Goal: Information Seeking & Learning: Compare options

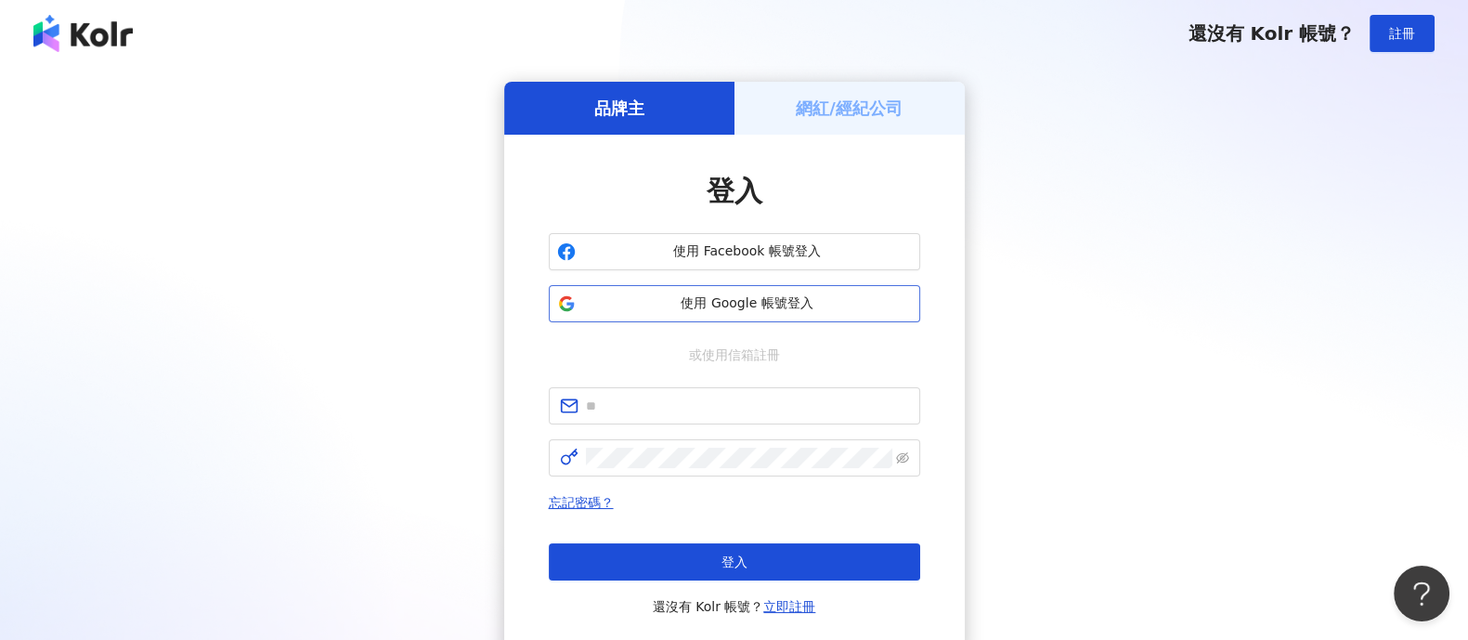
click at [801, 290] on button "使用 Google 帳號登入" at bounding box center [734, 303] width 371 height 37
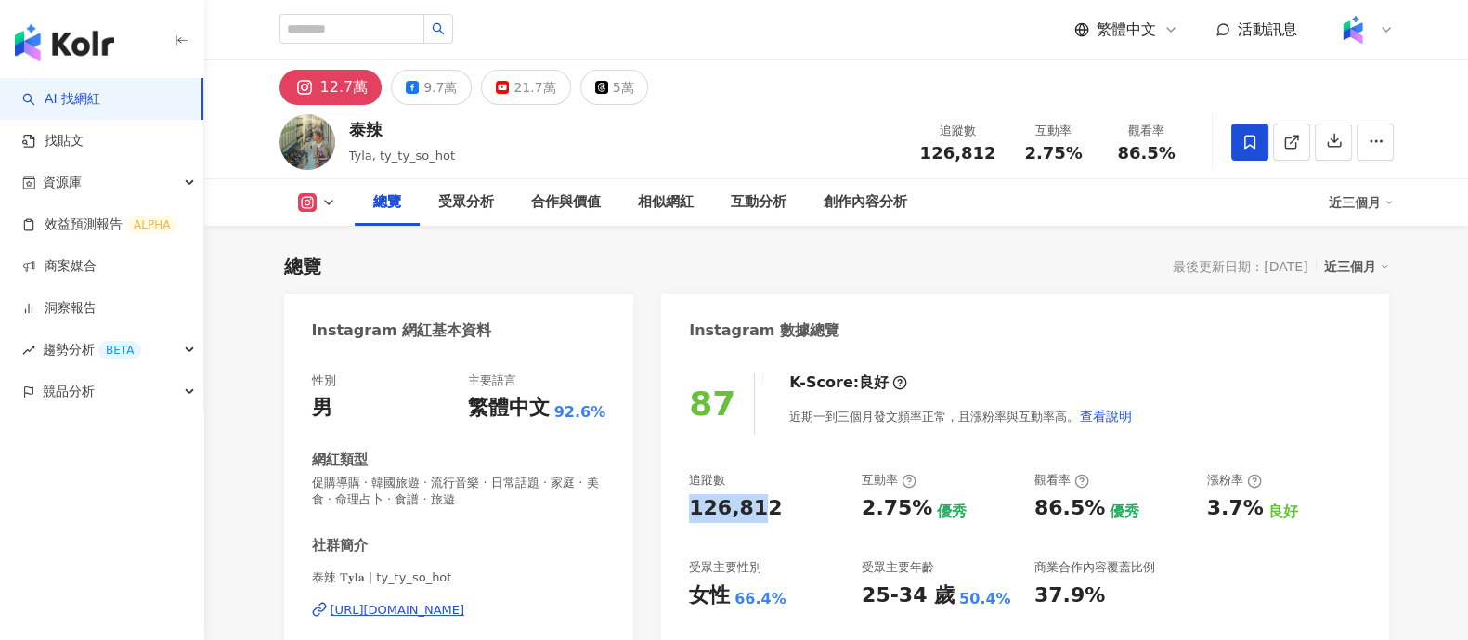
drag, startPoint x: 736, startPoint y: 500, endPoint x: 746, endPoint y: 481, distance: 21.2
click at [775, 501] on div "126,812" at bounding box center [766, 508] width 154 height 29
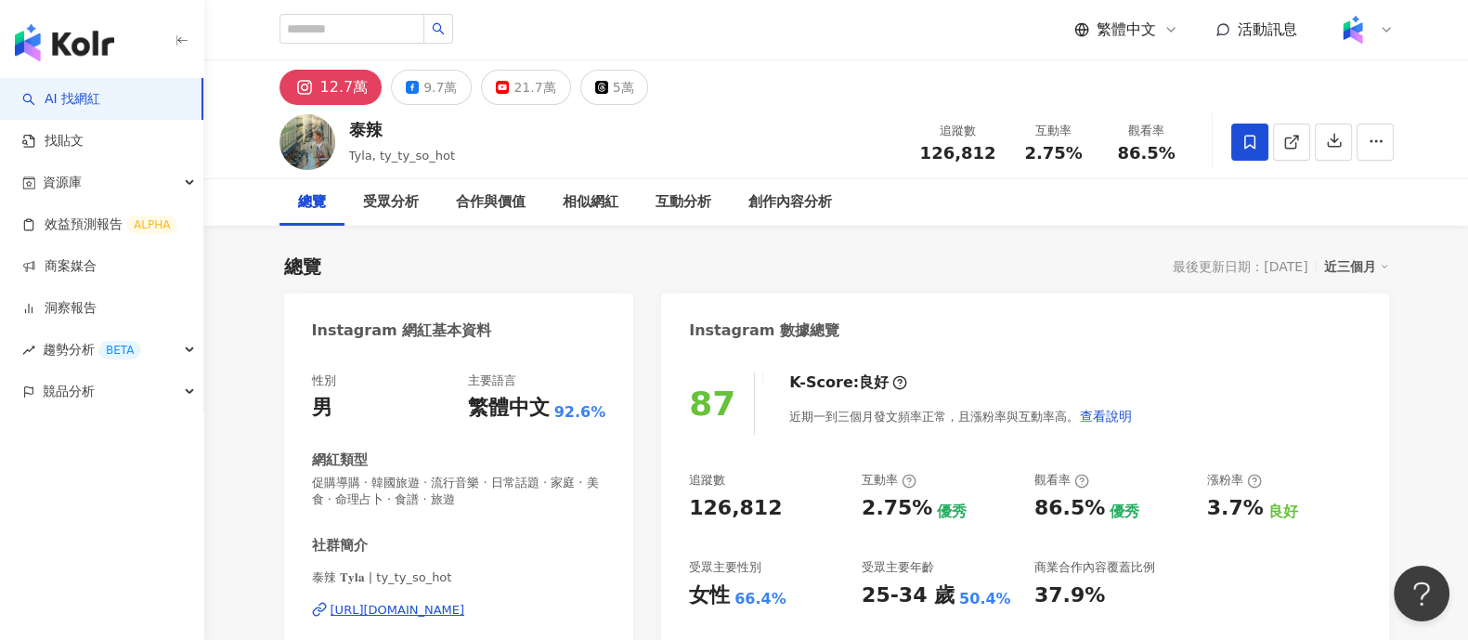
click at [867, 507] on div "2.75%" at bounding box center [897, 508] width 71 height 29
drag, startPoint x: 864, startPoint y: 507, endPoint x: 922, endPoint y: 508, distance: 58.5
click at [922, 508] on div "2.75%" at bounding box center [897, 508] width 71 height 29
copy div "2.75%"
drag, startPoint x: 1035, startPoint y: 517, endPoint x: 1101, endPoint y: 515, distance: 66.0
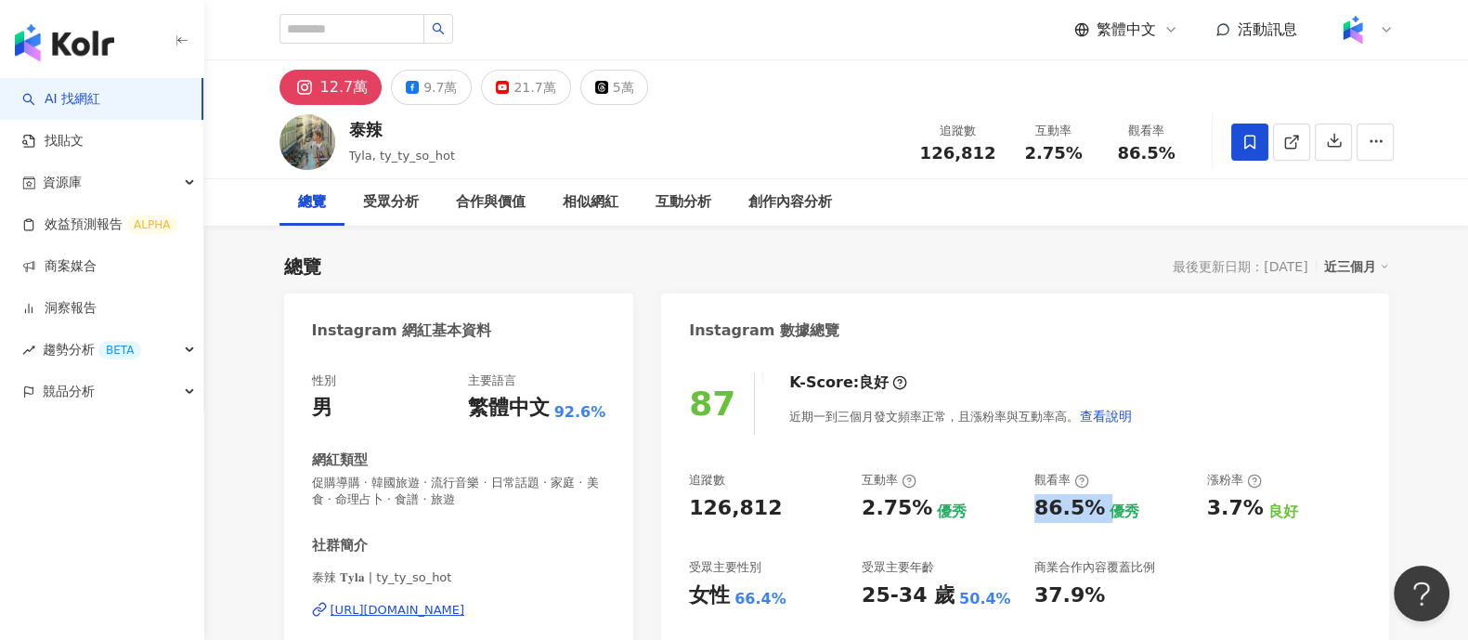
click at [1101, 515] on div "86.5% 優秀" at bounding box center [1112, 508] width 154 height 29
copy div "86.5%"
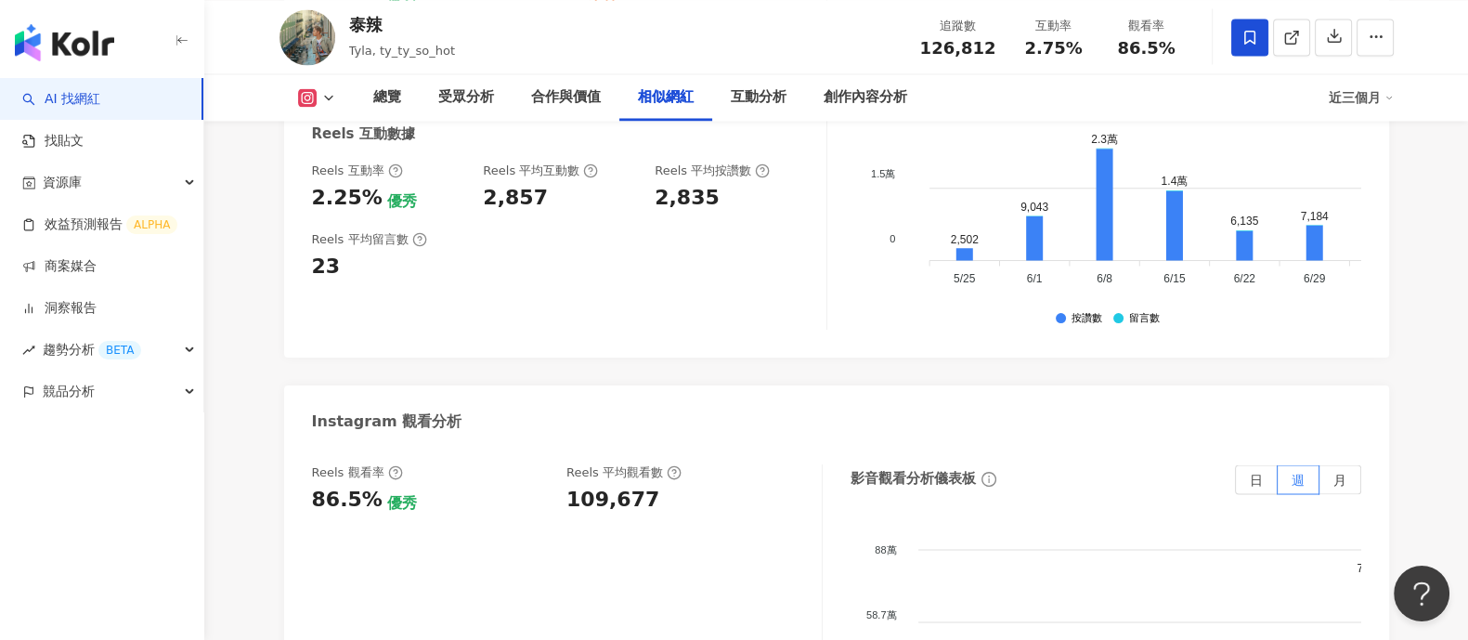
scroll to position [4063, 0]
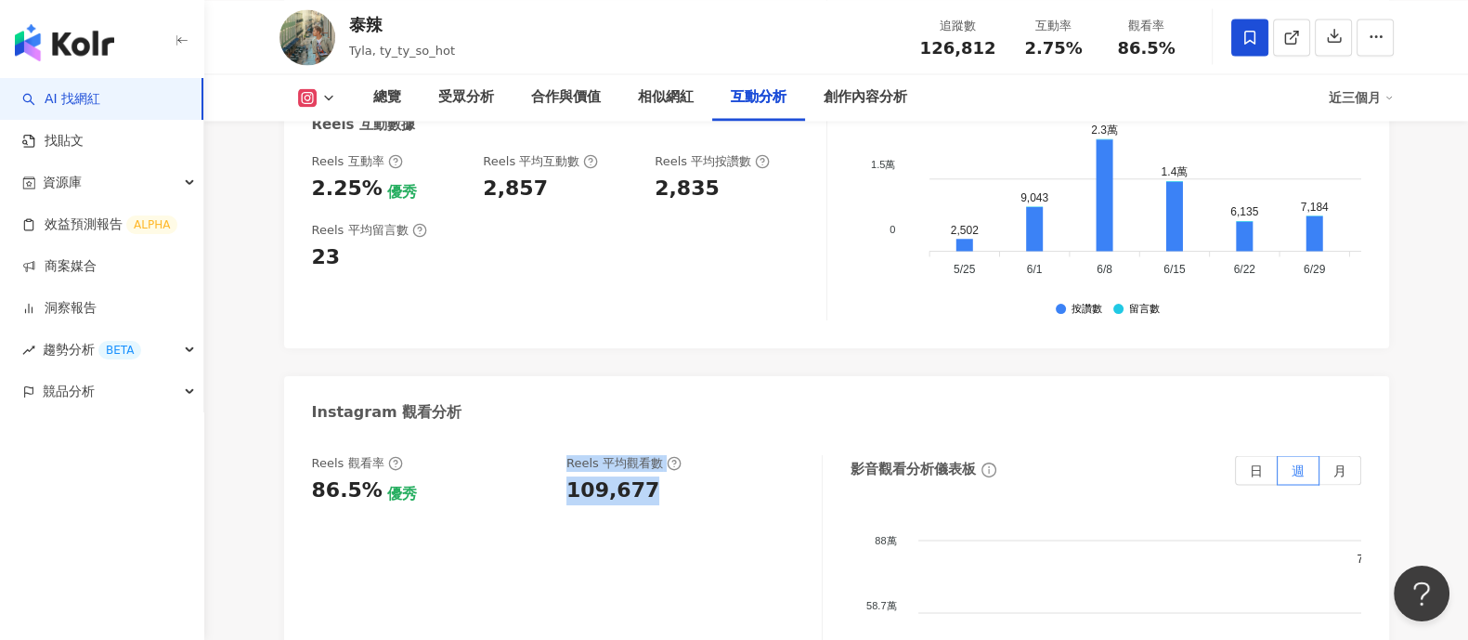
drag, startPoint x: 548, startPoint y: 480, endPoint x: 695, endPoint y: 478, distance: 146.8
click at [695, 478] on div "Reels 觀看率 86.5% 優秀 Reels 平均觀看數 109,677" at bounding box center [557, 480] width 491 height 50
click at [545, 476] on div "86.5% 優秀" at bounding box center [430, 490] width 237 height 29
drag, startPoint x: 564, startPoint y: 475, endPoint x: 657, endPoint y: 477, distance: 92.9
click at [657, 477] on div "Reels 觀看率 86.5% 優秀 Reels 平均觀看數 109,677" at bounding box center [557, 480] width 491 height 50
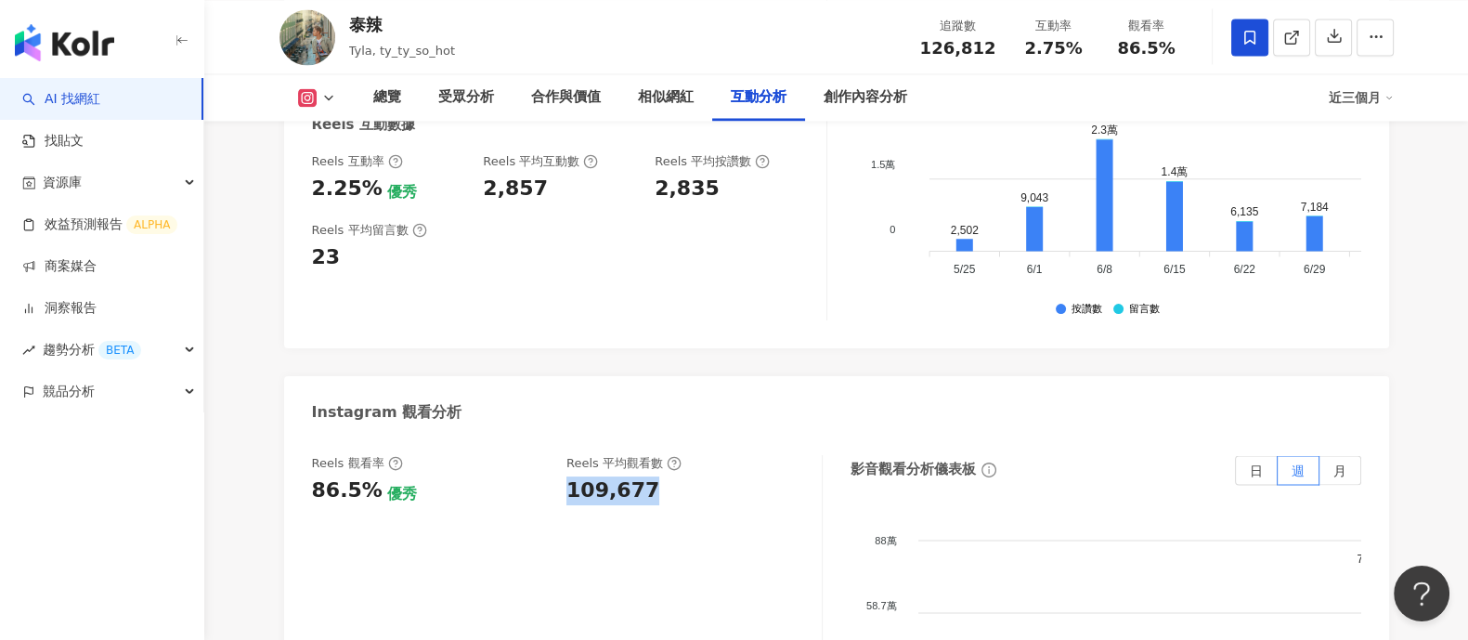
copy div "109,677"
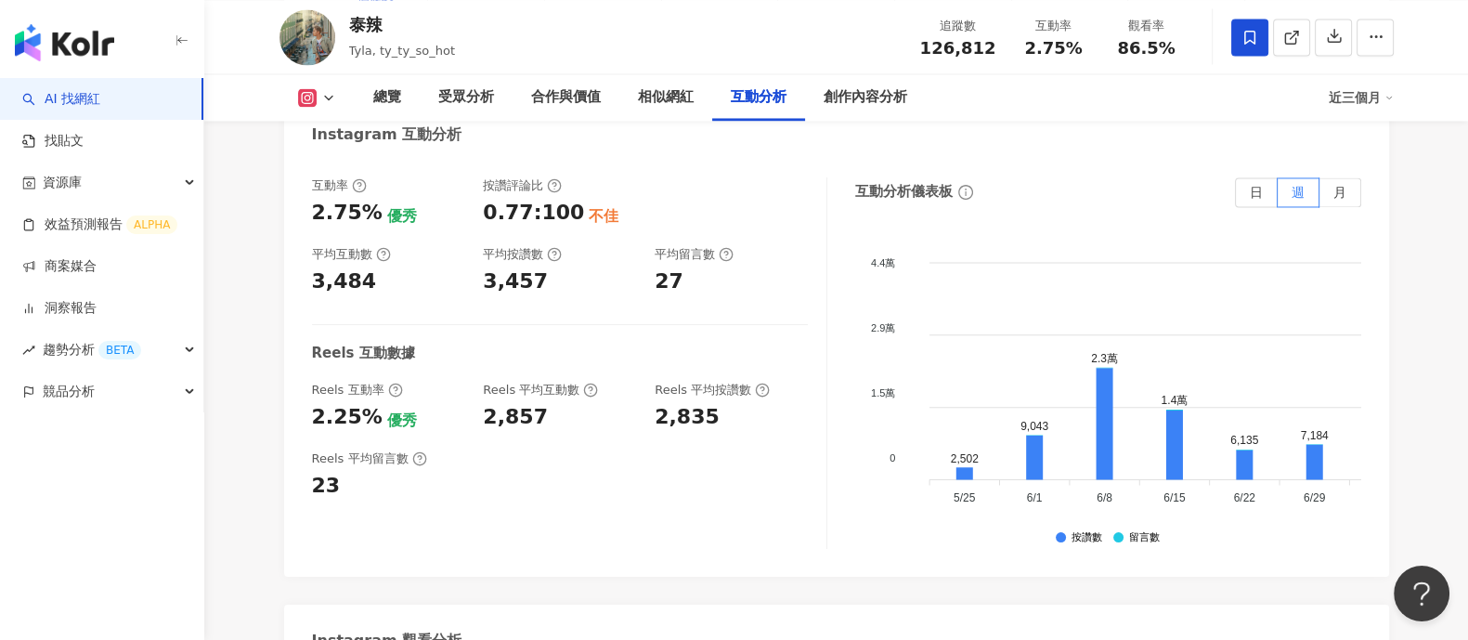
scroll to position [3831, 0]
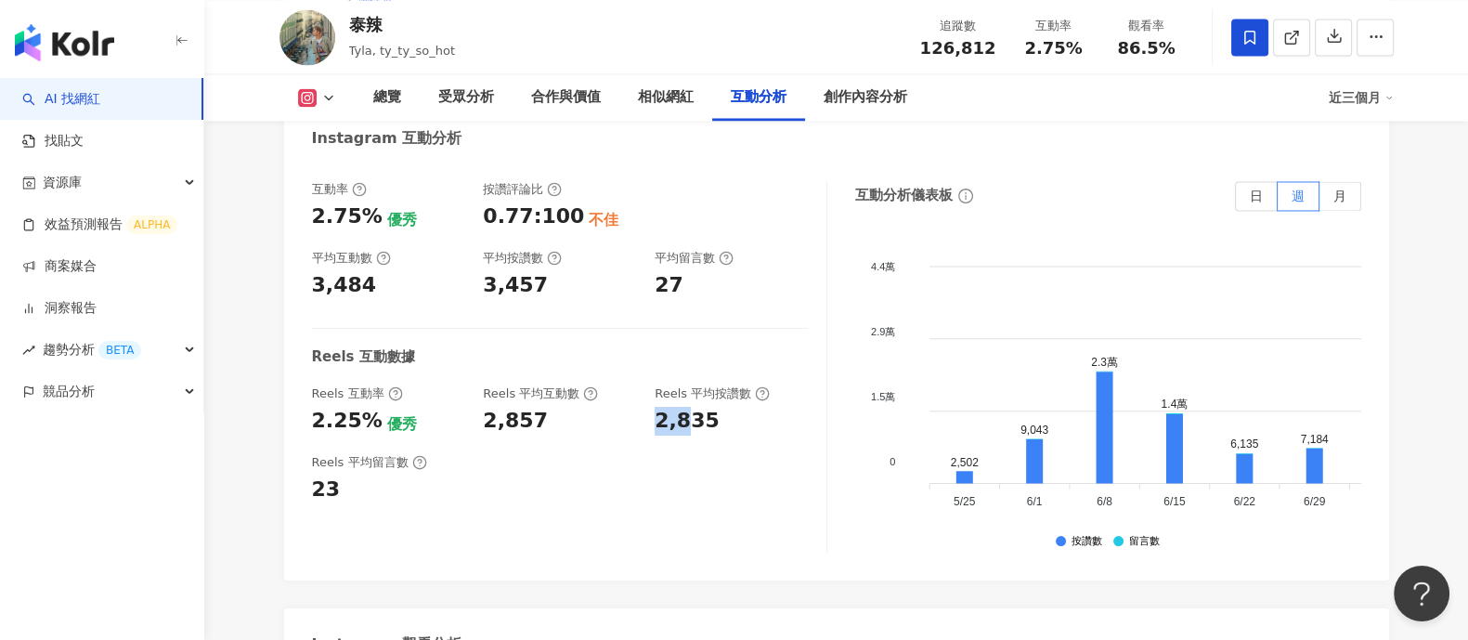
drag, startPoint x: 658, startPoint y: 412, endPoint x: 682, endPoint y: 411, distance: 24.2
click at [682, 411] on div "2,835" at bounding box center [687, 421] width 65 height 29
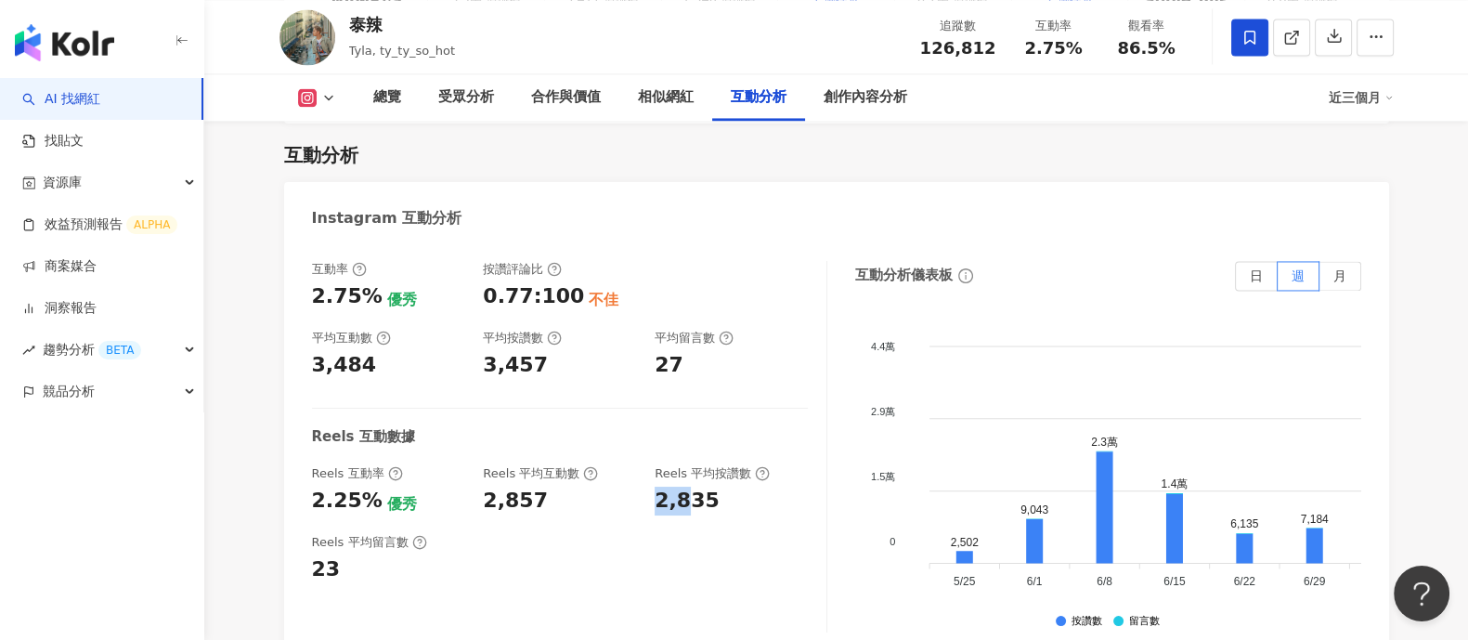
scroll to position [3714, 0]
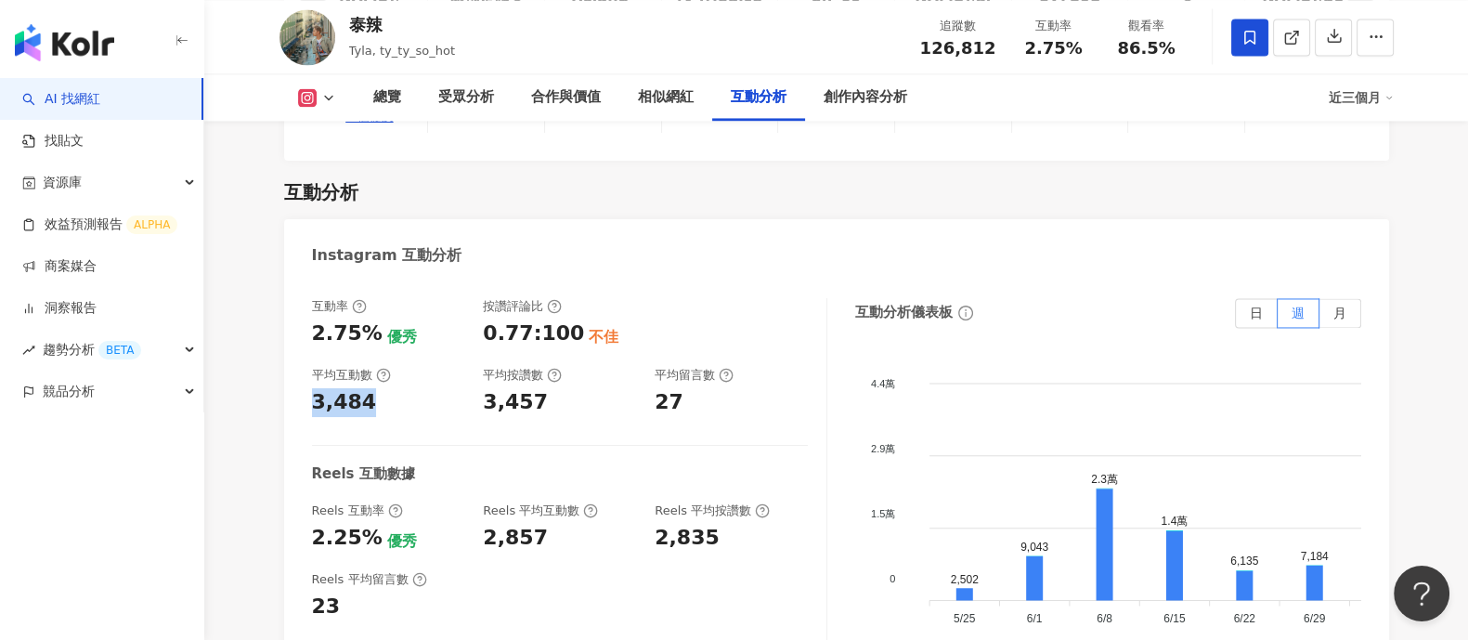
drag, startPoint x: 306, startPoint y: 381, endPoint x: 390, endPoint y: 395, distance: 84.7
click at [390, 395] on div "互動率 2.75% 優秀 按讚評論比 0.77:100 不佳 平均互動數 3,484 平均按讚數 3,457 平均留言數 27 Reels 互動數據 Reel…" at bounding box center [836, 489] width 1105 height 418
copy div "3,484"
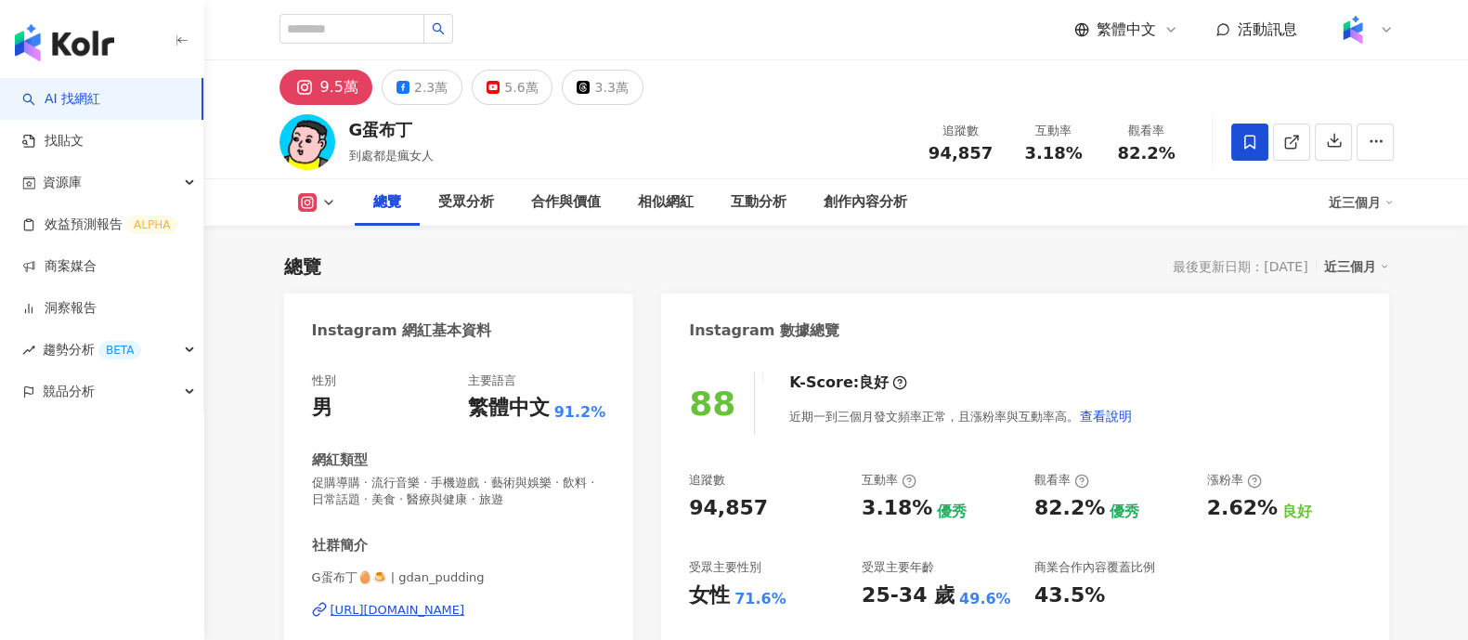
drag, startPoint x: 733, startPoint y: 502, endPoint x: 910, endPoint y: 12, distance: 520.6
click at [754, 502] on div "88 K-Score : 良好 近期一到三個月發文頻率正常，且漲粉率與互動率高。 查看說明 追蹤數 94,857 互動率 3.18% 優秀 觀看率 82.2%…" at bounding box center [1024, 562] width 727 height 417
click at [919, 517] on div "3.18%" at bounding box center [897, 508] width 71 height 29
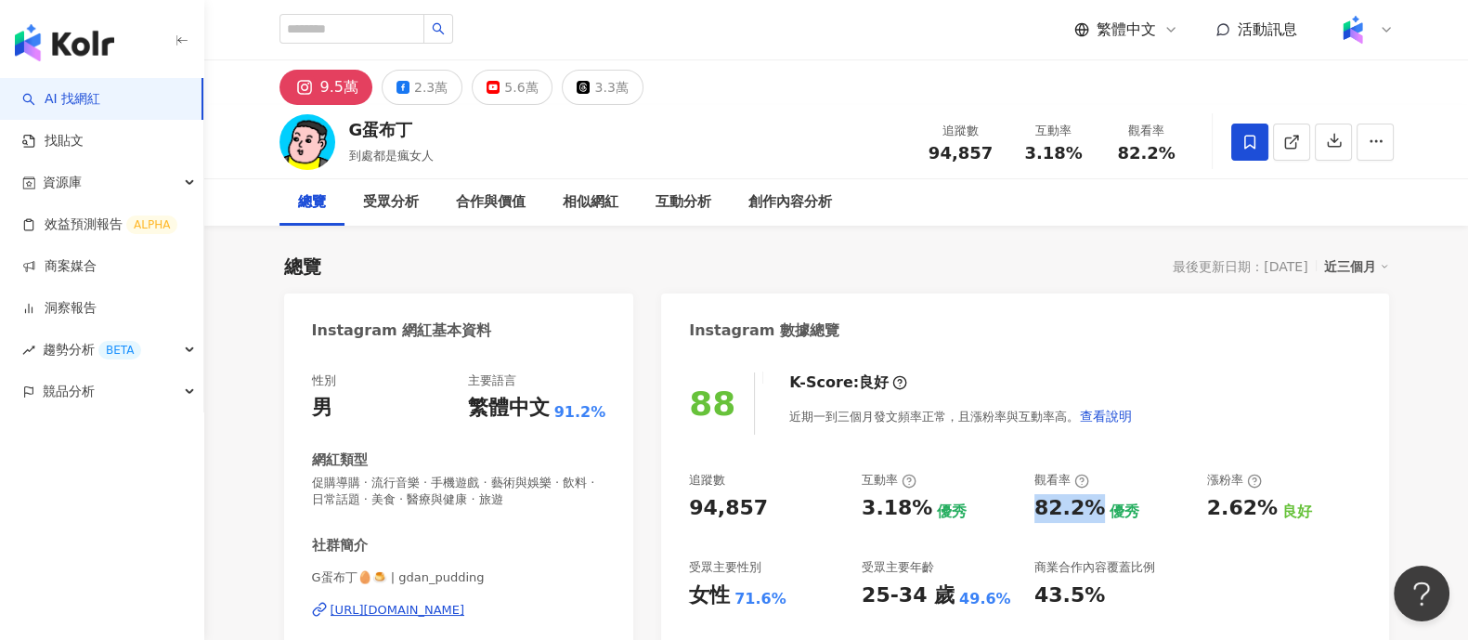
drag, startPoint x: 1032, startPoint y: 514, endPoint x: 1096, endPoint y: 499, distance: 65.8
click at [1096, 499] on div "追蹤數 94,857 互動率 3.18% 優秀 觀看率 82.2% 優秀 漲粉率 2.62% 良好 受眾主要性別 女性 71.6% 受眾主要年齡 25-34 …" at bounding box center [1024, 540] width 671 height 137
copy div "82.2%"
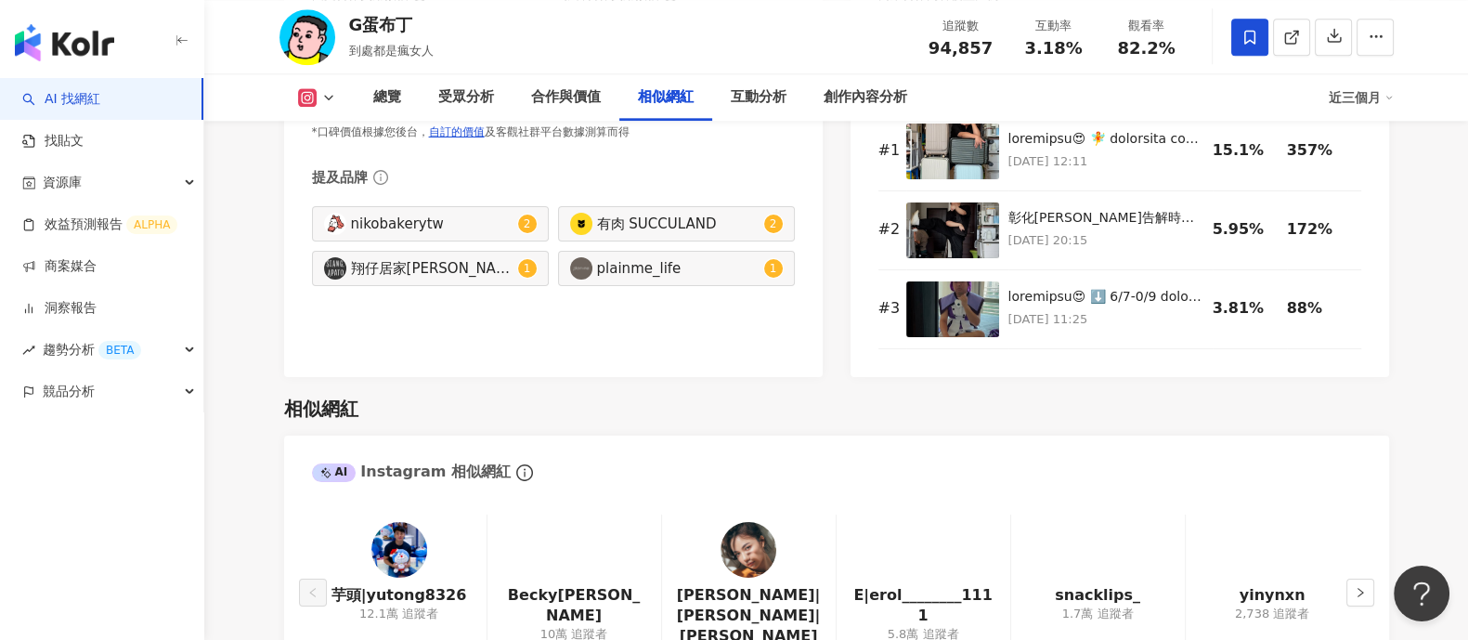
scroll to position [3598, 0]
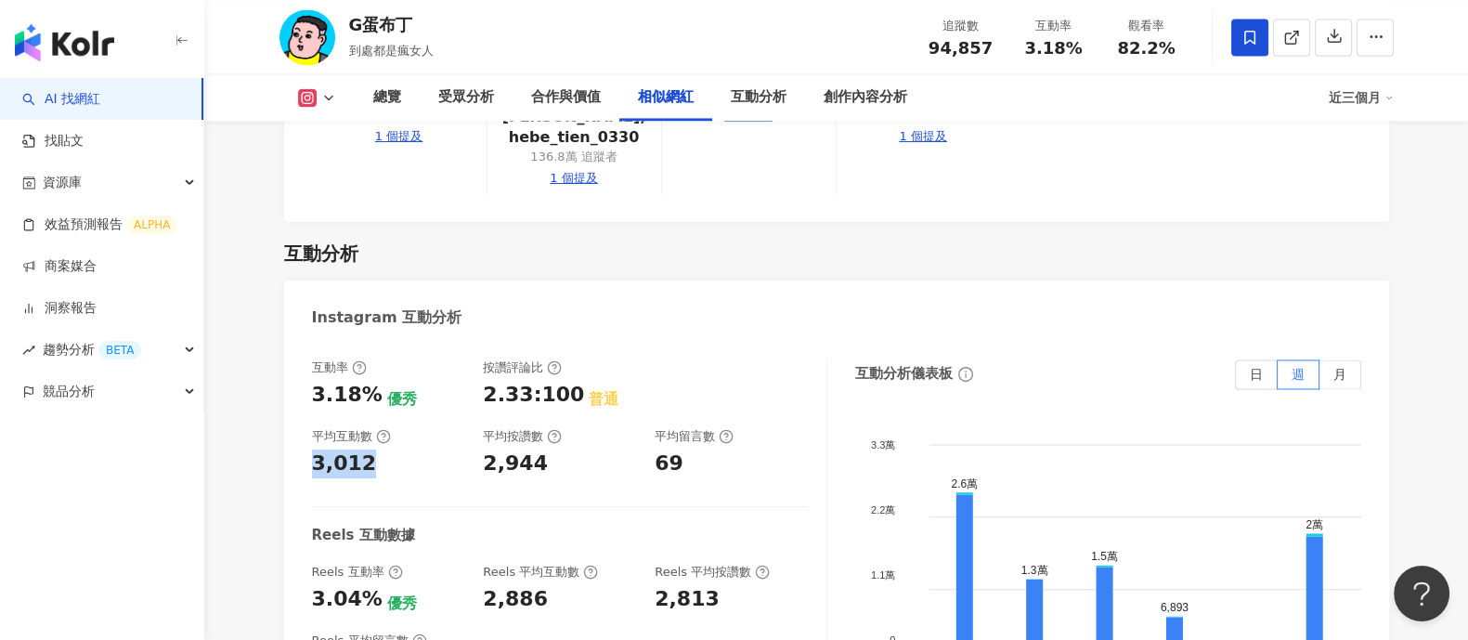
drag, startPoint x: 316, startPoint y: 417, endPoint x: 699, endPoint y: 33, distance: 542.4
click at [396, 450] on div "3,012" at bounding box center [388, 464] width 153 height 29
copy div "3,012"
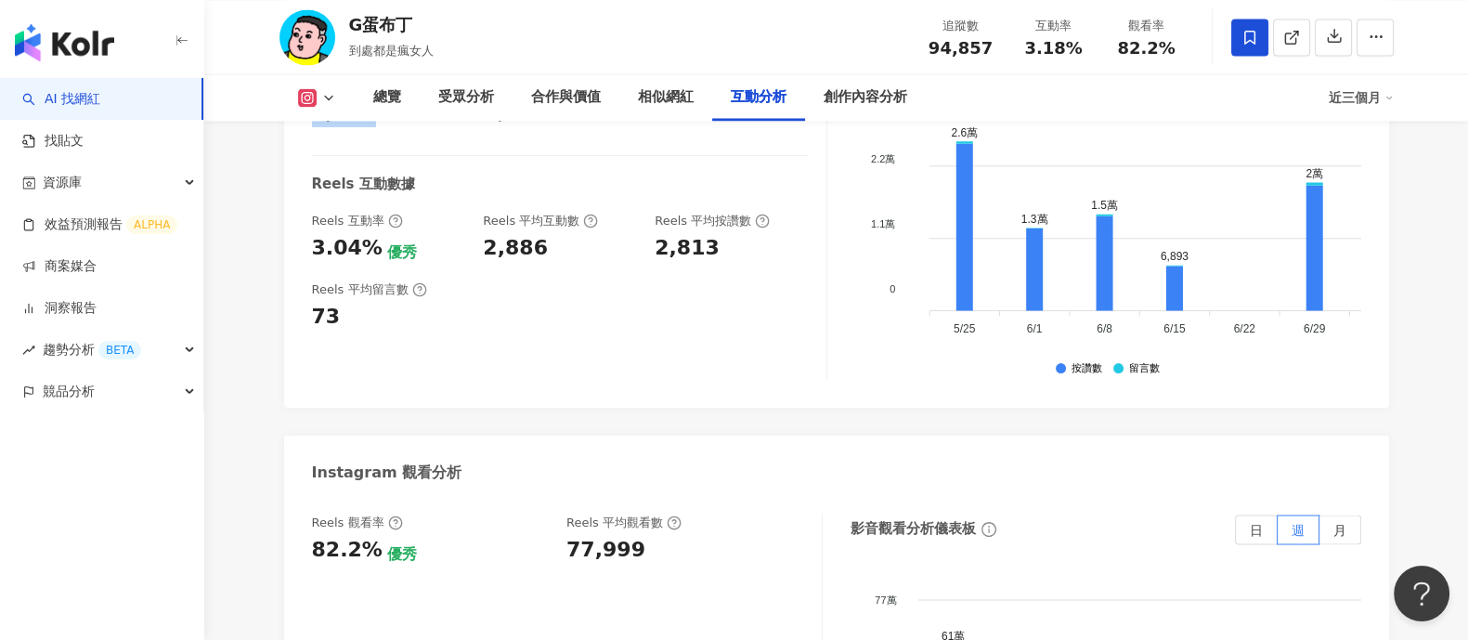
scroll to position [4063, 0]
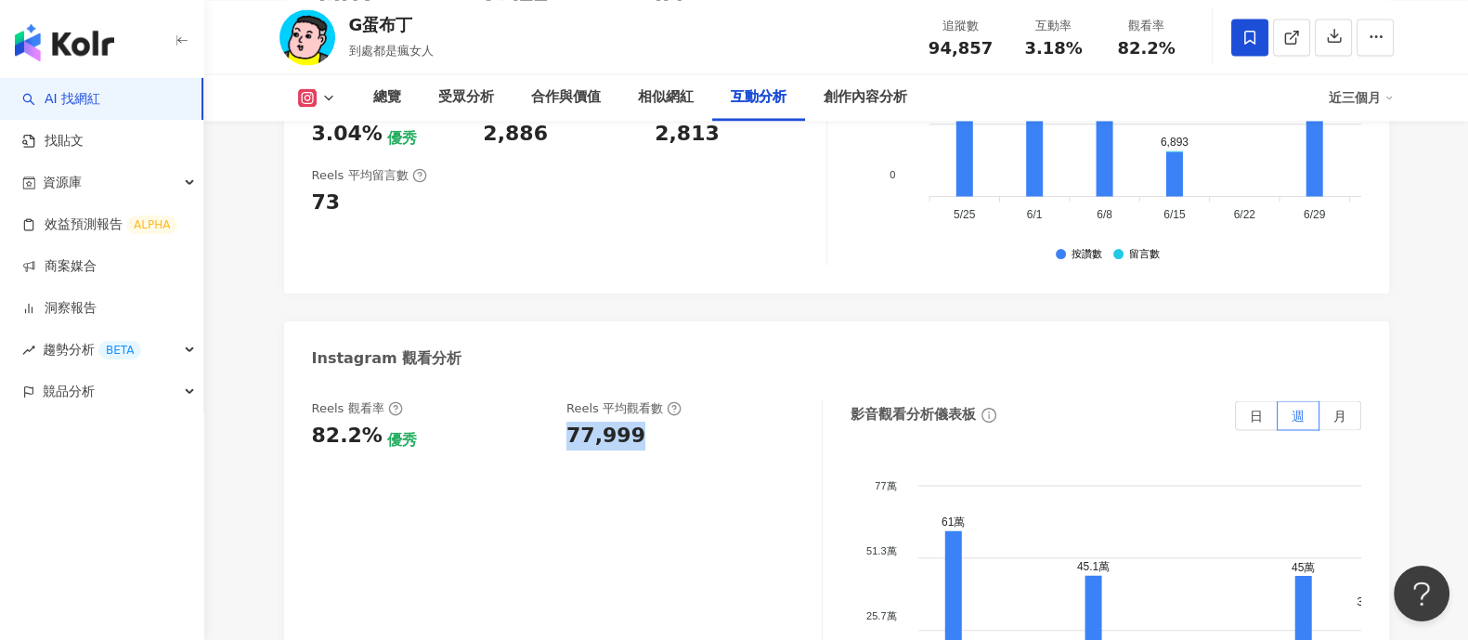
drag, startPoint x: 560, startPoint y: 392, endPoint x: 665, endPoint y: 397, distance: 105.1
click at [665, 400] on div "Reels 觀看率 82.2% 優秀 Reels 平均觀看數 77,999" at bounding box center [557, 425] width 491 height 50
copy div "77,999"
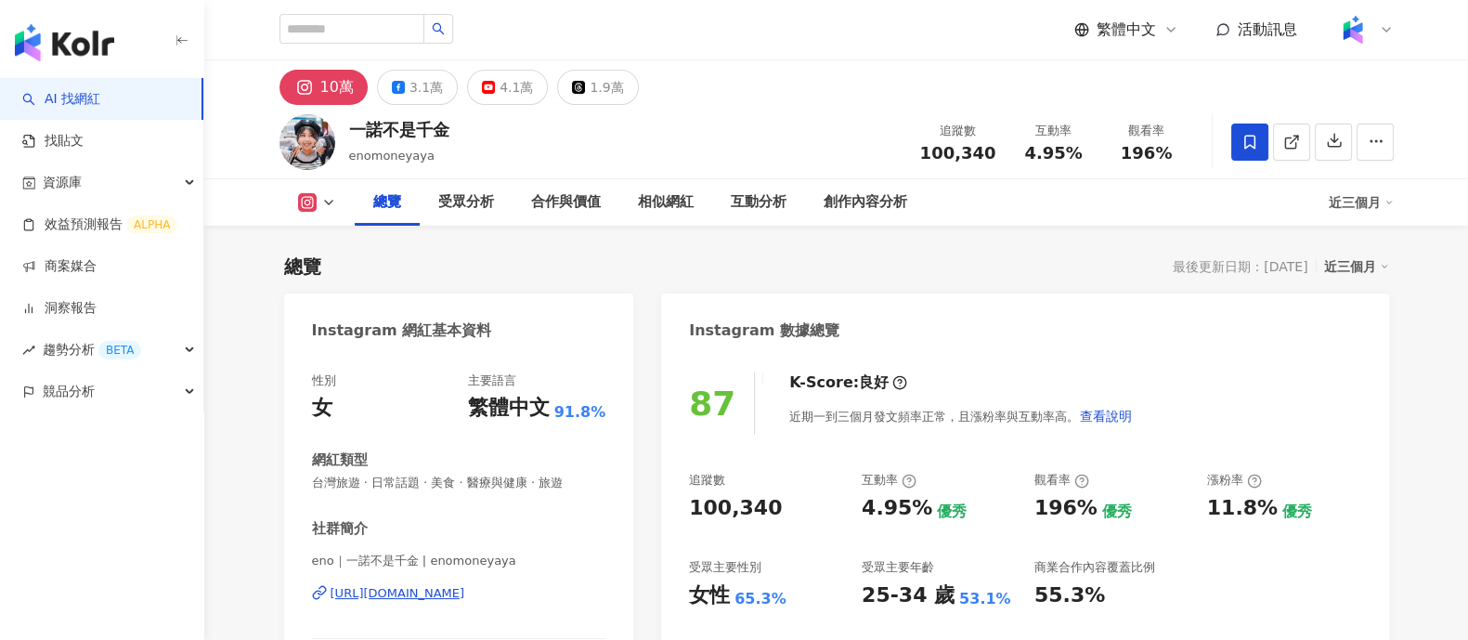
click at [768, 508] on div "87 K-Score : 良好 近期一到三個月發文頻率正常，且漲粉率與互動率高。 查看說明 追蹤數 100,340 互動率 4.95% 優秀 觀看率 196%…" at bounding box center [1024, 554] width 727 height 400
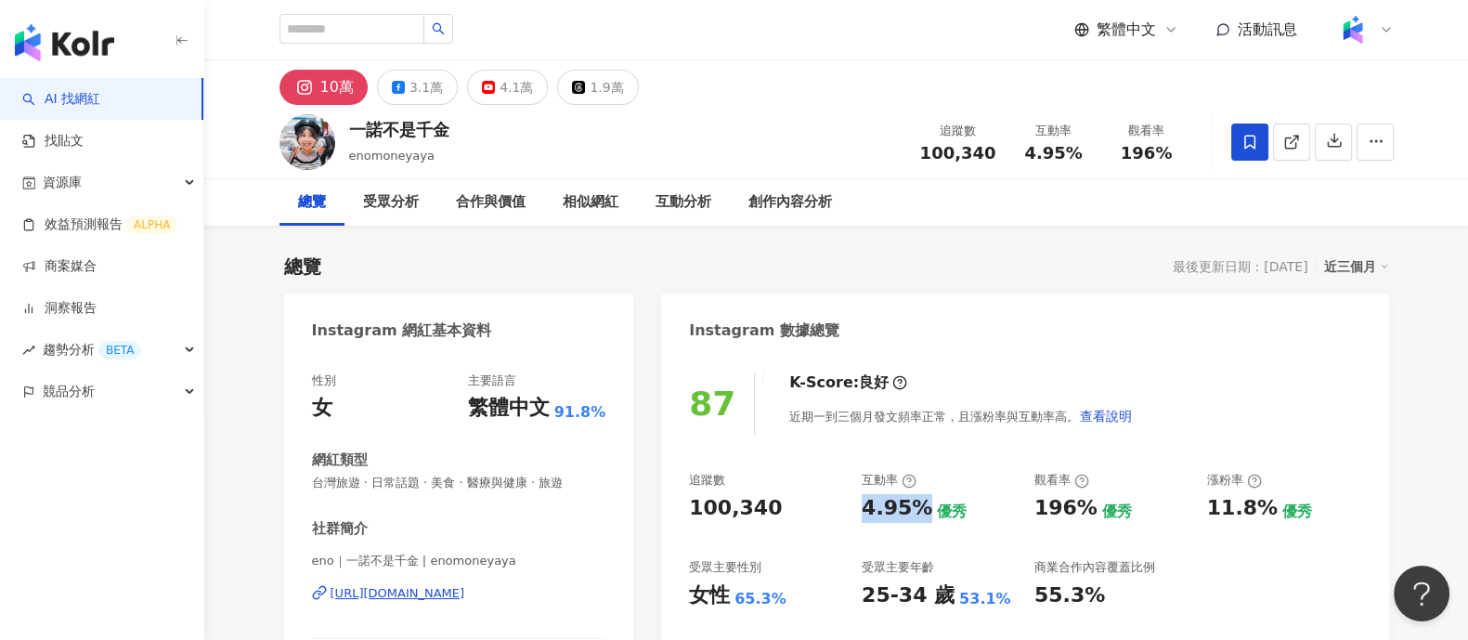
drag, startPoint x: 862, startPoint y: 511, endPoint x: 919, endPoint y: 508, distance: 57.6
click at [919, 508] on div "4.95%" at bounding box center [897, 508] width 71 height 29
copy div "4.95%"
drag, startPoint x: 1036, startPoint y: 508, endPoint x: 1083, endPoint y: 509, distance: 47.4
click at [1083, 509] on div "196%" at bounding box center [1066, 508] width 63 height 29
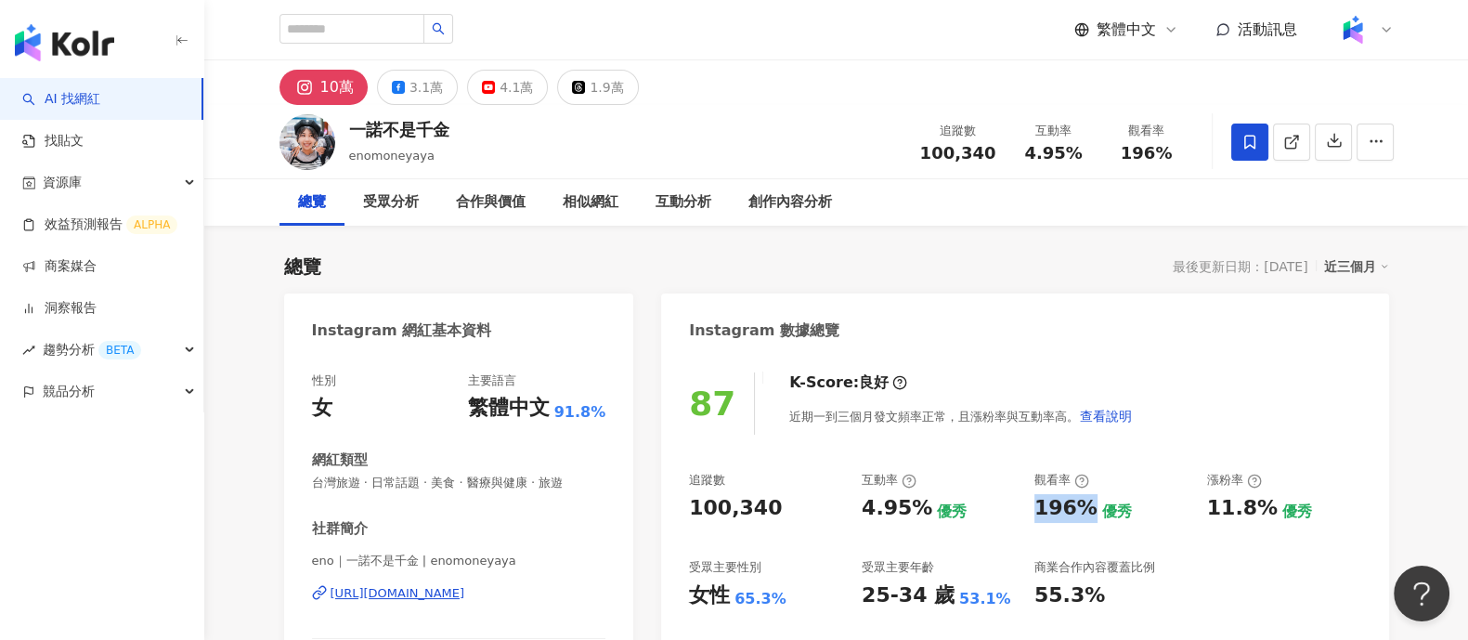
copy div "196%"
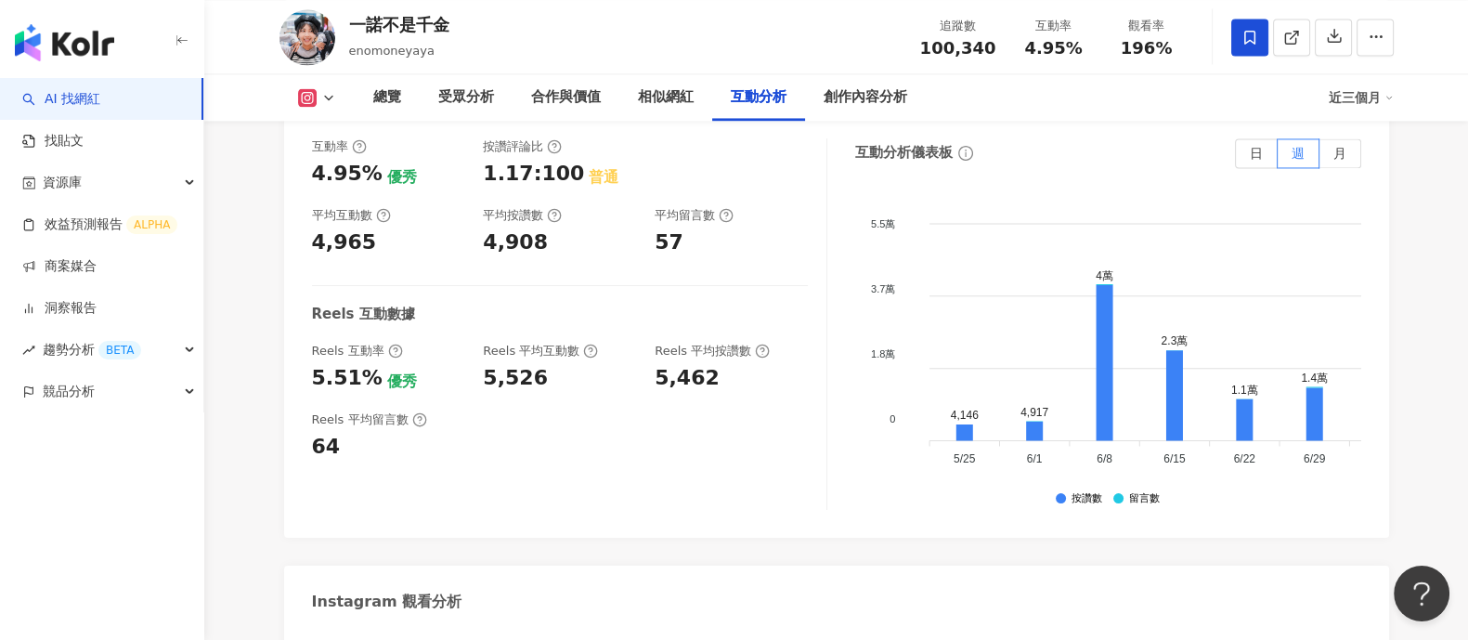
scroll to position [3598, 0]
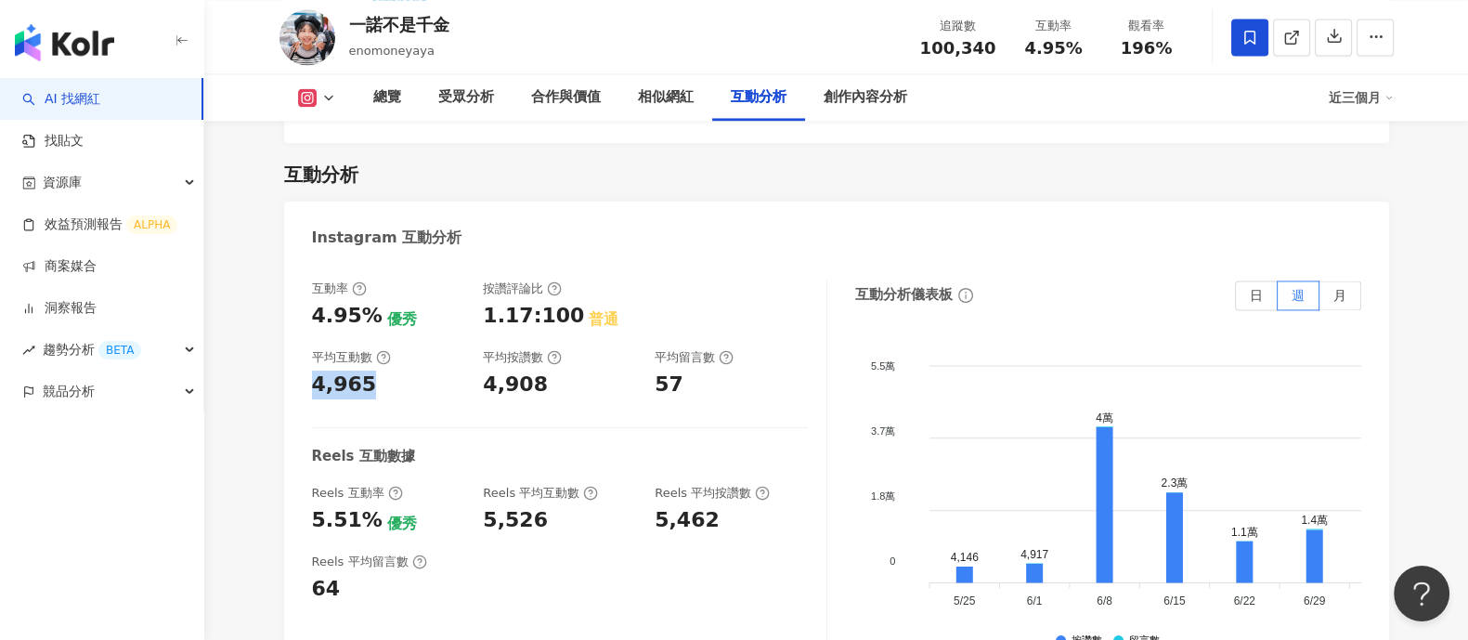
drag, startPoint x: 308, startPoint y: 384, endPoint x: 409, endPoint y: 383, distance: 100.3
click at [409, 383] on div "互動率 4.95% 優秀 按讚評論比 1.17:100 普通 平均互動數 4,965 平均按讚數 4,908 平均留言數 57 Reels 互動數據 Reel…" at bounding box center [836, 471] width 1105 height 418
copy div "4,965"
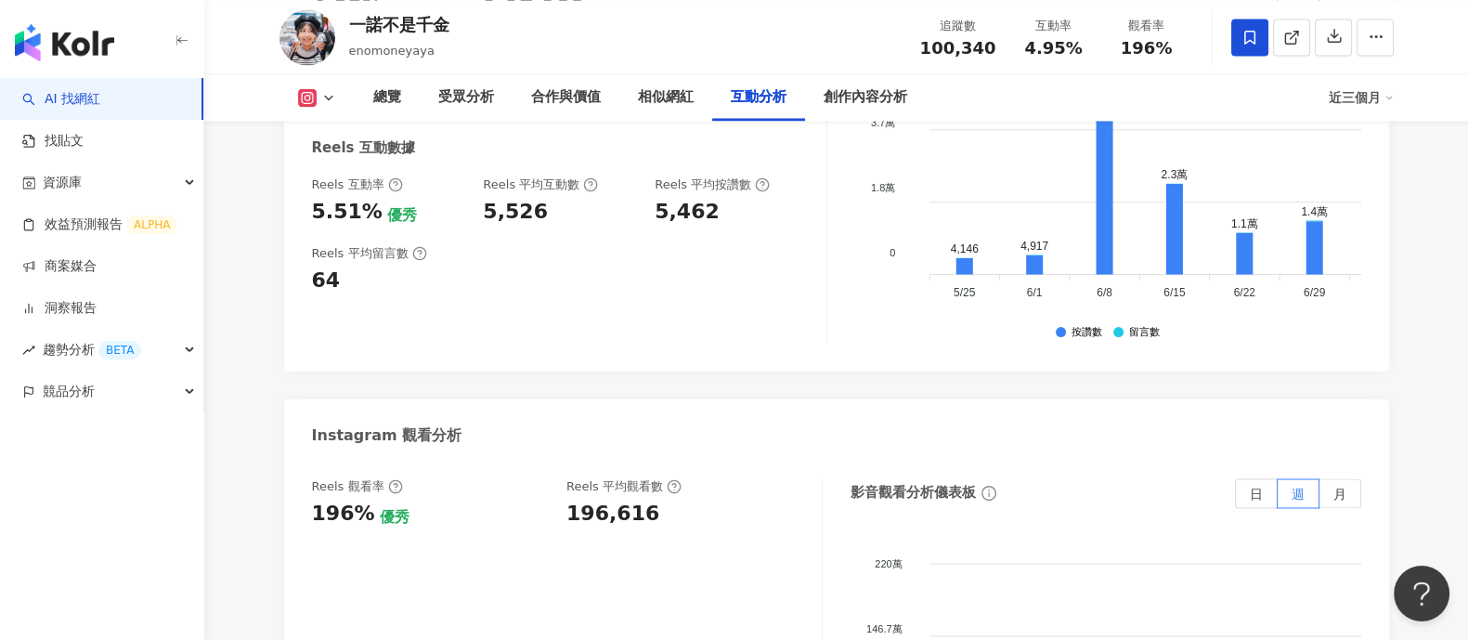
scroll to position [3947, 0]
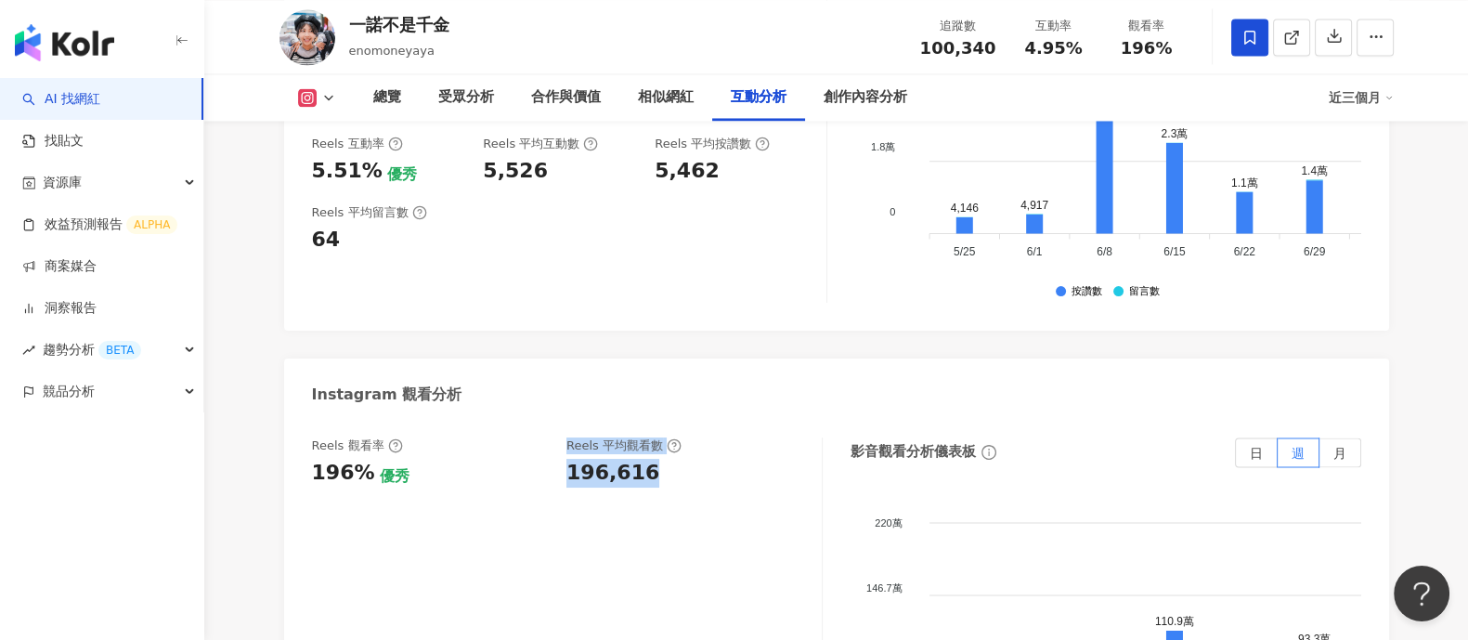
drag, startPoint x: 555, startPoint y: 478, endPoint x: 673, endPoint y: 478, distance: 117.9
click at [673, 478] on div "Reels 觀看率 196% 優秀 Reels 平均觀看數 196,616" at bounding box center [557, 462] width 491 height 50
click at [567, 476] on div "196,616" at bounding box center [613, 473] width 93 height 29
drag, startPoint x: 567, startPoint y: 476, endPoint x: 675, endPoint y: 480, distance: 108.7
click at [675, 480] on div "196,616" at bounding box center [685, 473] width 237 height 29
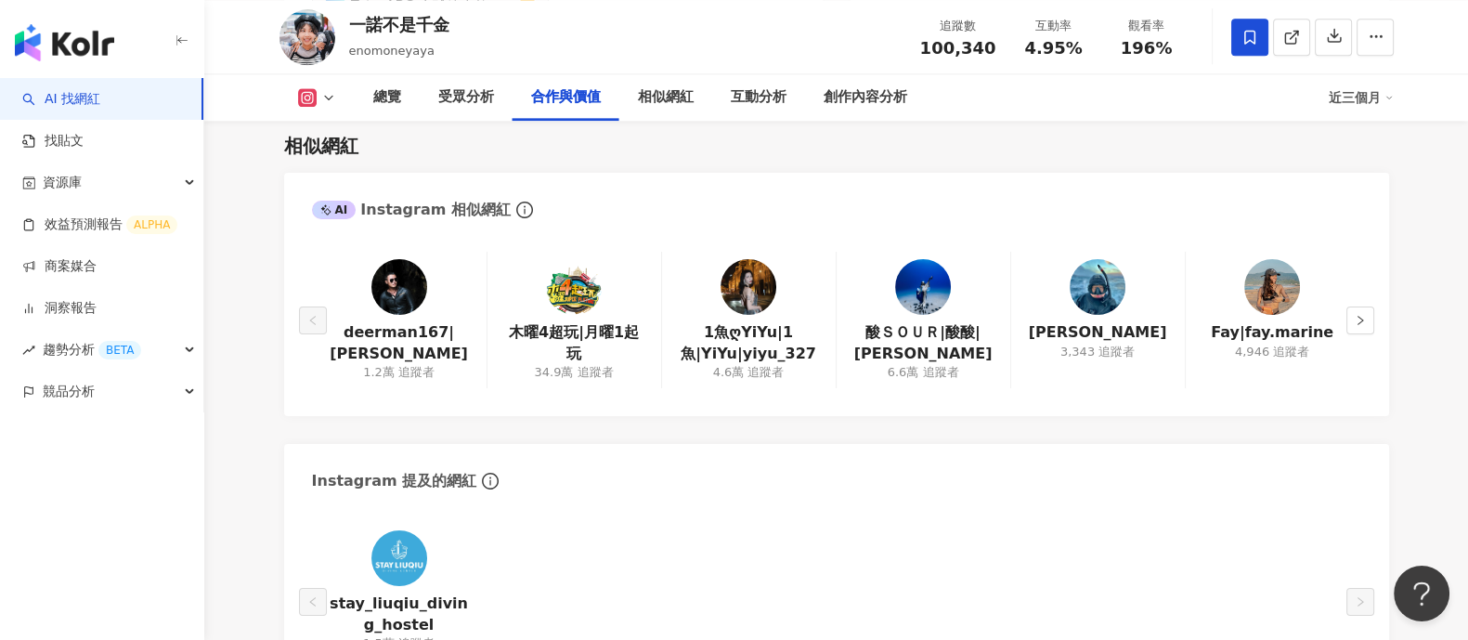
scroll to position [2901, 0]
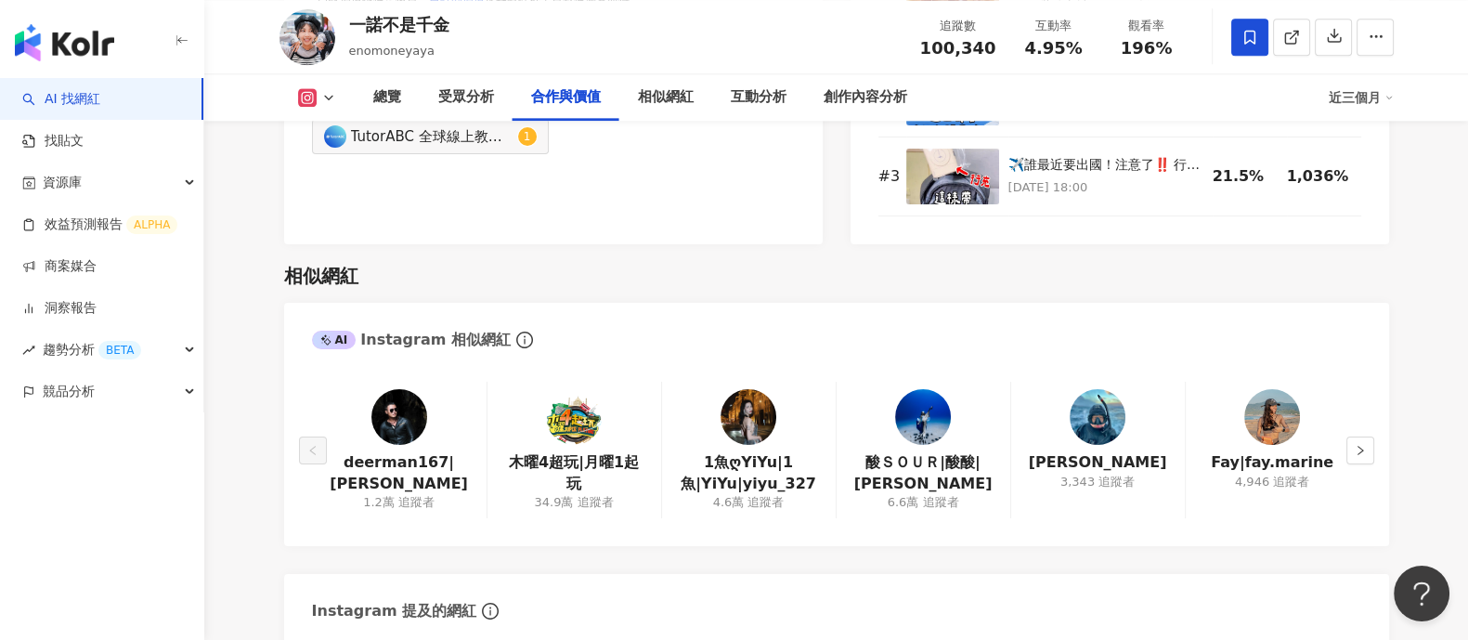
click at [100, 95] on link "AI 找網紅" at bounding box center [61, 99] width 78 height 19
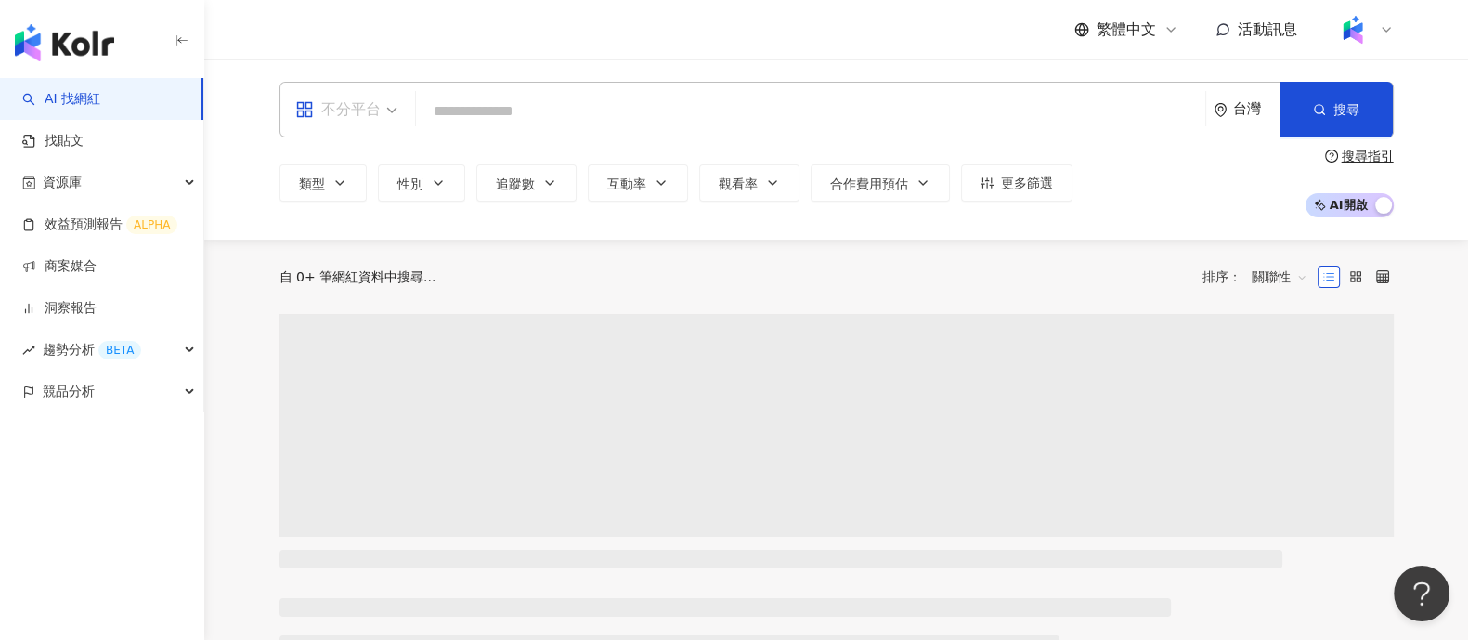
click at [330, 122] on div "不分平台" at bounding box center [337, 110] width 85 height 30
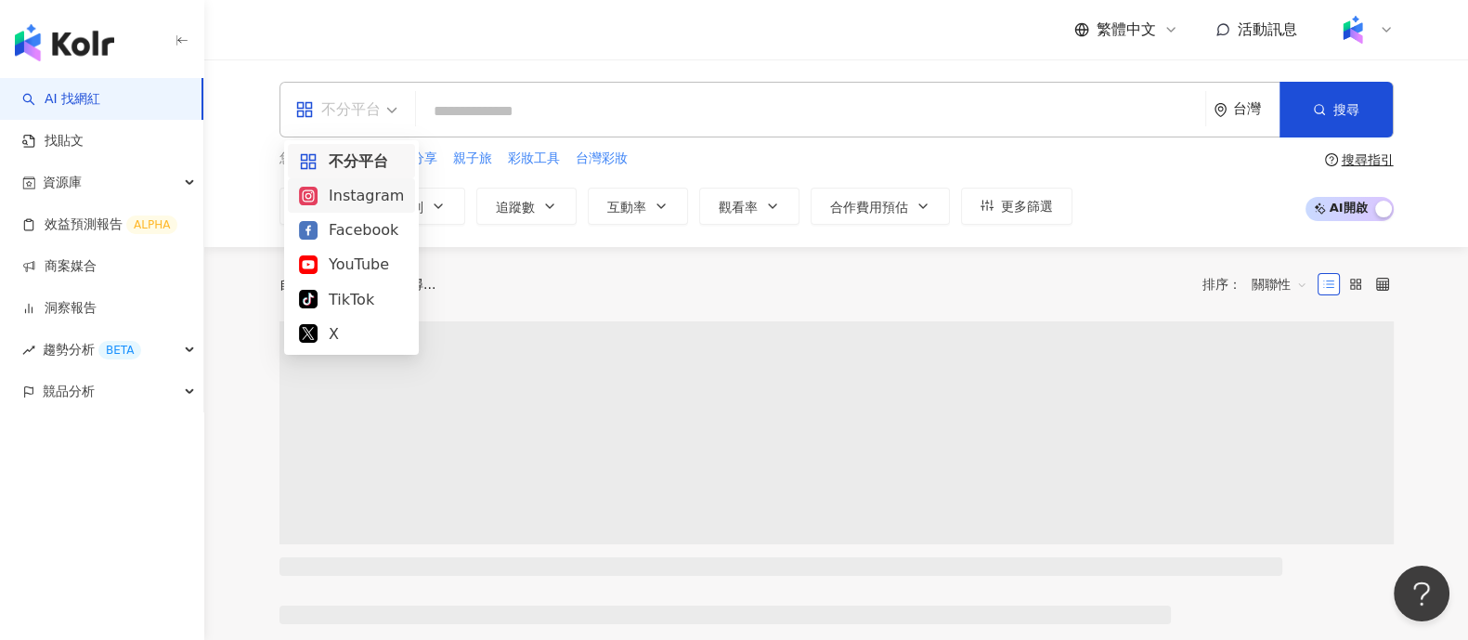
drag, startPoint x: 334, startPoint y: 208, endPoint x: 486, endPoint y: 113, distance: 178.6
click at [334, 206] on div "Instagram" at bounding box center [351, 195] width 127 height 34
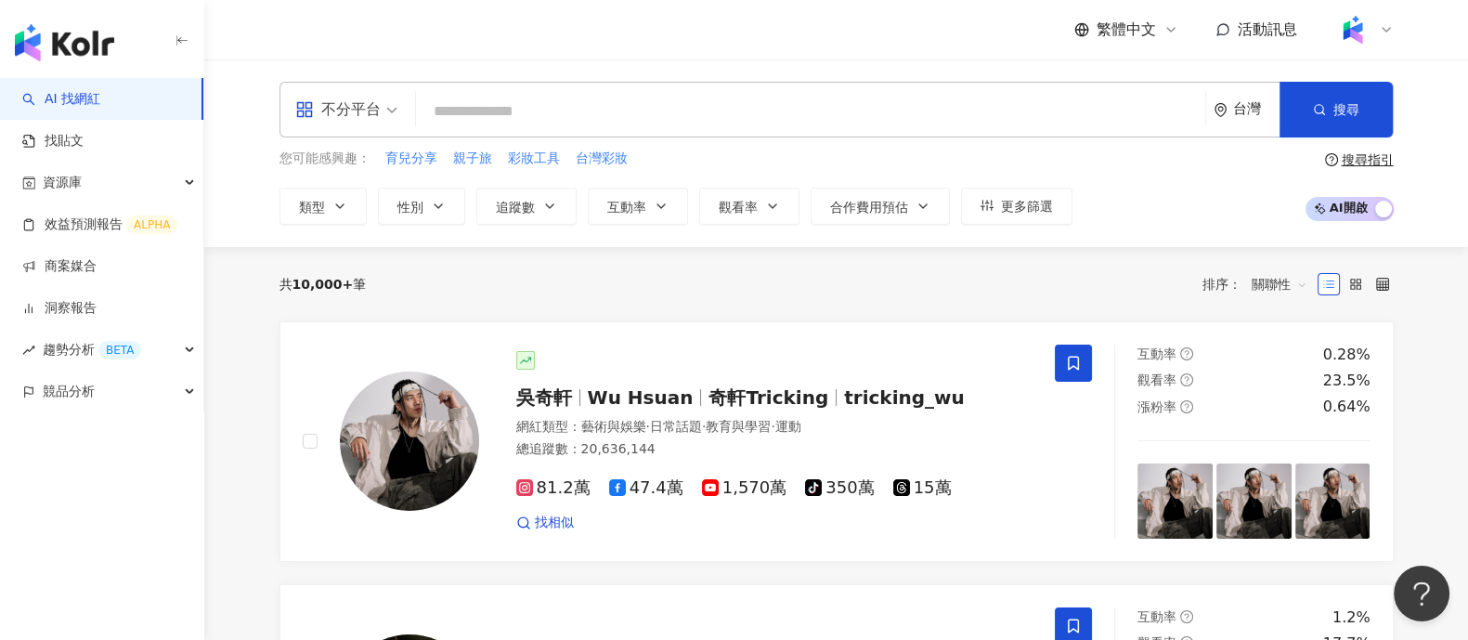
click at [486, 112] on input "search" at bounding box center [811, 111] width 775 height 35
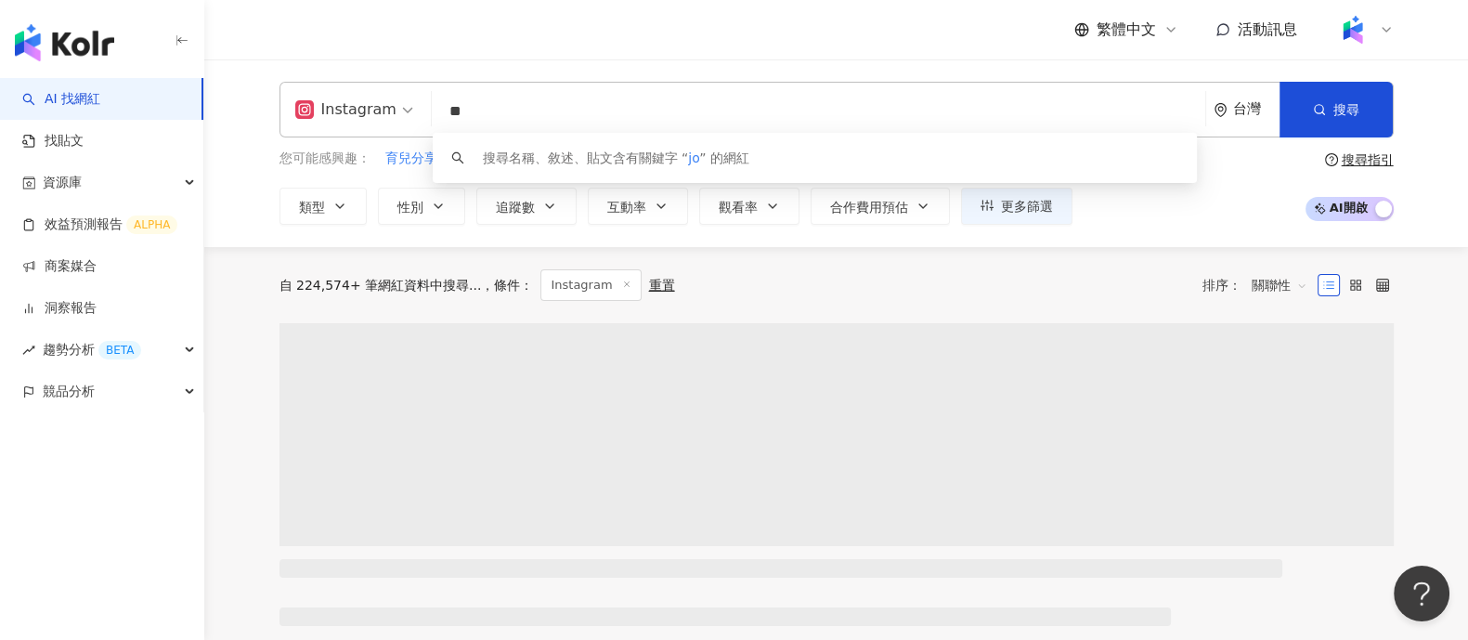
type input "*"
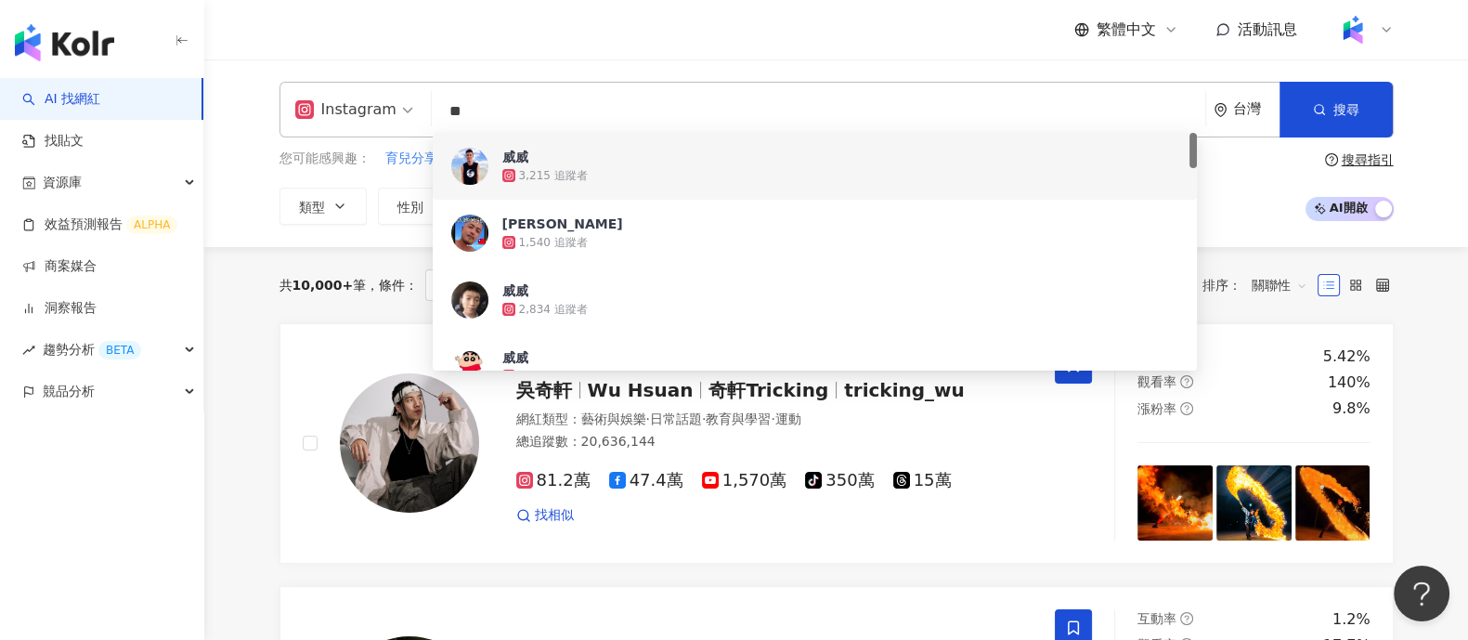
type input "*"
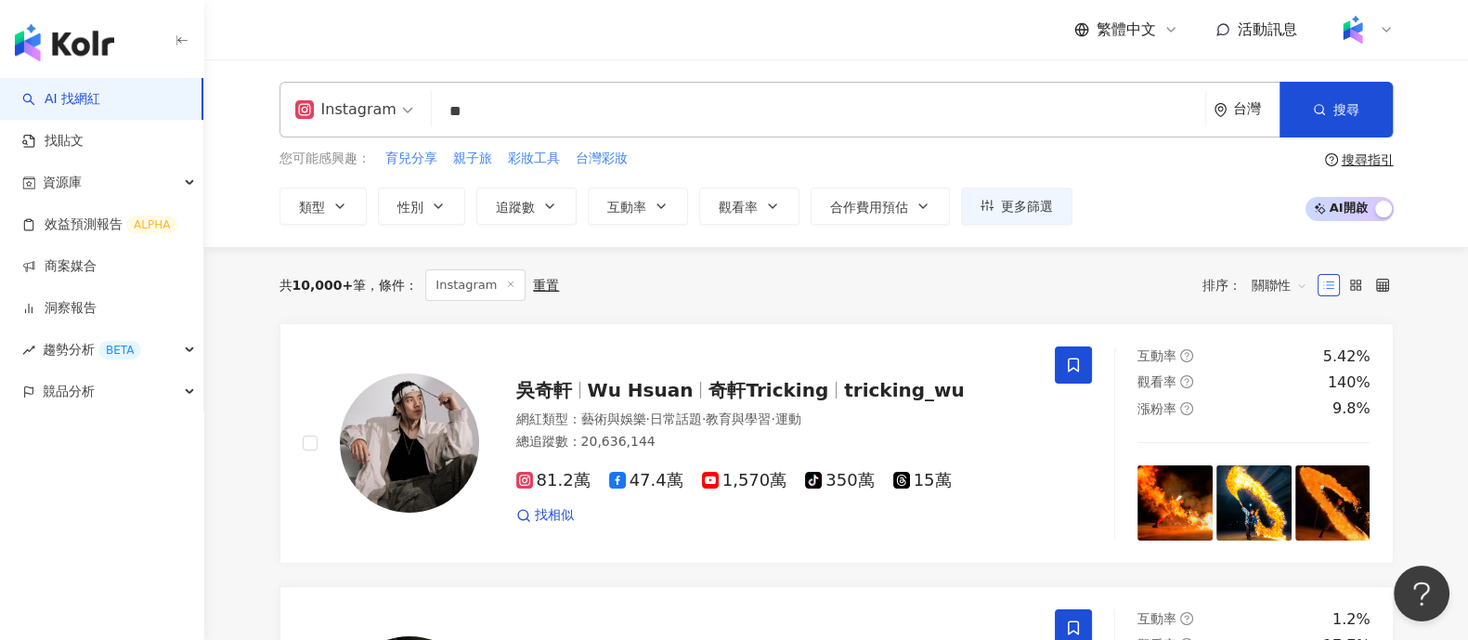
type input "*"
type input "**"
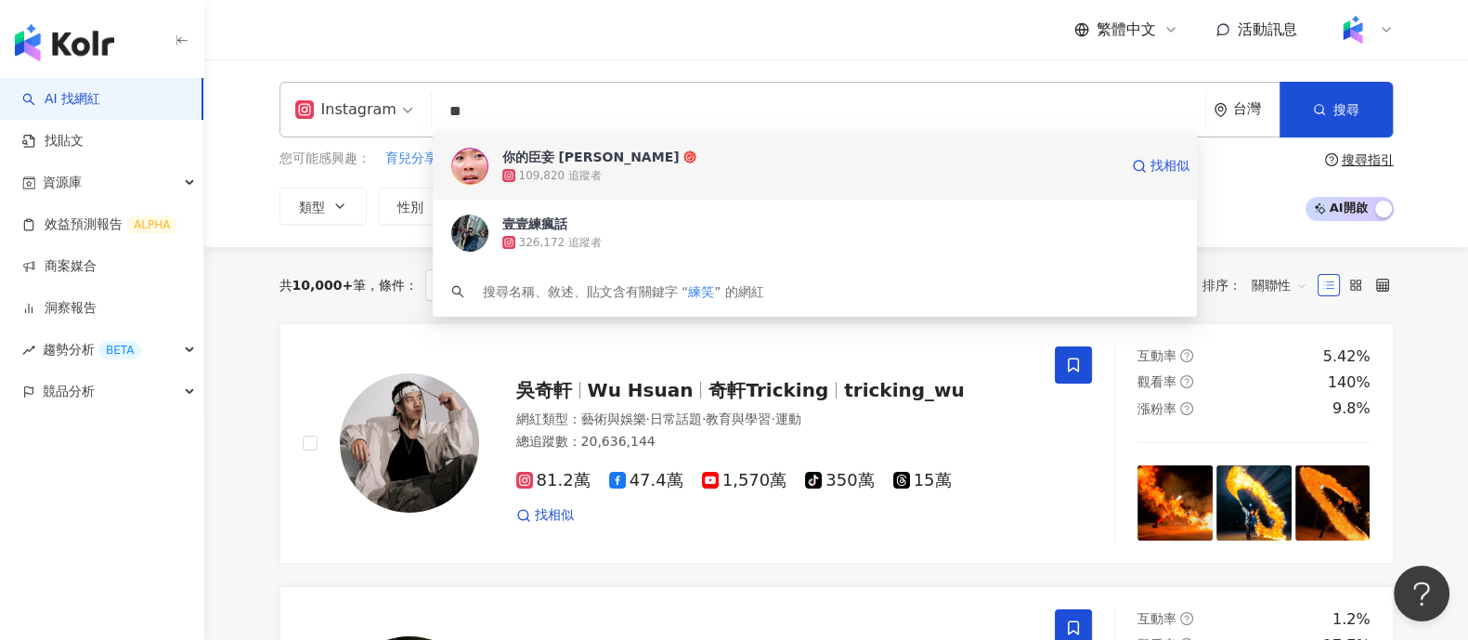
click at [684, 172] on div "109,820 追蹤者" at bounding box center [810, 175] width 616 height 19
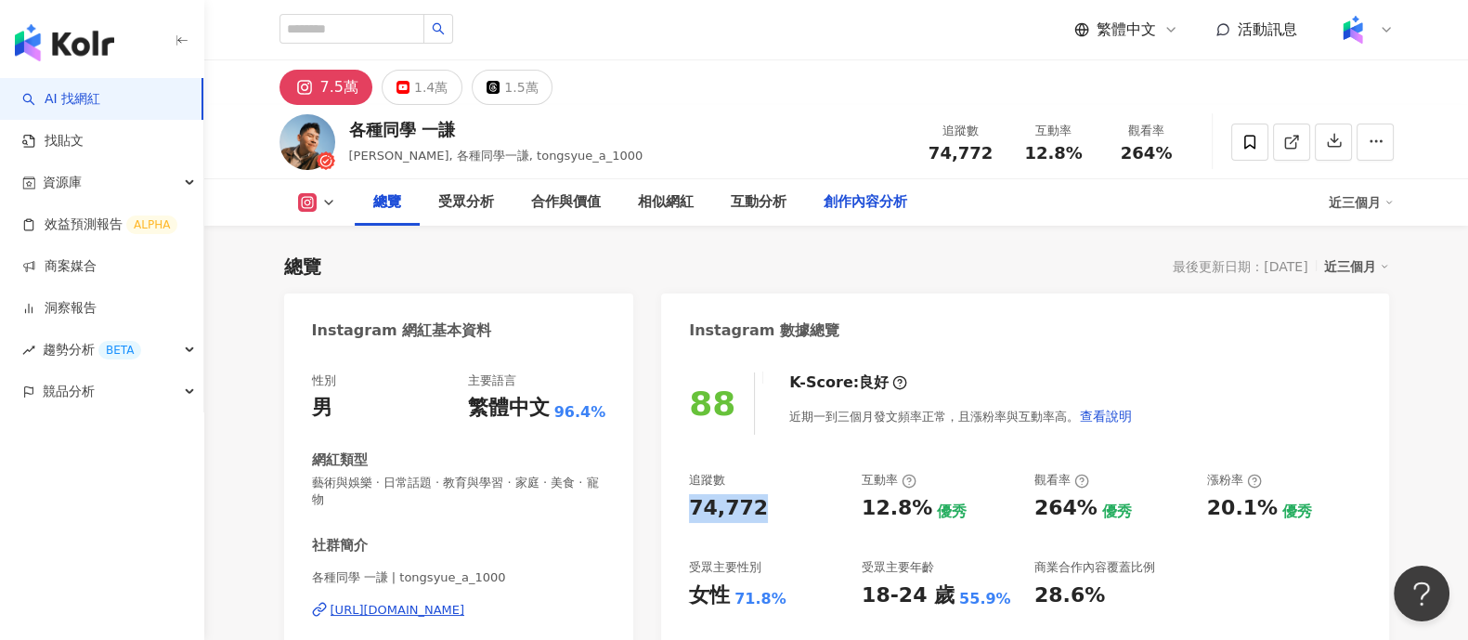
drag, startPoint x: 688, startPoint y: 510, endPoint x: 906, endPoint y: 188, distance: 389.2
click at [780, 505] on div "74,772" at bounding box center [766, 508] width 154 height 29
copy div "74,772"
drag, startPoint x: 884, startPoint y: 504, endPoint x: 867, endPoint y: 522, distance: 24.3
click at [921, 508] on div "12.8%" at bounding box center [897, 508] width 71 height 29
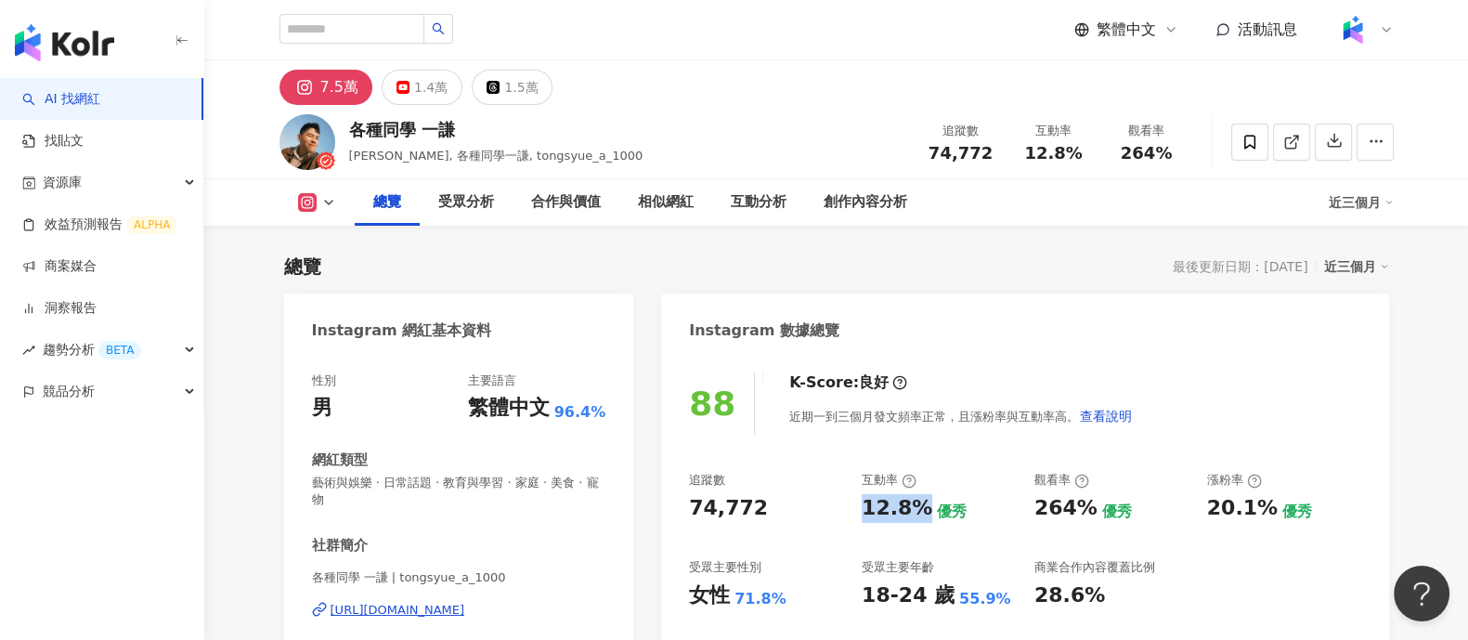
drag, startPoint x: 867, startPoint y: 513, endPoint x: 908, endPoint y: 480, distance: 52.9
click at [919, 511] on div "12.8%" at bounding box center [897, 508] width 71 height 29
copy div "12.8%"
drag, startPoint x: 1026, startPoint y: 503, endPoint x: 1088, endPoint y: 509, distance: 61.5
click at [1088, 509] on div "追蹤數 74,772 互動率 12.8% 優秀 觀看率 264% 優秀 漲粉率 20.1% 優秀 受眾主要性別 女性 71.8% 受眾主要年齡 18-24 歲…" at bounding box center [1024, 540] width 671 height 137
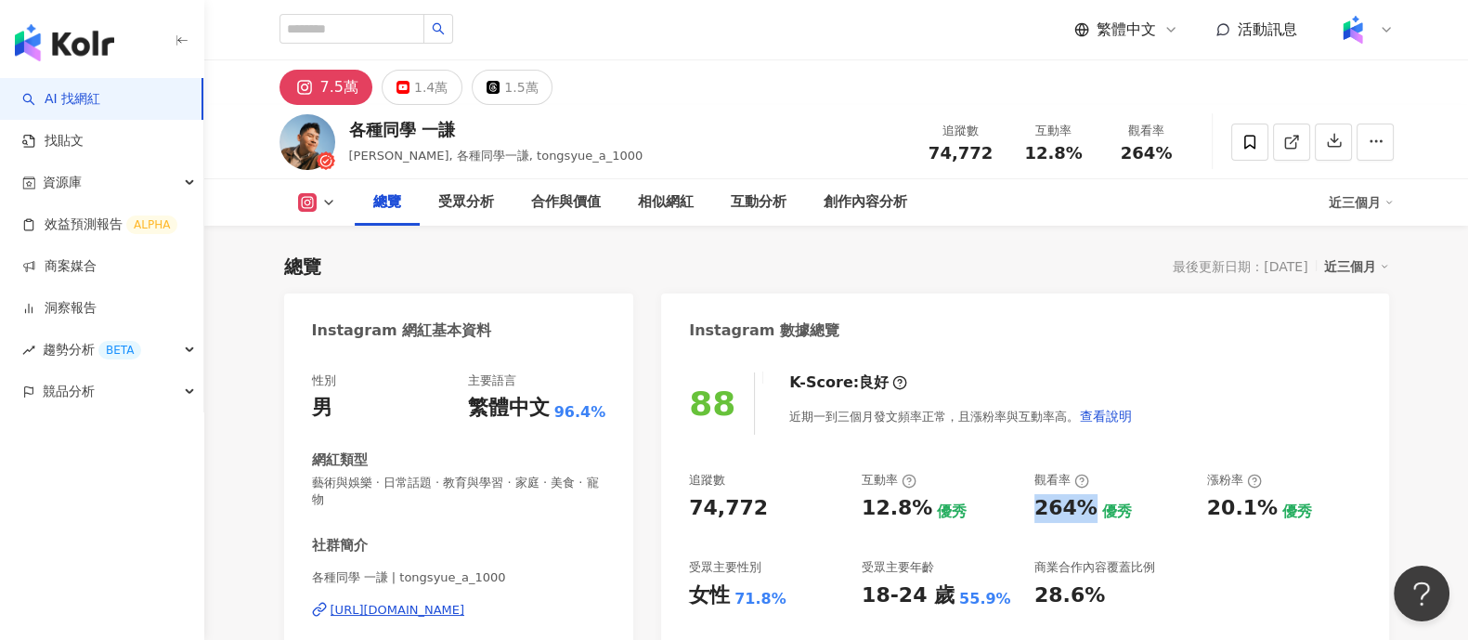
copy div "264%"
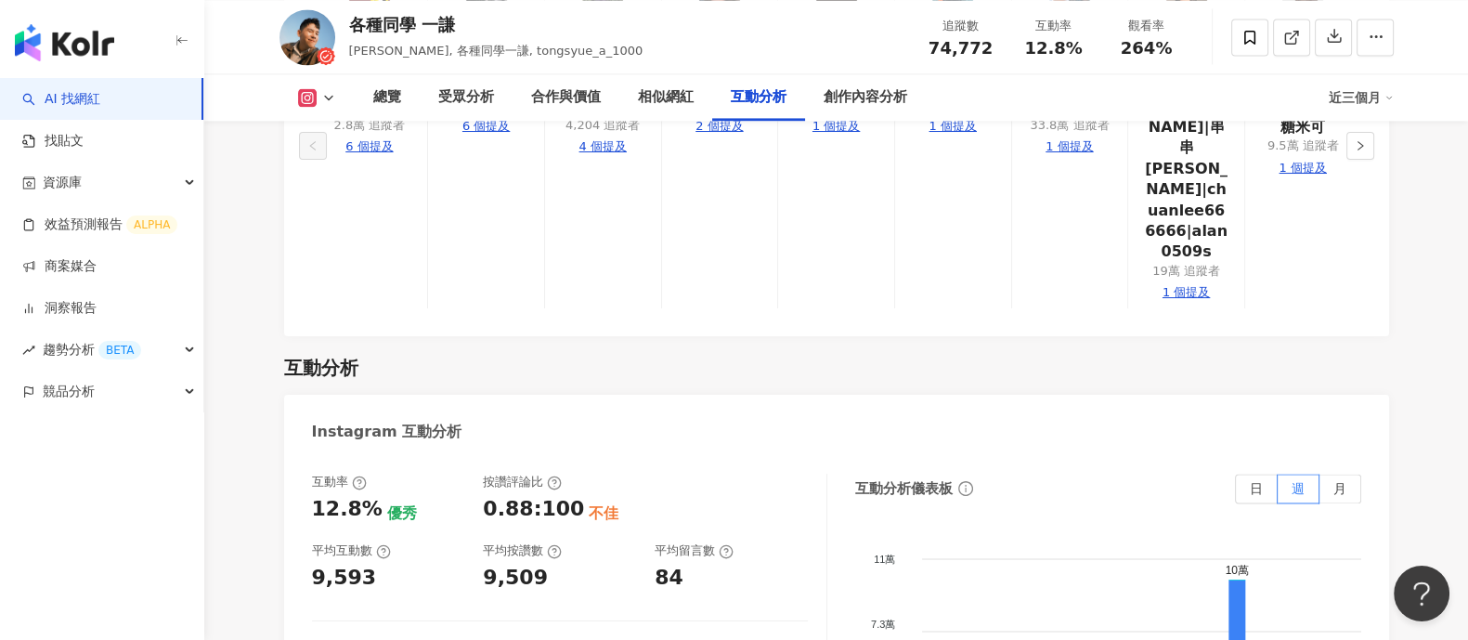
scroll to position [3714, 0]
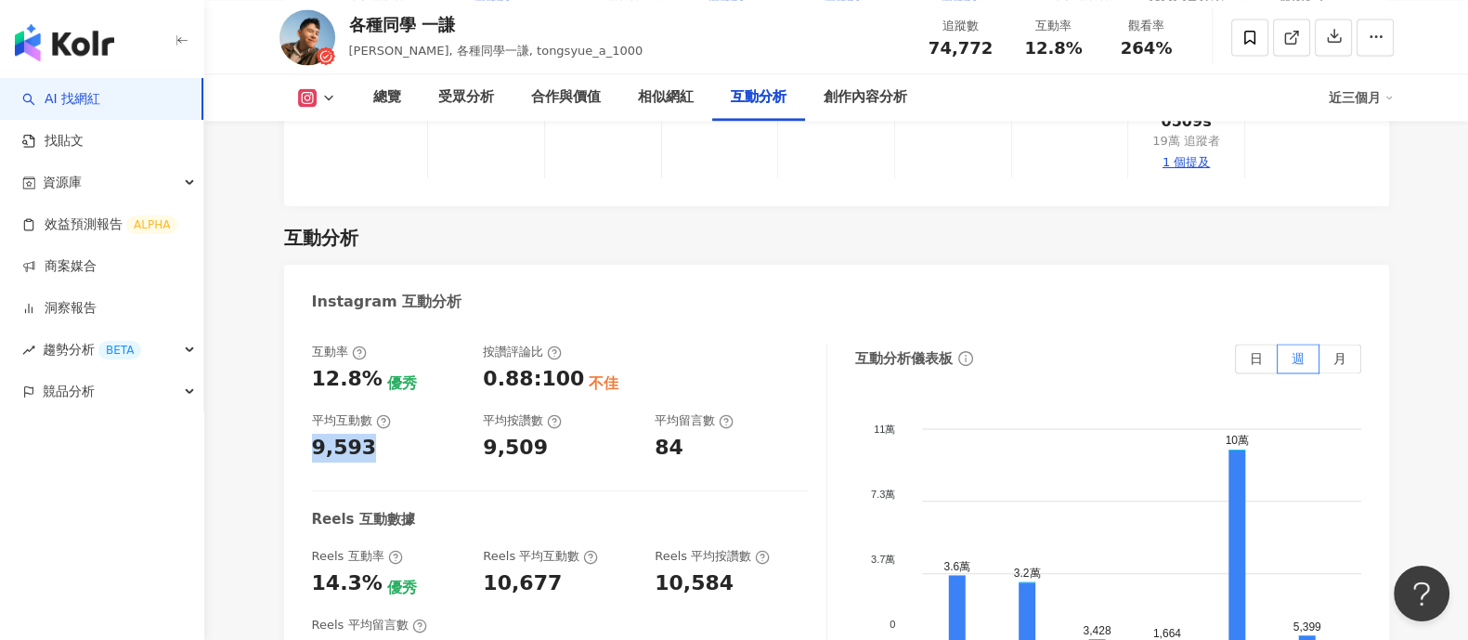
drag, startPoint x: 313, startPoint y: 345, endPoint x: 846, endPoint y: 43, distance: 613.1
click at [375, 434] on div "9,593" at bounding box center [388, 448] width 153 height 29
copy div "9,593"
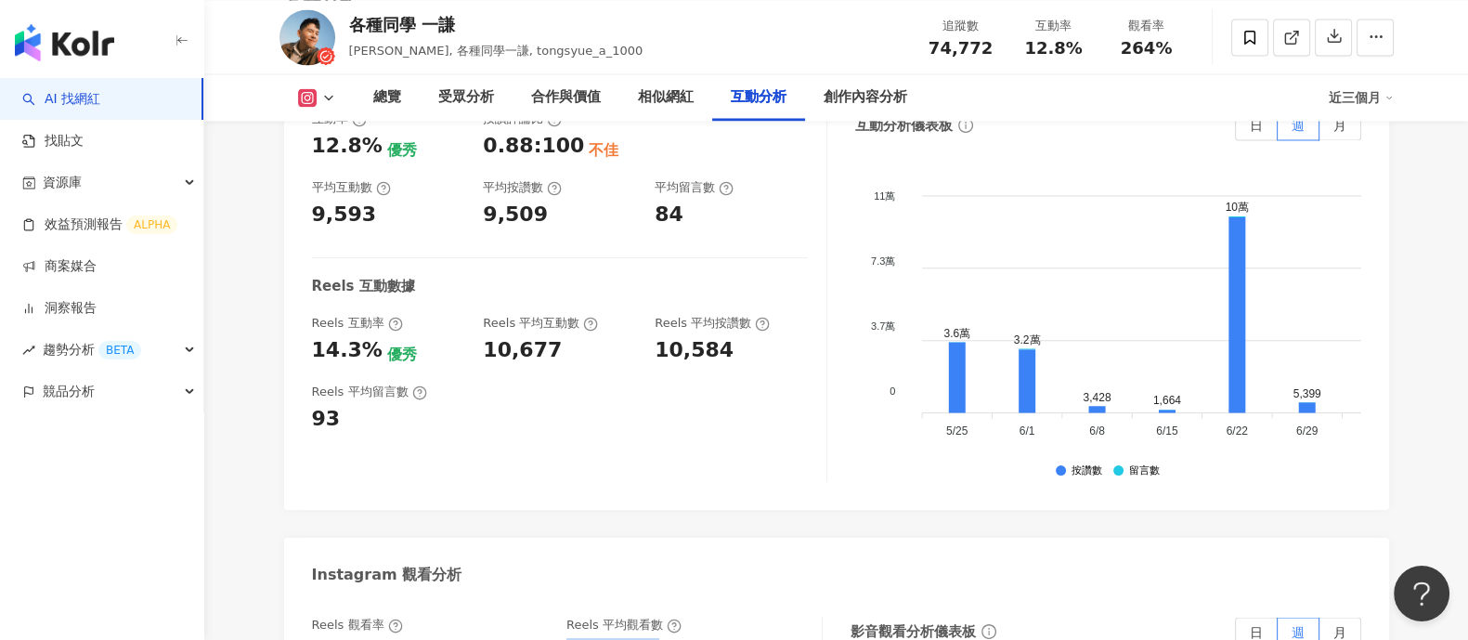
drag, startPoint x: 567, startPoint y: 553, endPoint x: 789, endPoint y: 296, distance: 339.7
click at [672, 511] on div "197,676" at bounding box center [685, 652] width 237 height 29
copy div "197,676"
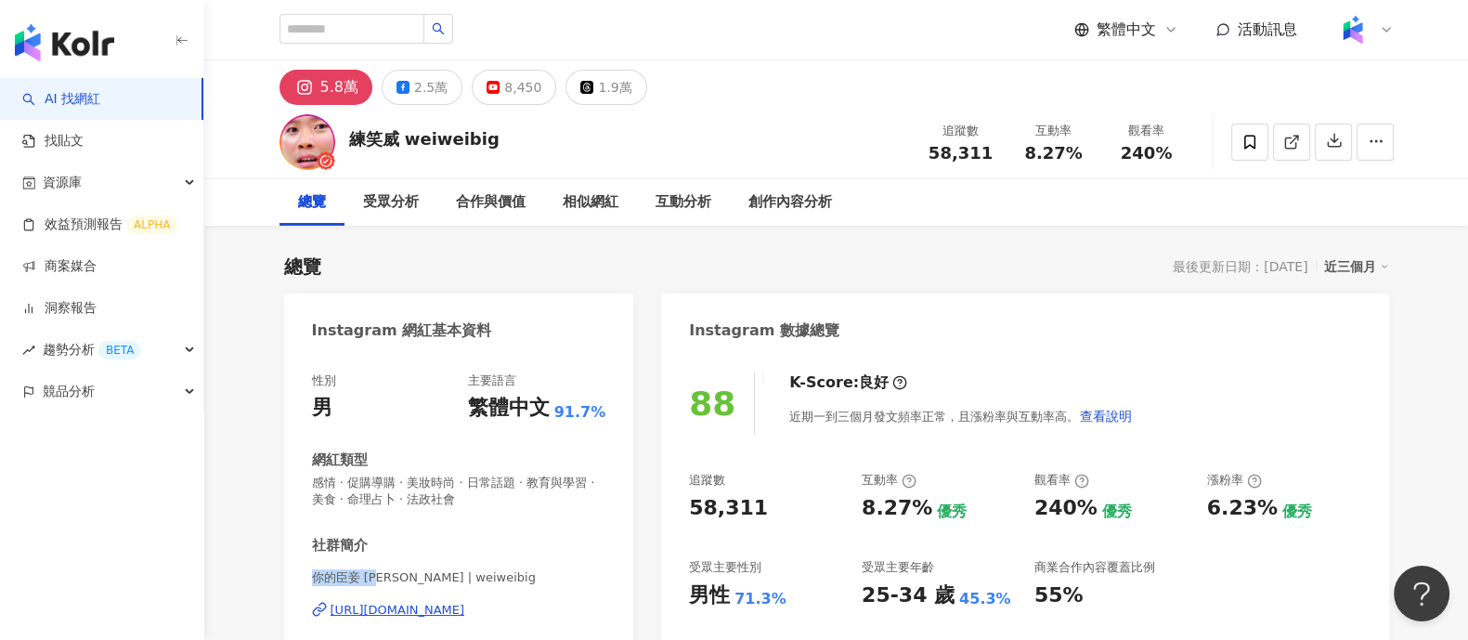
drag, startPoint x: 341, startPoint y: 577, endPoint x: 384, endPoint y: 578, distance: 43.7
click at [384, 578] on span "你的臣妾 [PERSON_NAME] | weiweibig" at bounding box center [459, 577] width 294 height 17
drag, startPoint x: 683, startPoint y: 502, endPoint x: 766, endPoint y: 506, distance: 83.7
click at [766, 506] on div "88 K-Score : 良好 近期一到三個月發文頻率正常，且漲粉率與互動率高。 查看說明 追蹤數 58,311 互動率 8.27% 優秀 觀看率 240% …" at bounding box center [1024, 571] width 727 height 434
copy div "58,311"
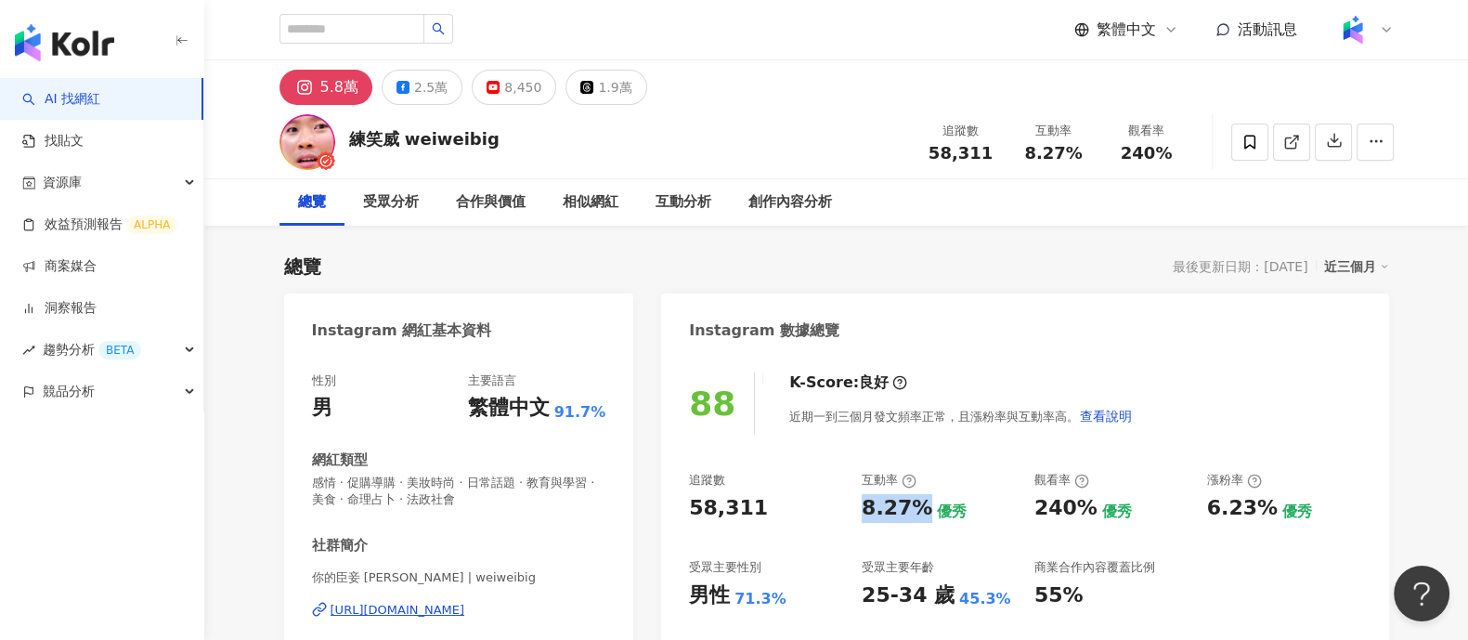
drag, startPoint x: 857, startPoint y: 502, endPoint x: 922, endPoint y: 505, distance: 65.1
click at [922, 505] on div "追蹤數 58,311 互動率 8.27% 優秀 觀看率 240% 優秀 漲粉率 6.23% 優秀 受眾主要性別 男性 71.3% 受眾主要年齡 25-34 歲…" at bounding box center [1024, 540] width 671 height 137
copy div "8.27%"
drag, startPoint x: 1031, startPoint y: 503, endPoint x: 1083, endPoint y: 508, distance: 52.2
click at [1083, 508] on div "追蹤數 58,311 互動率 8.27% 優秀 觀看率 240% 優秀 漲粉率 6.23% 優秀 受眾主要性別 男性 71.3% 受眾主要年齡 25-34 歲…" at bounding box center [1024, 540] width 671 height 137
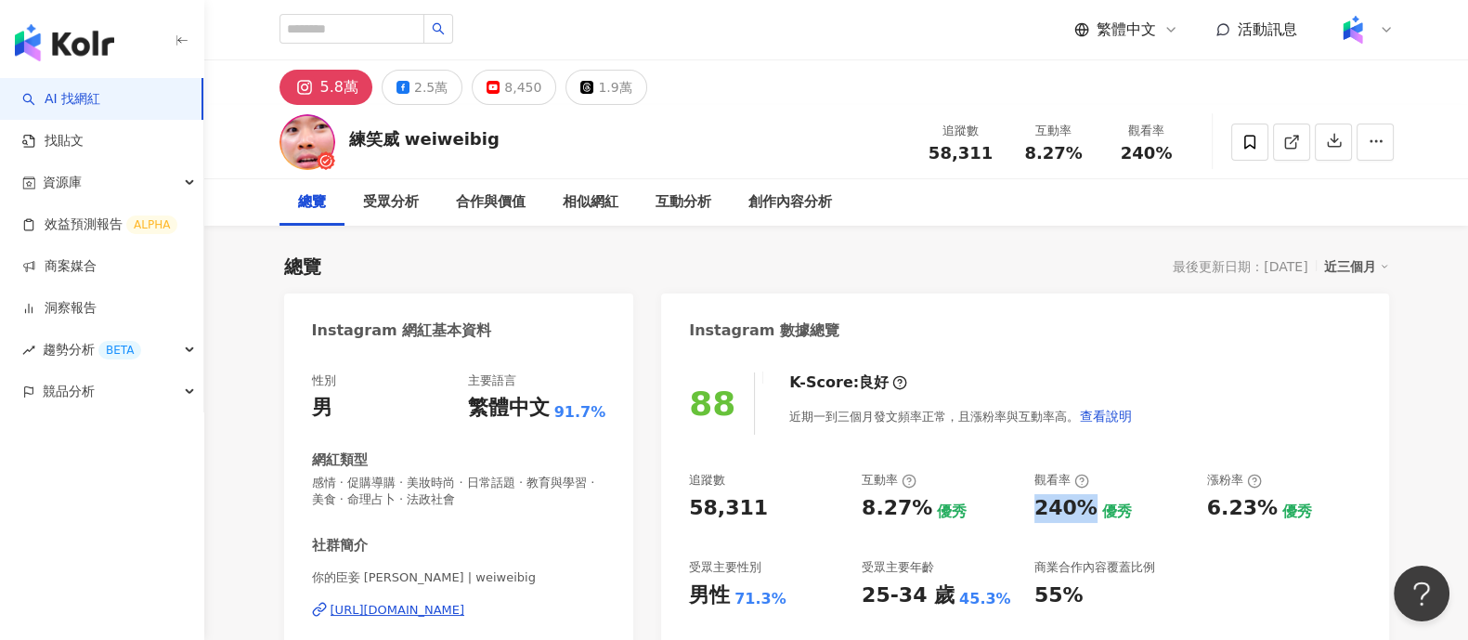
copy div "240%"
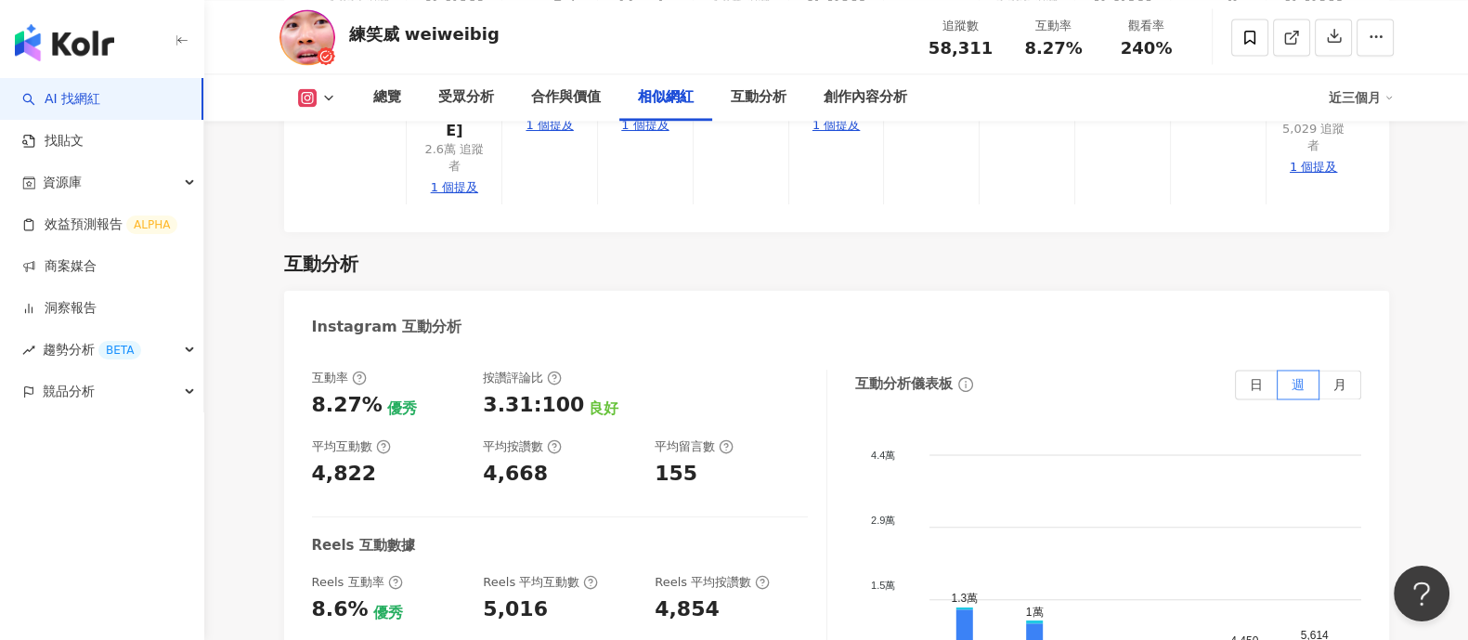
scroll to position [3831, 0]
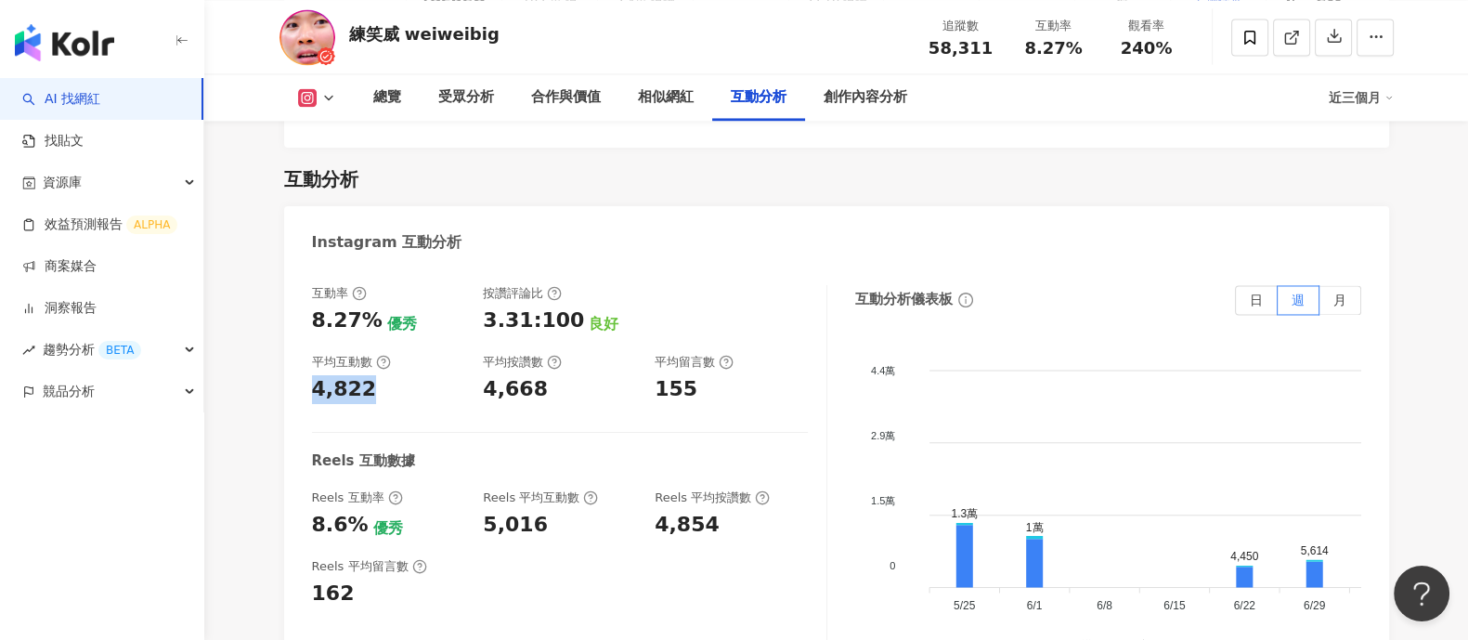
drag, startPoint x: 325, startPoint y: 290, endPoint x: 376, endPoint y: 293, distance: 51.2
click at [376, 293] on div "互動率 8.27% 優秀 按讚評論比 3.31:100 良好 平均互動數 4,822 平均按讚數 4,668 平均留言數 155 Reels 互動數據 Ree…" at bounding box center [836, 476] width 1105 height 418
copy div "4,822"
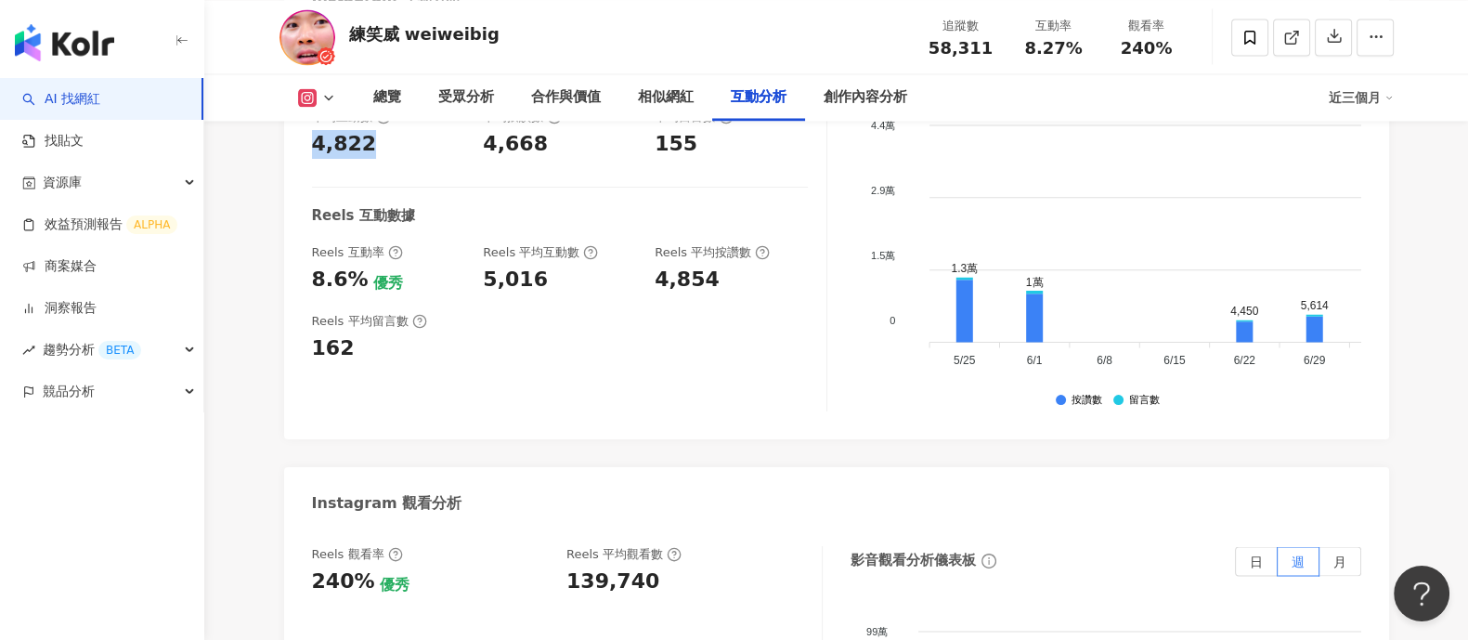
scroll to position [4179, 0]
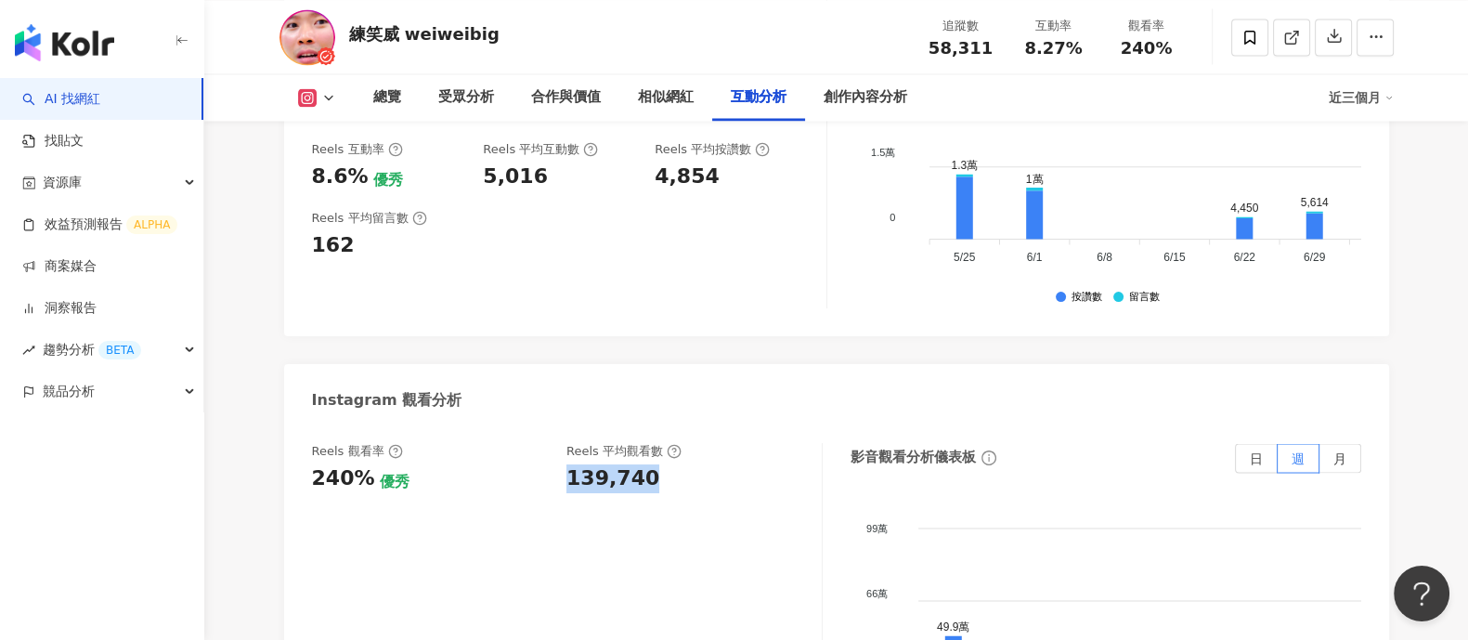
drag, startPoint x: 567, startPoint y: 369, endPoint x: 697, endPoint y: 378, distance: 130.4
click at [697, 464] on div "139,740" at bounding box center [685, 478] width 237 height 29
copy div "139,740"
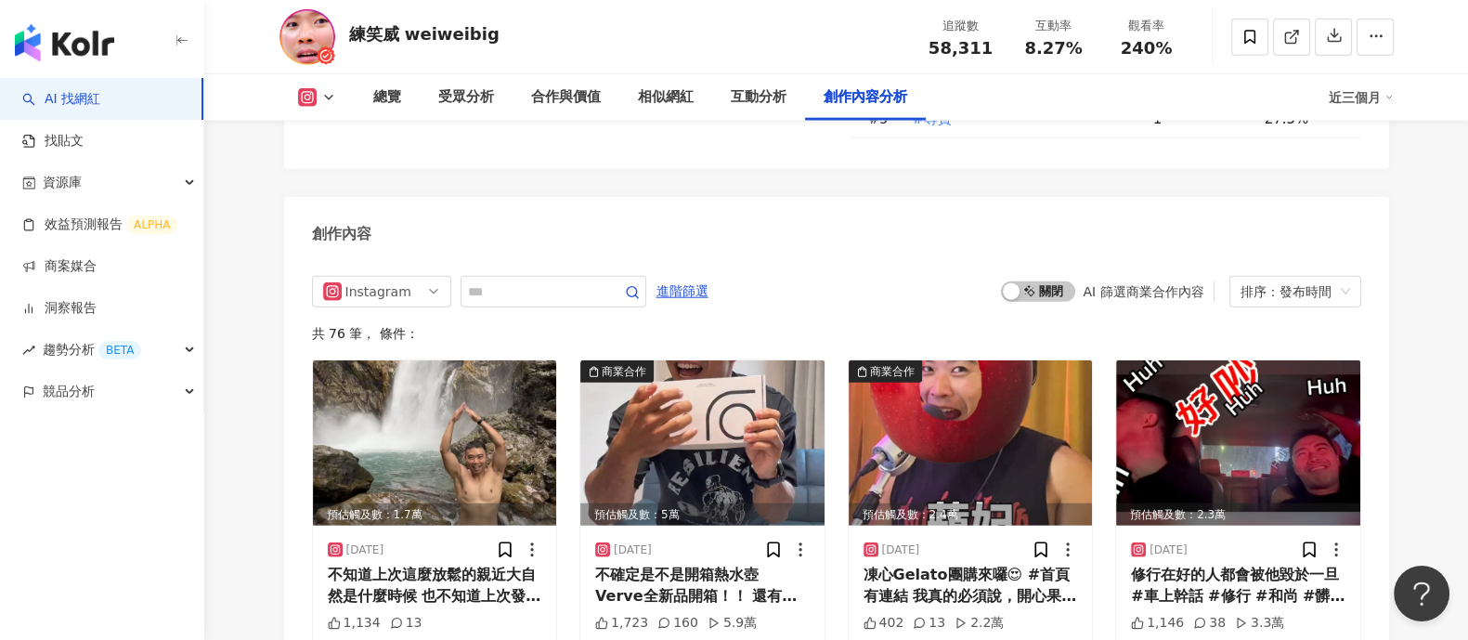
scroll to position [5695, 0]
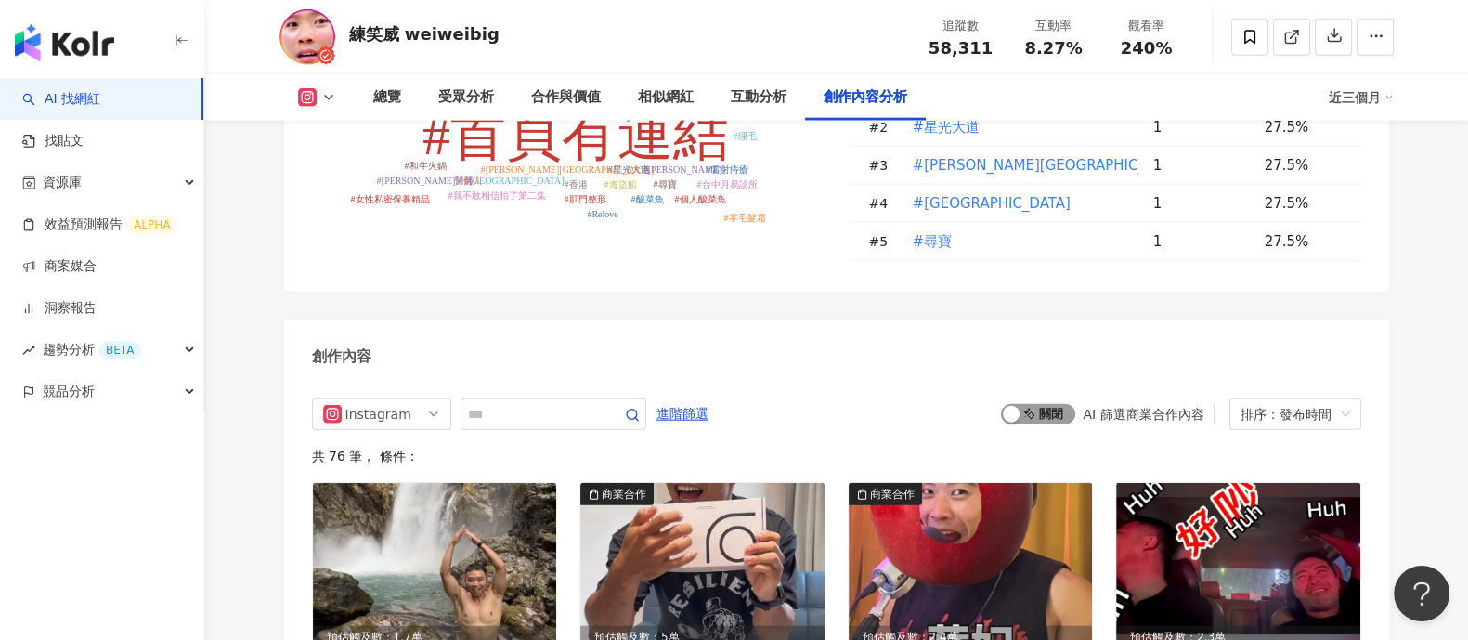
click at [1017, 404] on span "啟動 關閉" at bounding box center [1038, 414] width 74 height 20
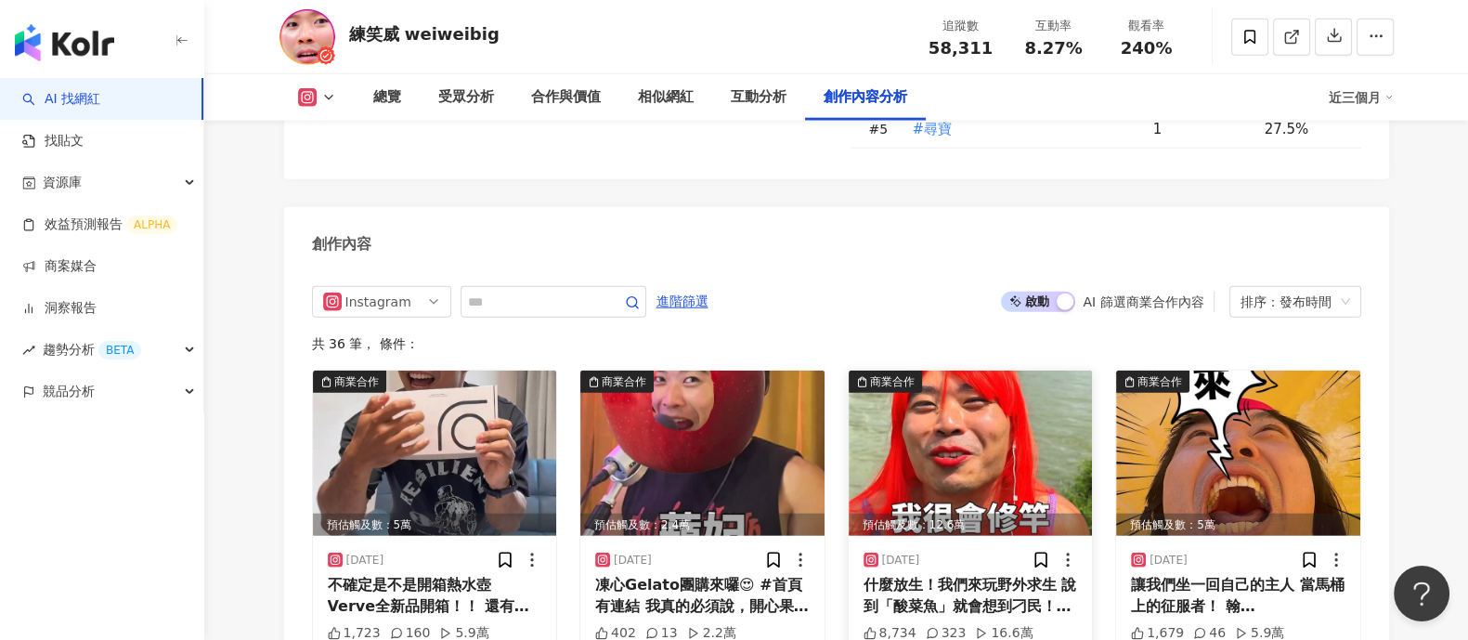
click at [949, 371] on img at bounding box center [971, 453] width 244 height 165
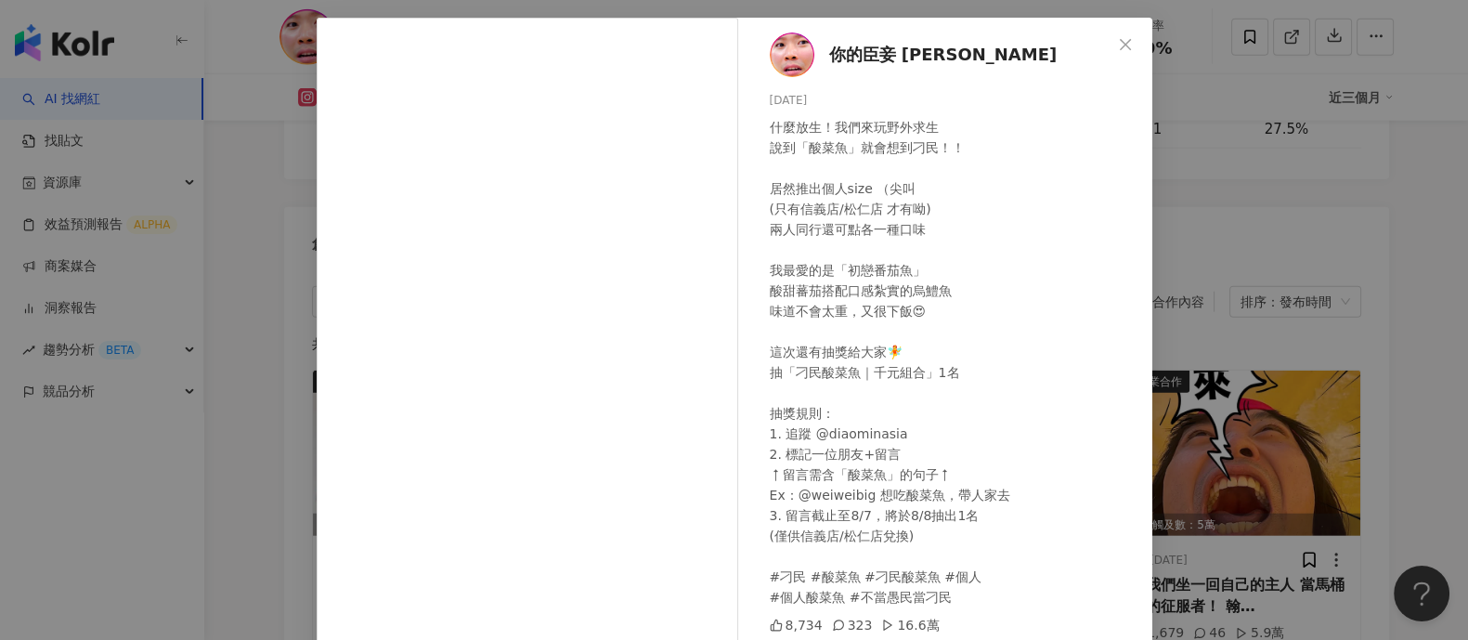
scroll to position [192, 0]
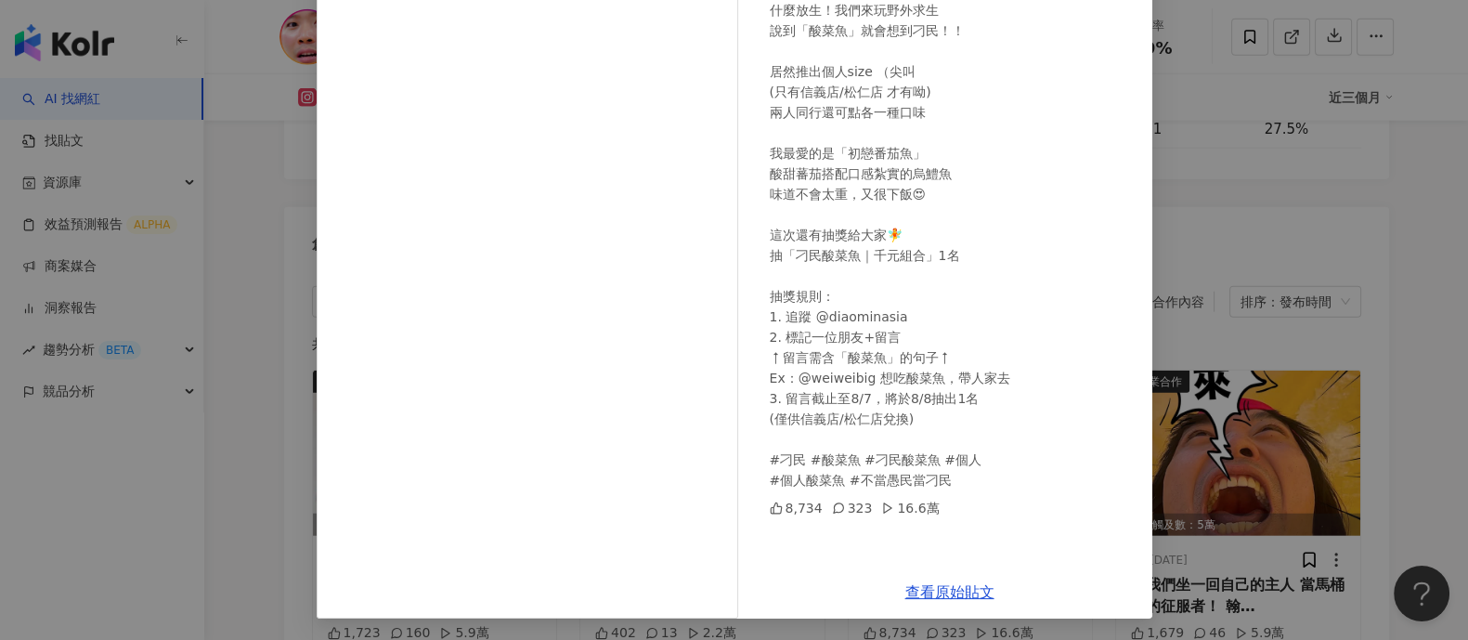
click at [1224, 409] on div "你的臣妾 威威 2025/8/1 什麼放生！我們來玩野外求生 說到「酸菜魚」就會想到刁民！！ 居然推出個人size （尖叫 (只有信義店/松仁店 才有呦) 兩…" at bounding box center [734, 320] width 1468 height 640
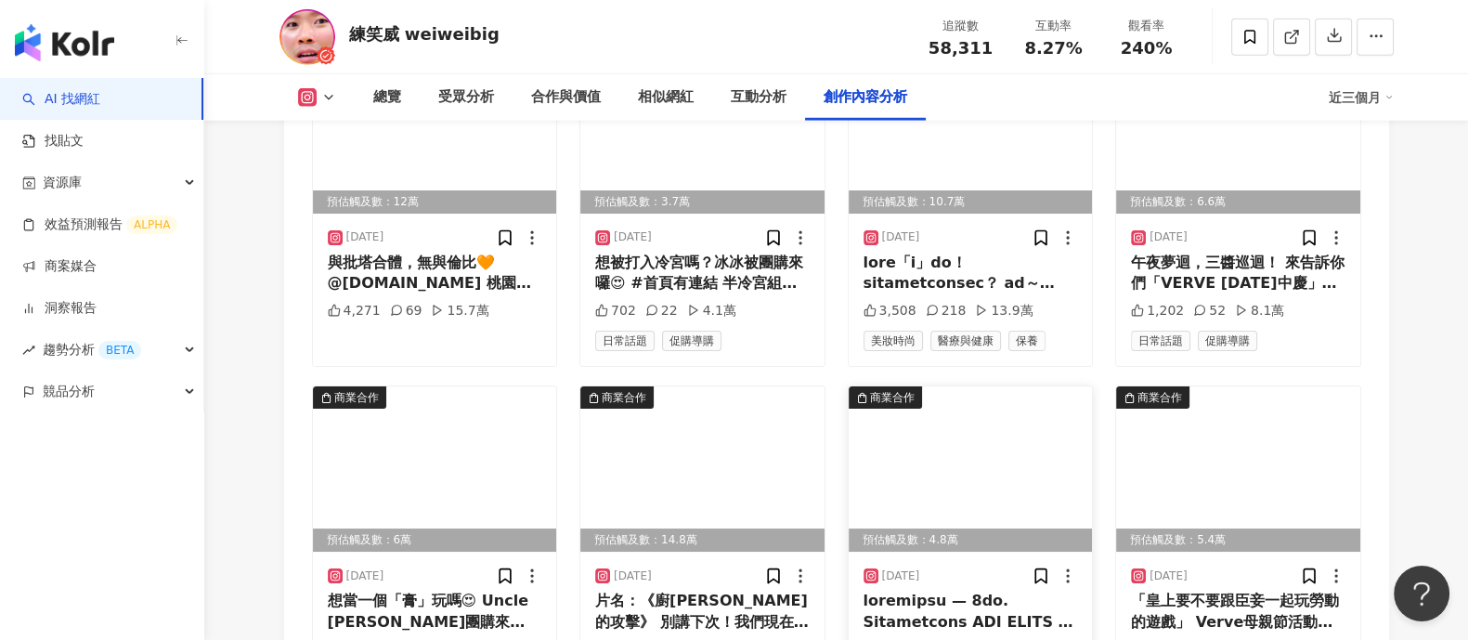
scroll to position [6504, 0]
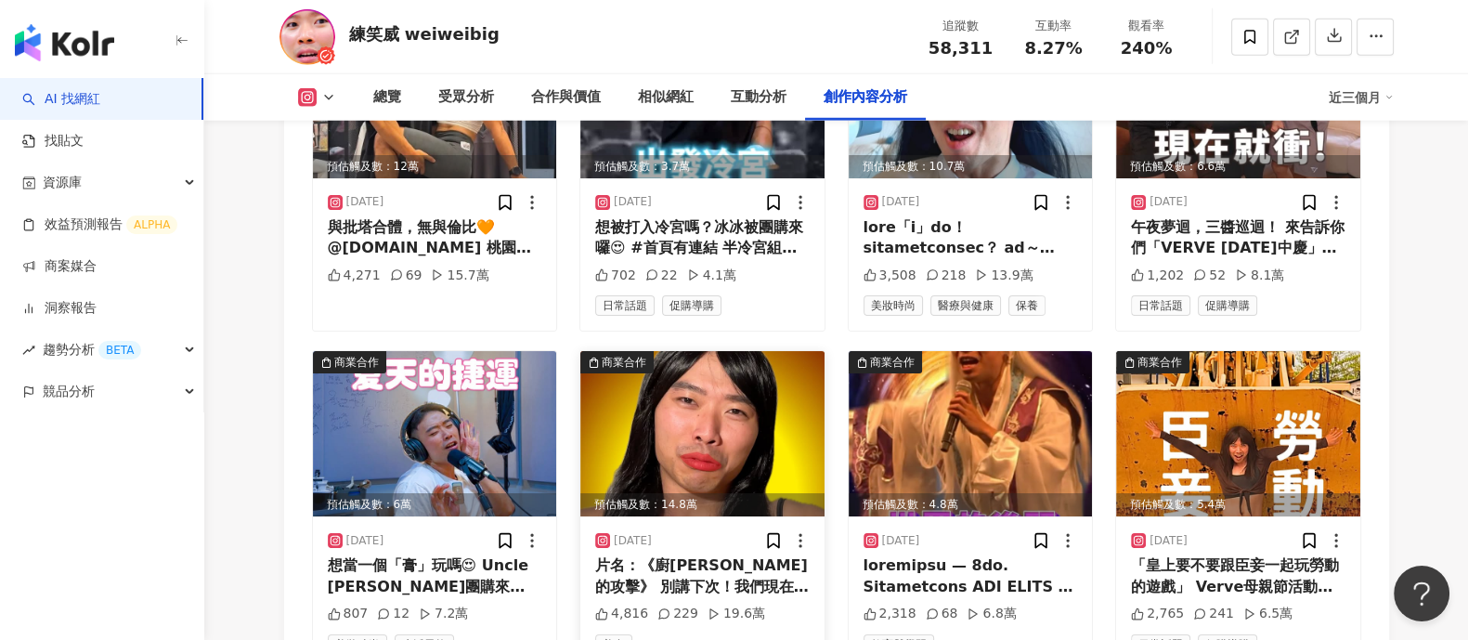
click at [762, 351] on img at bounding box center [702, 433] width 244 height 165
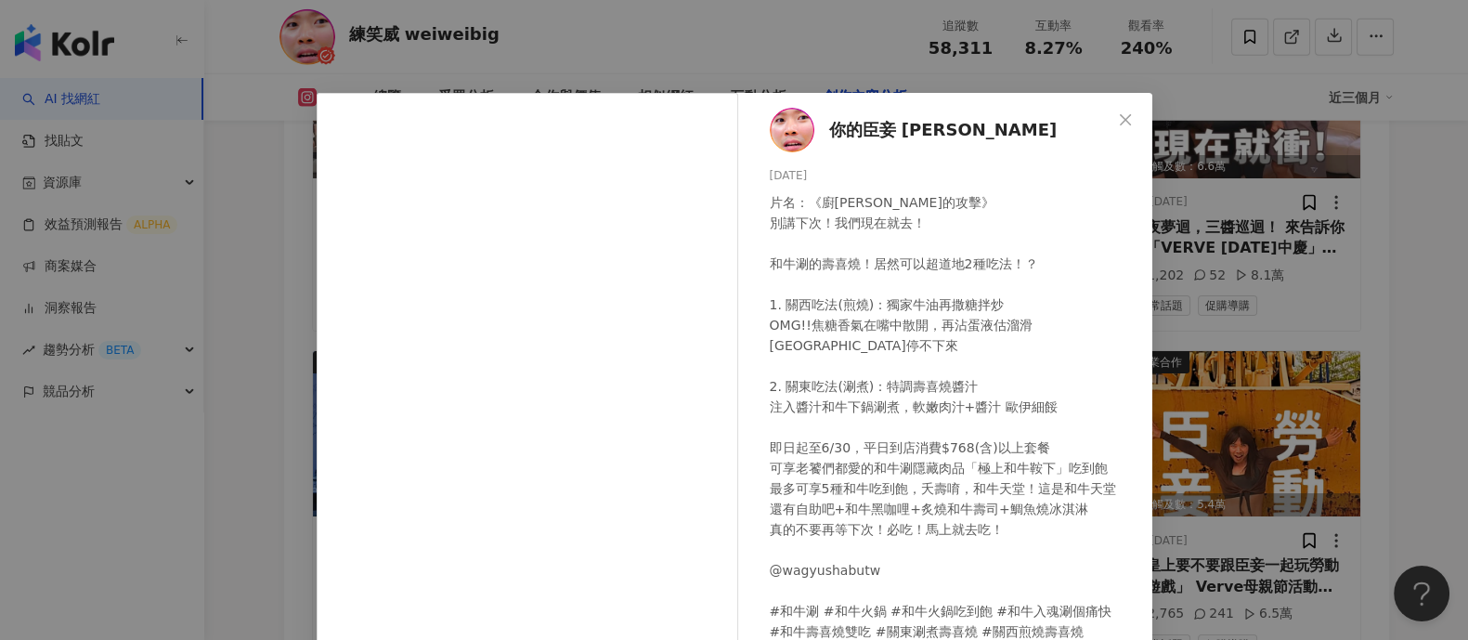
scroll to position [192, 0]
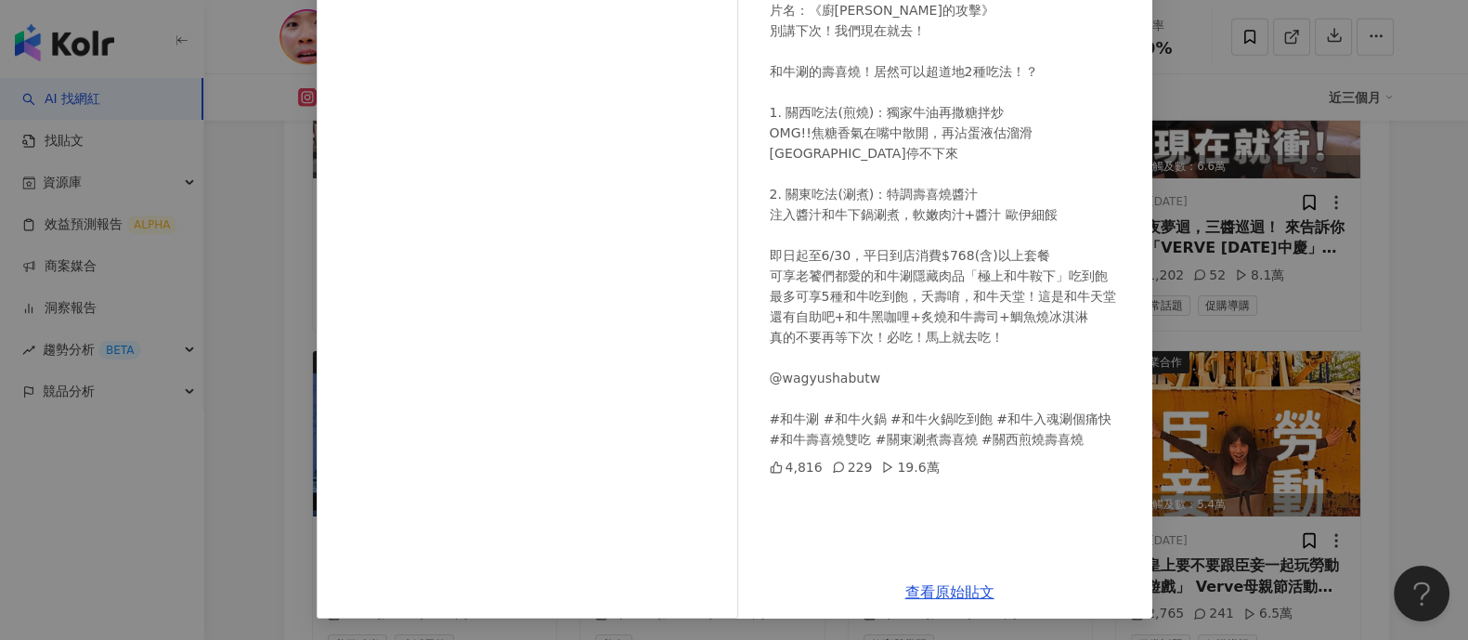
click at [1161, 401] on div "你的臣妾 威威 2025/5/29 片名：《廚瑜的攻擊》 別講下次！我們現在就去！ 和牛涮的壽喜燒！居然可以超道地2種吃法！？ 1. 關西吃法(煎燒)：獨家牛…" at bounding box center [734, 320] width 1468 height 640
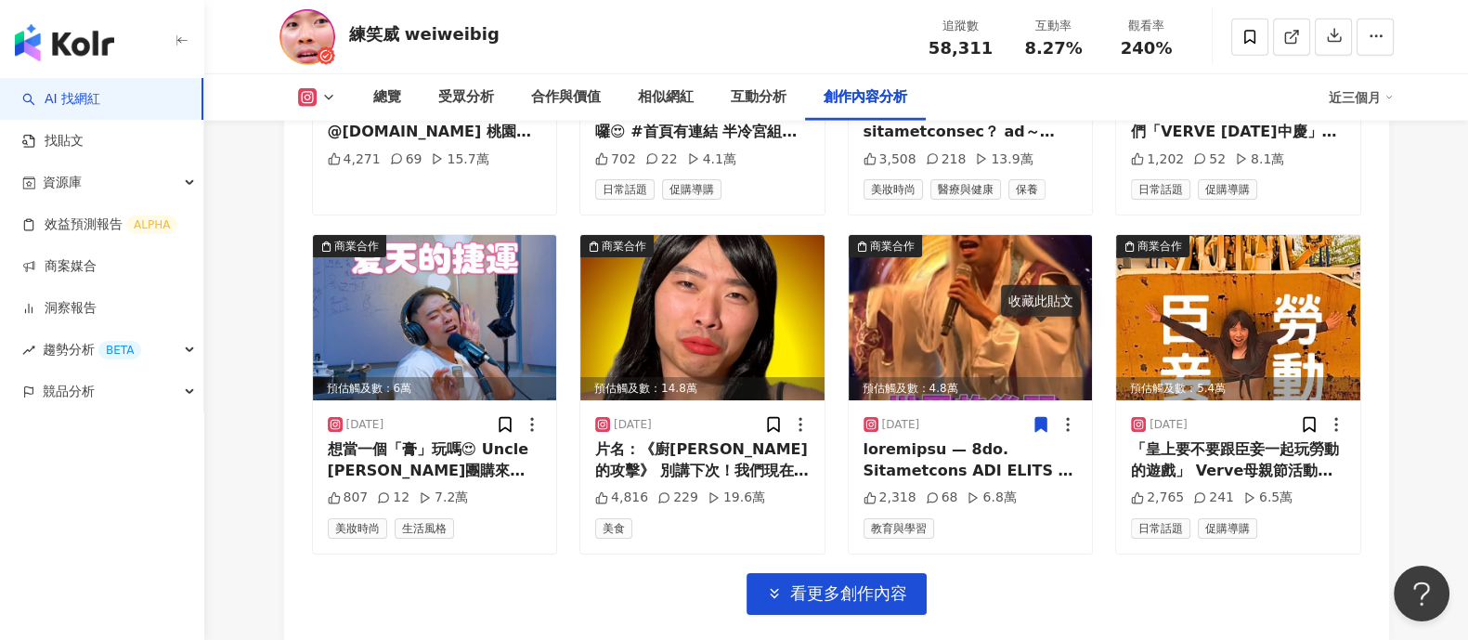
scroll to position [6040, 0]
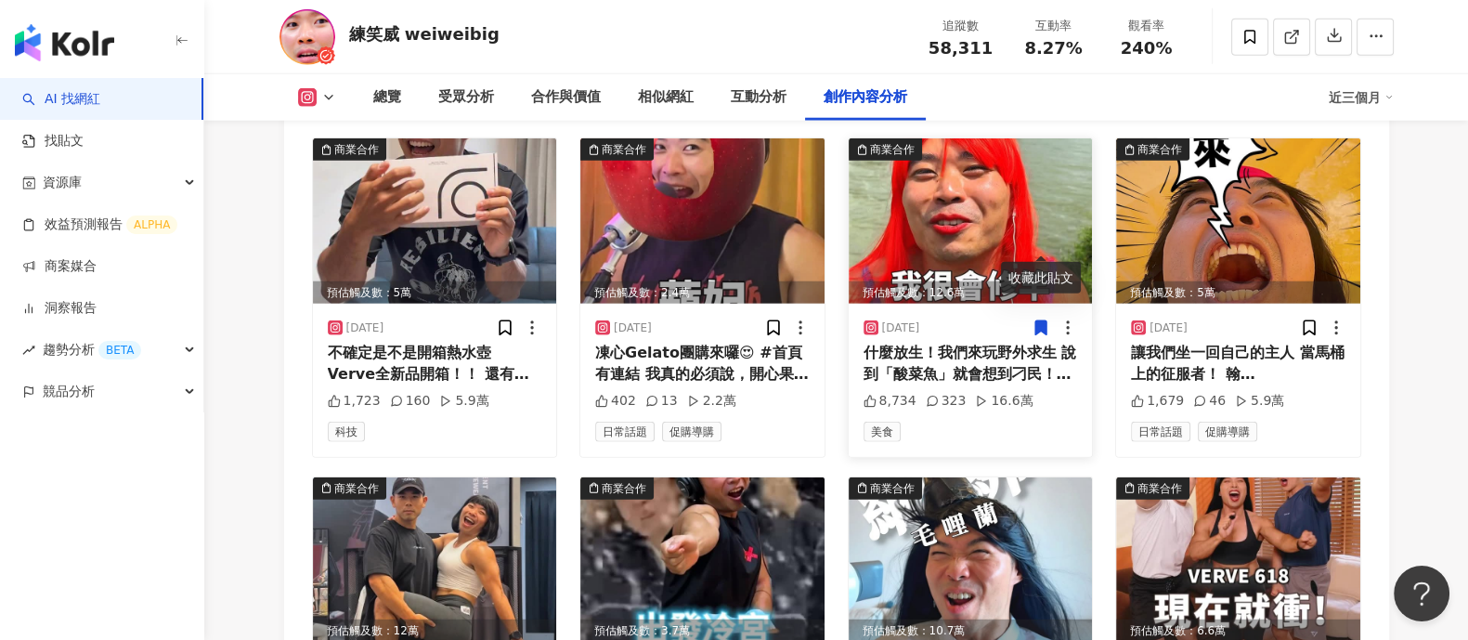
click at [989, 168] on img at bounding box center [971, 220] width 244 height 165
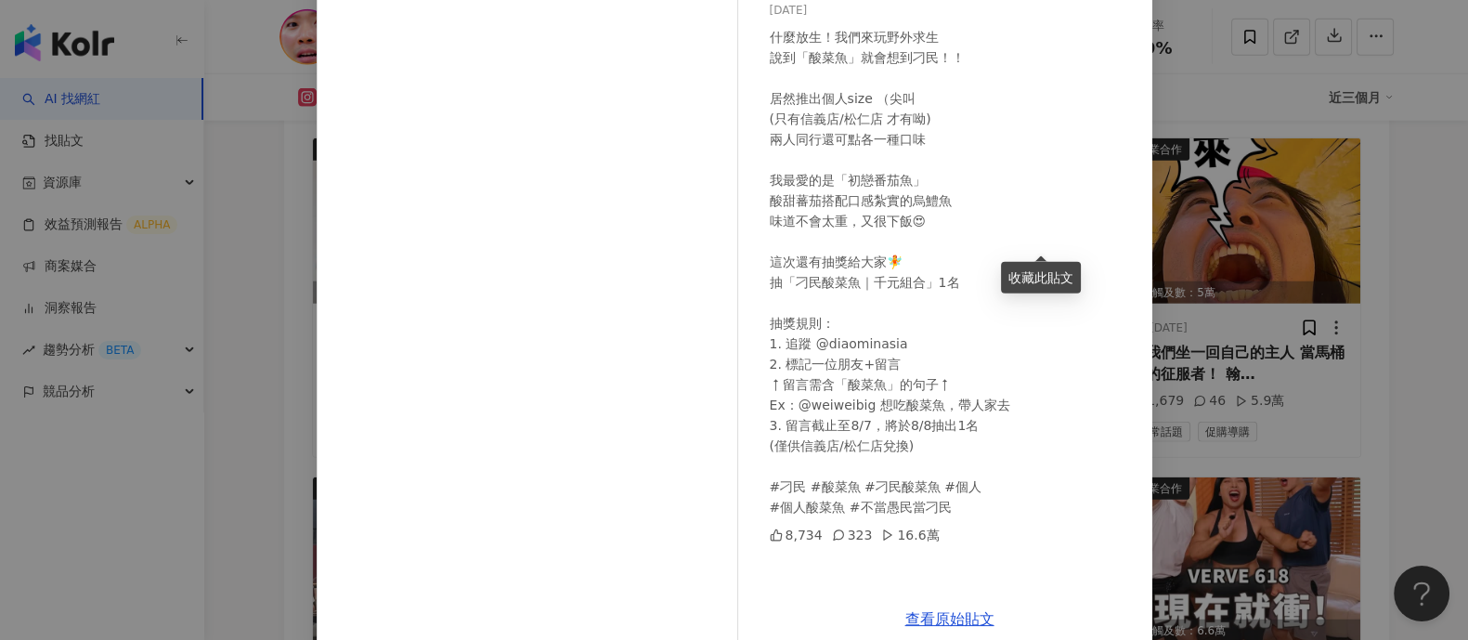
scroll to position [192, 0]
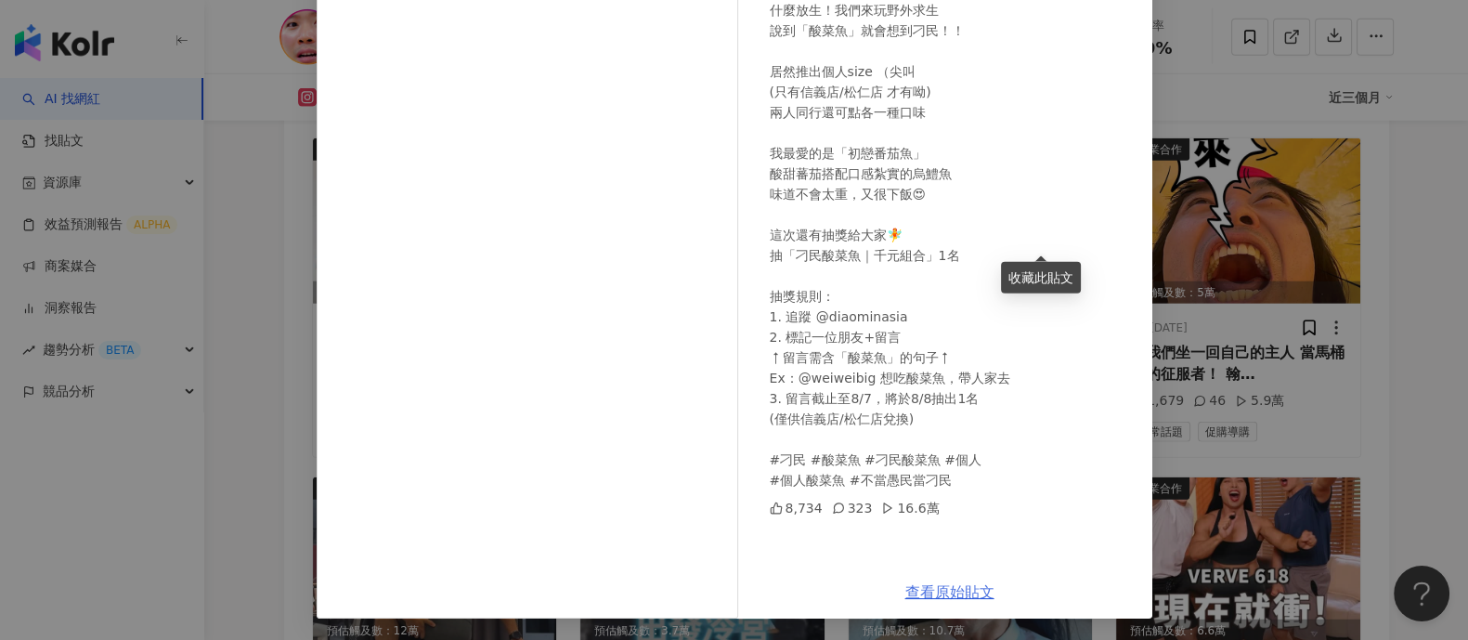
click at [932, 588] on link "查看原始貼文" at bounding box center [950, 592] width 89 height 18
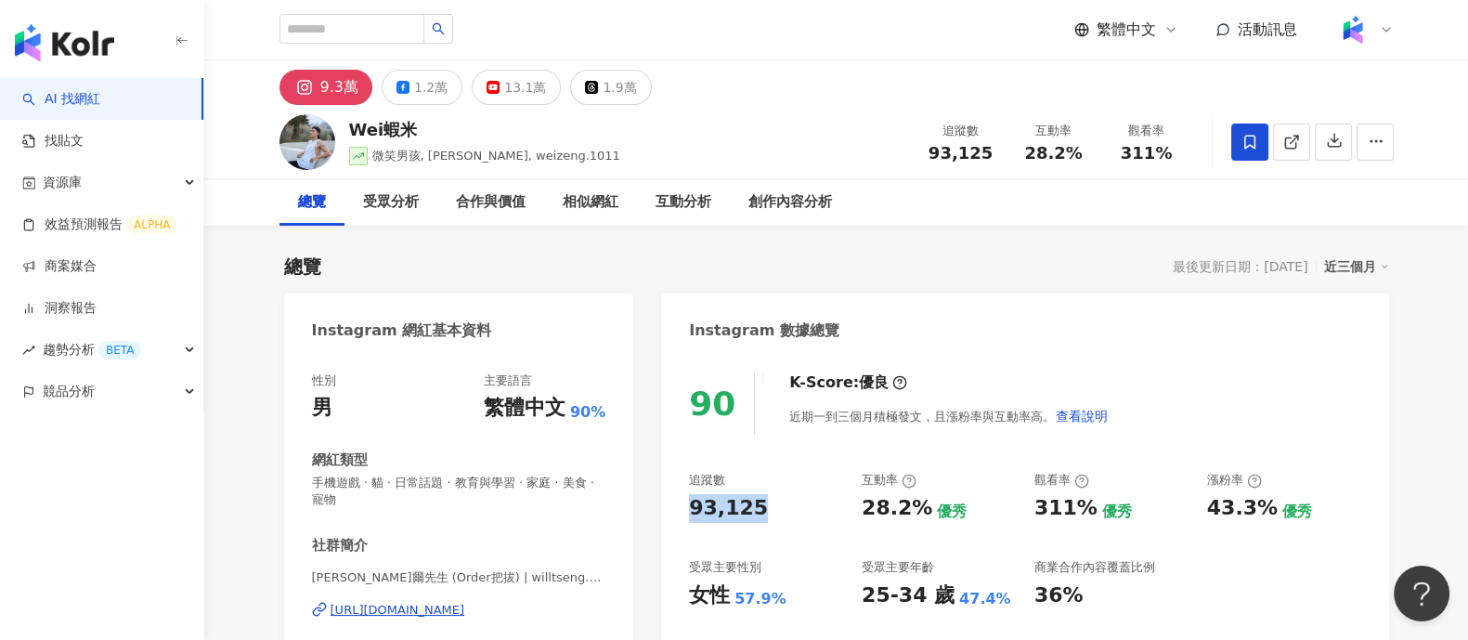
drag, startPoint x: 694, startPoint y: 508, endPoint x: 767, endPoint y: 512, distance: 73.5
click at [767, 512] on div "90 K-Score : 優良 近期一到三個月積極發文，且漲粉率與互動率高。 查看說明 追蹤數 93,125 互動率 28.2% 優秀 觀看率 311% 優秀…" at bounding box center [1024, 571] width 727 height 434
copy div "93,125"
drag, startPoint x: 863, startPoint y: 513, endPoint x: 913, endPoint y: 475, distance: 63.0
click at [919, 513] on div "28.2%" at bounding box center [897, 508] width 71 height 29
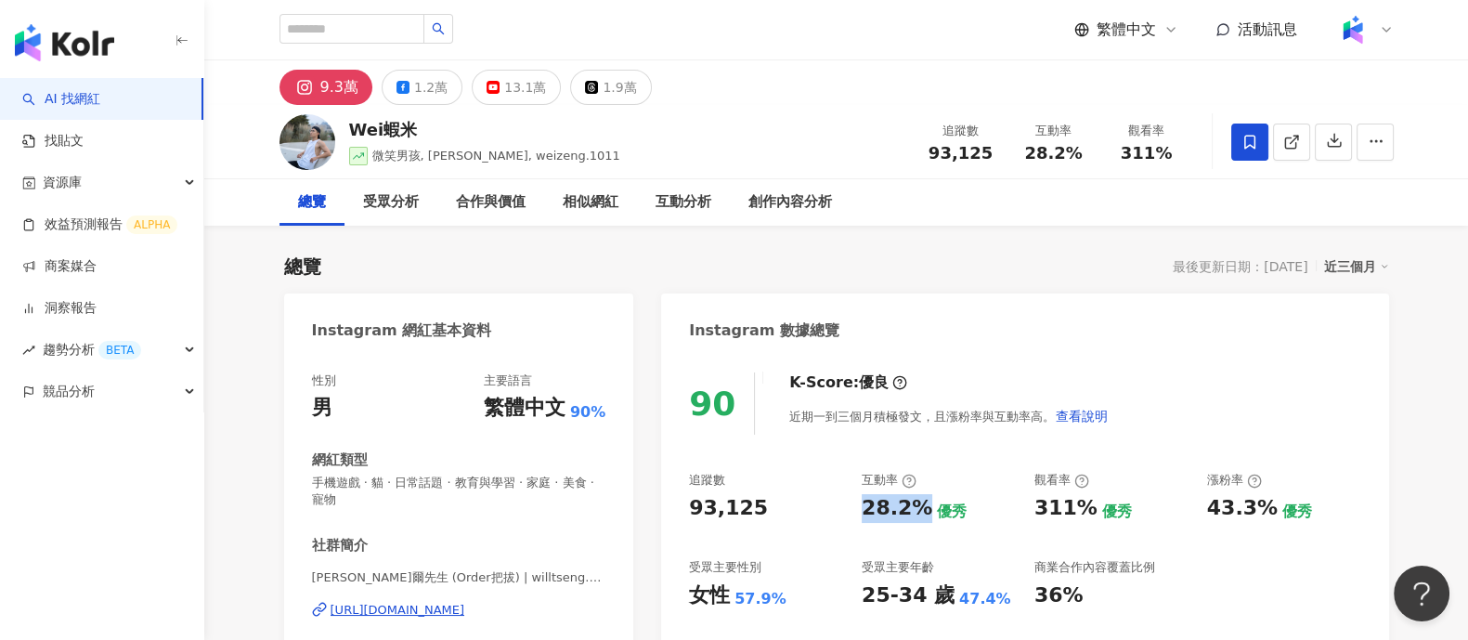
copy div "28.2%"
drag, startPoint x: 1039, startPoint y: 505, endPoint x: 1089, endPoint y: 515, distance: 51.0
click at [1089, 515] on div "311%" at bounding box center [1066, 508] width 63 height 29
copy div "311%"
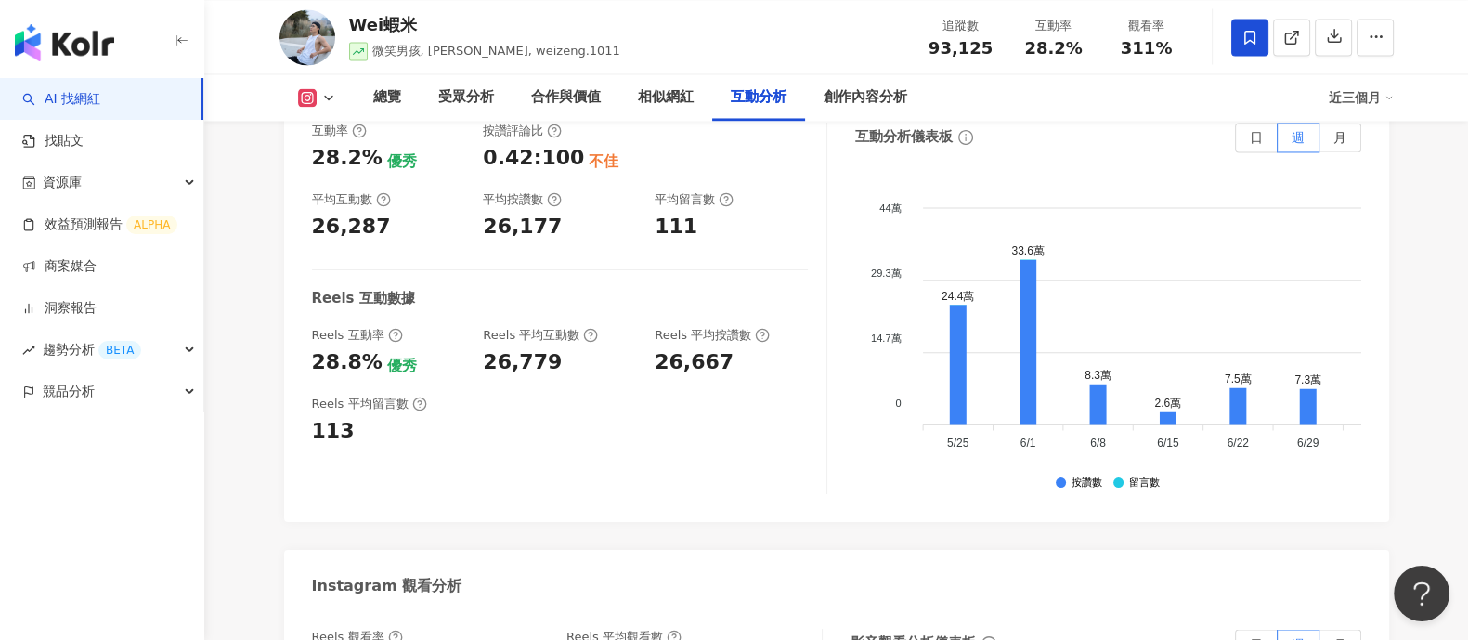
scroll to position [3714, 0]
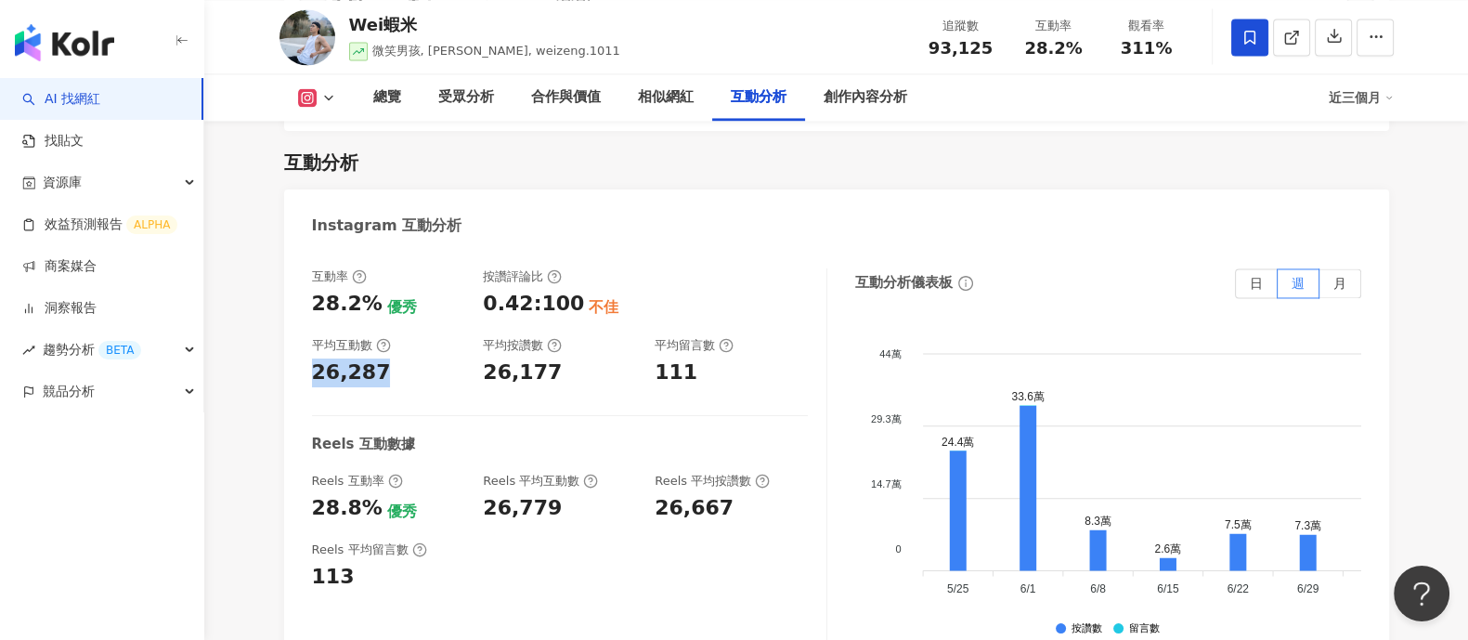
drag, startPoint x: 313, startPoint y: 319, endPoint x: 387, endPoint y: 329, distance: 75.0
click at [387, 358] on div "26,287" at bounding box center [388, 372] width 153 height 29
copy div "26,287"
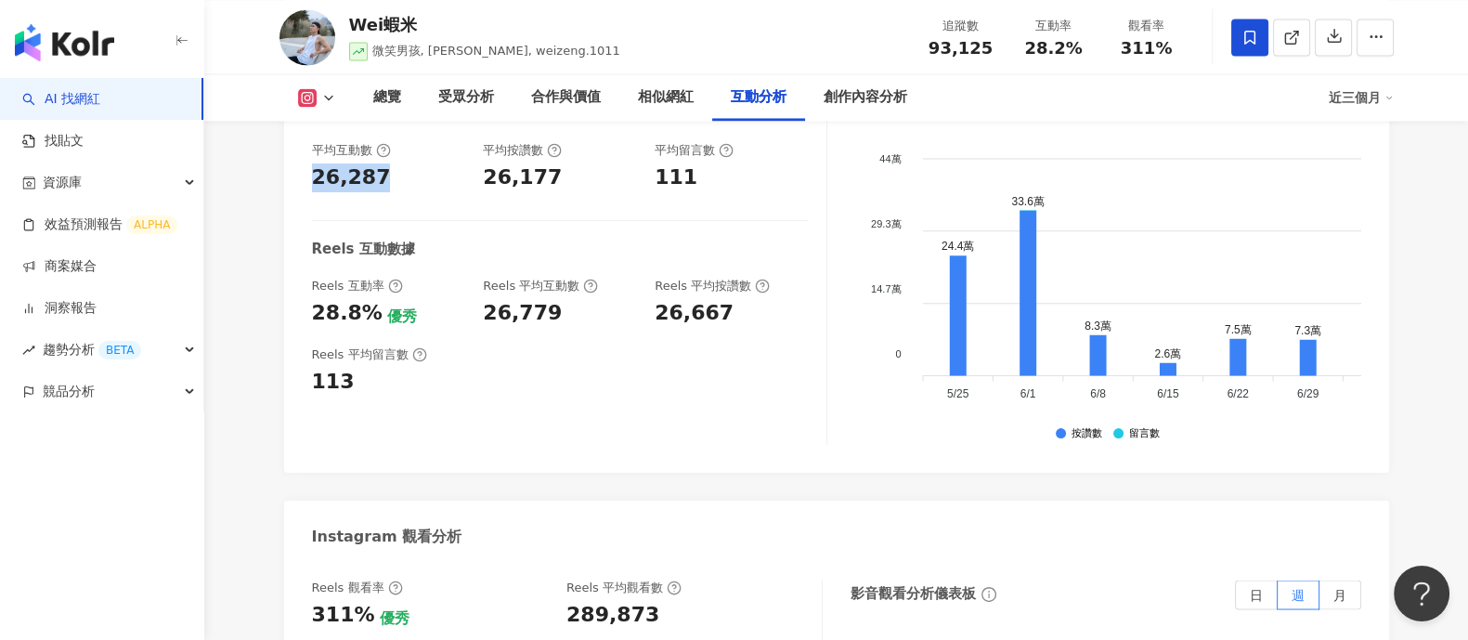
scroll to position [4179, 0]
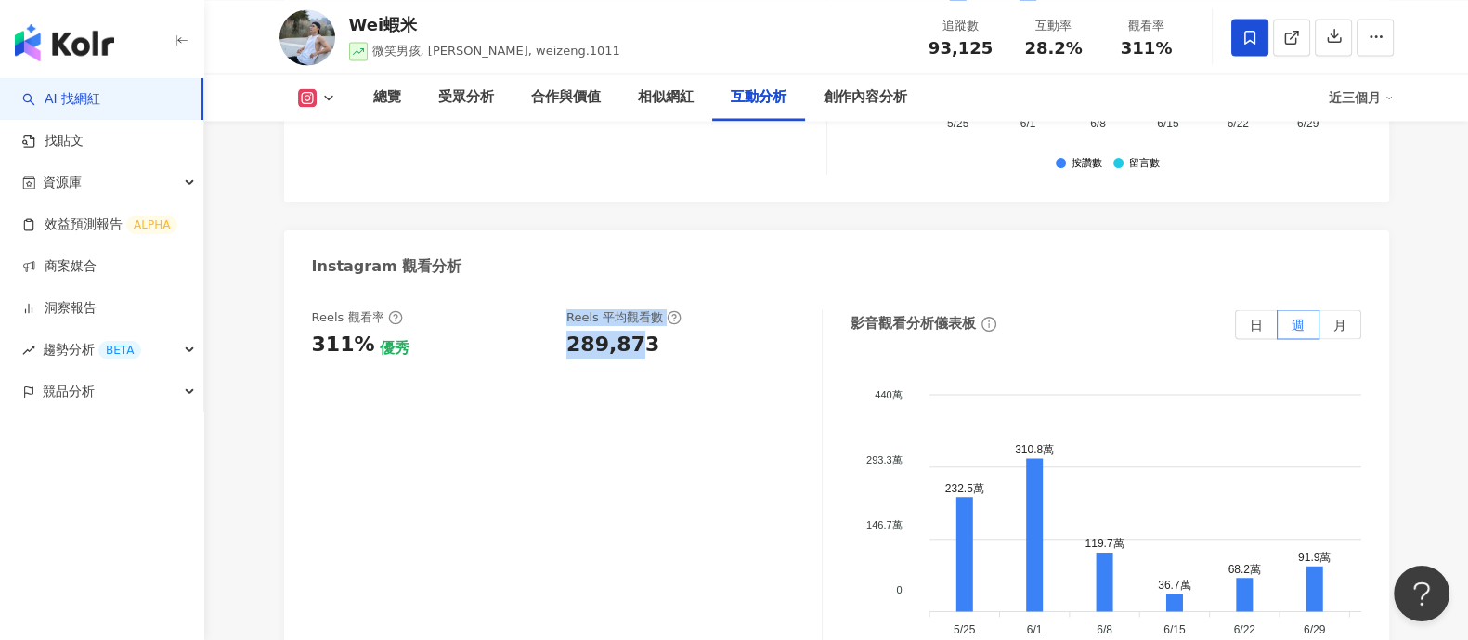
drag, startPoint x: 555, startPoint y: 285, endPoint x: 636, endPoint y: 304, distance: 82.9
click at [636, 309] on div "Reels 觀看率 311% 優秀 Reels 平均觀看數 289,873" at bounding box center [557, 334] width 491 height 50
click at [579, 319] on div "Reels 觀看率 311% 優秀 Reels 平均觀看數 289,873" at bounding box center [567, 494] width 511 height 371
drag, startPoint x: 575, startPoint y: 298, endPoint x: 645, endPoint y: 302, distance: 69.8
click at [645, 309] on div "Reels 觀看率 311% 優秀 Reels 平均觀看數 289,873" at bounding box center [557, 334] width 491 height 50
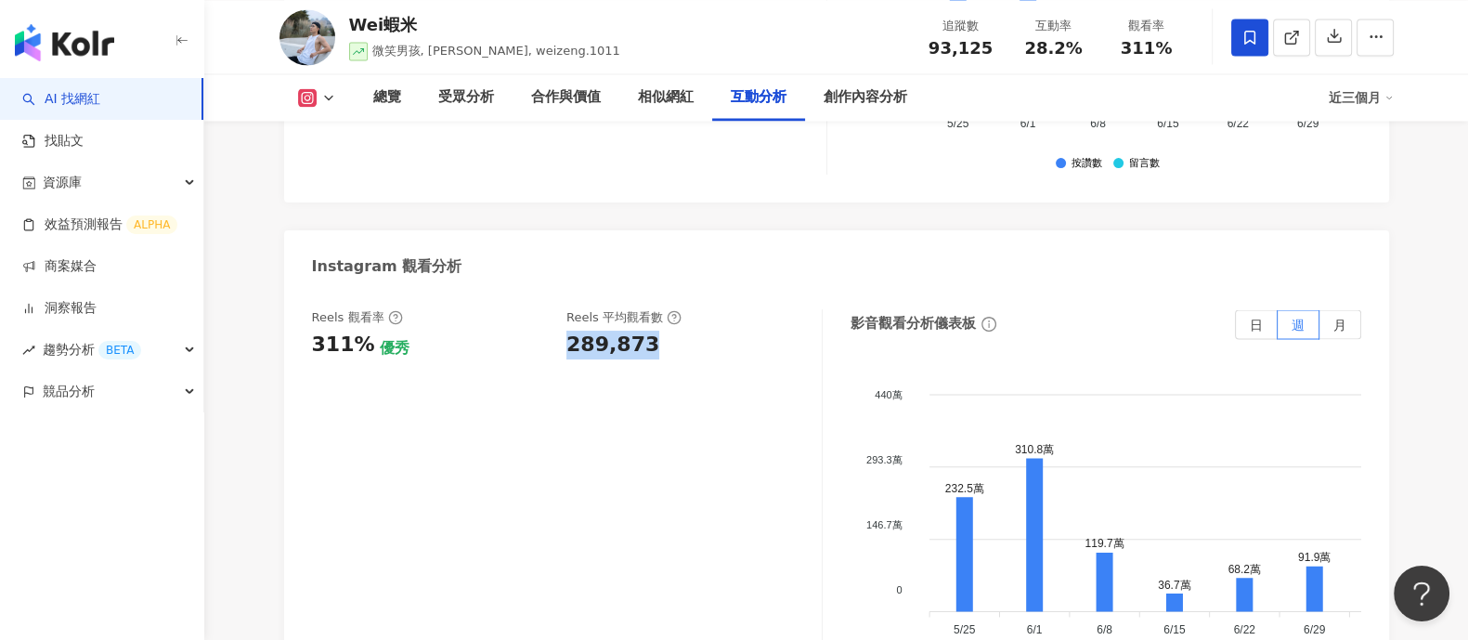
copy div "289,873"
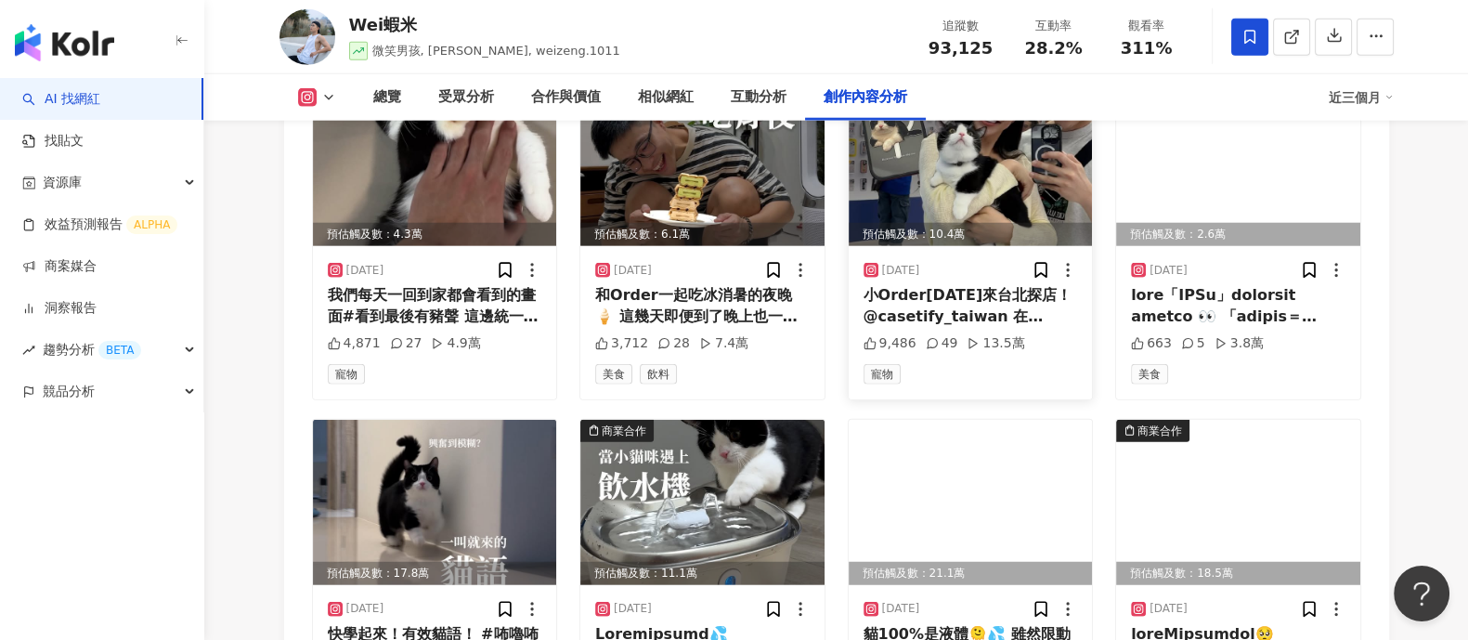
scroll to position [5499, 0]
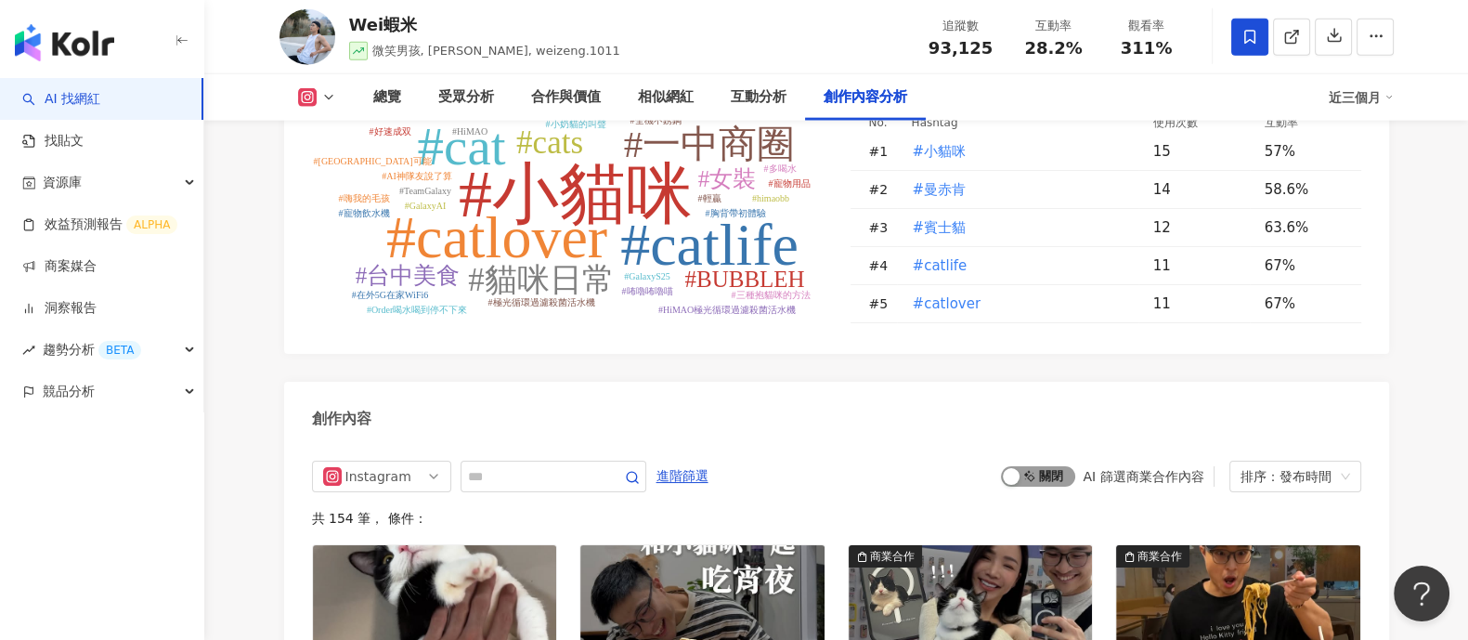
click at [1028, 466] on span "啟動 關閉" at bounding box center [1038, 476] width 74 height 20
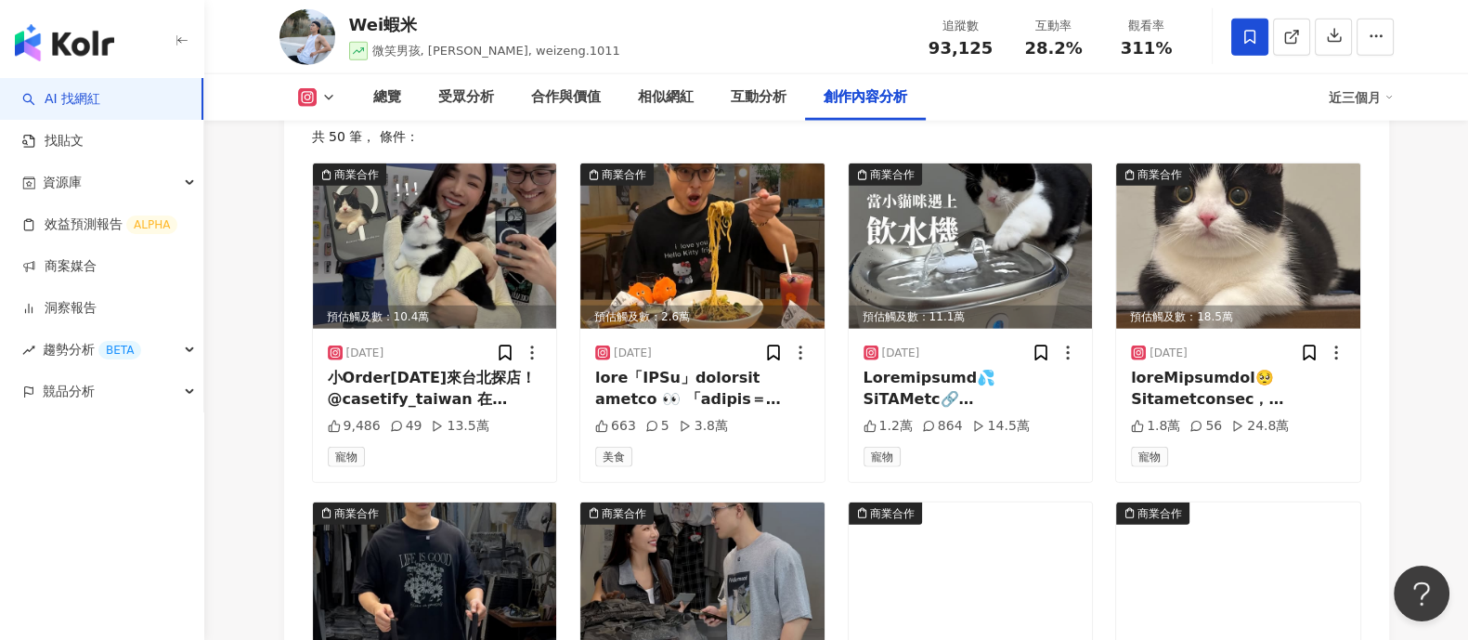
scroll to position [5845, 0]
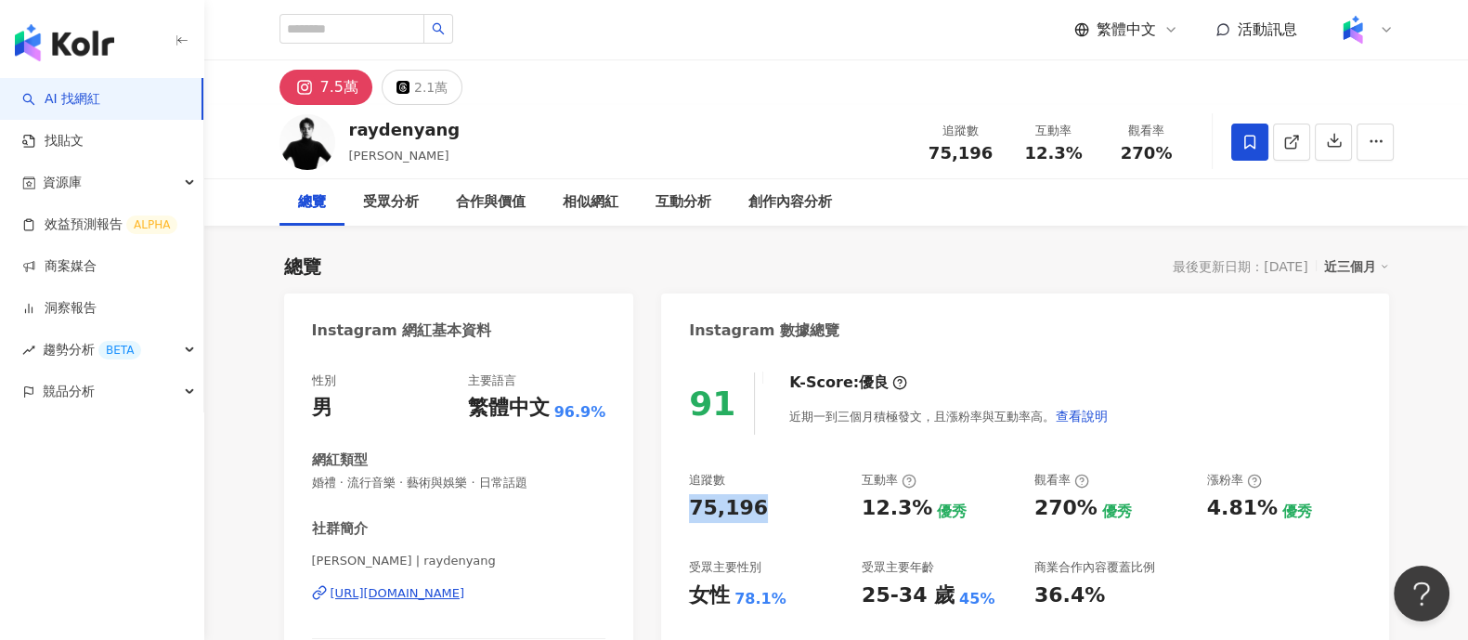
drag, startPoint x: 740, startPoint y: 508, endPoint x: 750, endPoint y: 508, distance: 10.2
click at [750, 508] on div "75,196" at bounding box center [728, 508] width 79 height 29
drag, startPoint x: 864, startPoint y: 508, endPoint x: 915, endPoint y: 509, distance: 51.1
click at [915, 509] on div "12.3%" at bounding box center [897, 508] width 71 height 29
copy div "12.3%"
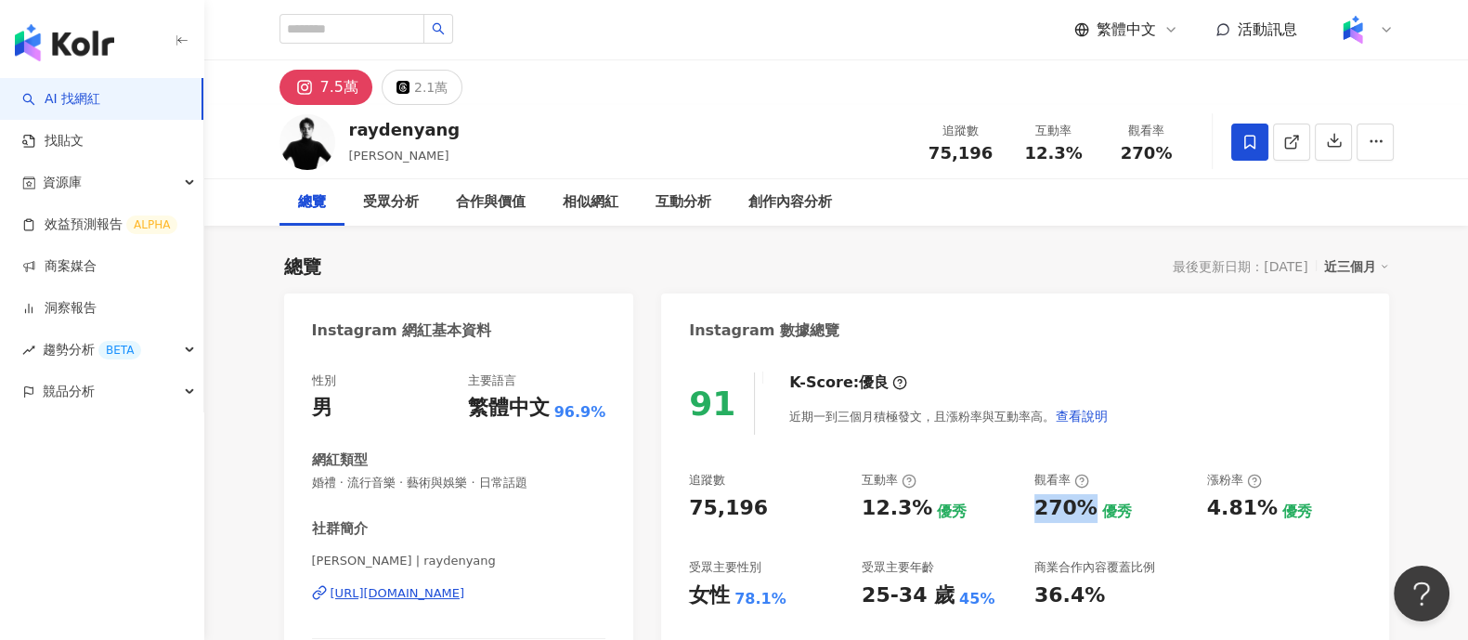
drag, startPoint x: 1036, startPoint y: 508, endPoint x: 1088, endPoint y: 511, distance: 53.0
click at [1088, 511] on div "270%" at bounding box center [1066, 508] width 63 height 29
copy div "270%"
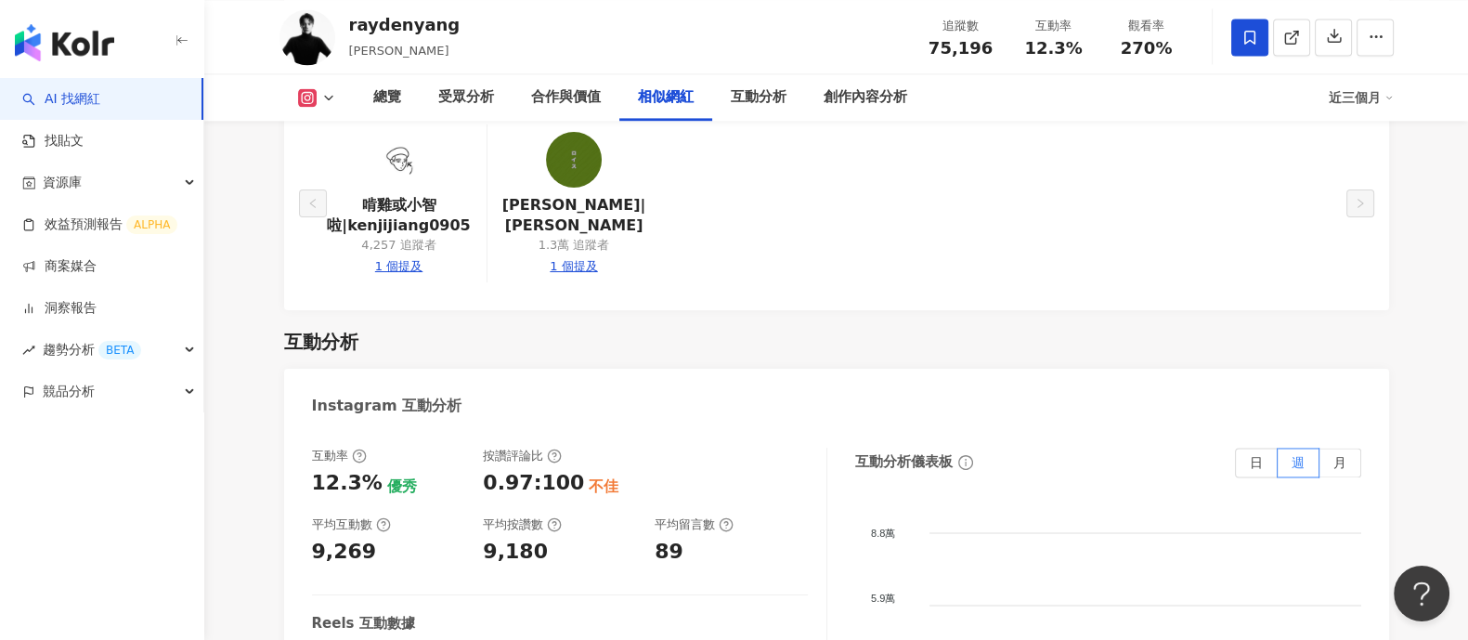
scroll to position [3714, 0]
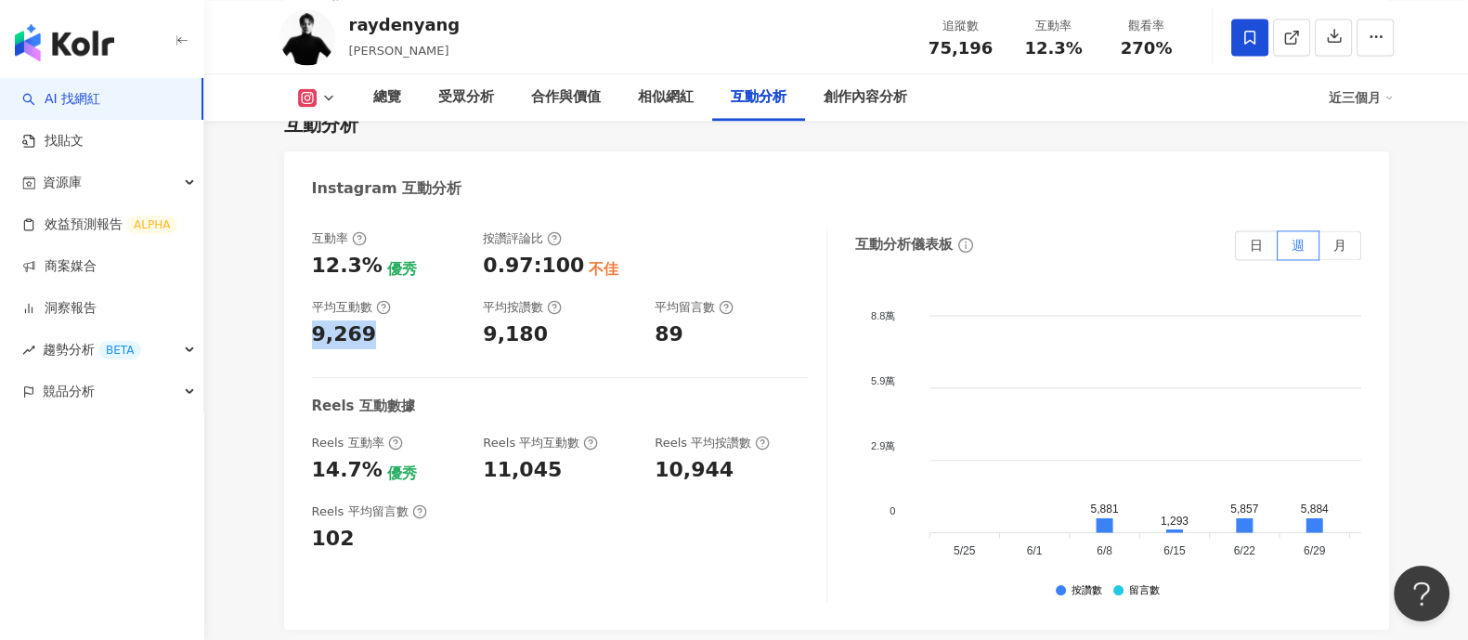
drag, startPoint x: 314, startPoint y: 313, endPoint x: 412, endPoint y: 316, distance: 98.5
click at [412, 320] on div "9,269" at bounding box center [388, 334] width 153 height 29
copy div "9,269"
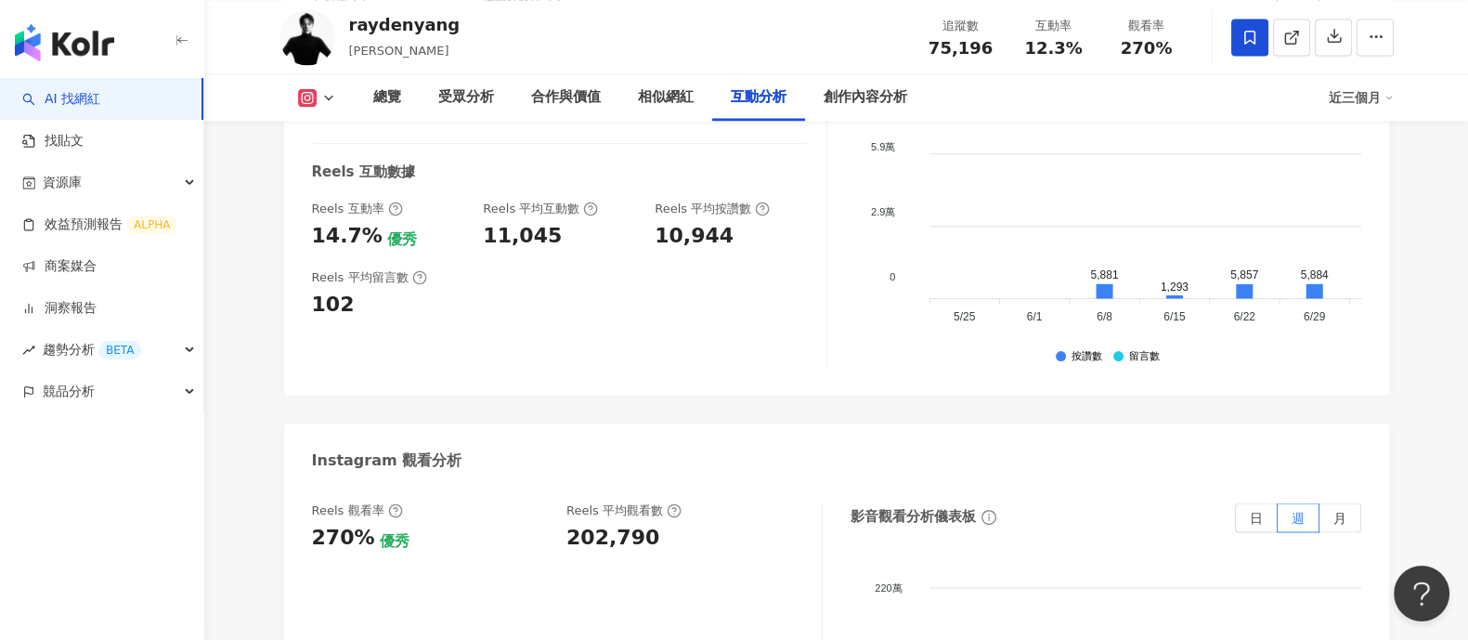
scroll to position [4063, 0]
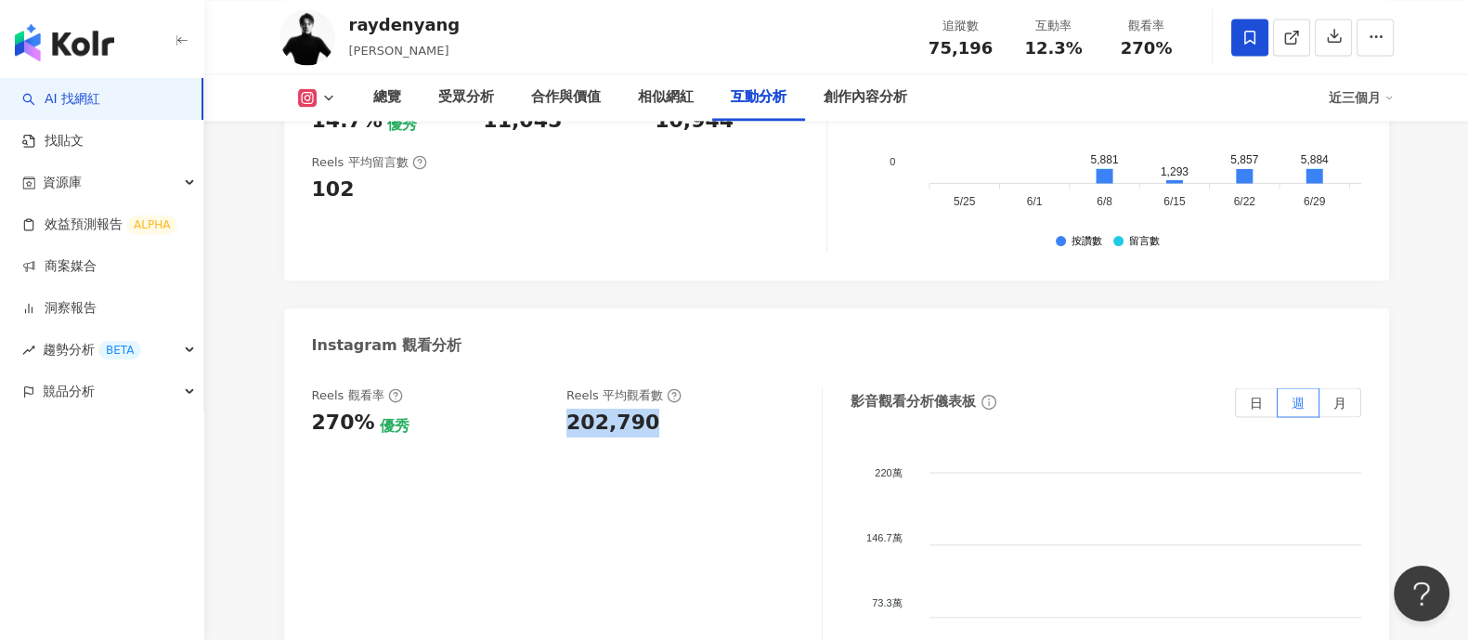
drag, startPoint x: 567, startPoint y: 403, endPoint x: 683, endPoint y: 410, distance: 116.3
click at [683, 410] on div "202,790" at bounding box center [685, 423] width 237 height 29
copy div "202,790"
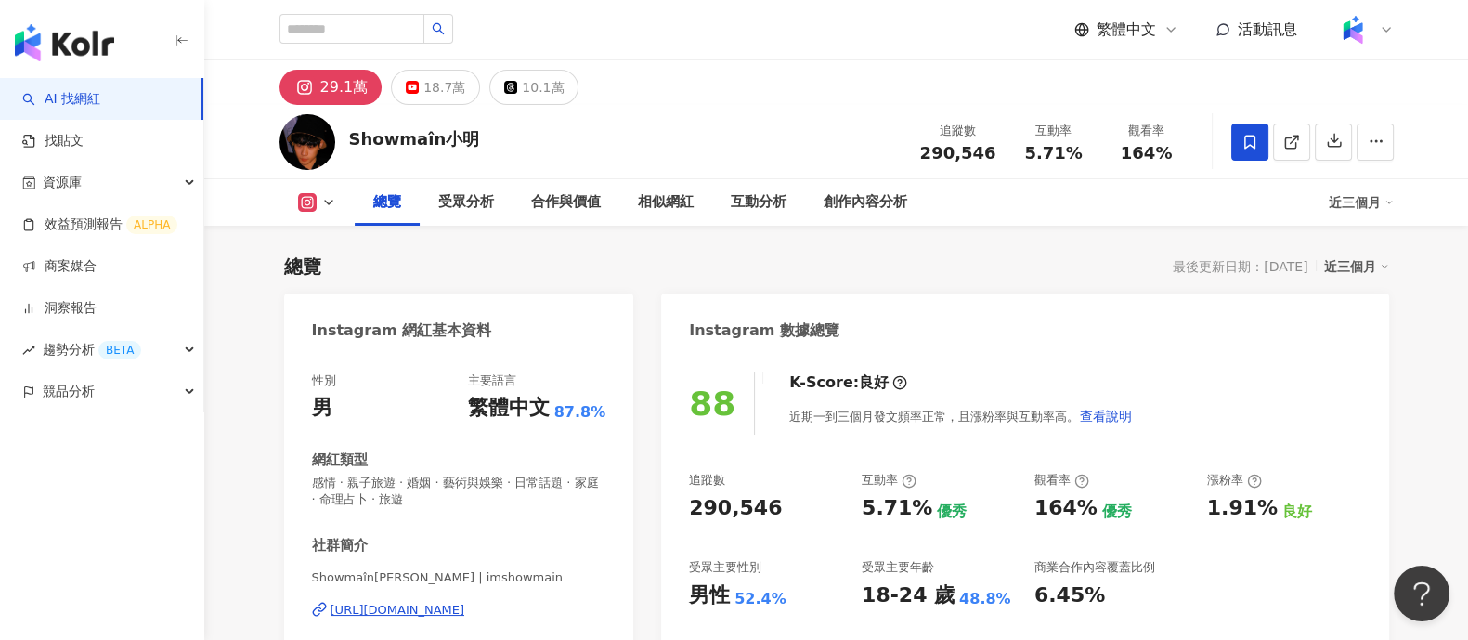
drag, startPoint x: 857, startPoint y: 513, endPoint x: 914, endPoint y: 507, distance: 56.9
click at [914, 507] on div "追蹤數 290,546 互動率 5.71% 優秀 觀看率 164% 優秀 漲粉率 1.91% 良好 受眾主要性別 男性 52.4% 受眾主要年齡 18-24 …" at bounding box center [1024, 540] width 671 height 137
drag, startPoint x: 683, startPoint y: 513, endPoint x: 775, endPoint y: 503, distance: 92.4
click at [775, 503] on div "88 K-Score : 良好 近期一到三個月發文頻率正常，且漲粉率與互動率高。 查看說明 追蹤數 290,546 互動率 5.71% 優秀 觀看率 164%…" at bounding box center [1024, 562] width 727 height 417
drag, startPoint x: 863, startPoint y: 505, endPoint x: 923, endPoint y: 507, distance: 60.4
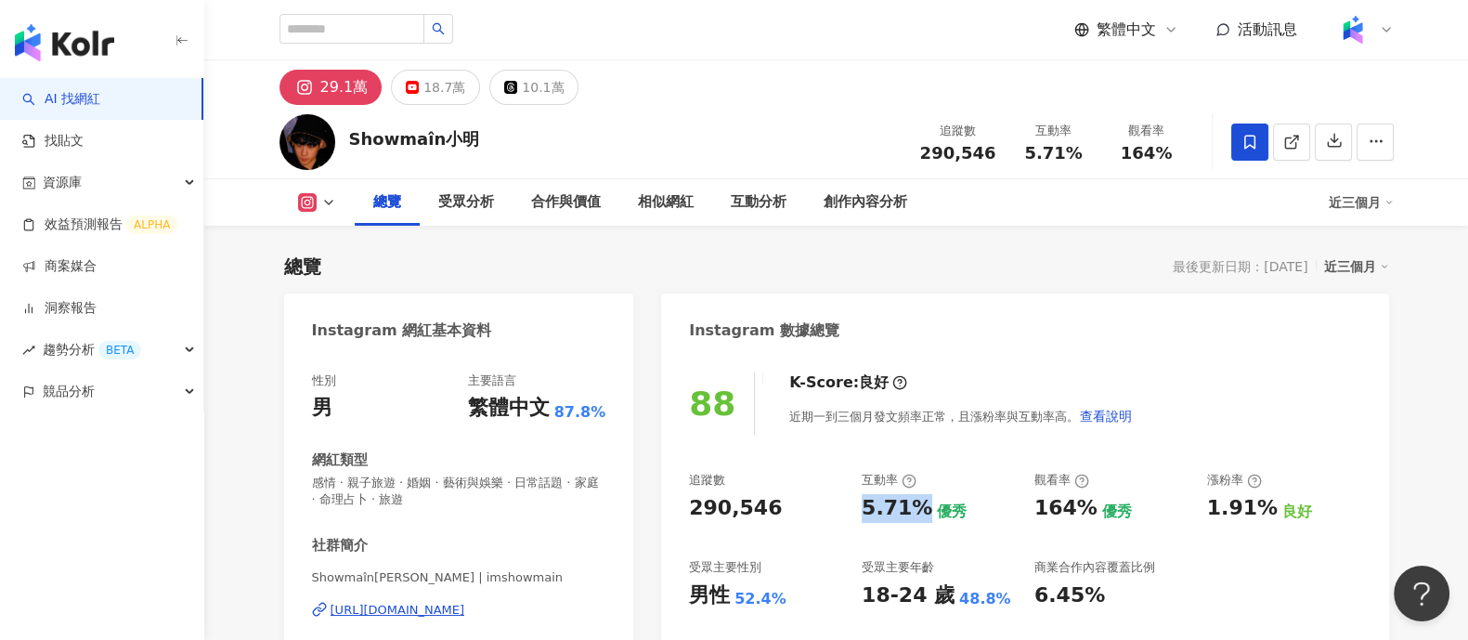
click at [923, 507] on div "5.71%" at bounding box center [897, 508] width 71 height 29
copy div "5.71%"
drag, startPoint x: 1028, startPoint y: 505, endPoint x: 1089, endPoint y: 501, distance: 61.5
click at [1089, 501] on div "追蹤數 290,546 互動率 5.71% 優秀 觀看率 164% 優秀 漲粉率 1.91% 良好 受眾主要性別 男性 52.4% 受眾主要年齡 18-24 …" at bounding box center [1024, 540] width 671 height 137
copy div "164%"
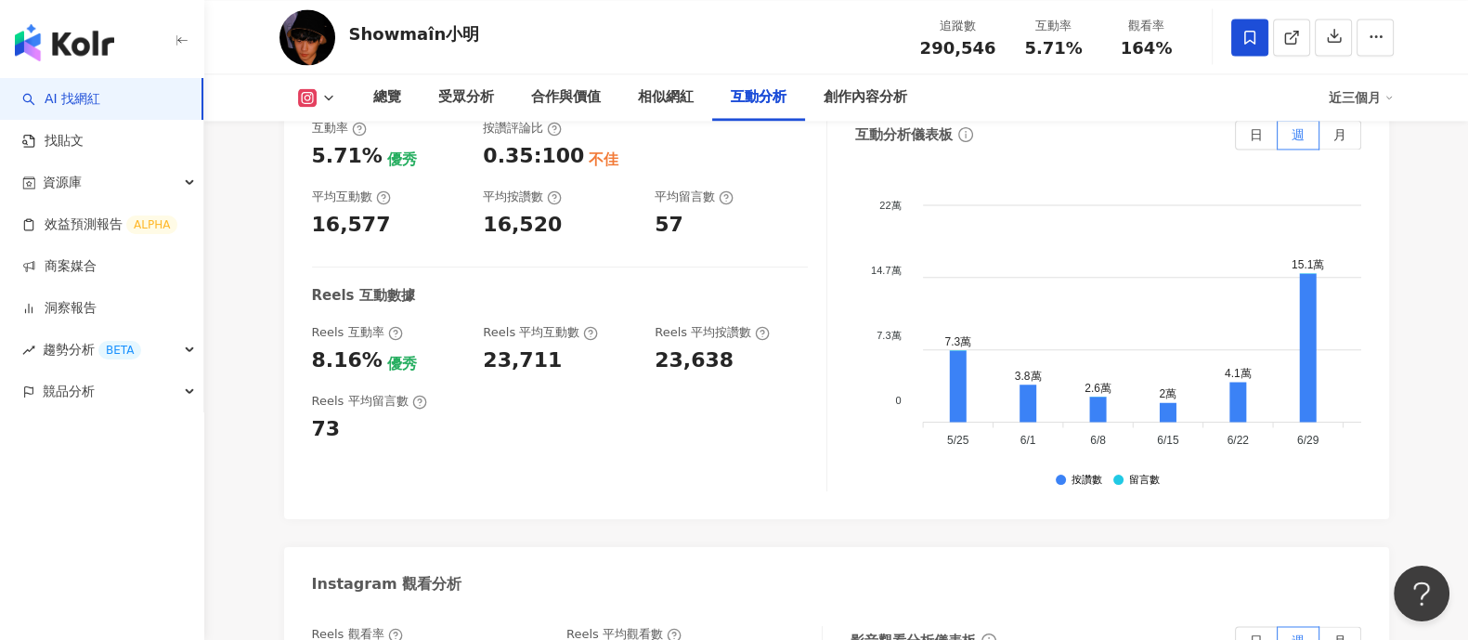
scroll to position [3714, 0]
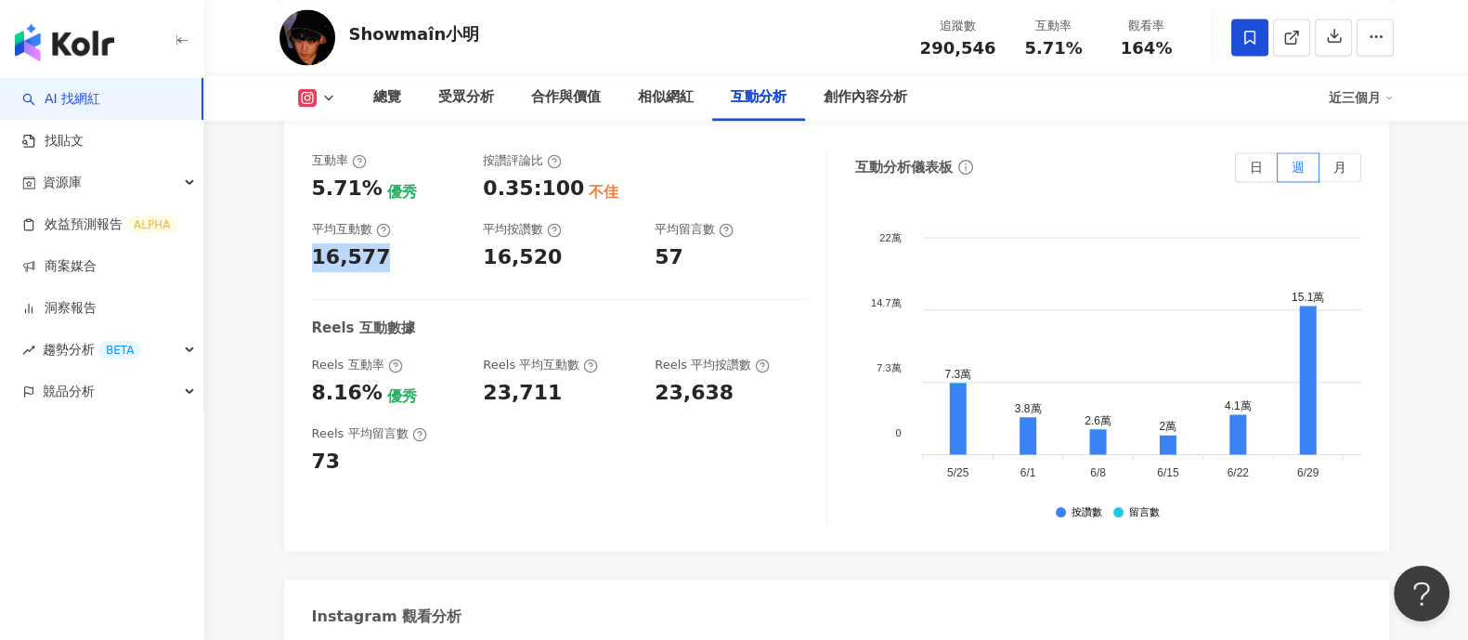
drag, startPoint x: 304, startPoint y: 241, endPoint x: 410, endPoint y: 243, distance: 105.9
click at [410, 243] on div "互動率 5.71% 優秀 按讚評論比 0.35:100 不佳 平均互動數 16,577 平均按讚數 16,520 平均留言數 57 Reels 互動數據 Re…" at bounding box center [836, 343] width 1105 height 418
copy div "16,577"
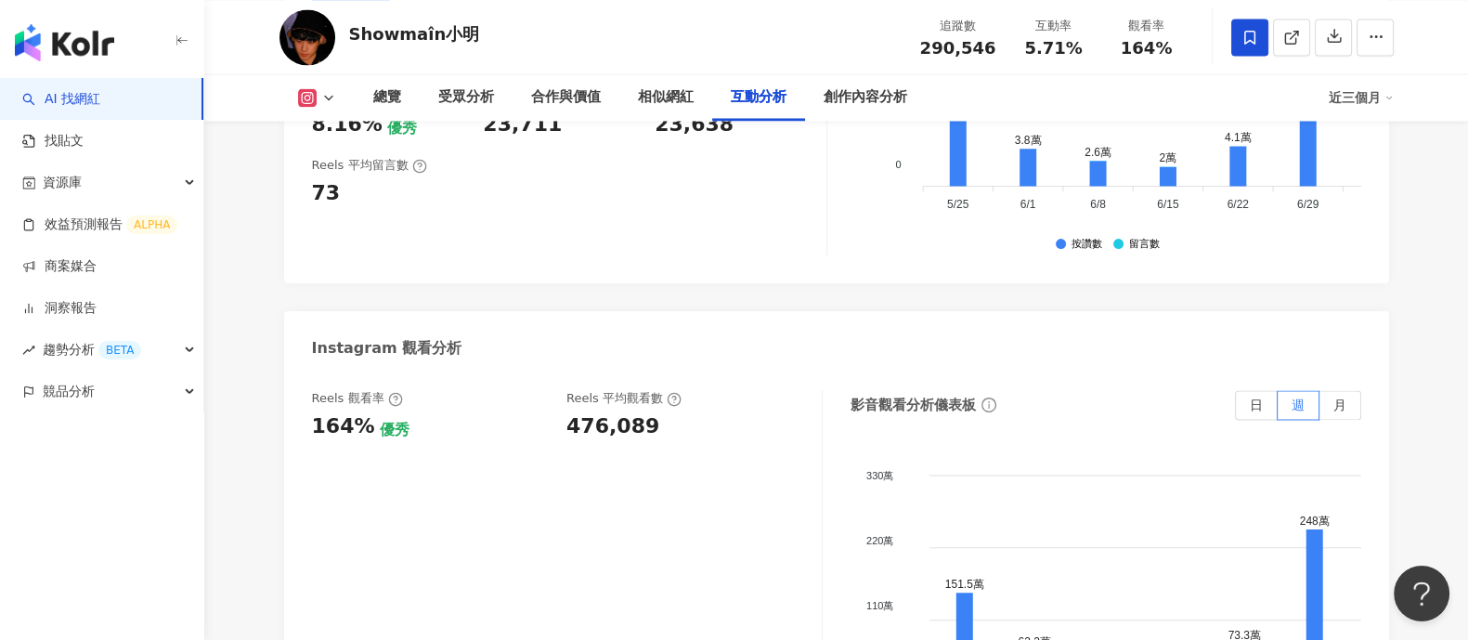
scroll to position [3947, 0]
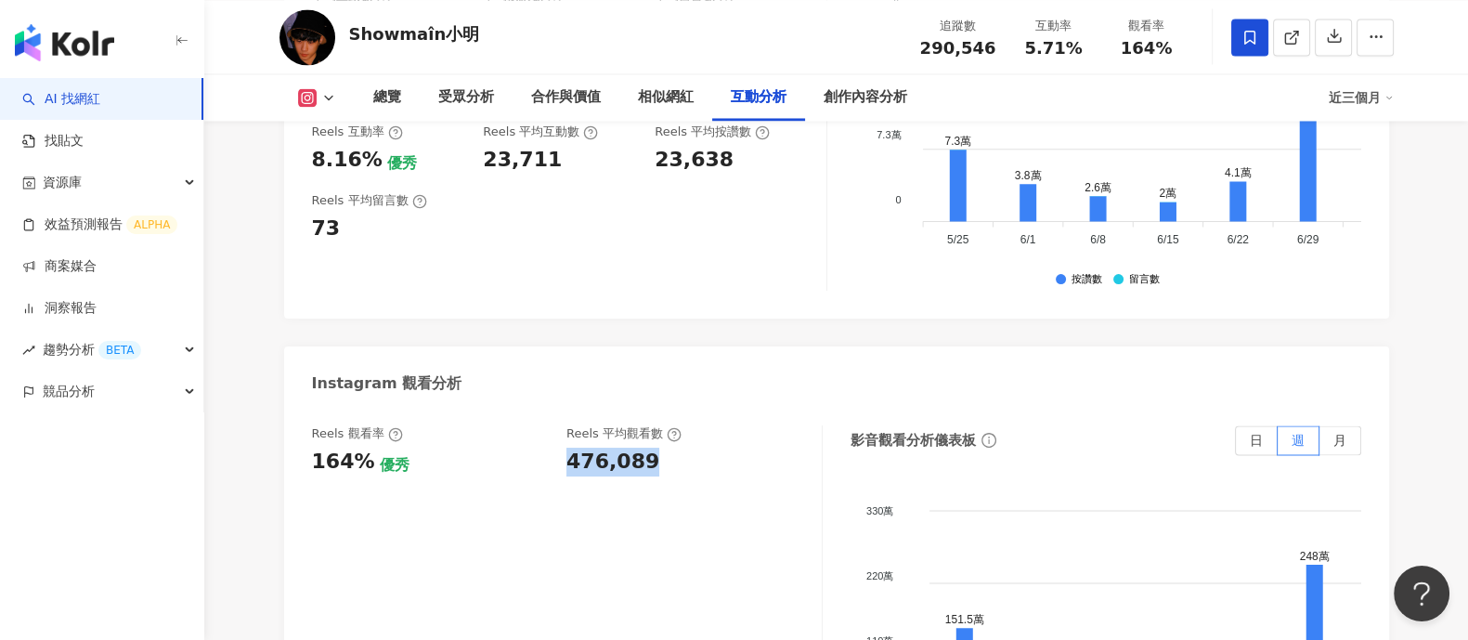
drag, startPoint x: 567, startPoint y: 443, endPoint x: 717, endPoint y: 440, distance: 150.5
click at [717, 440] on div "Reels 觀看率 164% 優秀 Reels 平均觀看數 476,089" at bounding box center [557, 450] width 491 height 50
copy div "476,089"
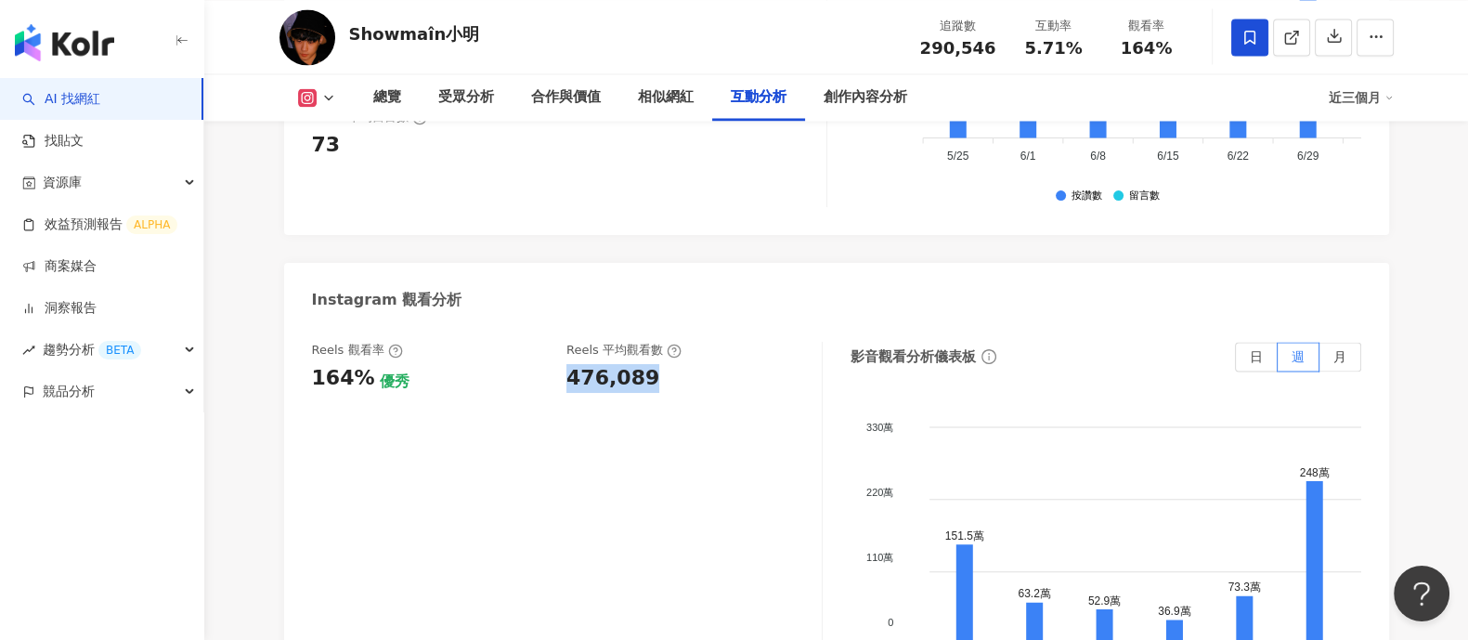
scroll to position [4063, 0]
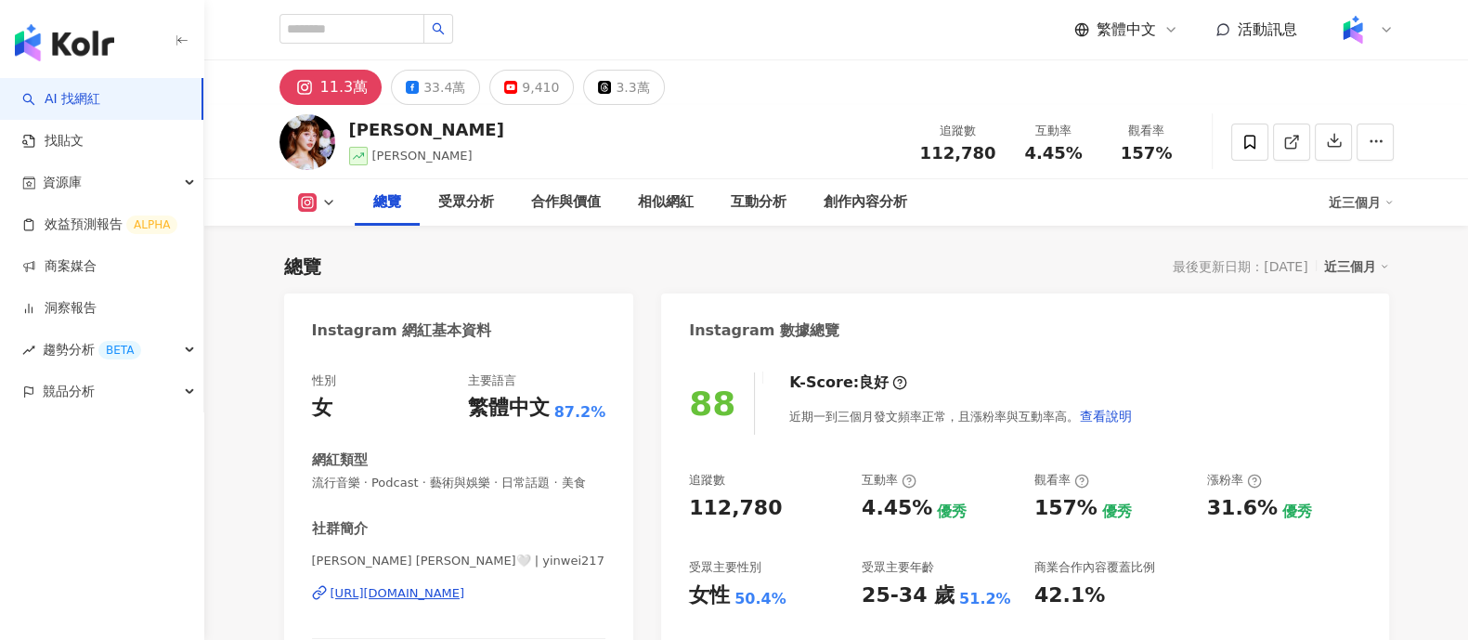
drag, startPoint x: 686, startPoint y: 508, endPoint x: 789, endPoint y: 513, distance: 103.2
click at [789, 513] on div "88 K-Score : 良好 近期一到三個月發文頻率正常，且漲粉率與互動率高。 查看說明 追蹤數 112,780 互動率 4.45% 優秀 觀看率 157%…" at bounding box center [1024, 562] width 727 height 417
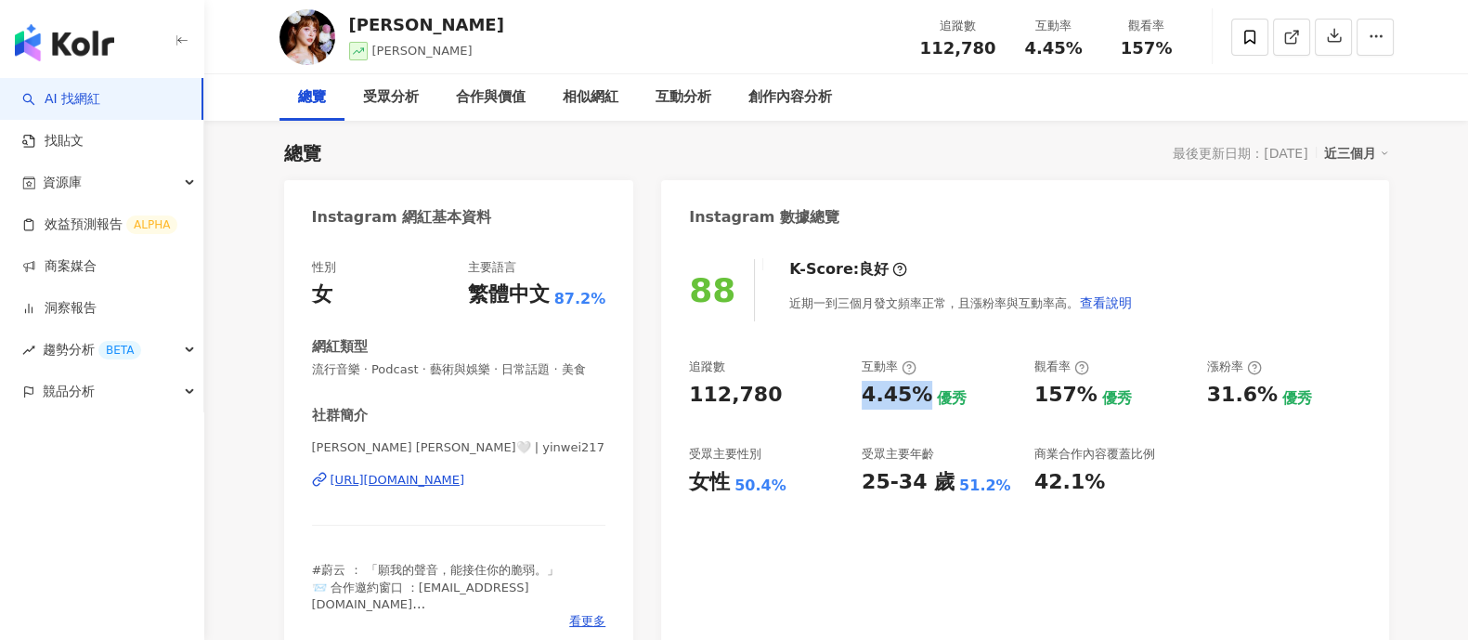
drag, startPoint x: 870, startPoint y: 393, endPoint x: 919, endPoint y: 397, distance: 48.4
click at [919, 397] on div "追蹤數 112,780 互動率 4.45% 優秀 觀看率 157% 優秀 漲粉率 31.6% 優秀 受眾主要性別 女性 50.4% 受眾主要年齡 25-34 …" at bounding box center [1024, 426] width 671 height 137
drag, startPoint x: 1035, startPoint y: 394, endPoint x: 1025, endPoint y: 113, distance: 280.6
click at [1088, 396] on div "157%" at bounding box center [1066, 395] width 63 height 29
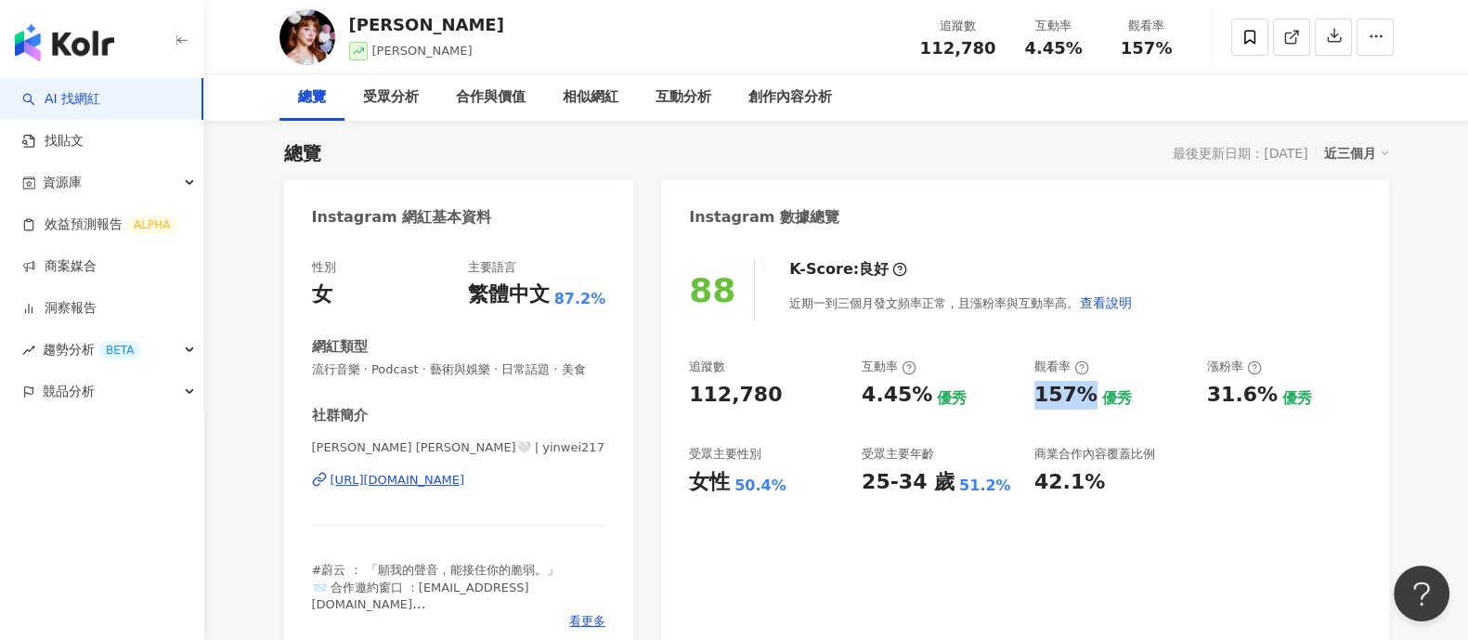
copy div "157%"
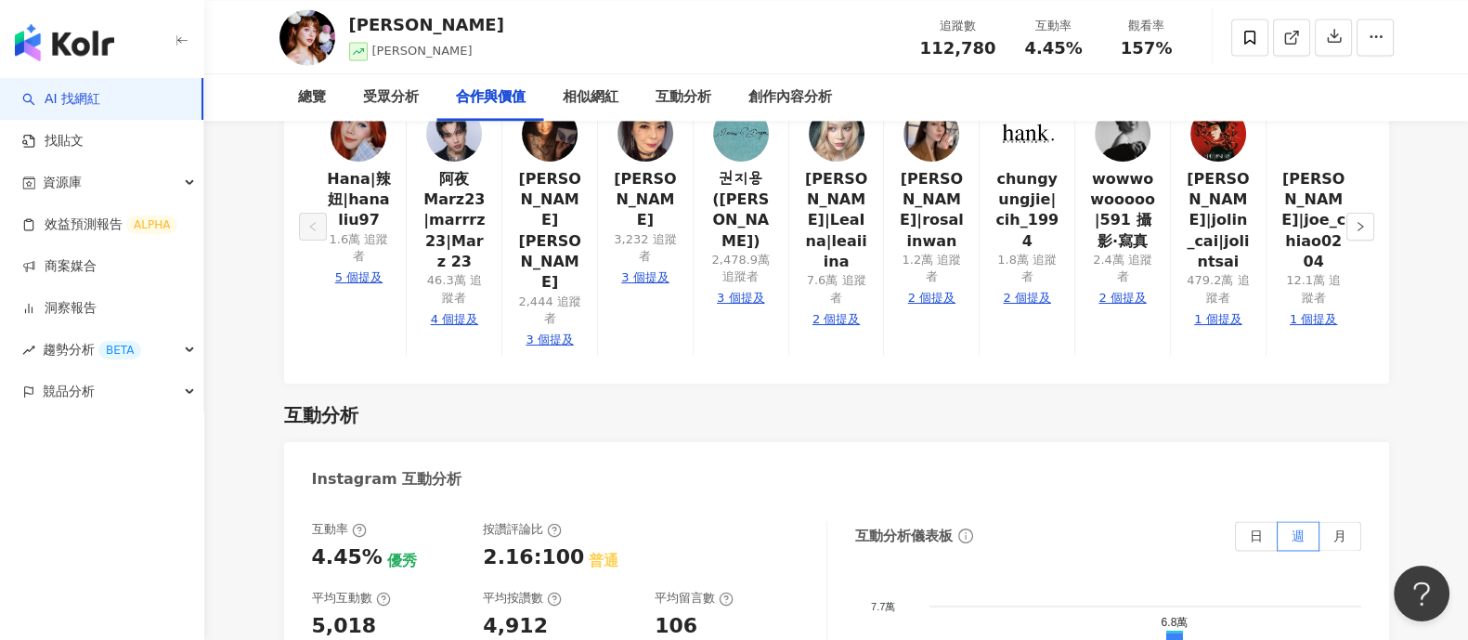
scroll to position [3596, 0]
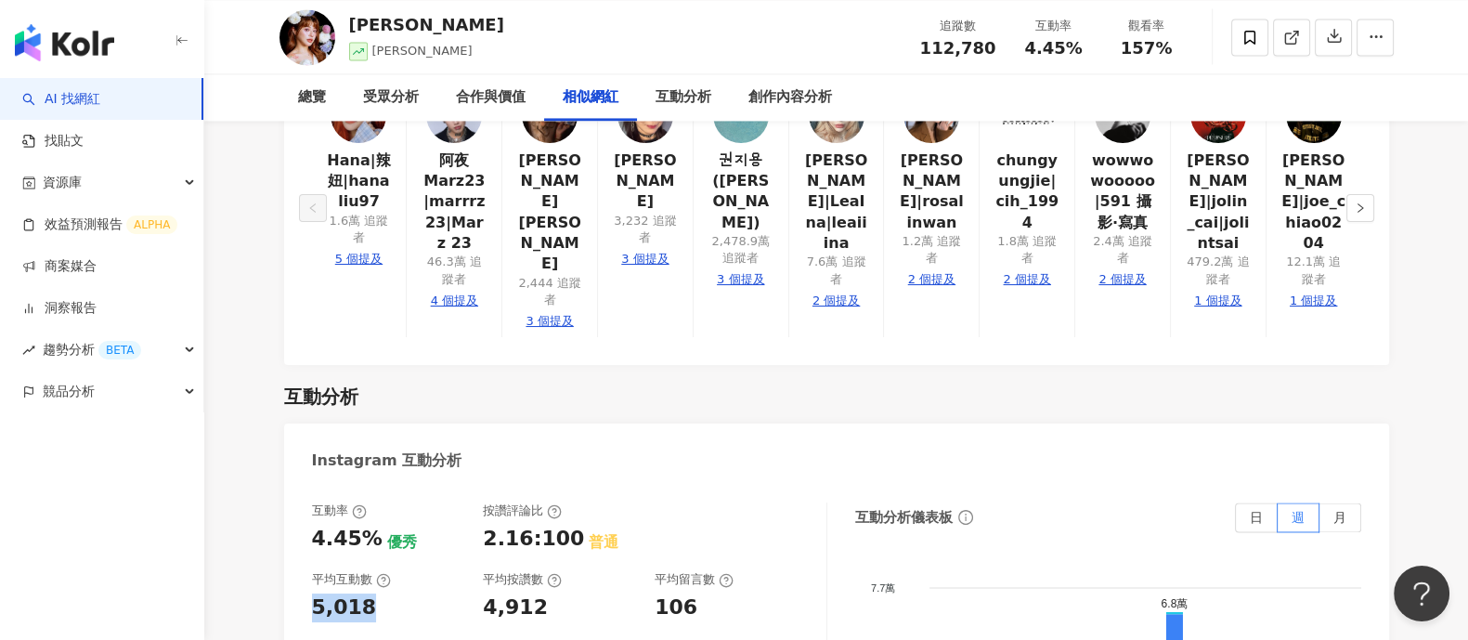
drag, startPoint x: 313, startPoint y: 522, endPoint x: 418, endPoint y: 485, distance: 111.3
click at [399, 593] on div "5,018" at bounding box center [388, 607] width 153 height 29
copy div "5,018"
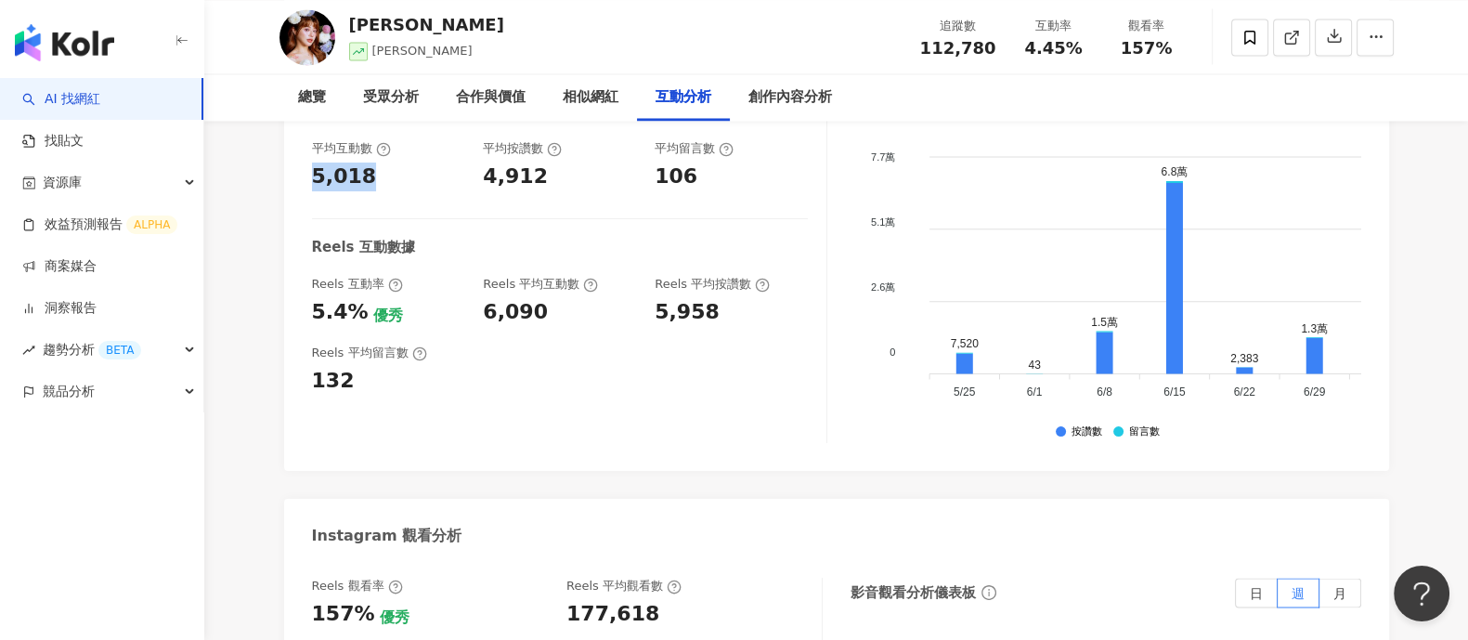
scroll to position [4177, 0]
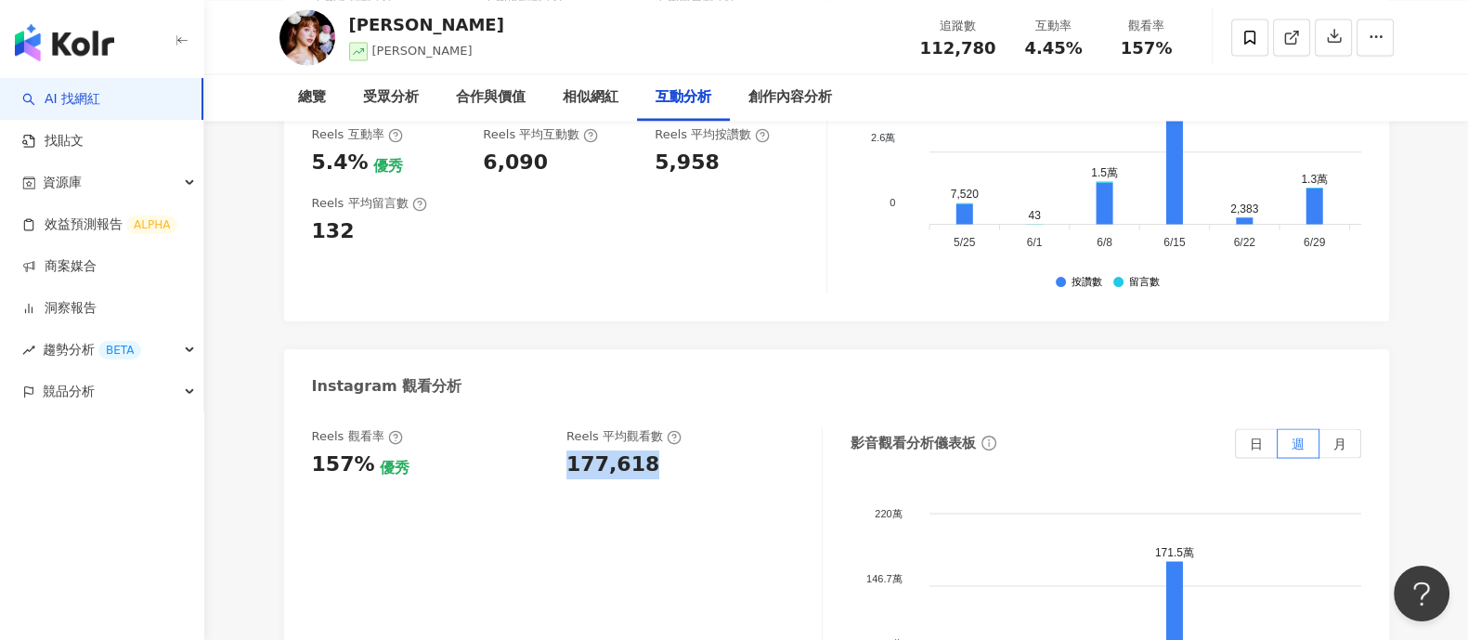
drag, startPoint x: 567, startPoint y: 378, endPoint x: 688, endPoint y: 382, distance: 121.7
click at [688, 450] on div "177,618" at bounding box center [685, 464] width 237 height 29
copy div "177,618"
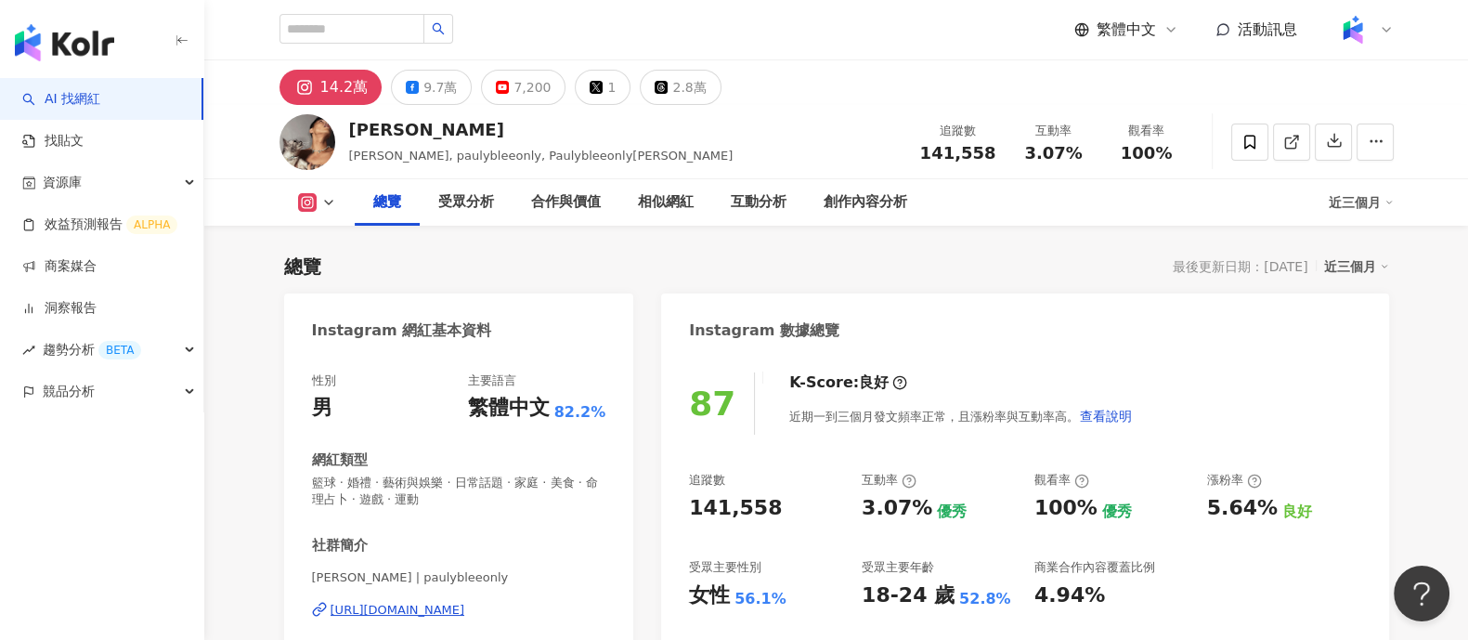
click at [804, 500] on div "141,558" at bounding box center [766, 508] width 154 height 29
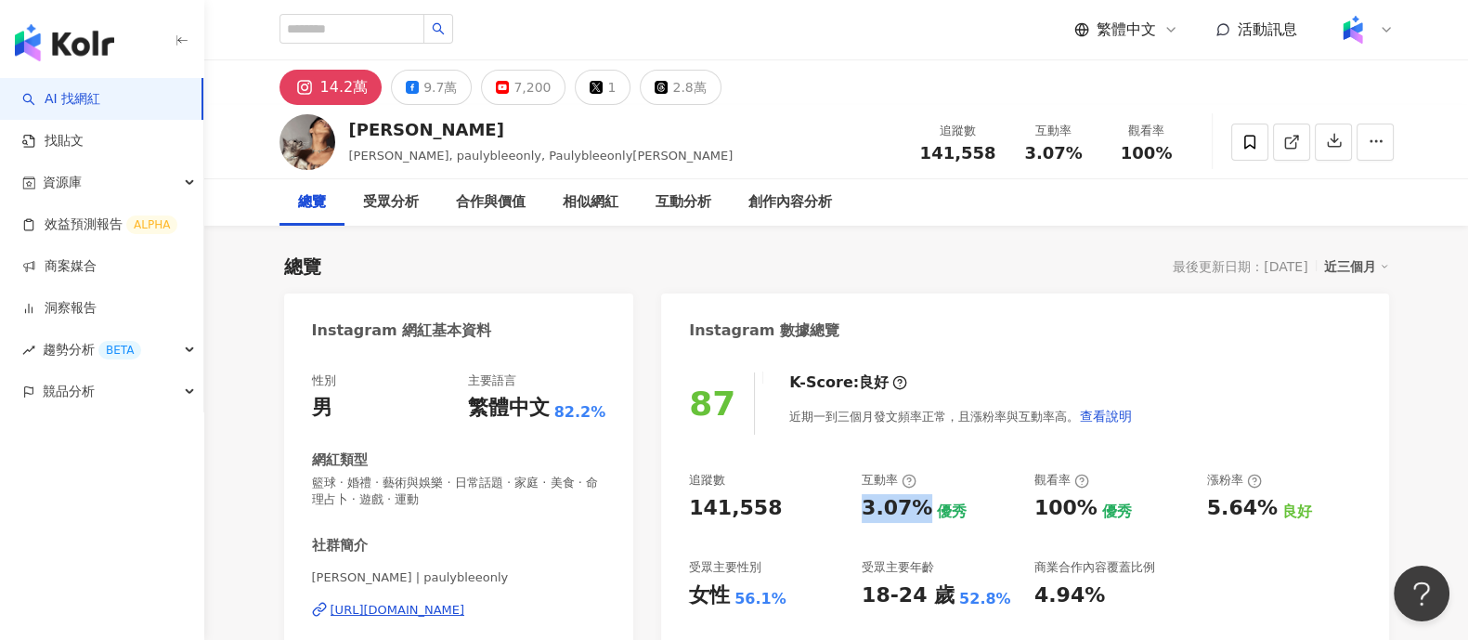
drag, startPoint x: 864, startPoint y: 510, endPoint x: 906, endPoint y: 394, distance: 123.7
click at [921, 503] on div "3.07%" at bounding box center [897, 508] width 71 height 29
drag, startPoint x: 1031, startPoint y: 507, endPoint x: 980, endPoint y: 1, distance: 508.7
click at [1086, 514] on div "追蹤數 141,558 互動率 3.07% 優秀 觀看率 100% 優秀 漲粉率 5.64% 良好 受眾主要性別 女性 56.1% 受眾主要年齡 18-24 …" at bounding box center [1024, 540] width 671 height 137
copy div "100%"
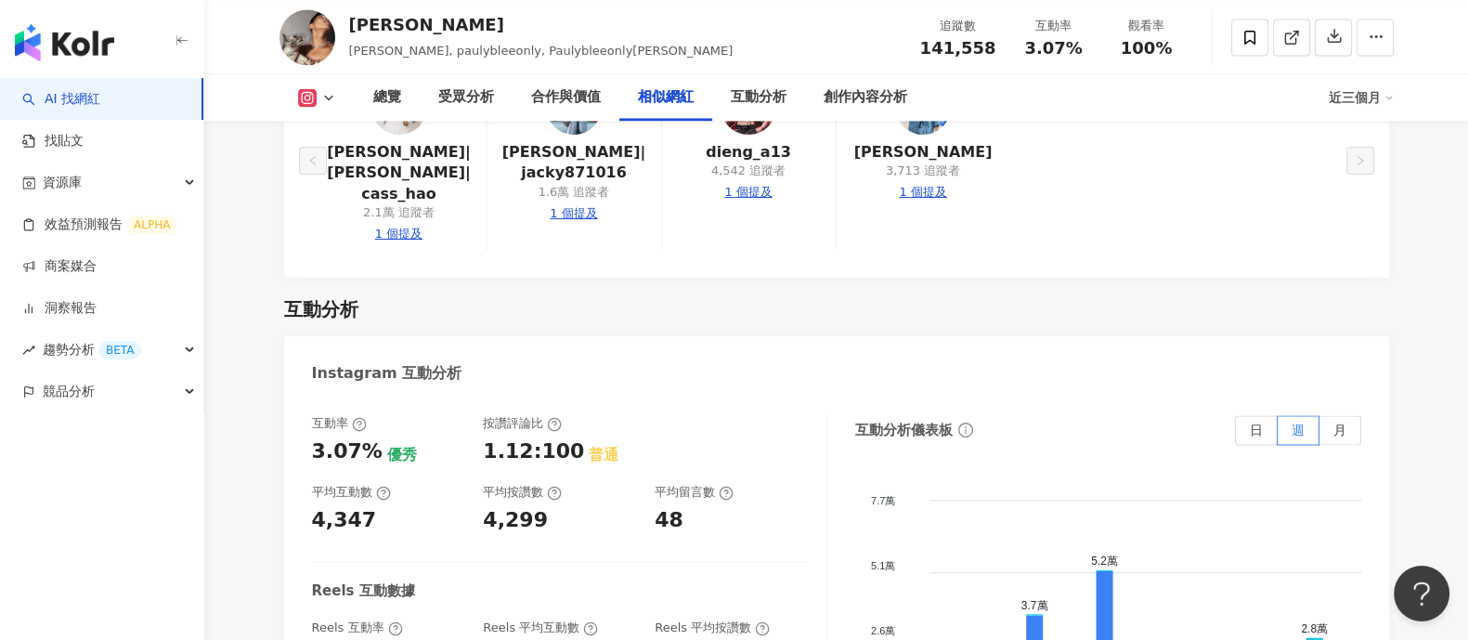
scroll to position [3598, 0]
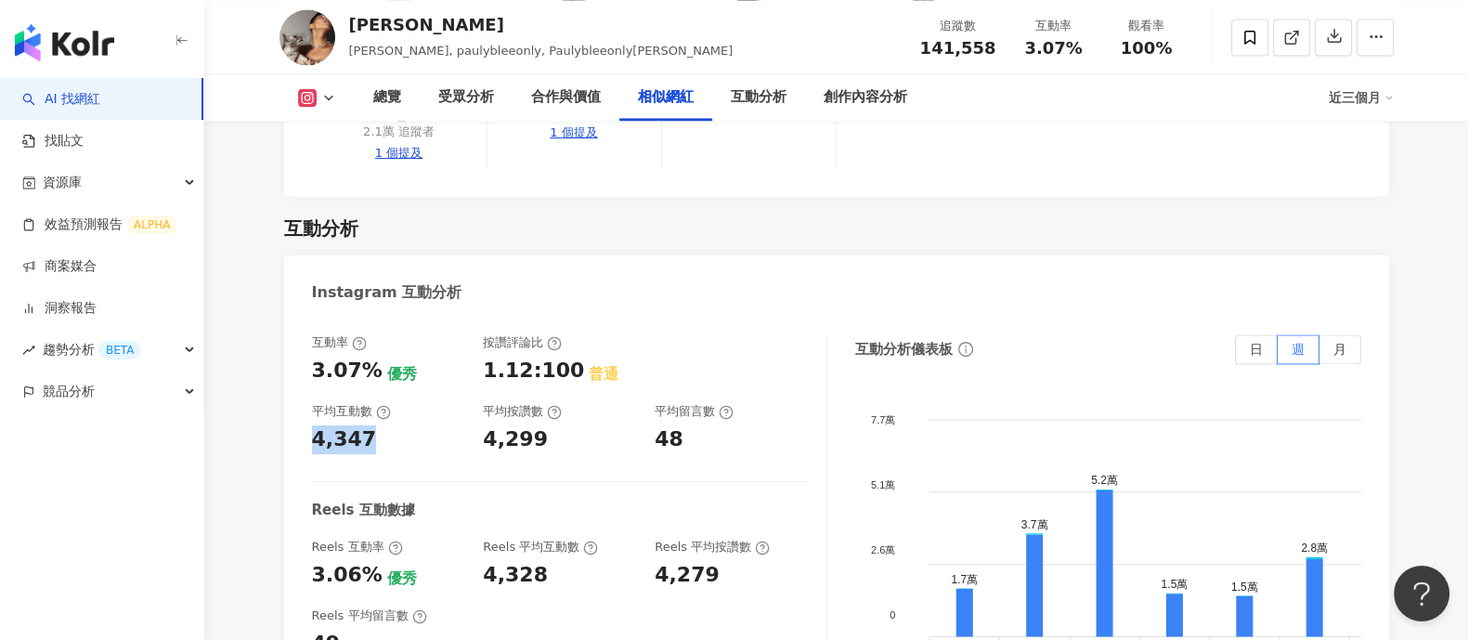
drag, startPoint x: 338, startPoint y: 420, endPoint x: 409, endPoint y: 420, distance: 70.6
click at [409, 425] on div "4,347" at bounding box center [388, 439] width 153 height 29
copy div "4,347"
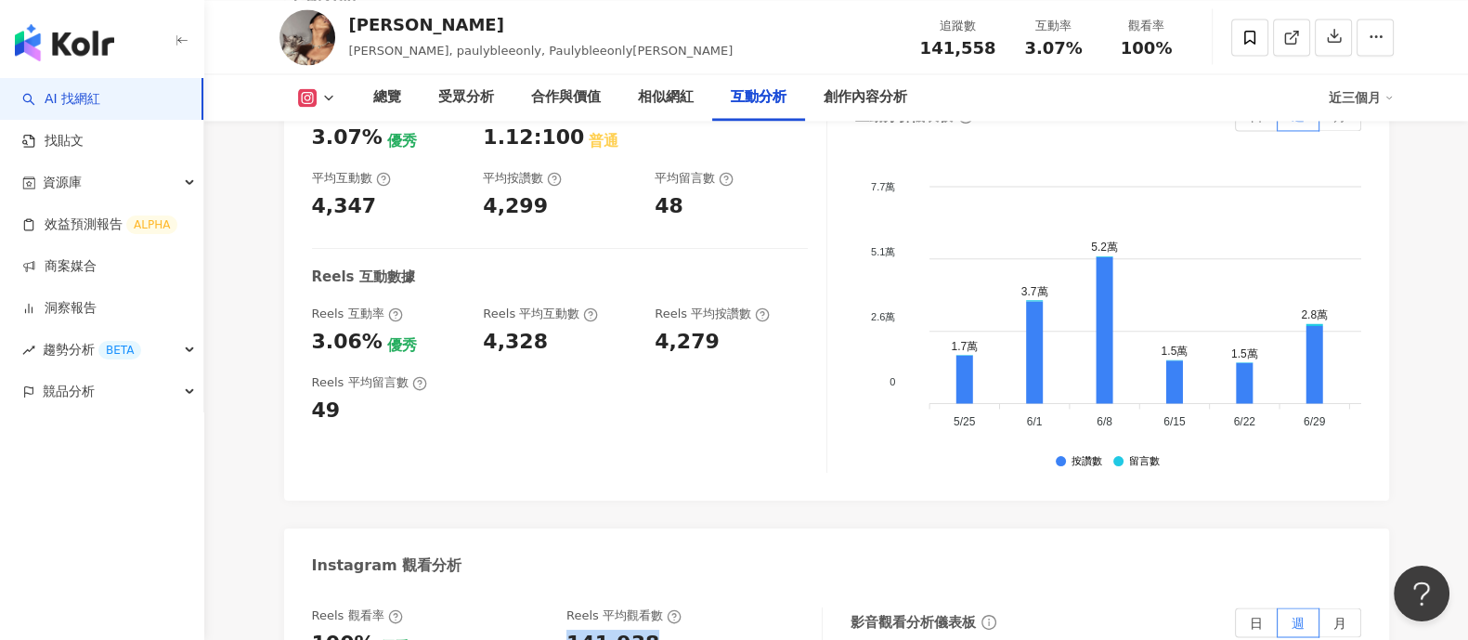
scroll to position [3832, 0]
drag, startPoint x: 562, startPoint y: 627, endPoint x: 709, endPoint y: 615, distance: 147.2
click at [709, 615] on div "Reels 觀看率 100% 優秀 Reels 平均觀看數 141,938" at bounding box center [557, 631] width 491 height 50
copy div "141,938"
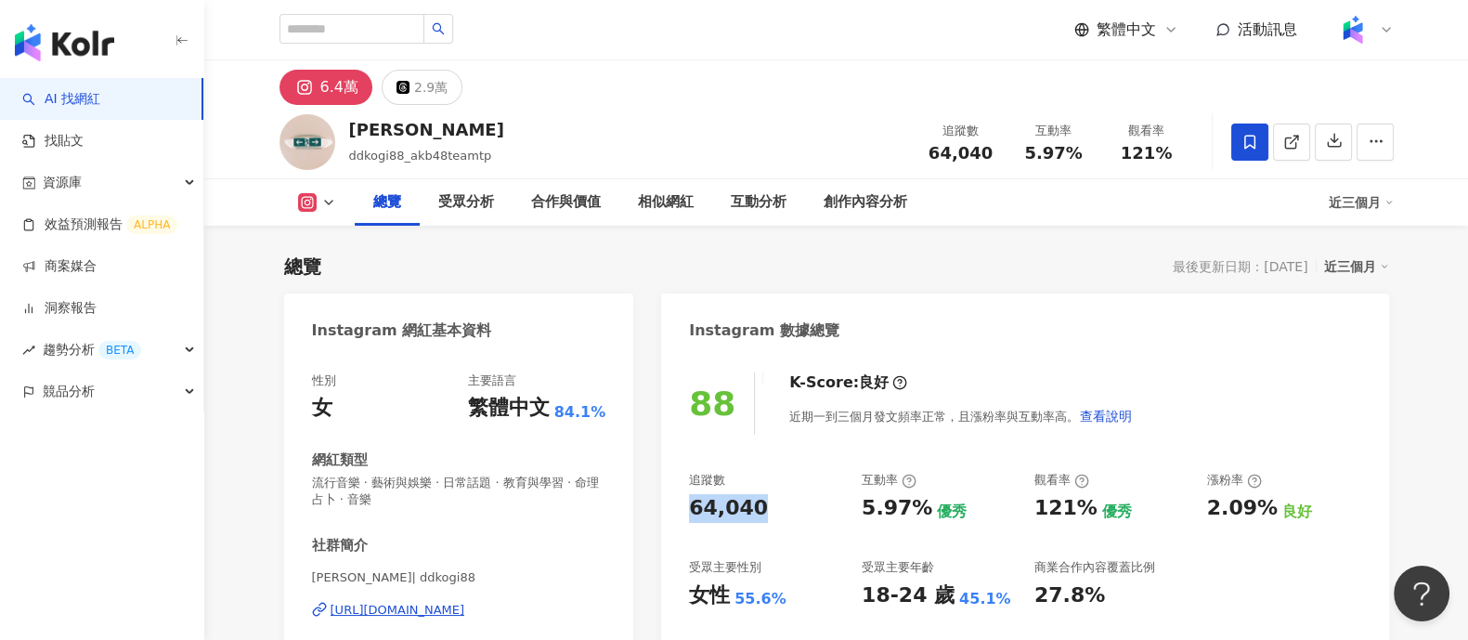
drag, startPoint x: 689, startPoint y: 506, endPoint x: 762, endPoint y: 509, distance: 72.5
click at [762, 509] on div "64,040" at bounding box center [766, 508] width 154 height 29
copy div "64,040"
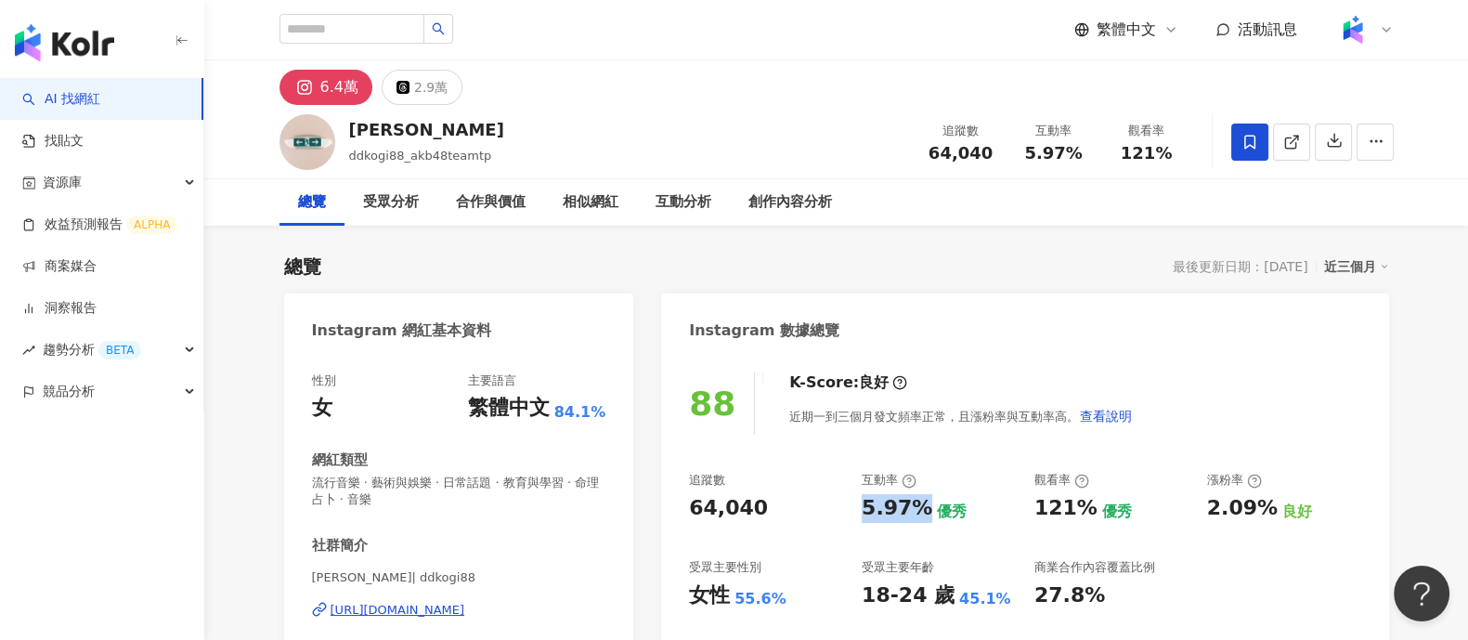
drag, startPoint x: 864, startPoint y: 502, endPoint x: 917, endPoint y: 507, distance: 53.1
click at [917, 507] on div "追蹤數 64,040 互動率 5.97% 優秀 觀看率 121% 優秀 漲粉率 2.09% 良好 受眾主要性別 女性 55.6% 受眾主要年齡 18-24 歲…" at bounding box center [1024, 540] width 671 height 137
copy div "5.97%"
drag, startPoint x: 1034, startPoint y: 513, endPoint x: 1088, endPoint y: 504, distance: 54.5
click at [1090, 508] on div "追蹤數 64,040 互動率 5.97% 優秀 觀看率 121% 優秀 漲粉率 2.09% 良好 受眾主要性別 女性 55.6% 受眾主要年齡 18-24 歲…" at bounding box center [1024, 540] width 671 height 137
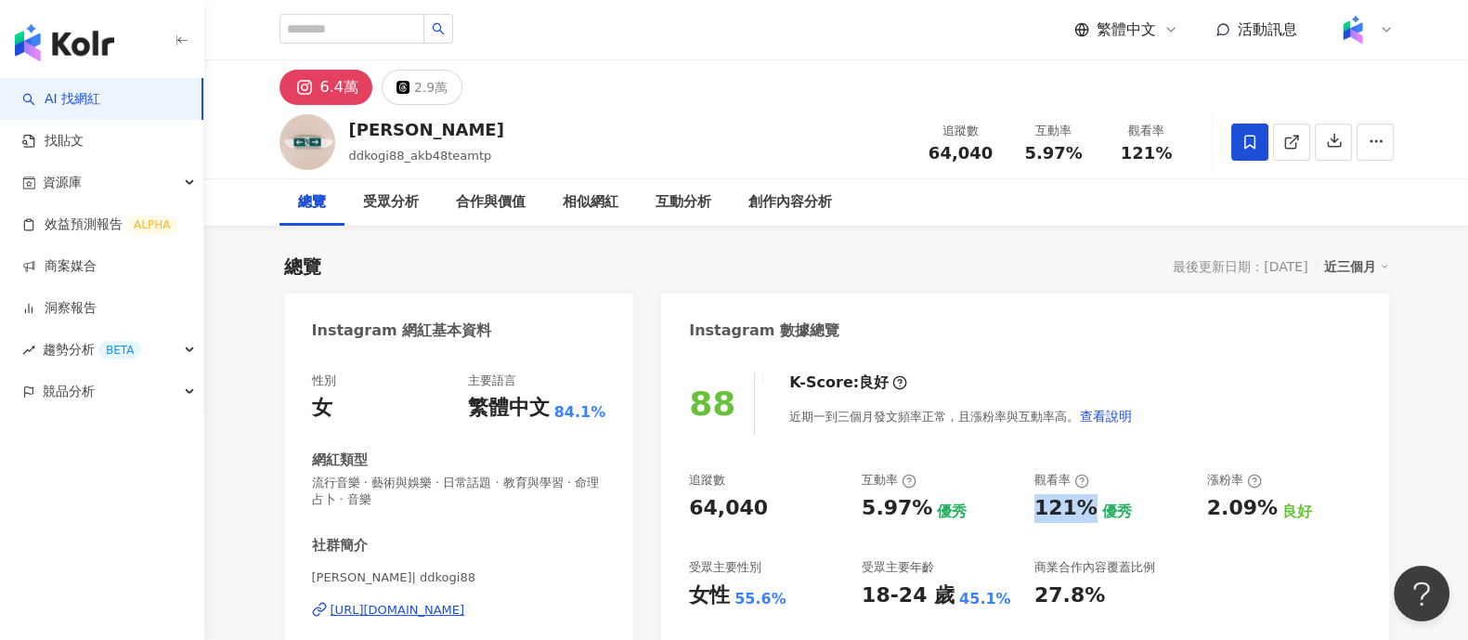
copy div "121%"
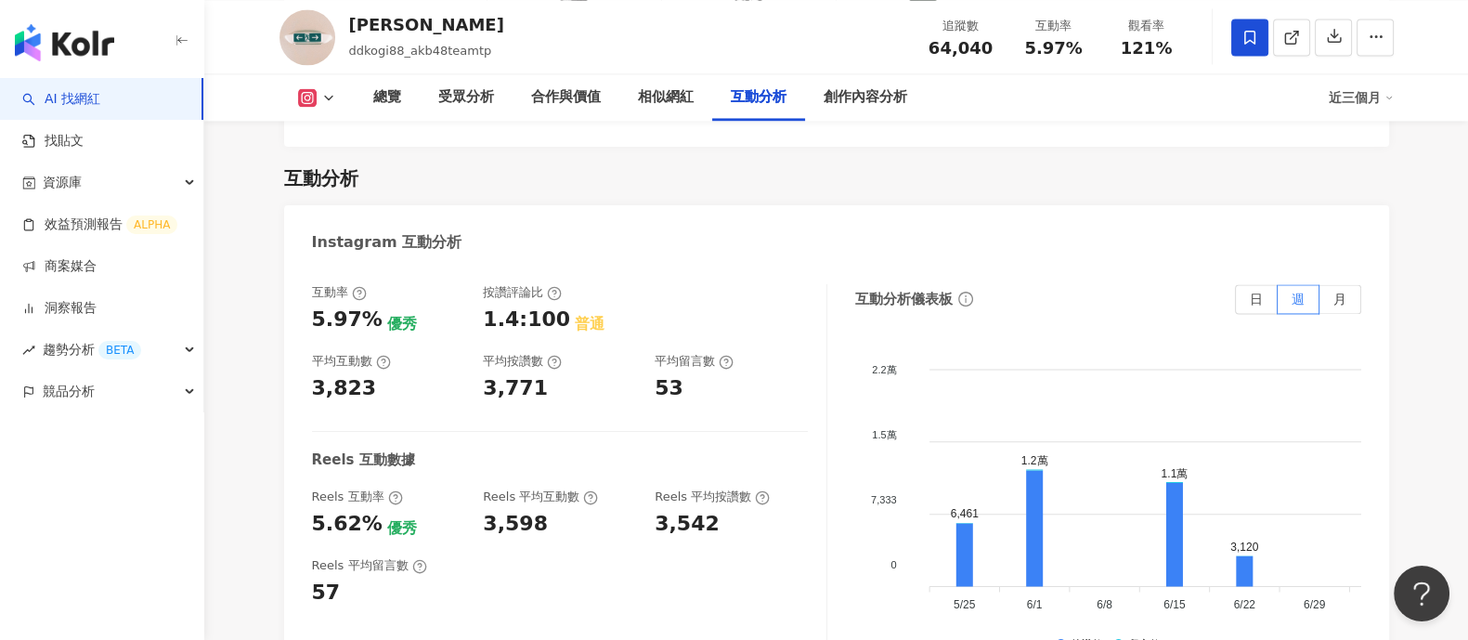
scroll to position [3831, 0]
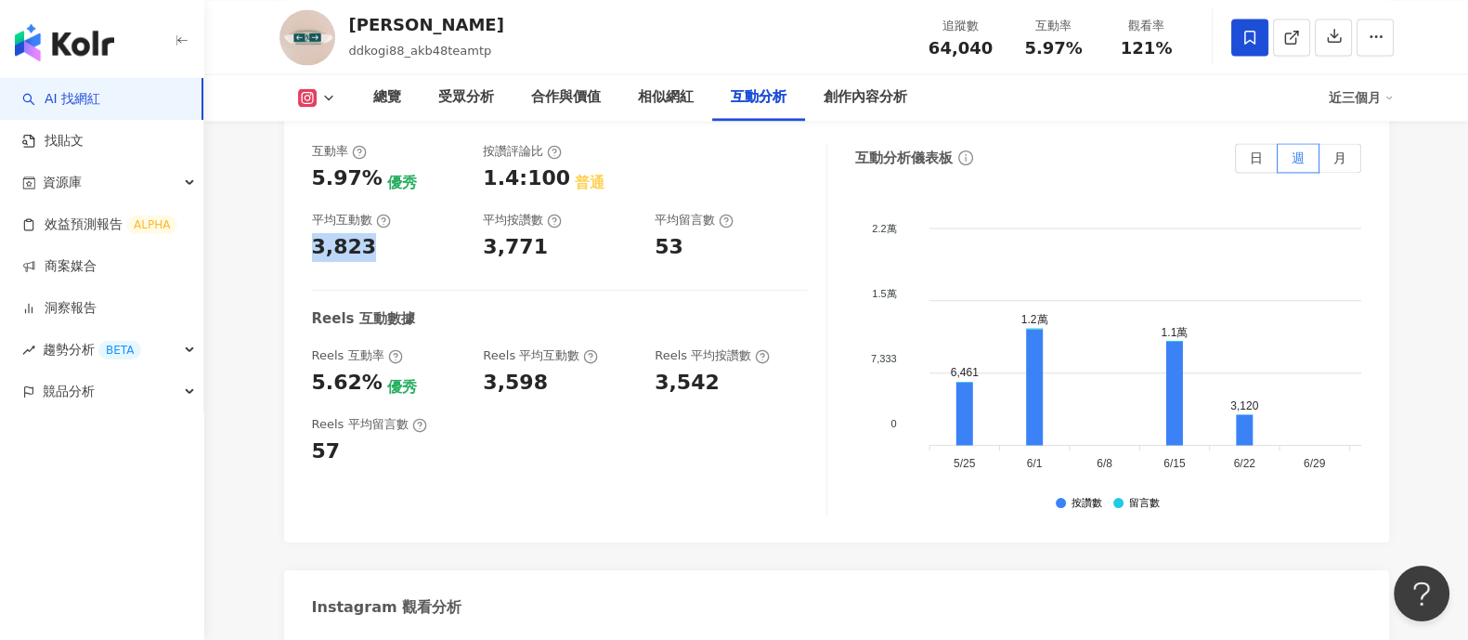
drag, startPoint x: 332, startPoint y: 211, endPoint x: 448, endPoint y: 163, distance: 124.5
click at [383, 212] on div "互動率 5.97% 優秀 按讚評論比 1.4:100 普通 平均互動數 3,823 平均按讚數 3,771 平均留言數 53 Reels 互動數據 Reels…" at bounding box center [836, 333] width 1105 height 418
copy div "3,823"
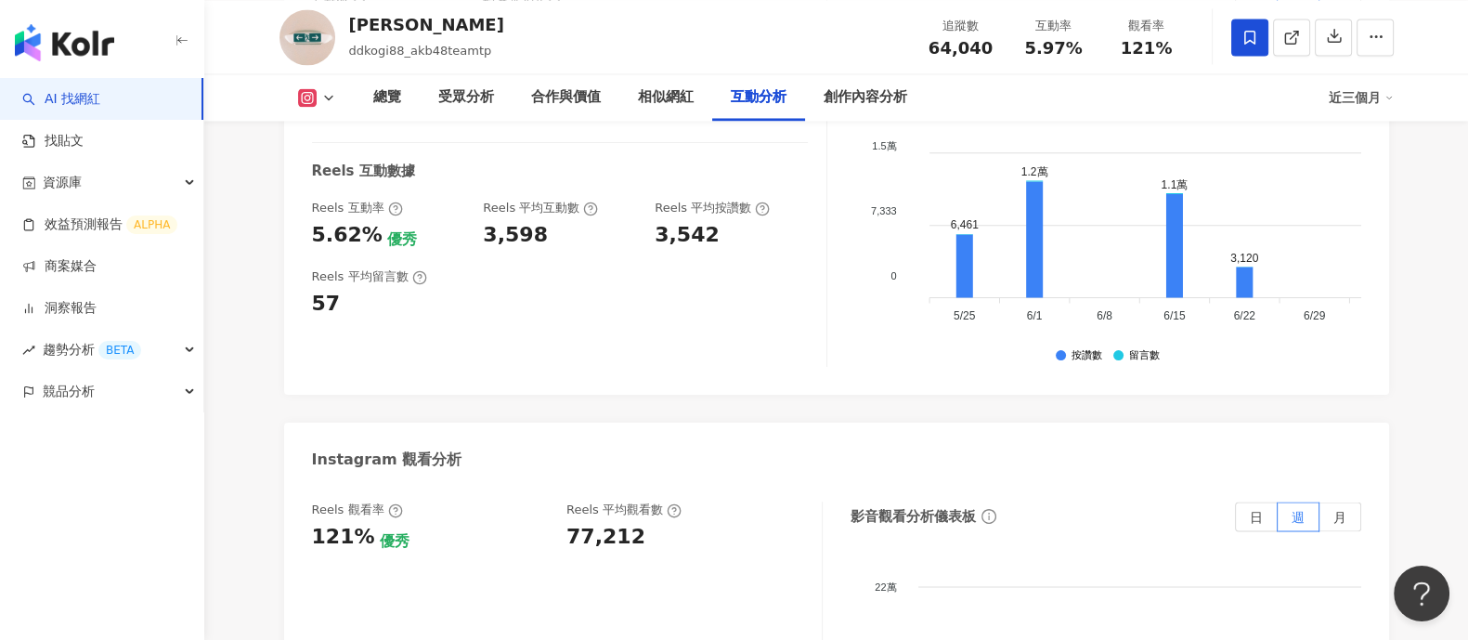
scroll to position [4063, 0]
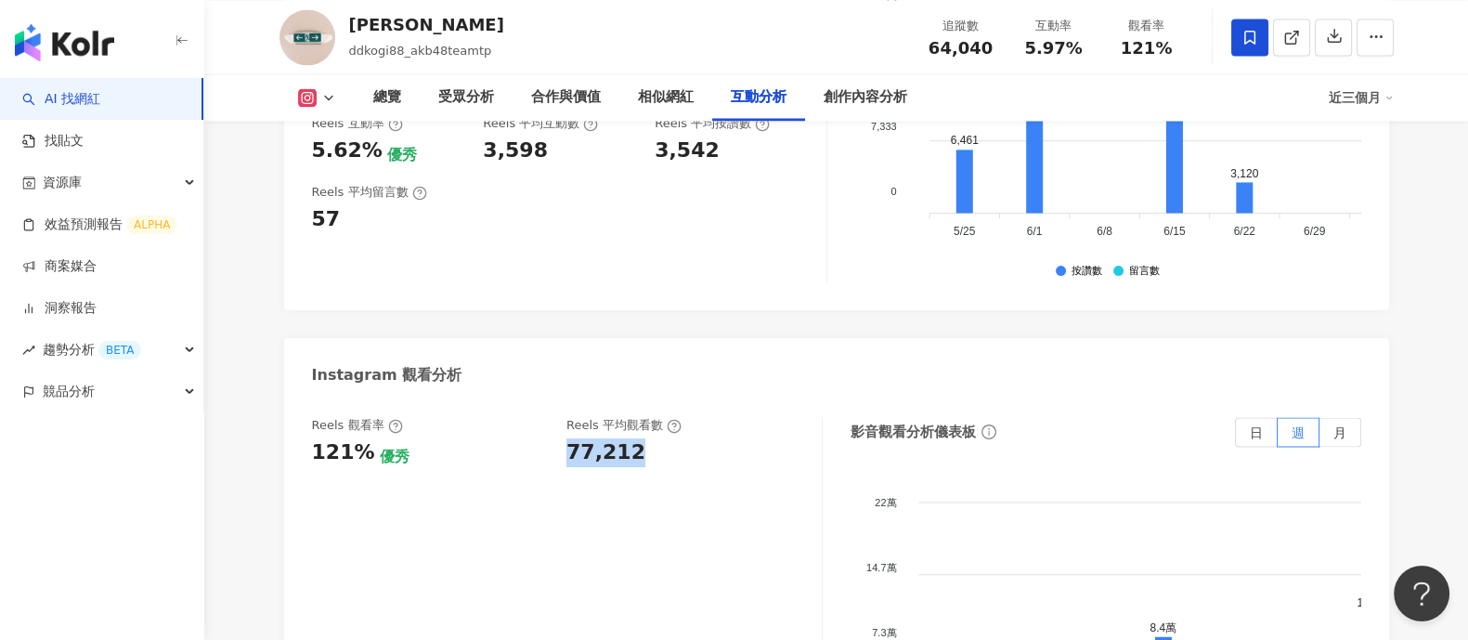
drag, startPoint x: 567, startPoint y: 413, endPoint x: 666, endPoint y: 412, distance: 99.4
click at [666, 438] on div "77,212" at bounding box center [685, 452] width 237 height 29
copy div "77,212"
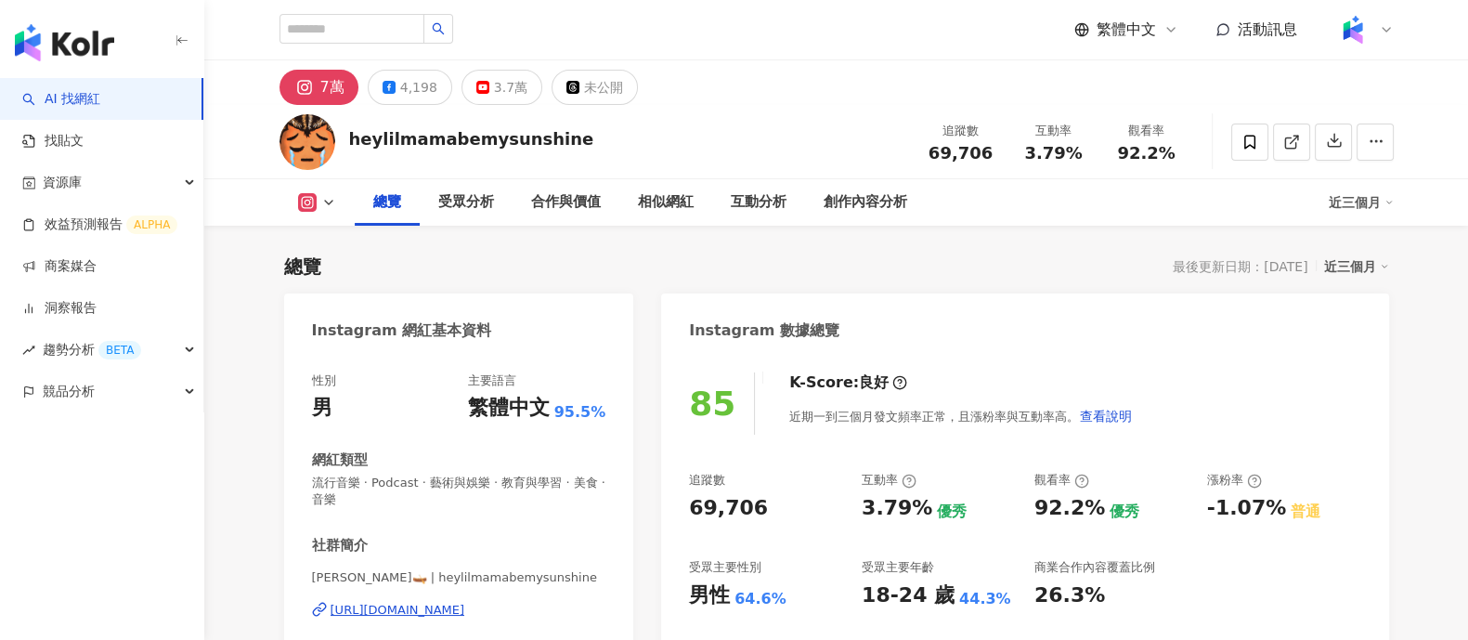
drag, startPoint x: 772, startPoint y: 503, endPoint x: 959, endPoint y: 3, distance: 534.6
click at [773, 503] on div "85 K-Score : 良好 近期一到三個月發文頻率正常，且漲粉率與互動率高。 查看說明 追蹤數 69,706 互動率 3.79% 優秀 觀看率 92.2%…" at bounding box center [1024, 562] width 727 height 417
click at [917, 508] on div "3.79%" at bounding box center [897, 508] width 71 height 29
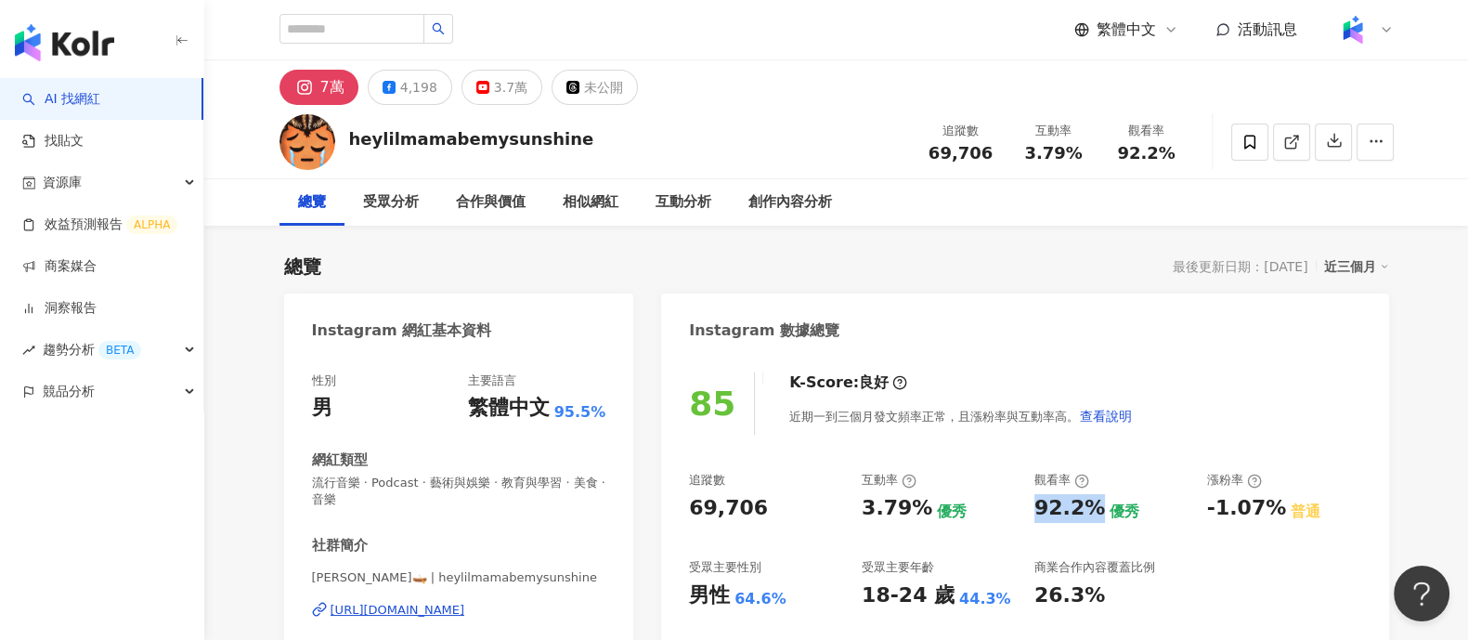
drag, startPoint x: 1031, startPoint y: 502, endPoint x: 1081, endPoint y: 502, distance: 50.2
click at [1087, 512] on div "追蹤數 69,706 互動率 3.79% 優秀 觀看率 92.2% 優秀 漲粉率 -1.07% 普通 受眾主要性別 男性 64.6% 受眾主要年齡 18-24…" at bounding box center [1024, 540] width 671 height 137
copy div "92.2"
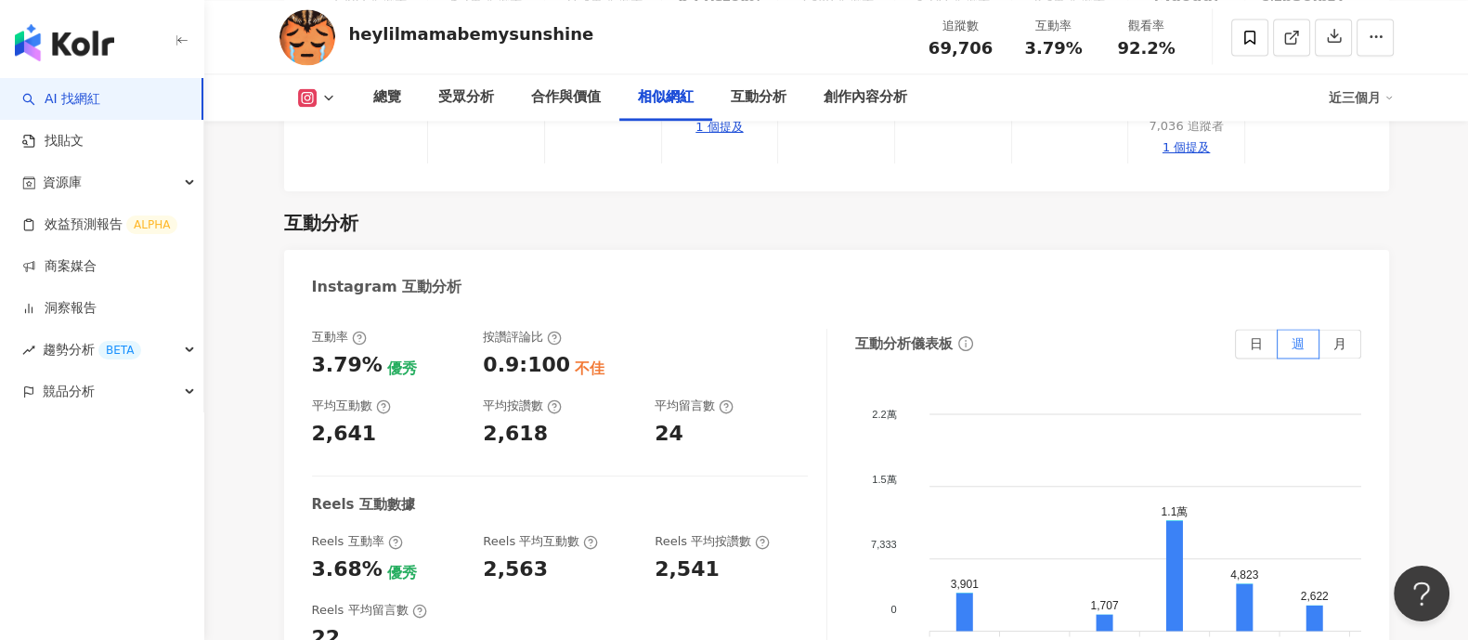
scroll to position [3714, 0]
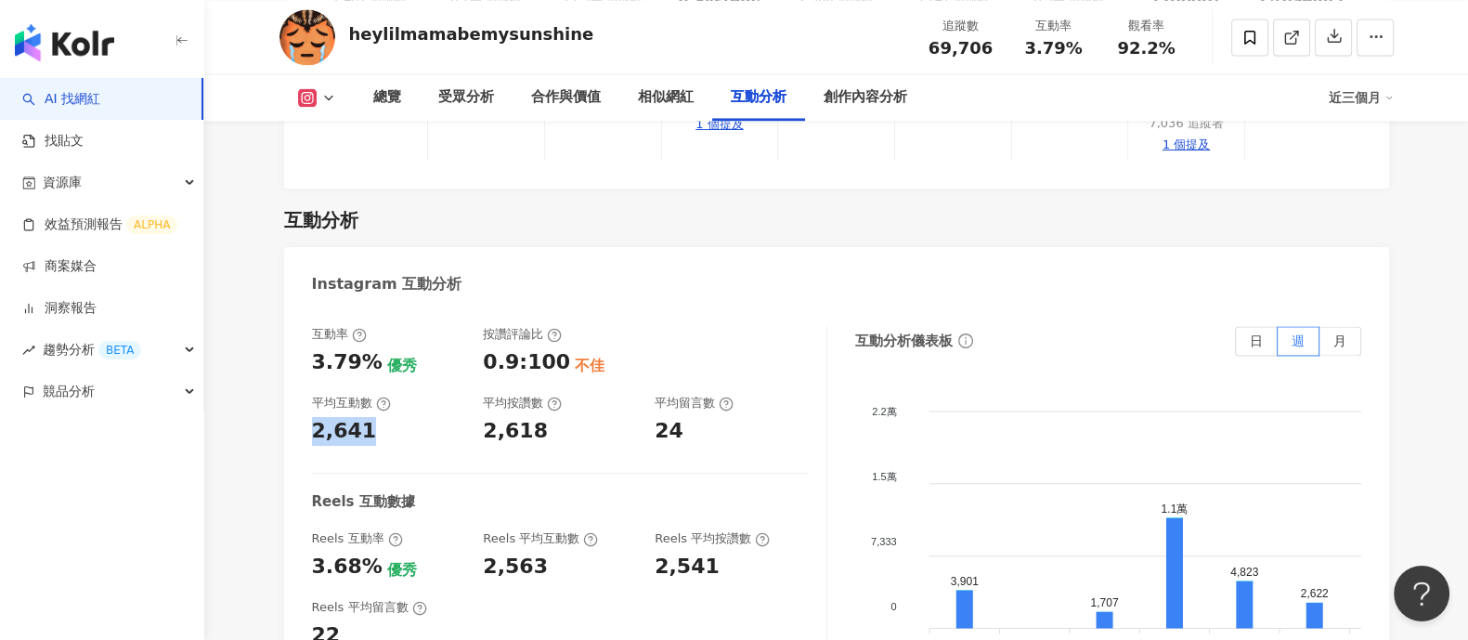
drag, startPoint x: 311, startPoint y: 392, endPoint x: 390, endPoint y: 392, distance: 78.9
click at [390, 417] on div "2,641" at bounding box center [388, 431] width 153 height 29
copy div "2,641"
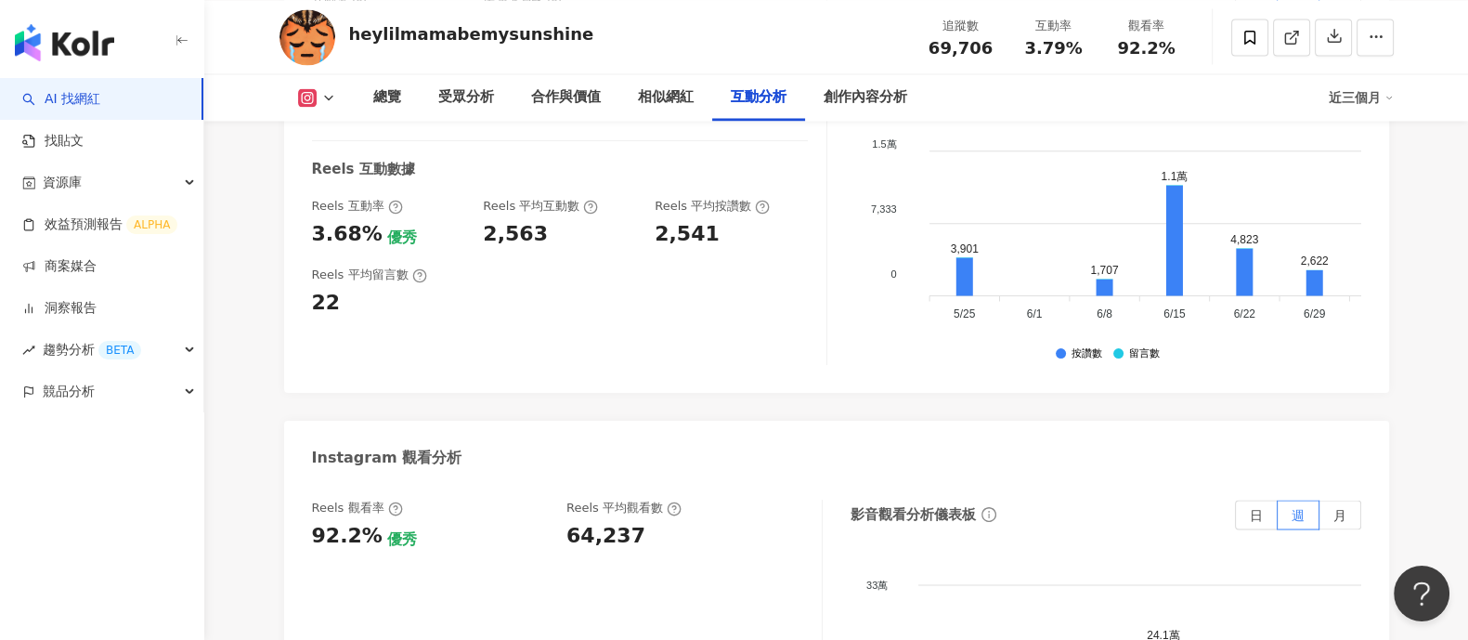
scroll to position [4063, 0]
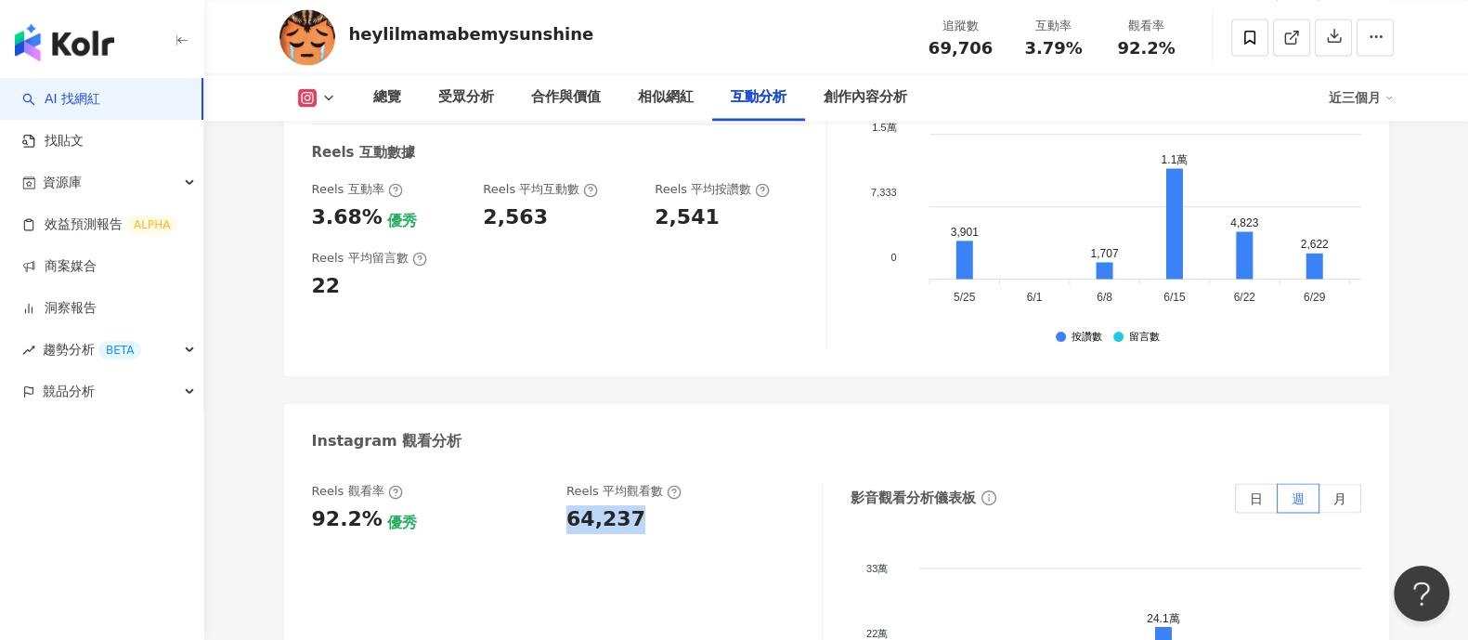
drag, startPoint x: 561, startPoint y: 489, endPoint x: 771, endPoint y: 358, distance: 247.9
click at [648, 483] on div "Reels 觀看率 92.2% 優秀 Reels 平均觀看數 64,237" at bounding box center [557, 508] width 491 height 50
copy div "64,237"
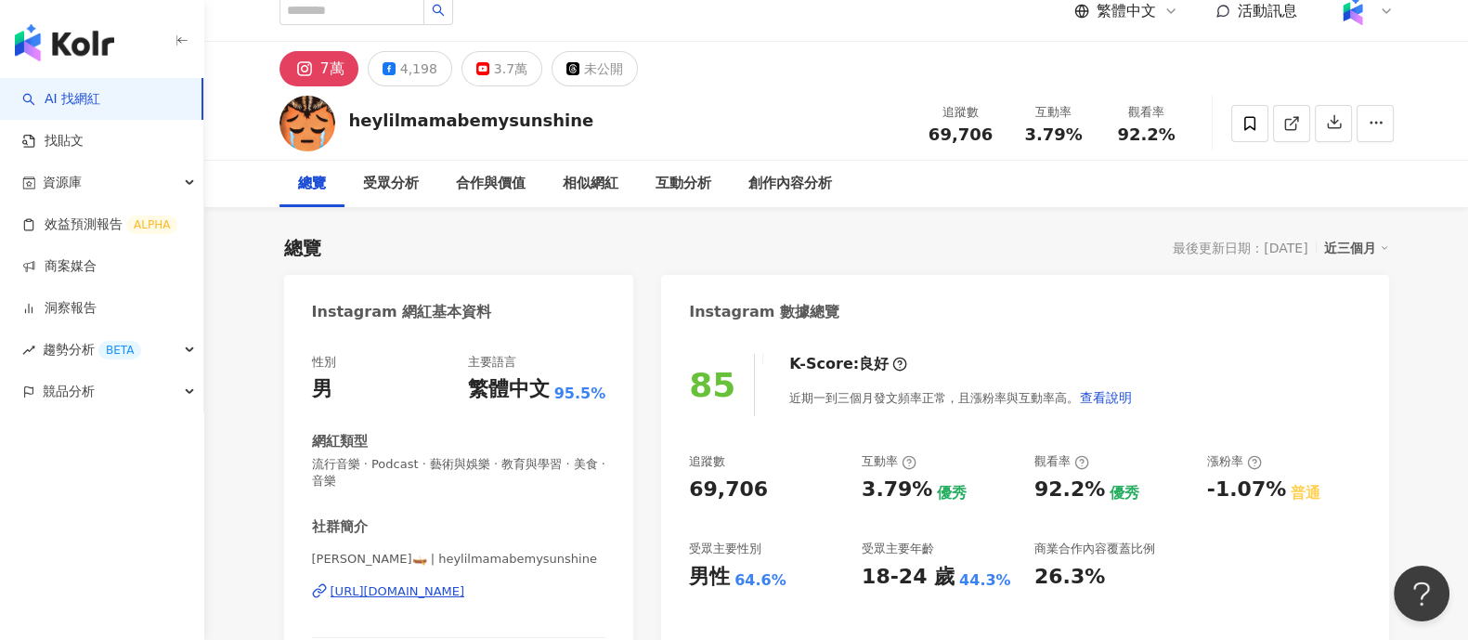
scroll to position [0, 0]
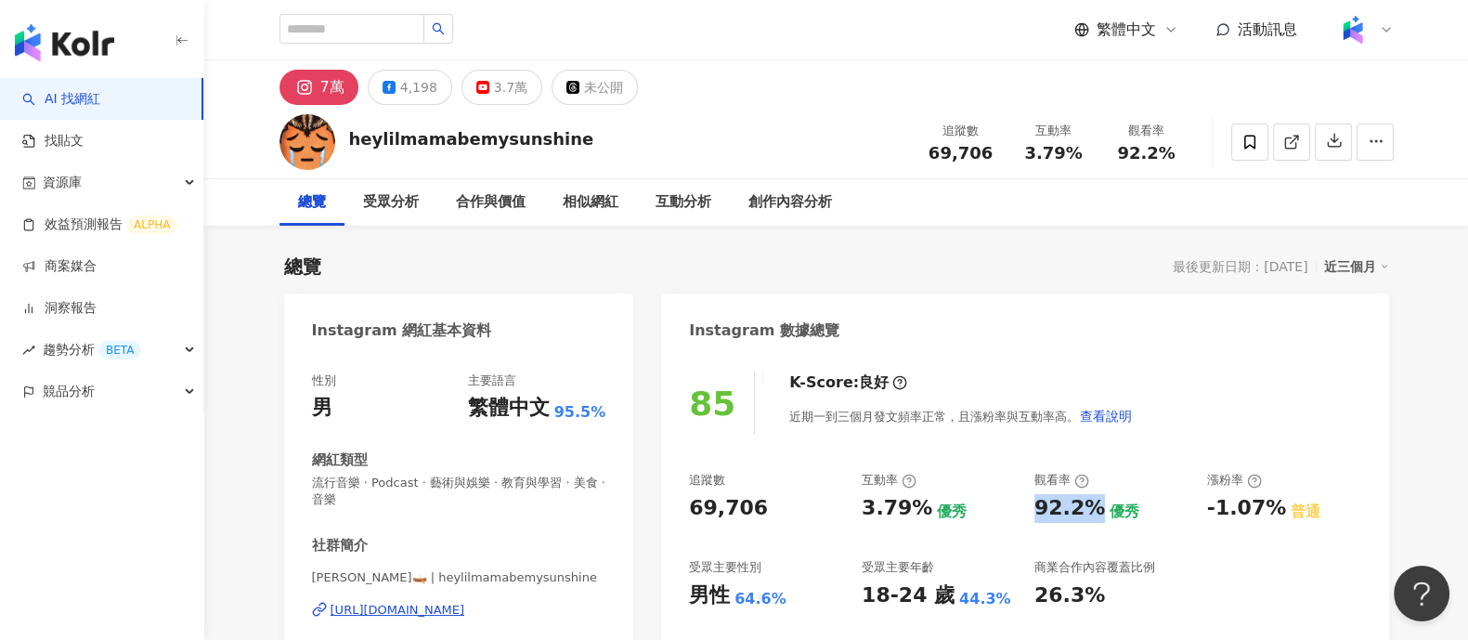
drag, startPoint x: 1037, startPoint y: 511, endPoint x: 1096, endPoint y: 508, distance: 58.6
click at [1096, 508] on div "92.2%" at bounding box center [1070, 508] width 71 height 29
copy div "92.2%"
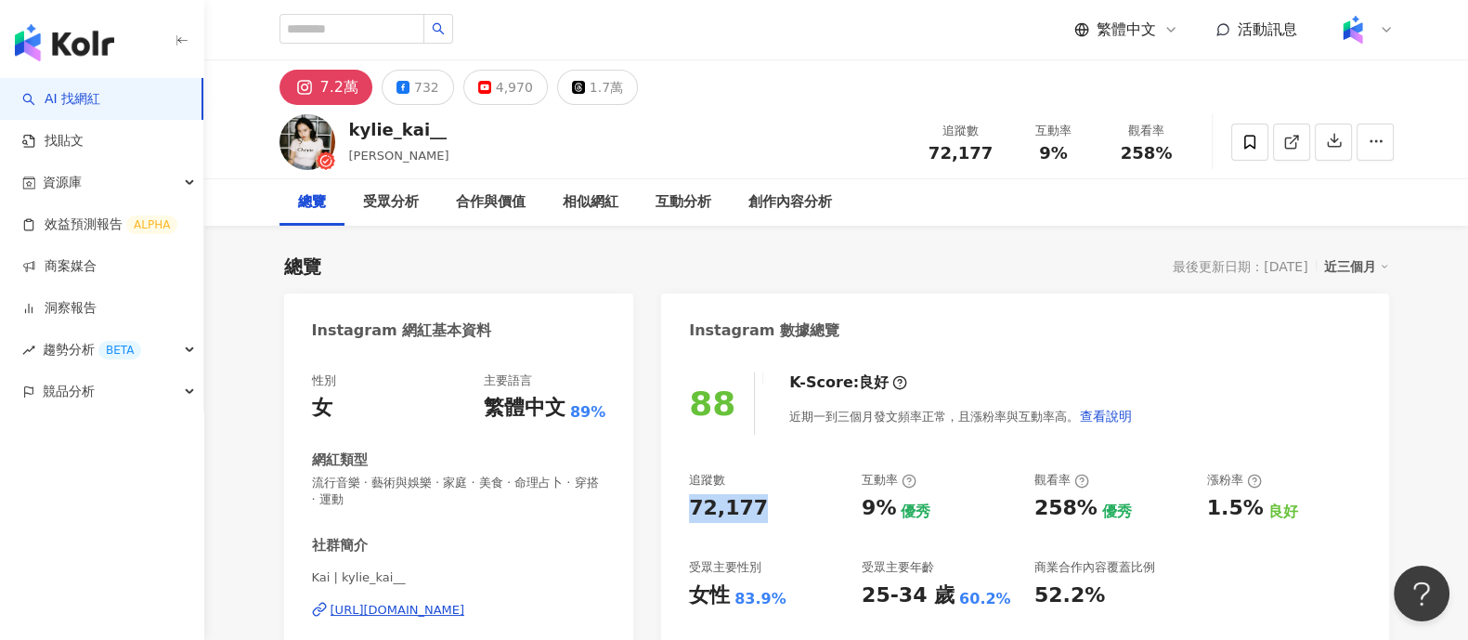
drag, startPoint x: 695, startPoint y: 507, endPoint x: 771, endPoint y: 508, distance: 76.2
click at [771, 508] on div "72,177" at bounding box center [766, 508] width 154 height 29
copy div "72,177"
drag, startPoint x: 859, startPoint y: 503, endPoint x: 916, endPoint y: 2, distance: 504.7
click at [892, 514] on div "追蹤數 72,177 互動率 9% 優秀 觀看率 258% 優秀 漲粉率 1.5% 良好 受眾主要性別 女性 83.9% 受眾主要年齡 25-34 歲 60.…" at bounding box center [1024, 540] width 671 height 137
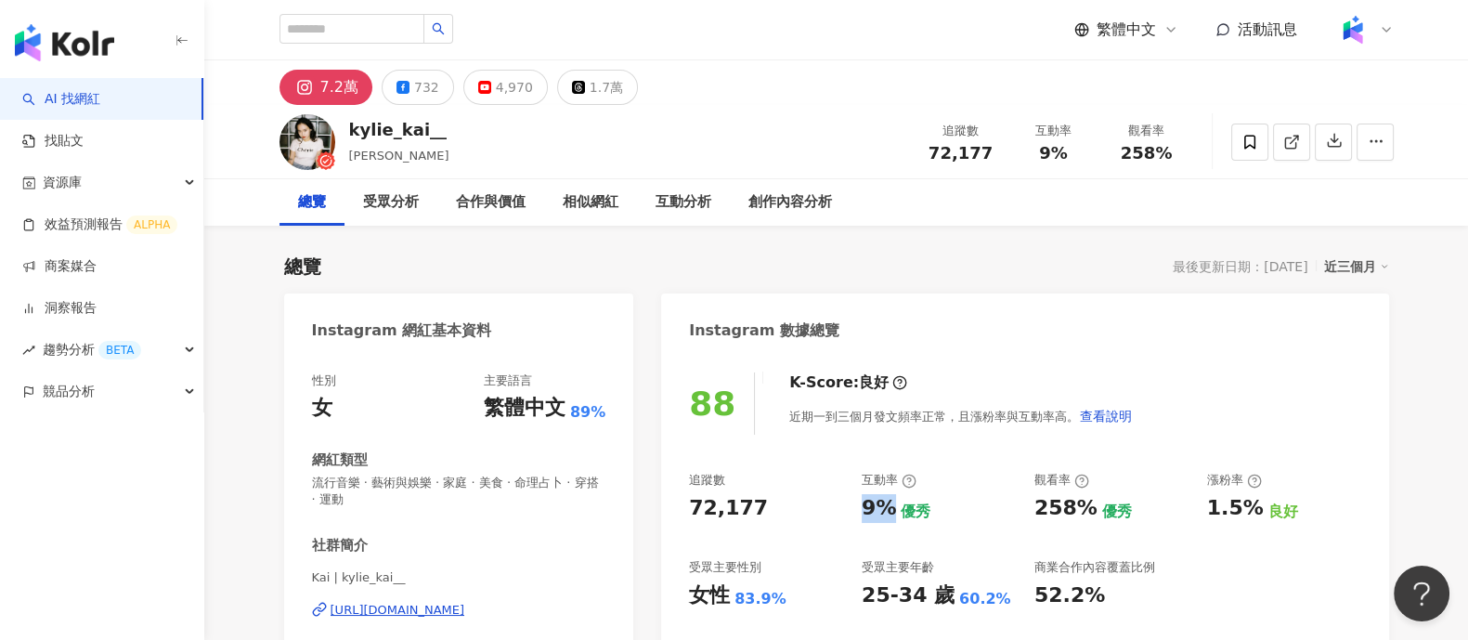
copy div "9%"
drag, startPoint x: 1036, startPoint y: 510, endPoint x: 980, endPoint y: 14, distance: 499.2
click at [1082, 508] on div "258%" at bounding box center [1066, 508] width 63 height 29
copy div "258%"
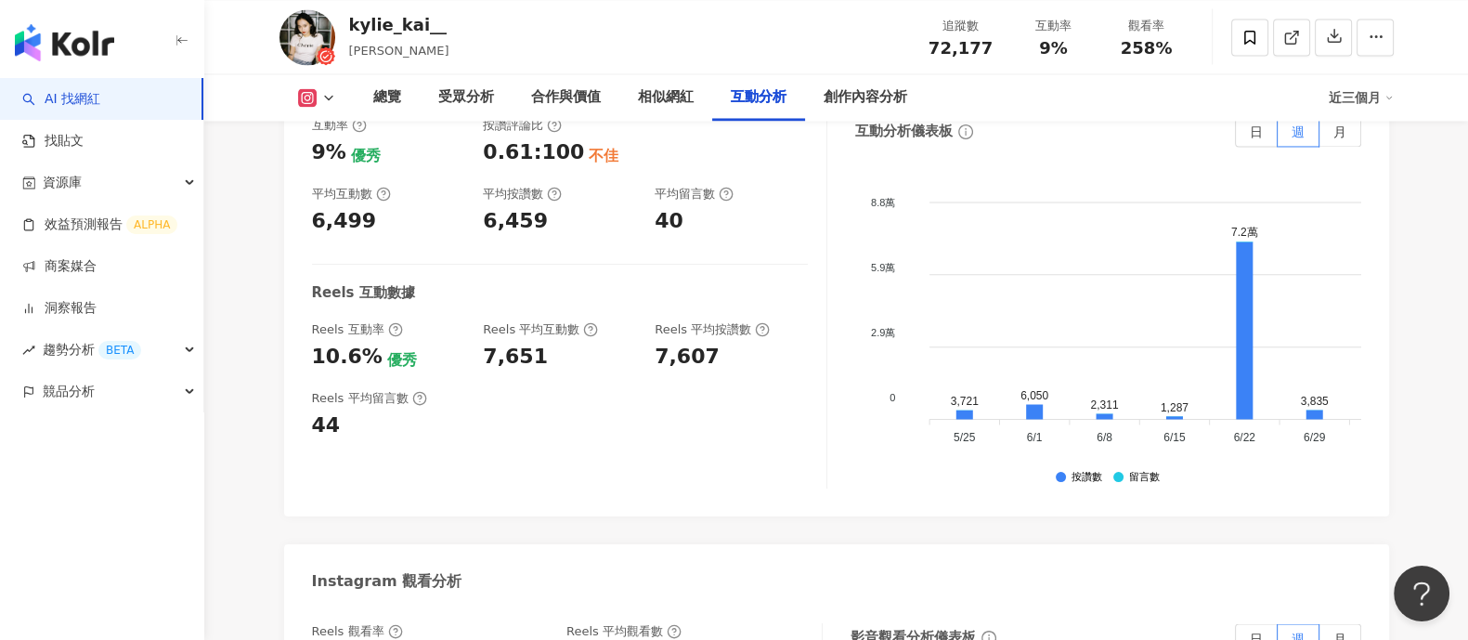
scroll to position [3831, 0]
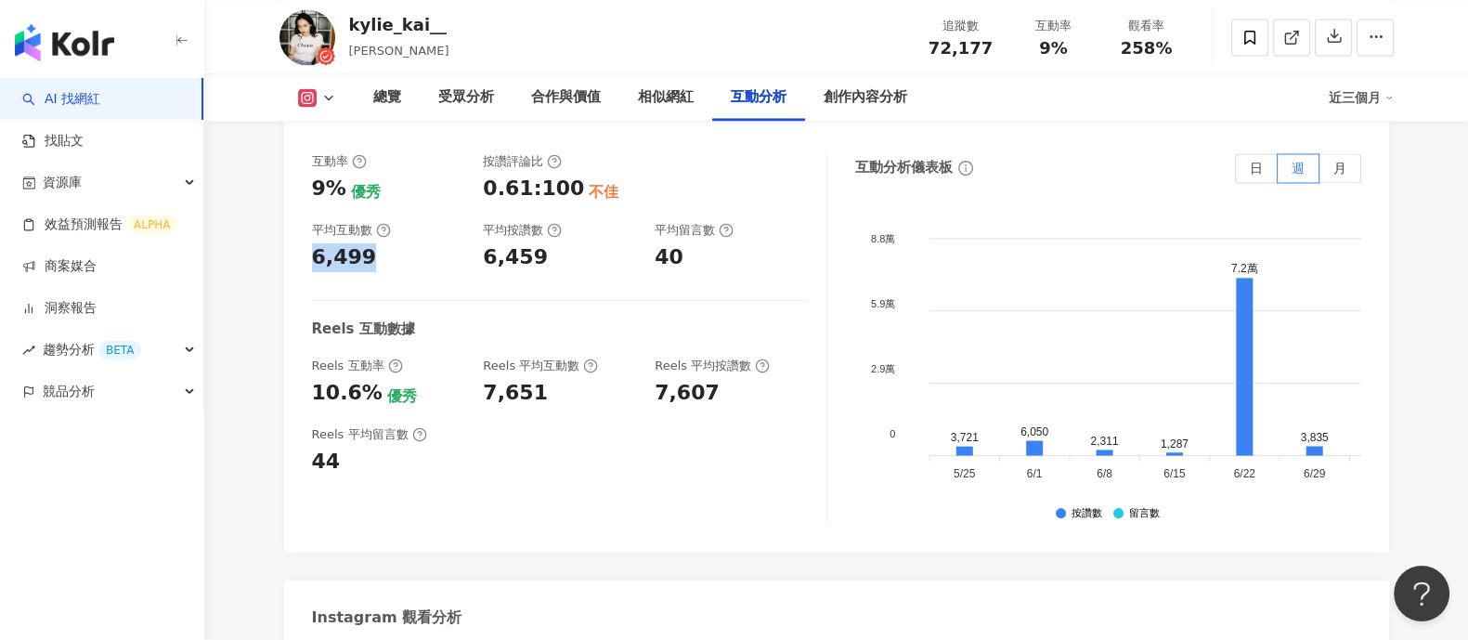
drag, startPoint x: 312, startPoint y: 220, endPoint x: 608, endPoint y: 42, distance: 345.8
click at [397, 243] on div "6,499" at bounding box center [388, 257] width 153 height 29
copy div "6,499"
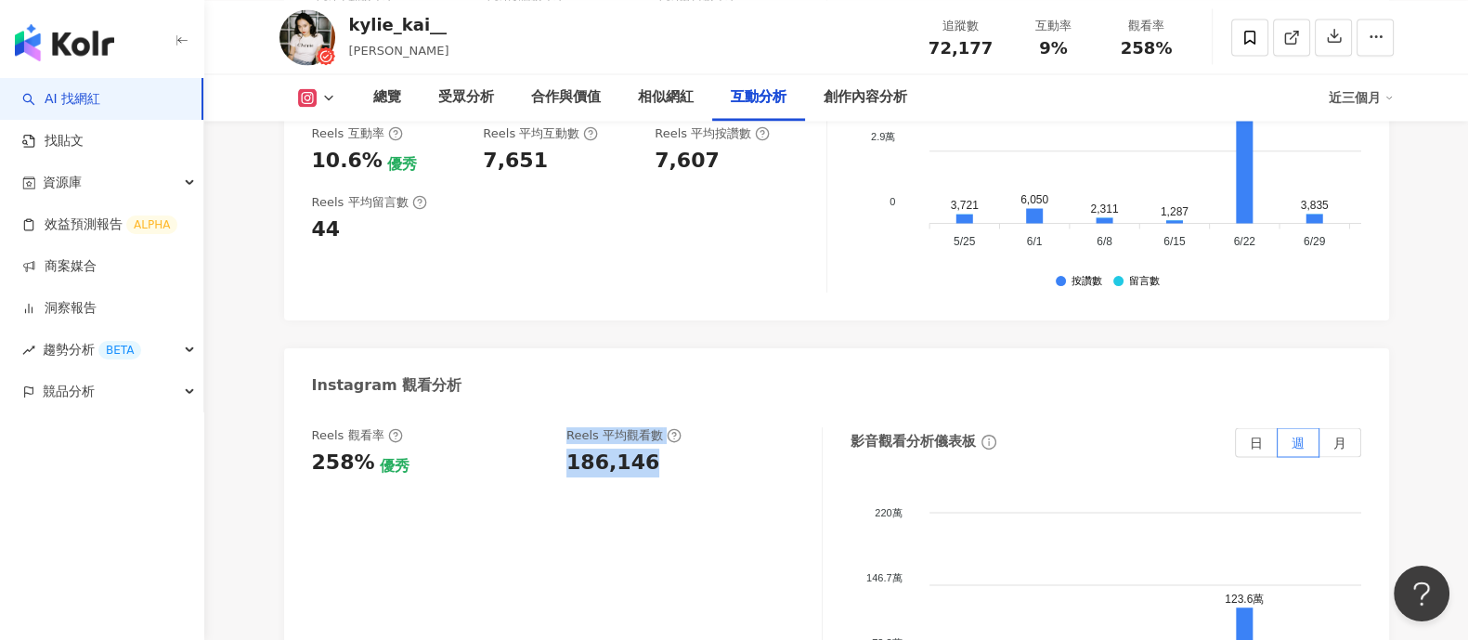
drag, startPoint x: 552, startPoint y: 433, endPoint x: 641, endPoint y: 429, distance: 89.2
click at [641, 429] on div "Reels 觀看率 258% 優秀 Reels 平均觀看數 186,146" at bounding box center [557, 452] width 491 height 50
click at [626, 449] on div "186,146" at bounding box center [613, 463] width 93 height 29
click at [565, 427] on div "Reels 觀看率 258% 優秀 Reels 平均觀看數 186,146" at bounding box center [557, 452] width 491 height 50
drag, startPoint x: 571, startPoint y: 425, endPoint x: 678, endPoint y: 430, distance: 106.9
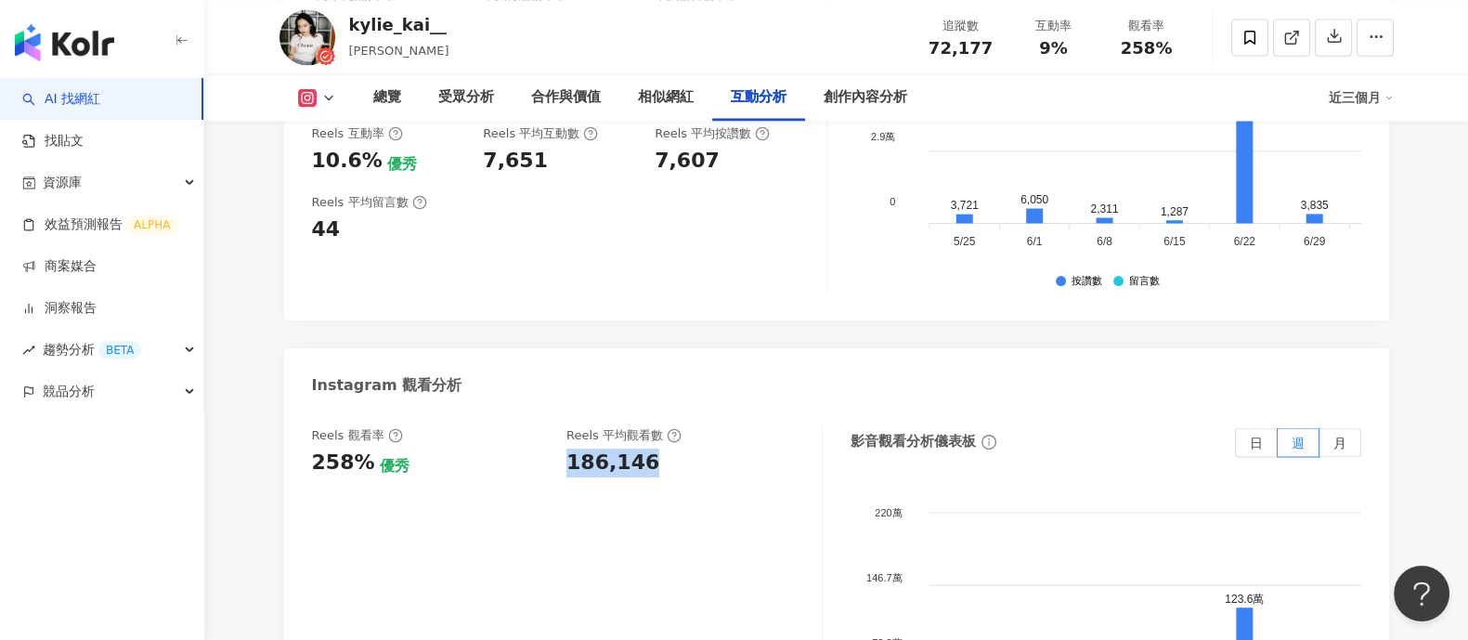
click at [678, 449] on div "186,146" at bounding box center [685, 463] width 237 height 29
copy div "186,146"
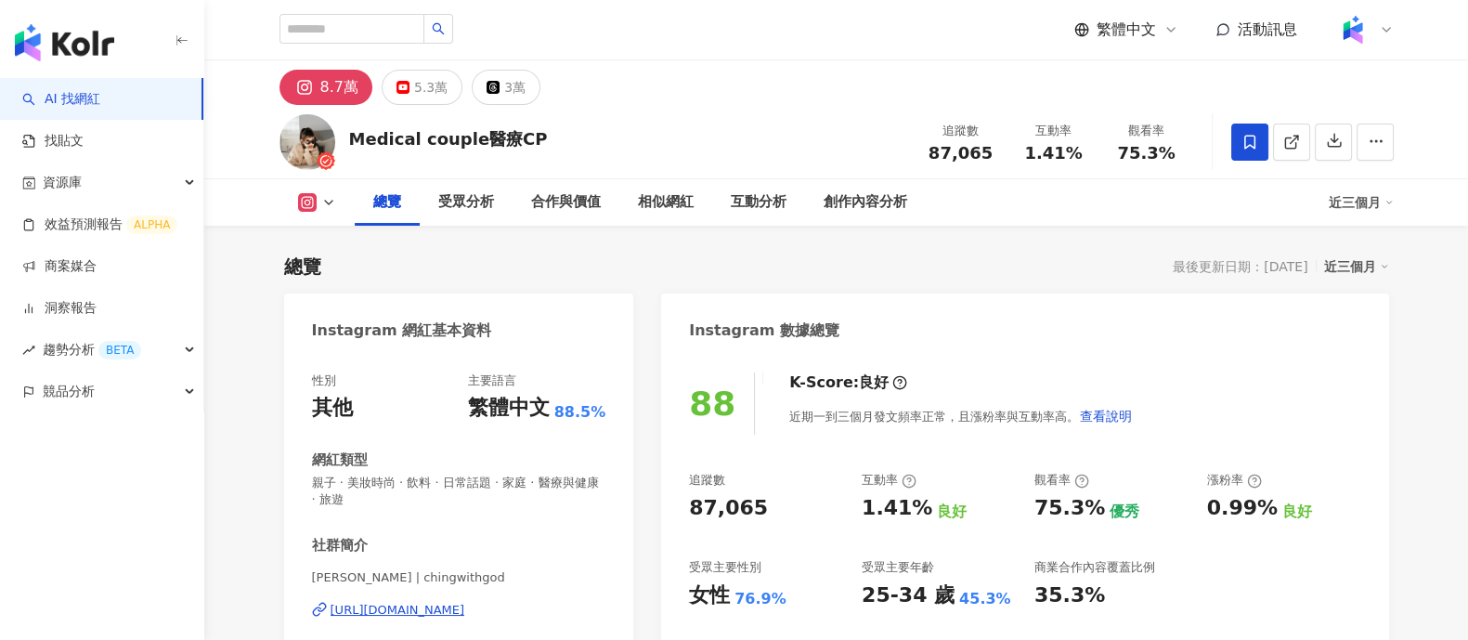
drag, startPoint x: 713, startPoint y: 511, endPoint x: 911, endPoint y: 16, distance: 533.1
click at [766, 512] on div "87,065" at bounding box center [766, 508] width 154 height 29
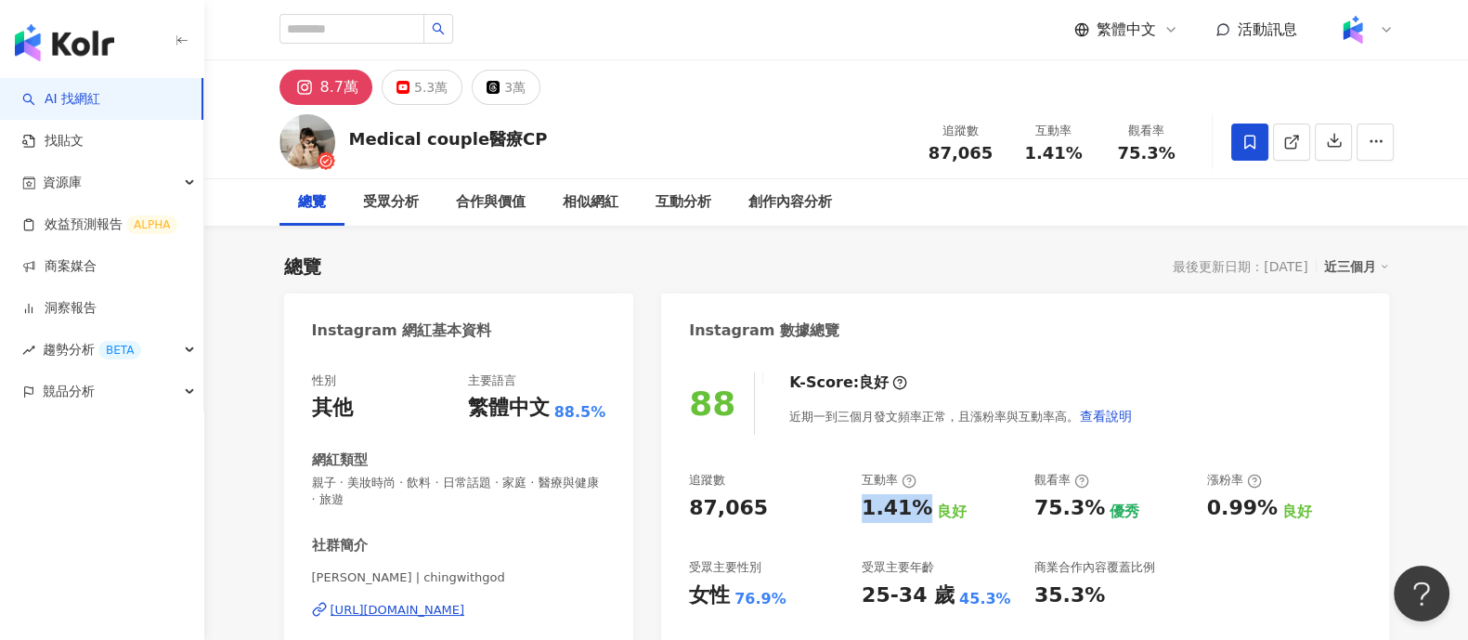
drag, startPoint x: 867, startPoint y: 504, endPoint x: 919, endPoint y: 510, distance: 53.2
click at [919, 510] on div "1.41%" at bounding box center [897, 508] width 71 height 29
copy div "1.41%"
drag, startPoint x: 1040, startPoint y: 502, endPoint x: 1077, endPoint y: 448, distance: 66.2
click at [1092, 511] on div "75.3%" at bounding box center [1070, 508] width 71 height 29
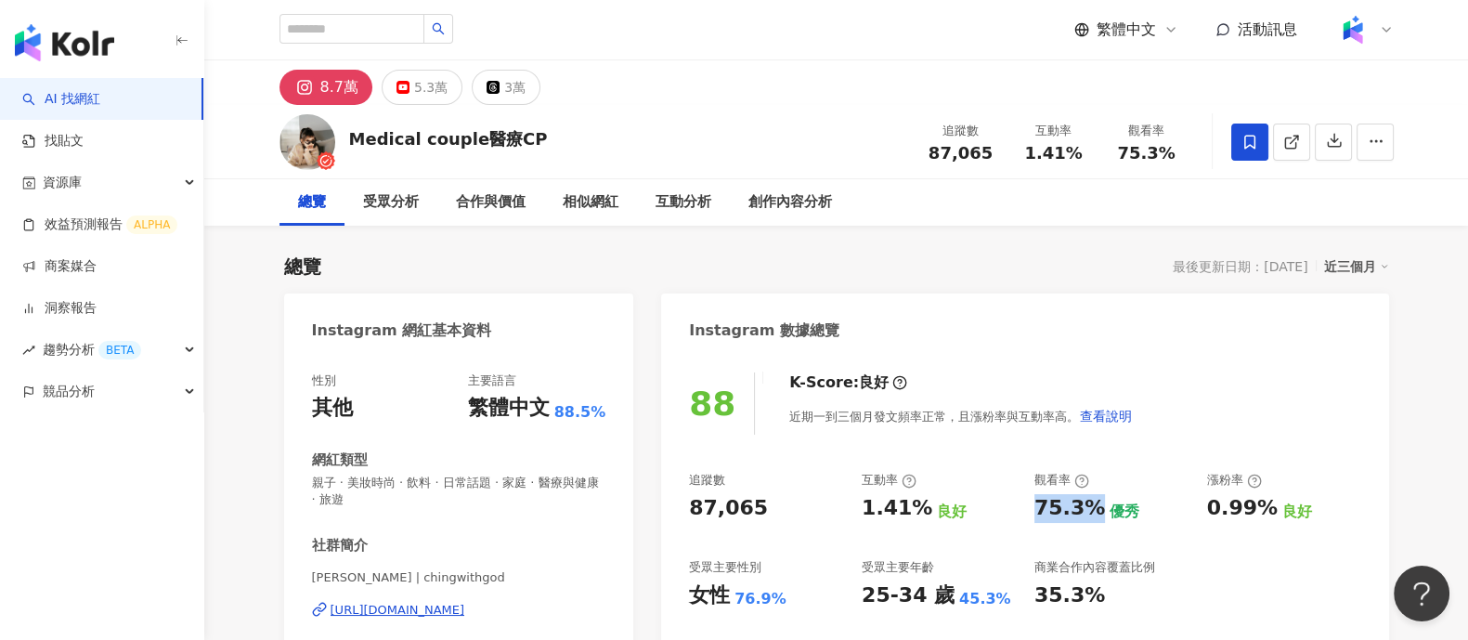
copy div "75.3%"
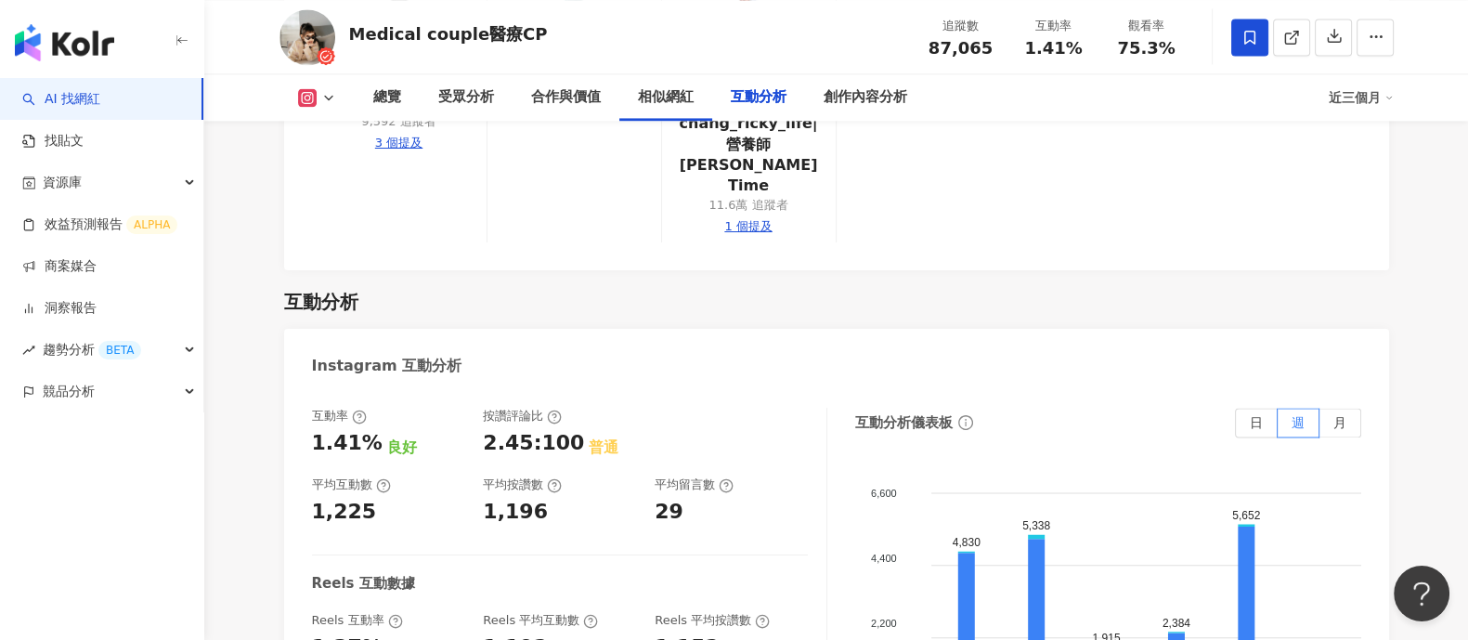
scroll to position [3714, 0]
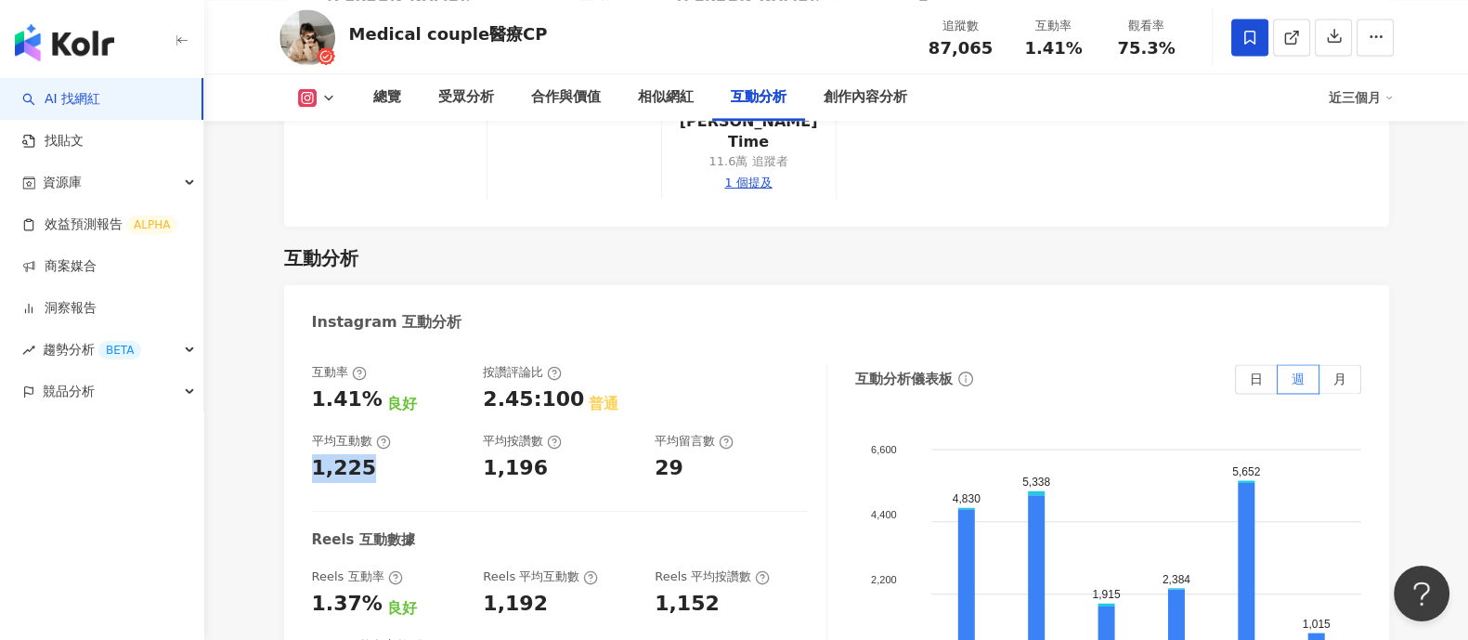
drag, startPoint x: 304, startPoint y: 387, endPoint x: 394, endPoint y: 392, distance: 90.2
click at [394, 392] on div "互動率 1.41% 良好 按讚評論比 2.45:100 普通 平均互動數 1,225 平均按讚數 1,196 平均留言數 29 Reels 互動數據 Reel…" at bounding box center [836, 554] width 1105 height 418
copy div "1,225"
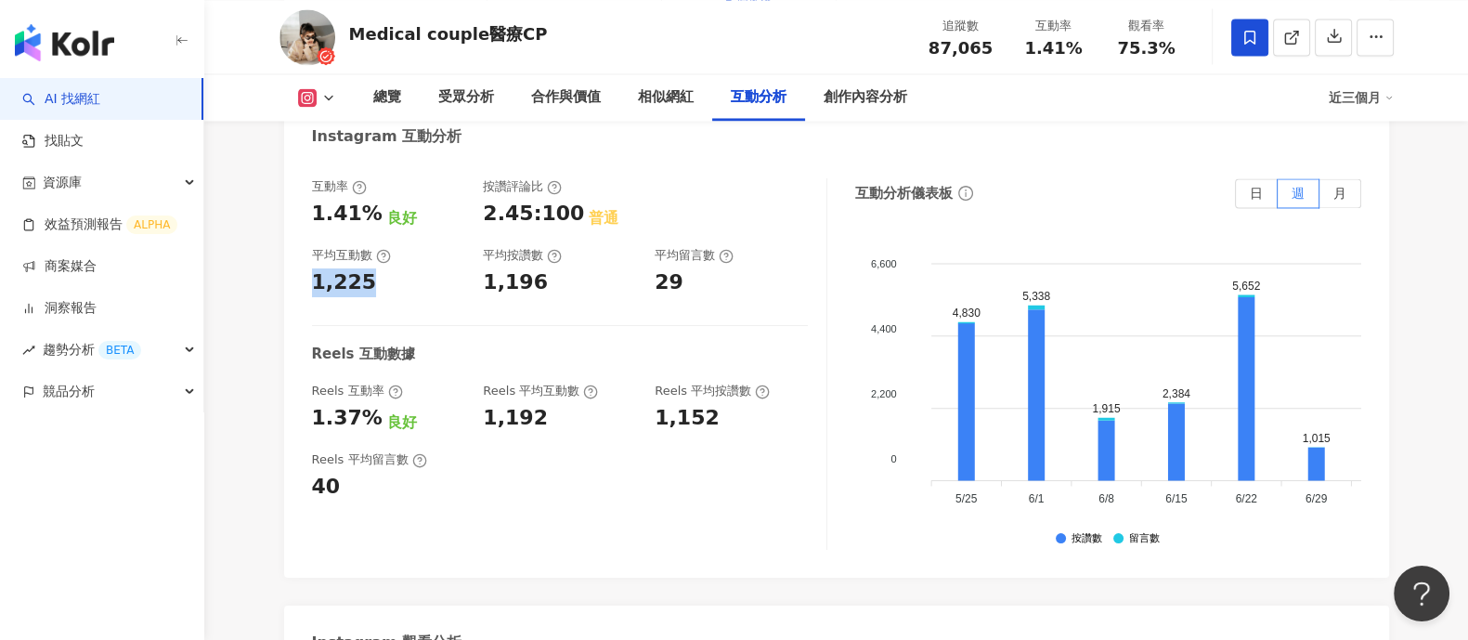
scroll to position [4063, 0]
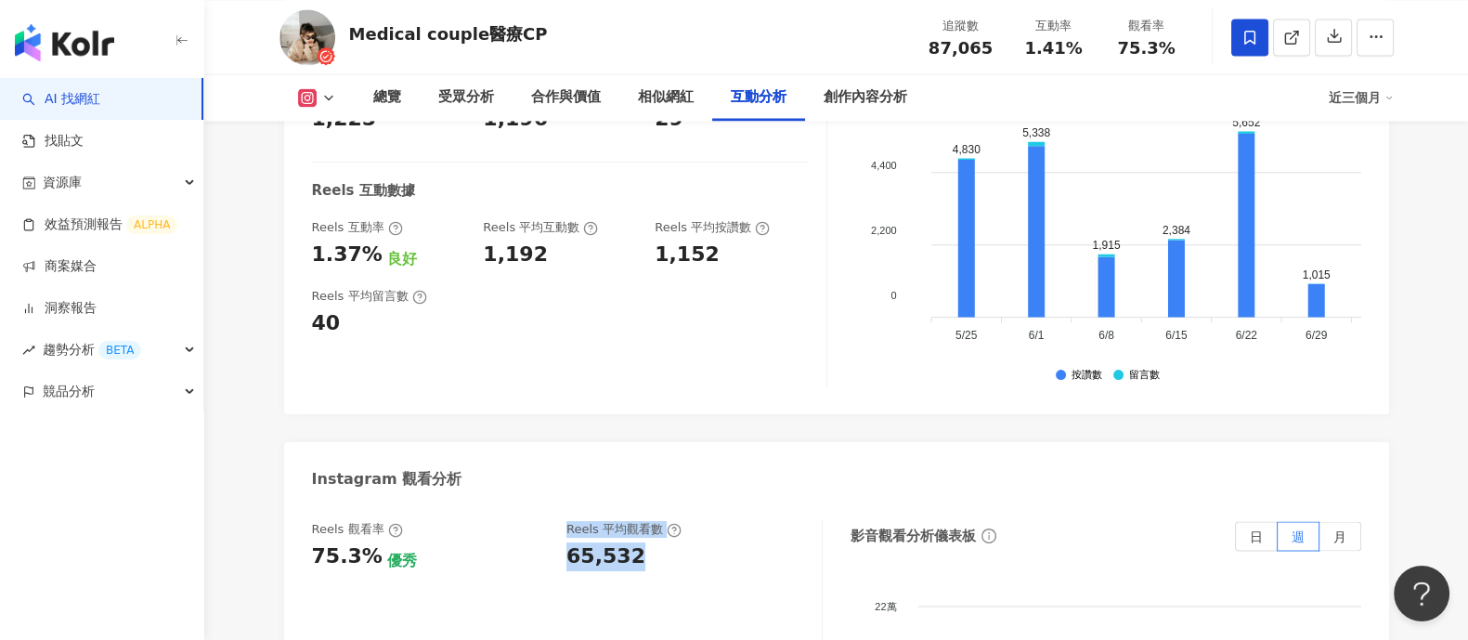
drag, startPoint x: 554, startPoint y: 483, endPoint x: 618, endPoint y: 486, distance: 64.1
click at [632, 521] on div "Reels 觀看率 75.3% 優秀 Reels 平均觀看數 65,532" at bounding box center [557, 546] width 491 height 50
drag, startPoint x: 567, startPoint y: 474, endPoint x: 878, endPoint y: 32, distance: 540.6
click at [649, 542] on div "65,532" at bounding box center [685, 556] width 237 height 29
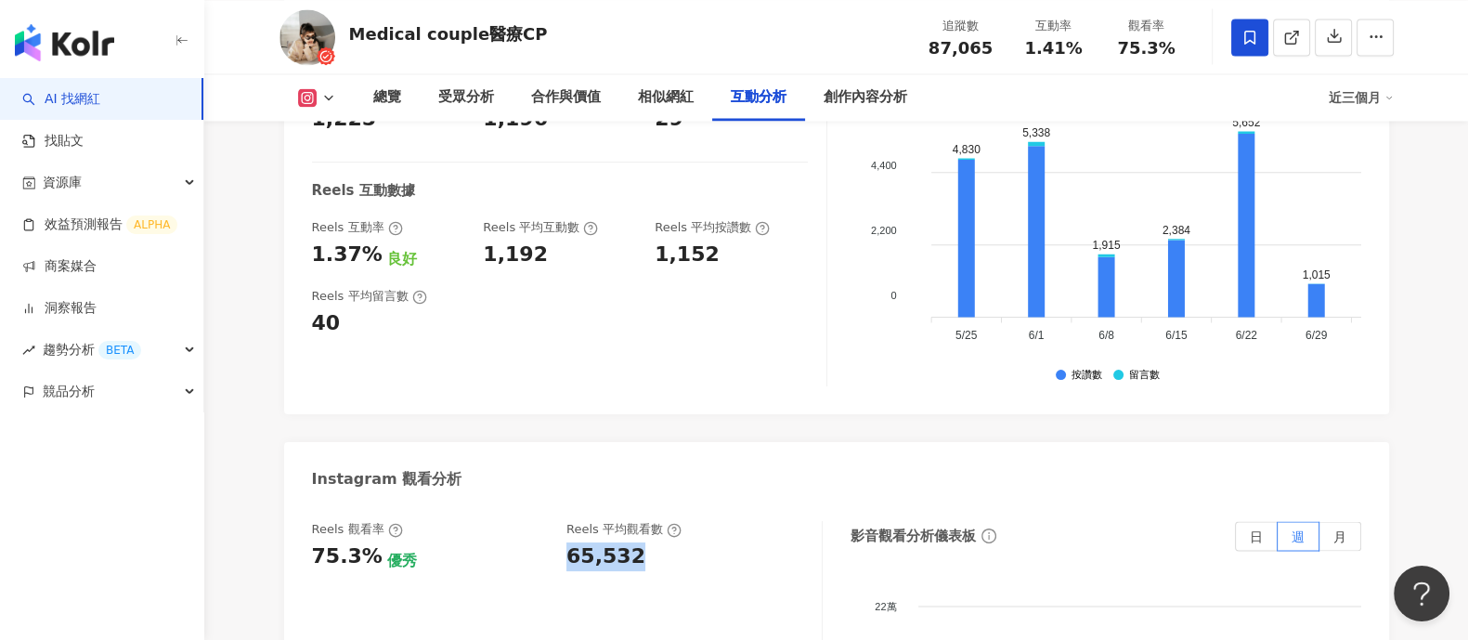
copy div "65,532"
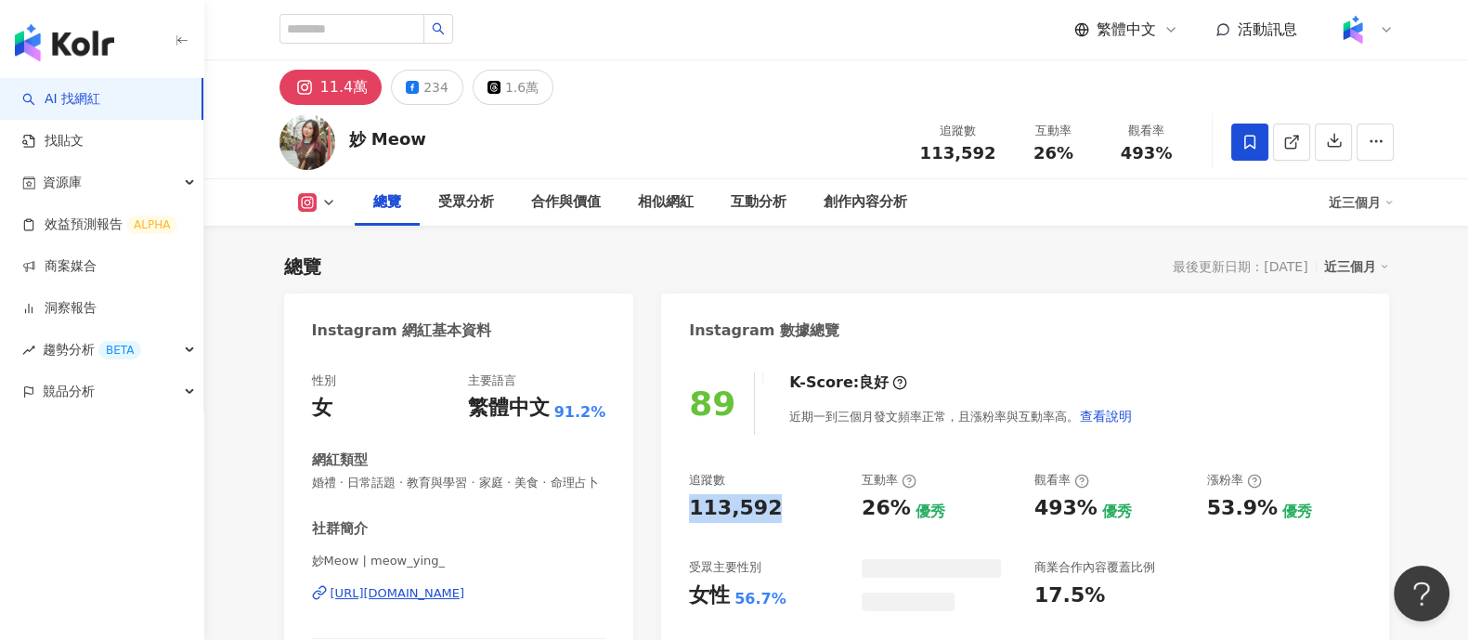
drag, startPoint x: 774, startPoint y: 509, endPoint x: 845, endPoint y: 309, distance: 212.1
click at [777, 510] on div "113,592" at bounding box center [766, 508] width 154 height 29
drag, startPoint x: 863, startPoint y: 515, endPoint x: 910, endPoint y: 515, distance: 47.4
click at [910, 515] on div "追蹤數 113,592 互動率 26% 優秀 觀看率 493% 優秀 漲粉率 53.9% 優秀 受眾主要性別 女性 56.7% 受眾主要年齡 25-34 歲 …" at bounding box center [1024, 540] width 671 height 137
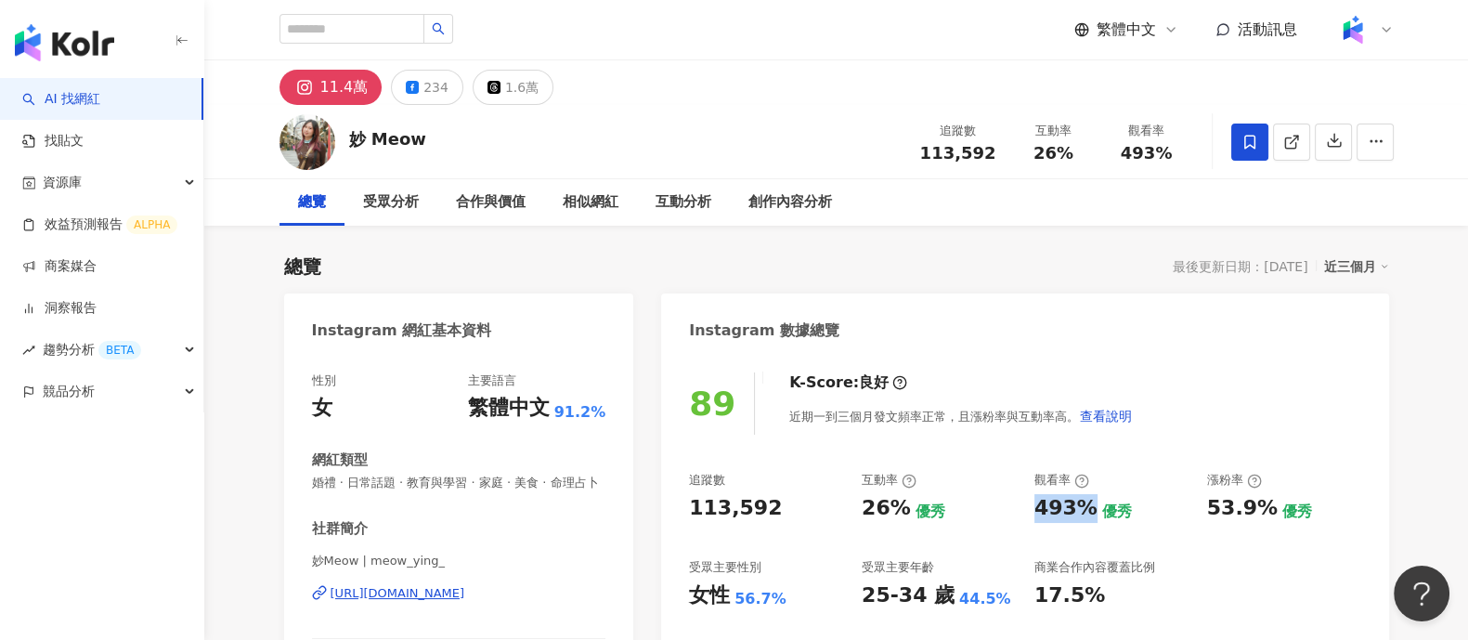
drag, startPoint x: 1036, startPoint y: 513, endPoint x: 1087, endPoint y: 518, distance: 50.5
click at [1087, 518] on div "493%" at bounding box center [1066, 508] width 63 height 29
copy div "493%"
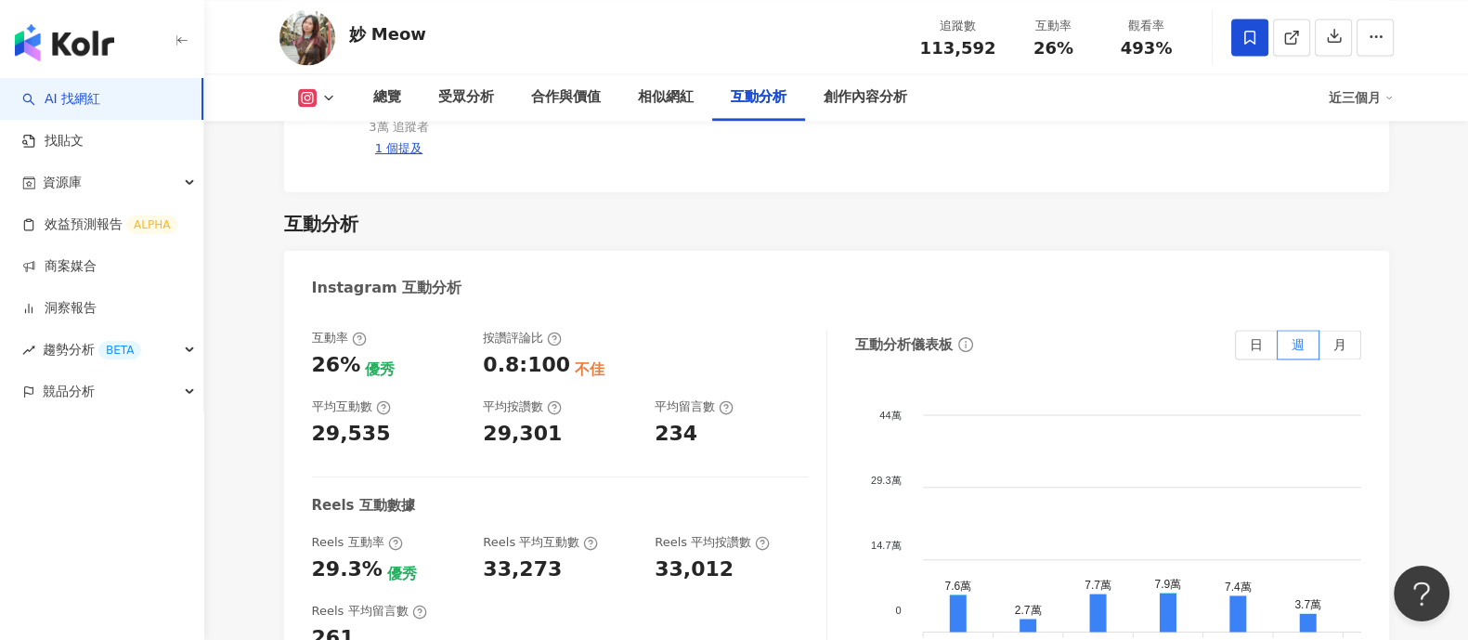
scroll to position [3831, 0]
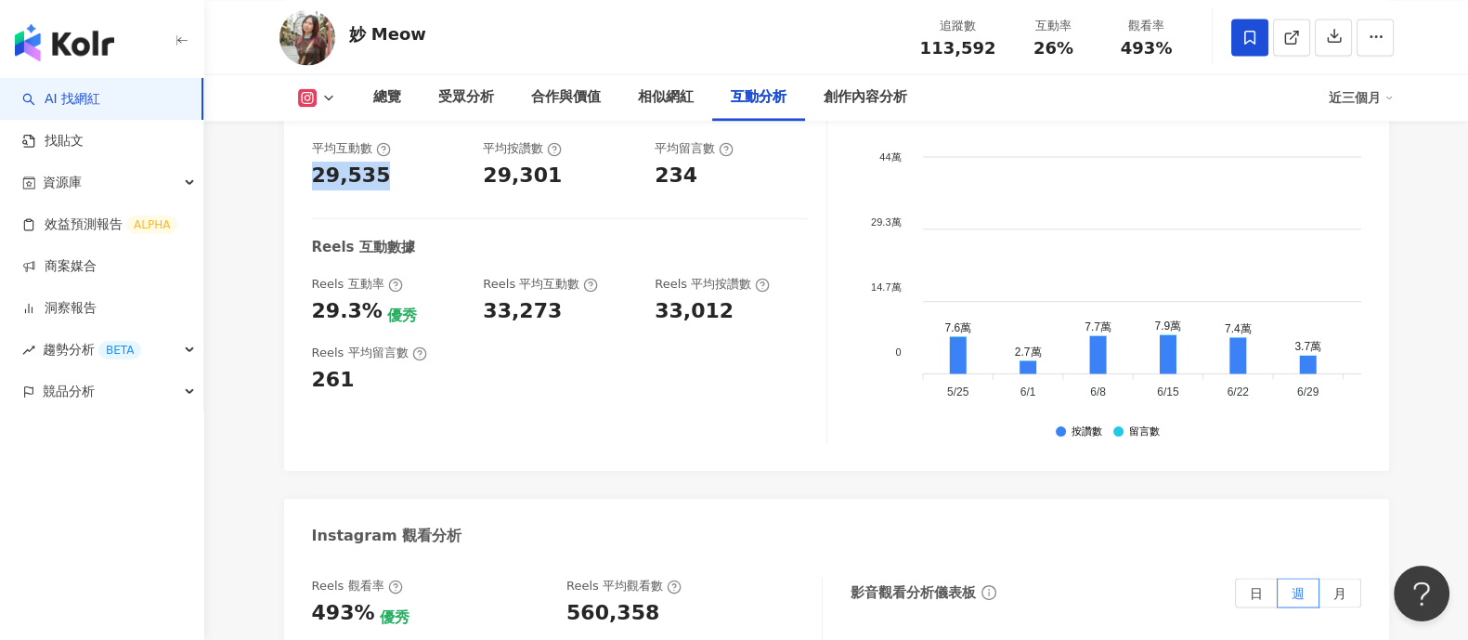
drag, startPoint x: 312, startPoint y: 164, endPoint x: 412, endPoint y: 160, distance: 100.4
click at [412, 162] on div "29,535" at bounding box center [388, 176] width 153 height 29
copy div "29,535"
drag, startPoint x: 566, startPoint y: 600, endPoint x: 688, endPoint y: 588, distance: 123.2
click at [688, 606] on div "Reels 觀看率 493% 優秀 Reels 平均觀看數 560,358" at bounding box center [557, 603] width 491 height 50
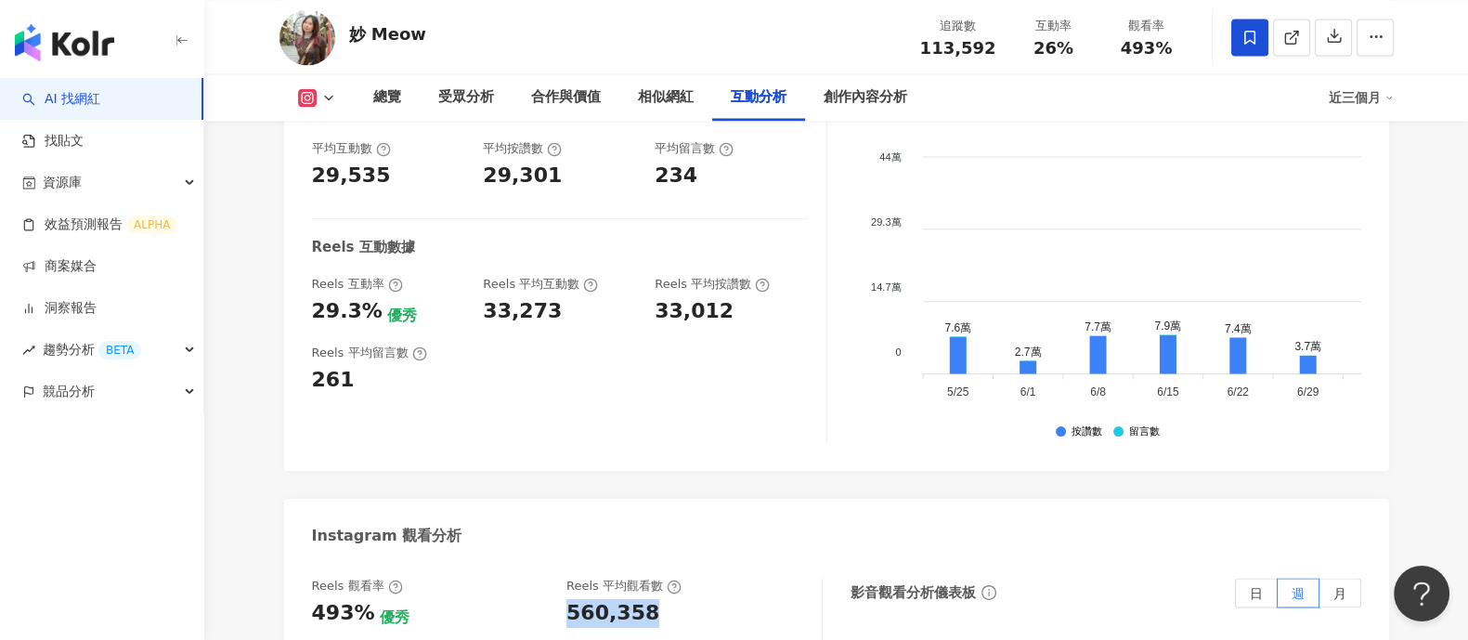
copy div "560,358"
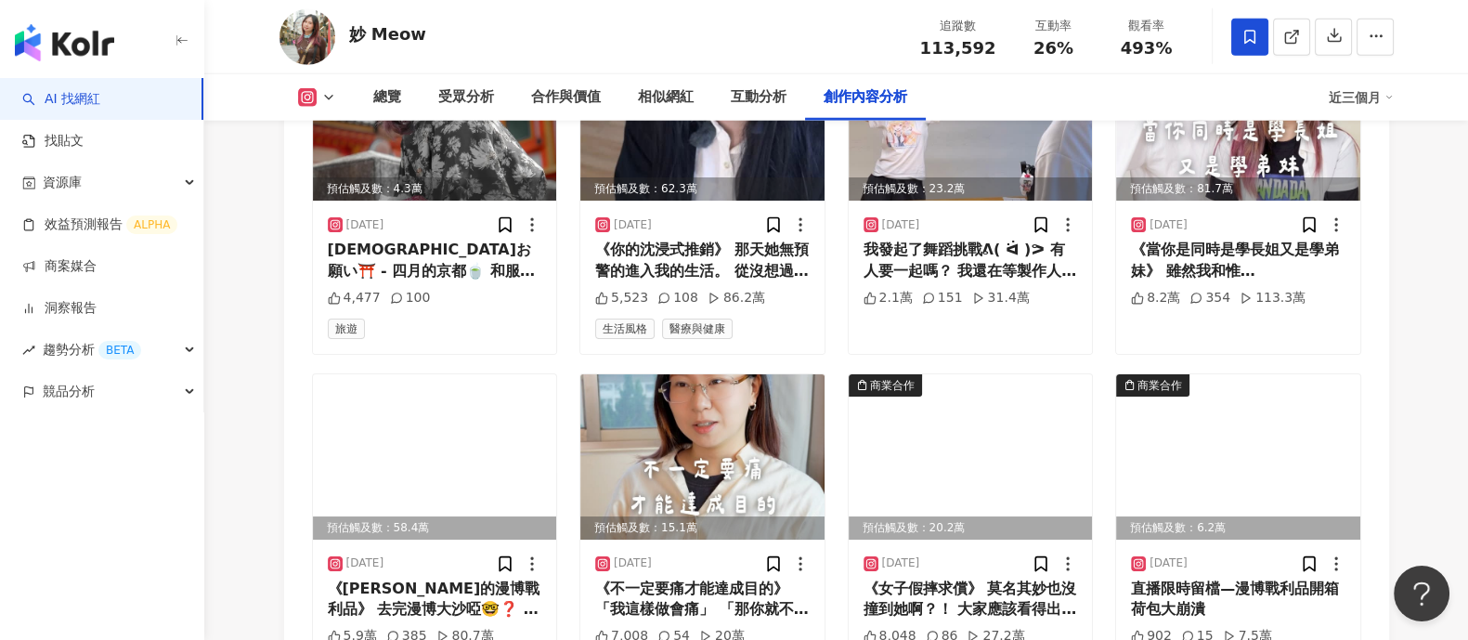
scroll to position [5689, 0]
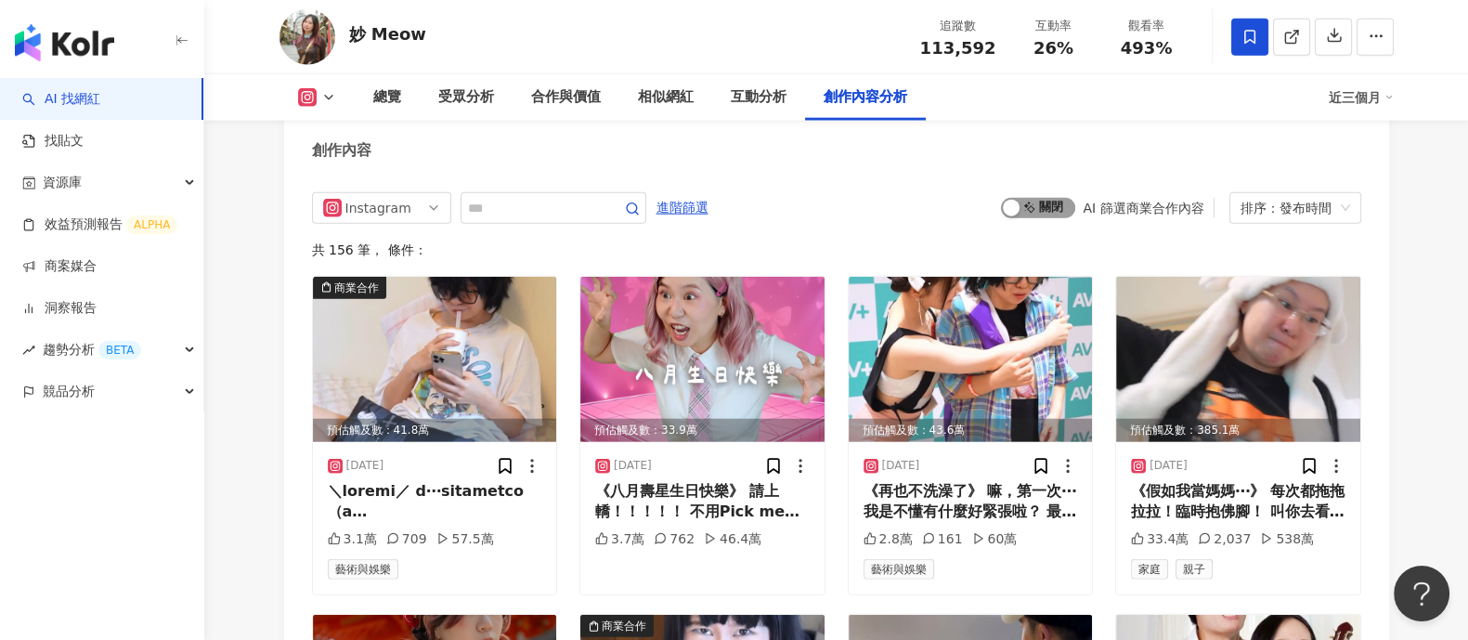
click at [1035, 215] on span "啟動 關閉" at bounding box center [1038, 208] width 74 height 20
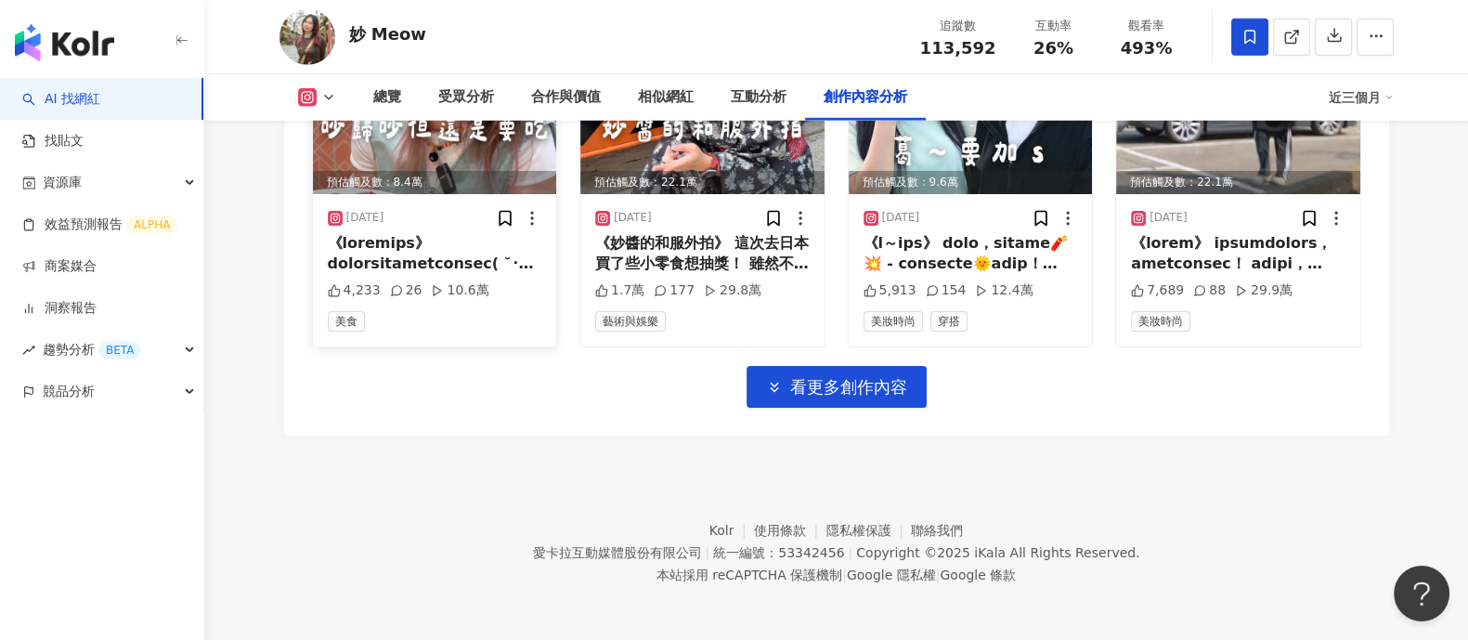
scroll to position [6383, 0]
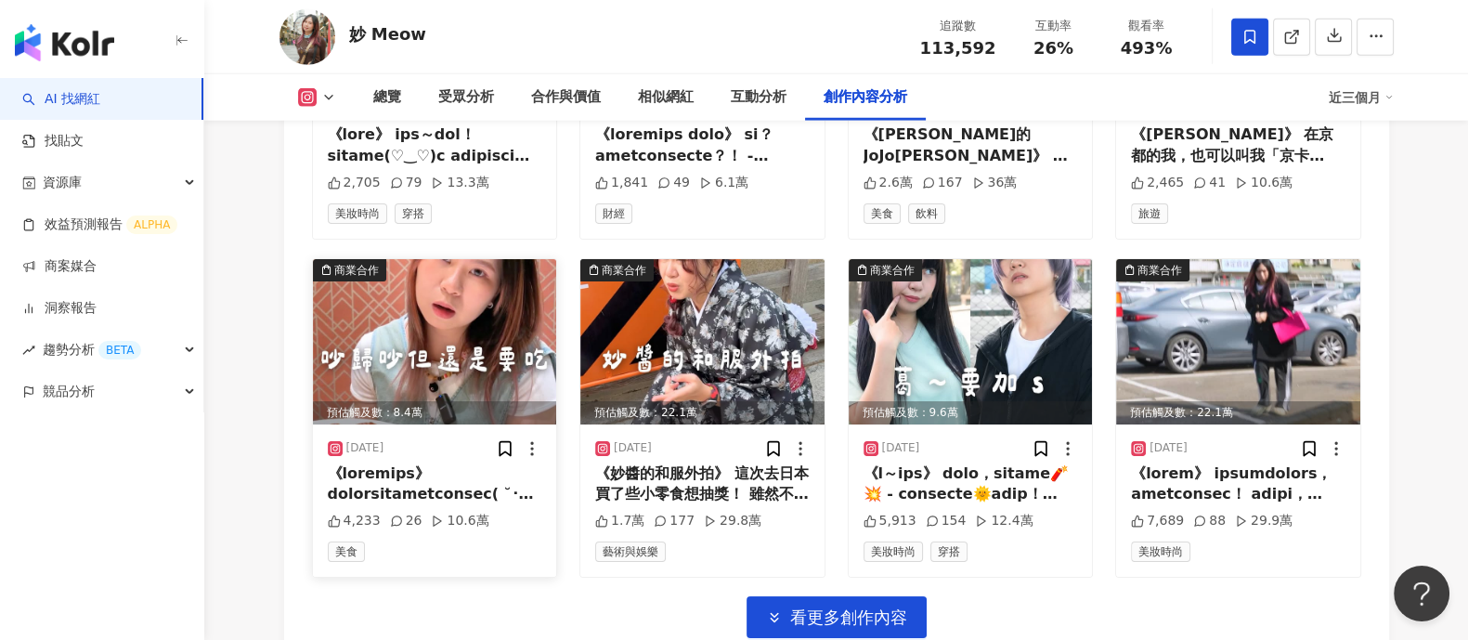
click at [453, 313] on img at bounding box center [435, 341] width 244 height 165
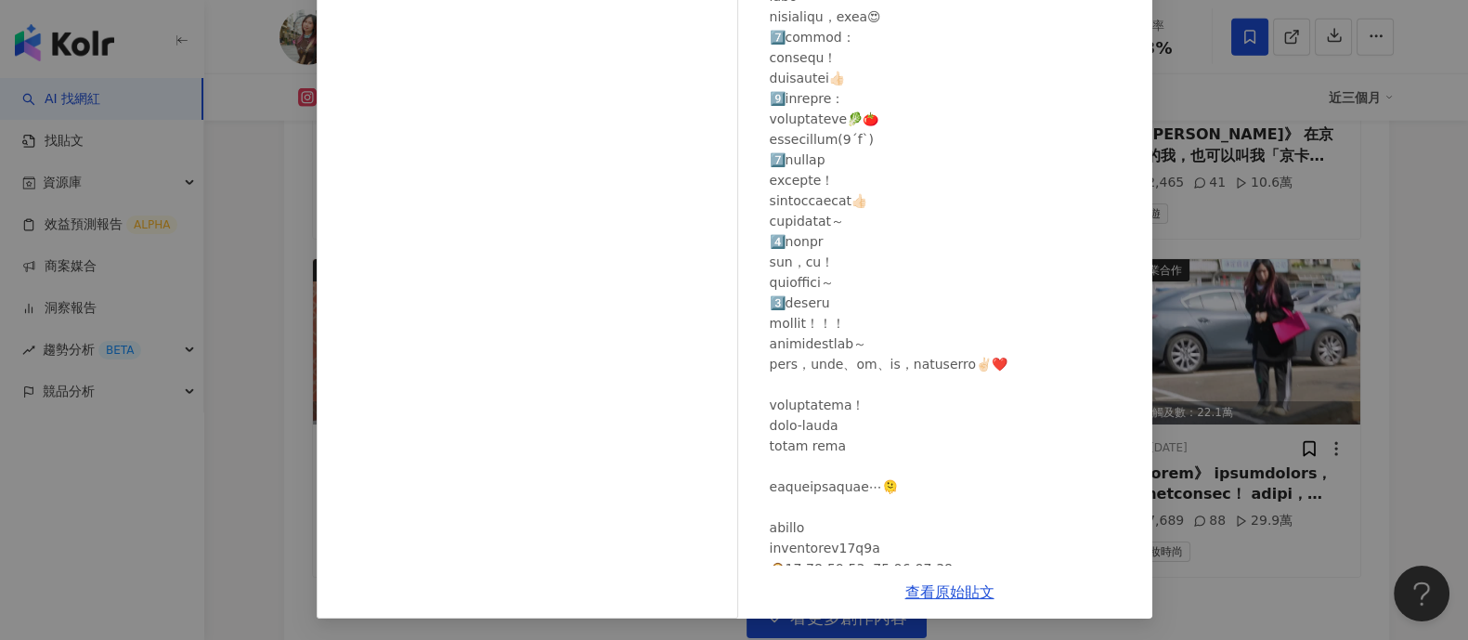
scroll to position [340, 0]
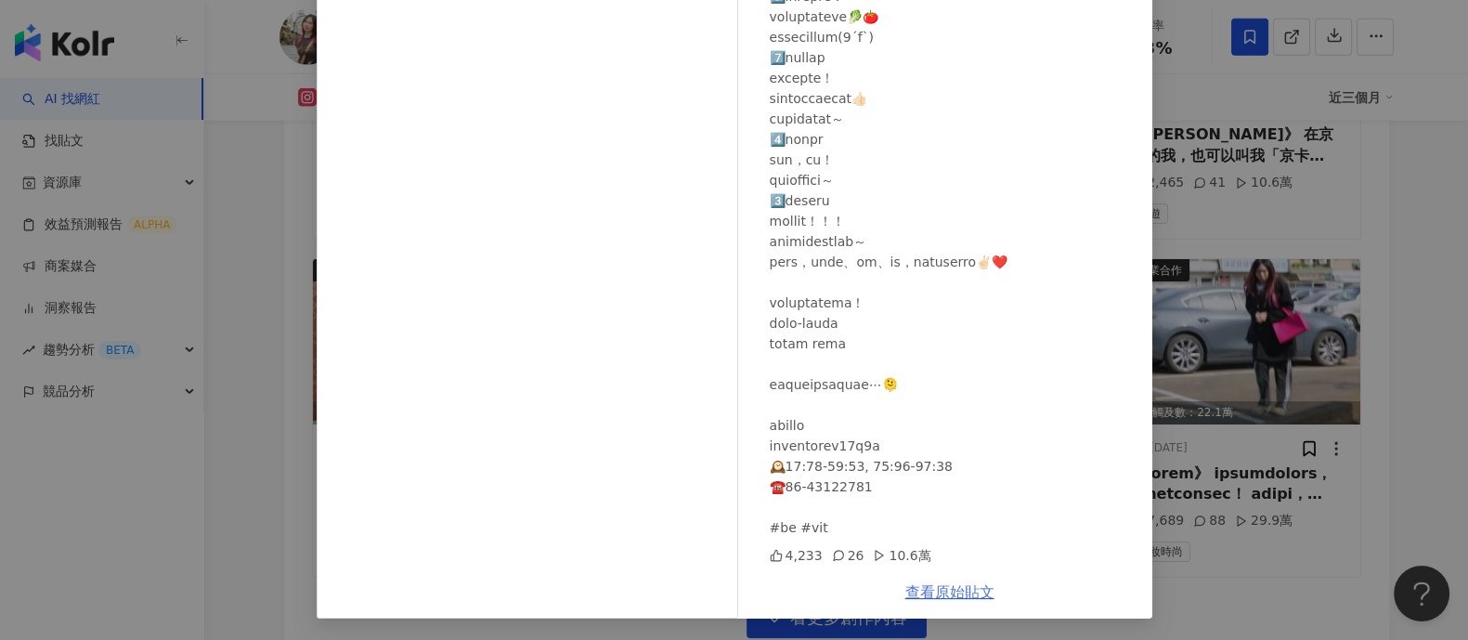
click at [936, 587] on link "查看原始貼文" at bounding box center [950, 592] width 89 height 18
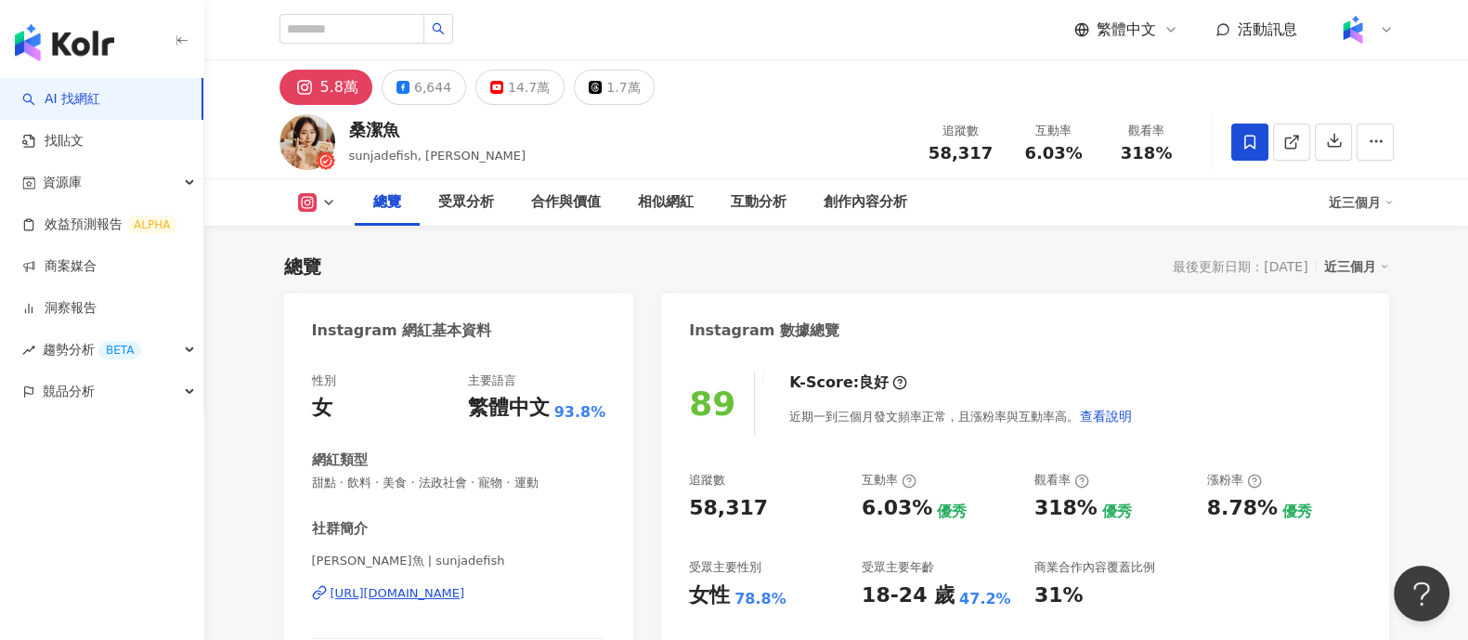
drag, startPoint x: 686, startPoint y: 499, endPoint x: 745, endPoint y: 508, distance: 59.2
click at [780, 508] on div "89 K-Score : 良好 近期一到三個月發文頻率正常，且漲粉率與互動率高。 查看說明 追蹤數 58,317 互動率 6.03% 優秀 觀看率 318% …" at bounding box center [1024, 562] width 727 height 417
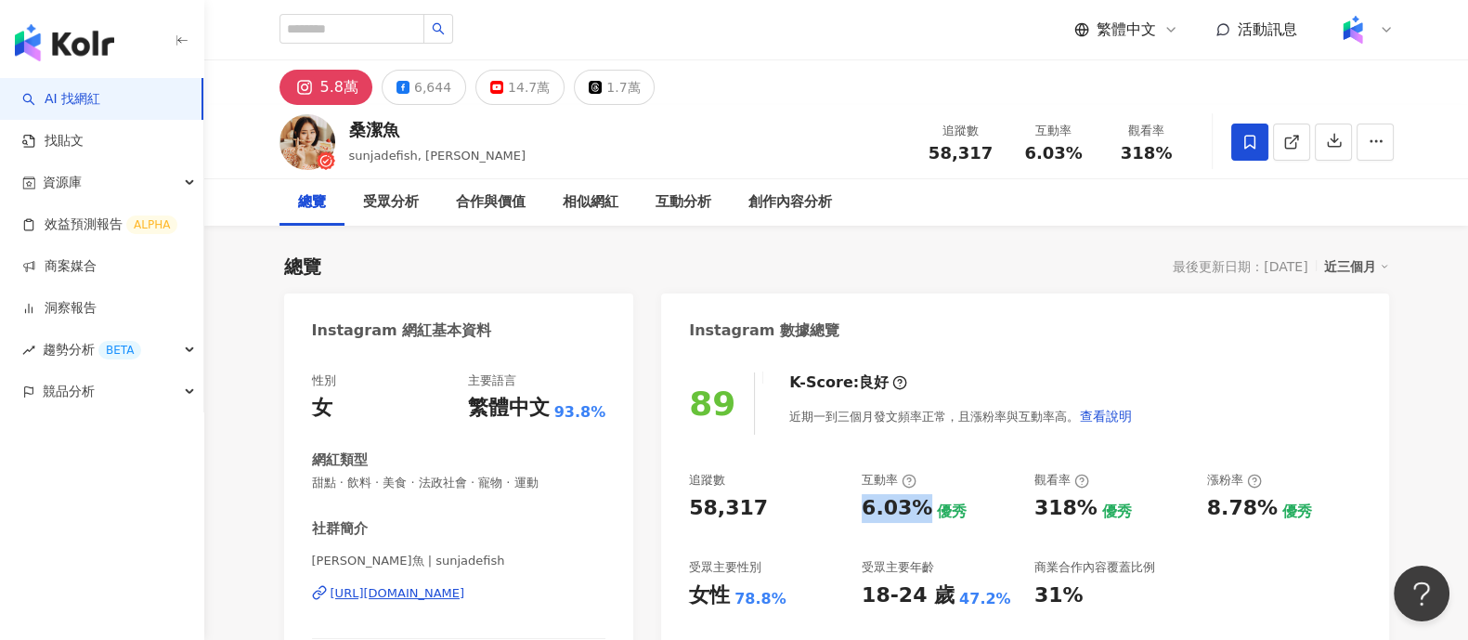
drag, startPoint x: 864, startPoint y: 510, endPoint x: 926, endPoint y: 513, distance: 62.3
click at [926, 513] on div "6.03% 優秀" at bounding box center [939, 508] width 154 height 29
copy div "6.03%"
drag, startPoint x: 1036, startPoint y: 502, endPoint x: 1083, endPoint y: 503, distance: 47.4
click at [1083, 503] on div "318%" at bounding box center [1066, 508] width 63 height 29
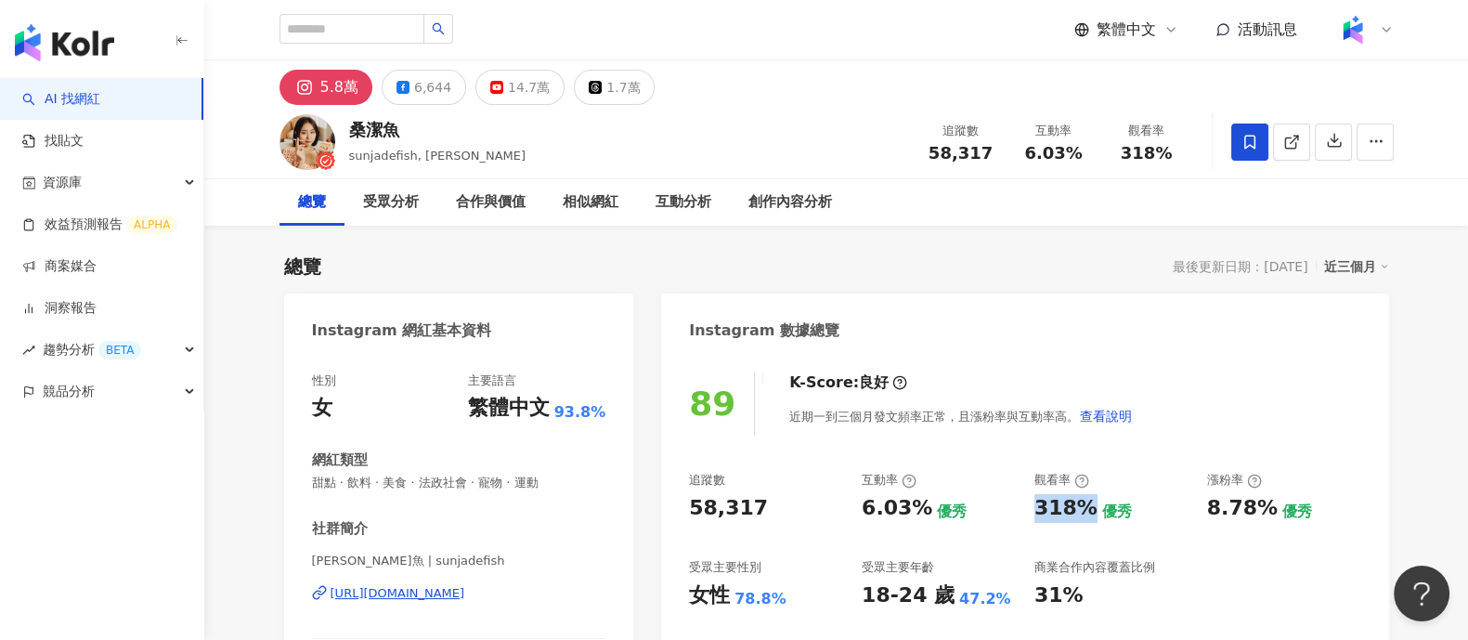
copy div "318%"
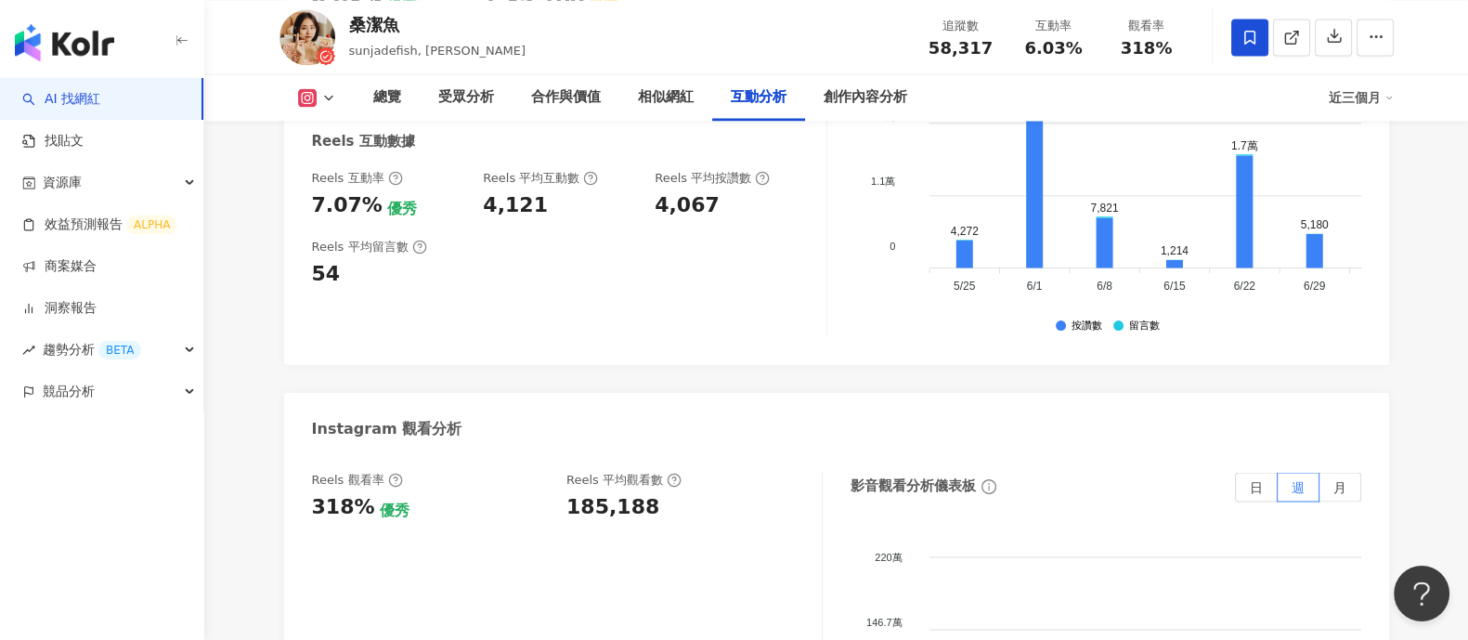
scroll to position [3831, 0]
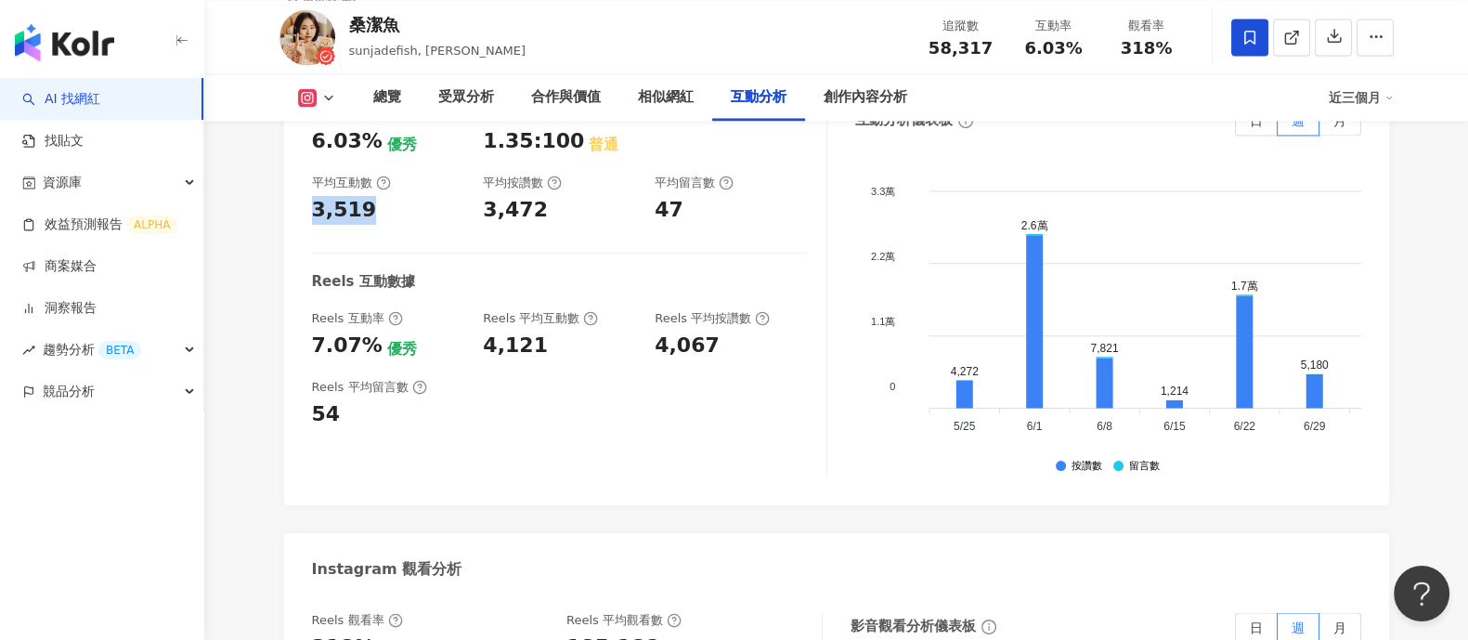
drag, startPoint x: 311, startPoint y: 194, endPoint x: 413, endPoint y: 192, distance: 102.2
click at [413, 196] on div "3,519" at bounding box center [388, 210] width 153 height 29
copy div "3,519"
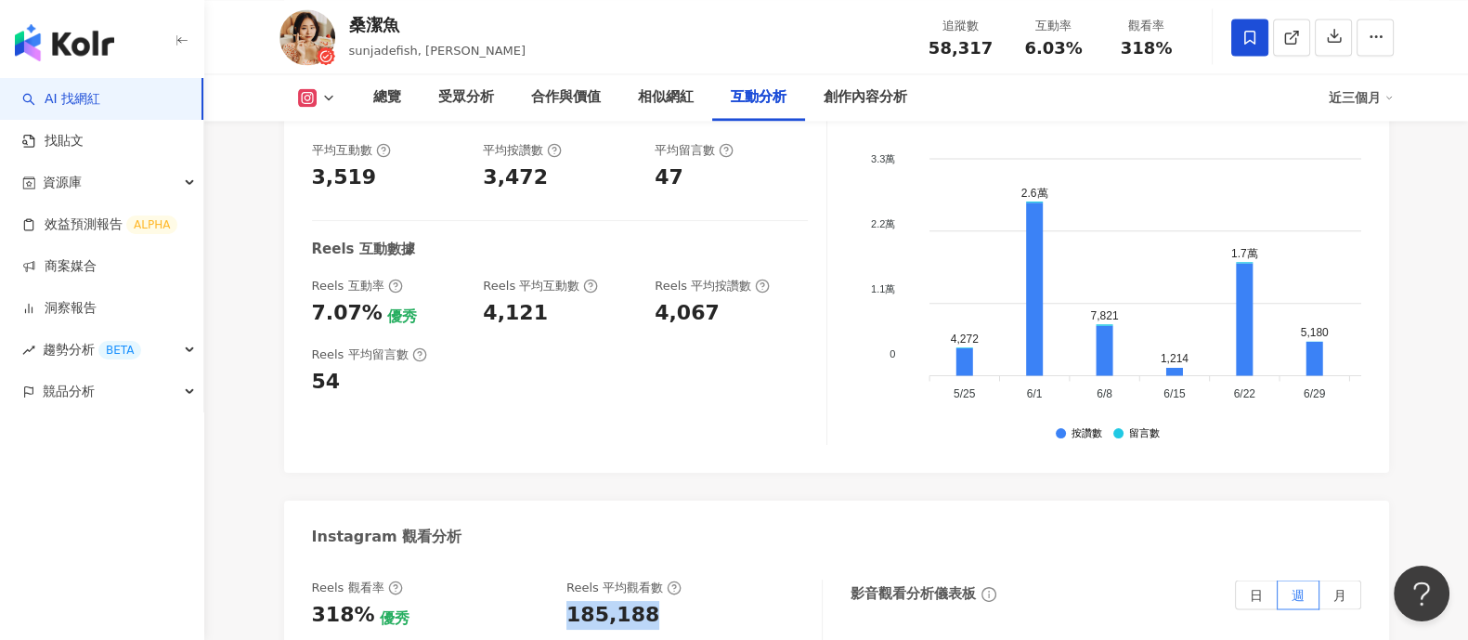
scroll to position [3873, 0]
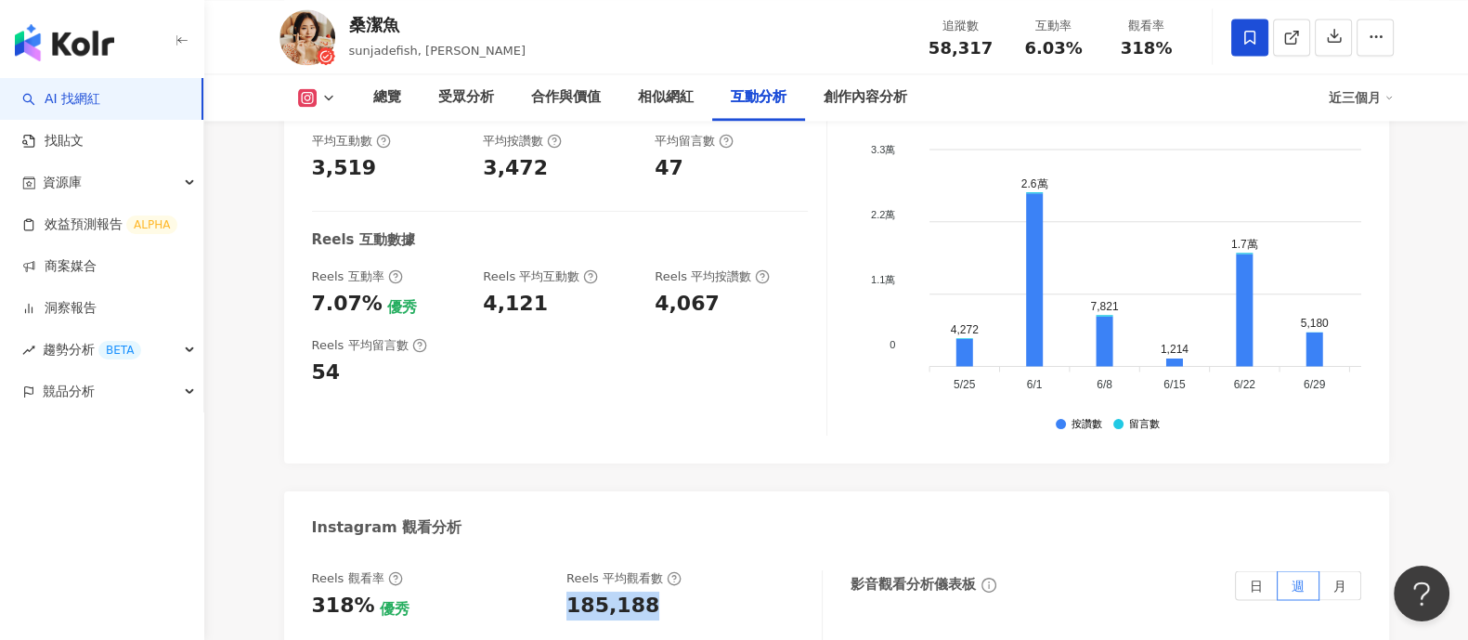
drag, startPoint x: 609, startPoint y: 626, endPoint x: 668, endPoint y: 625, distance: 58.5
copy div "185,188"
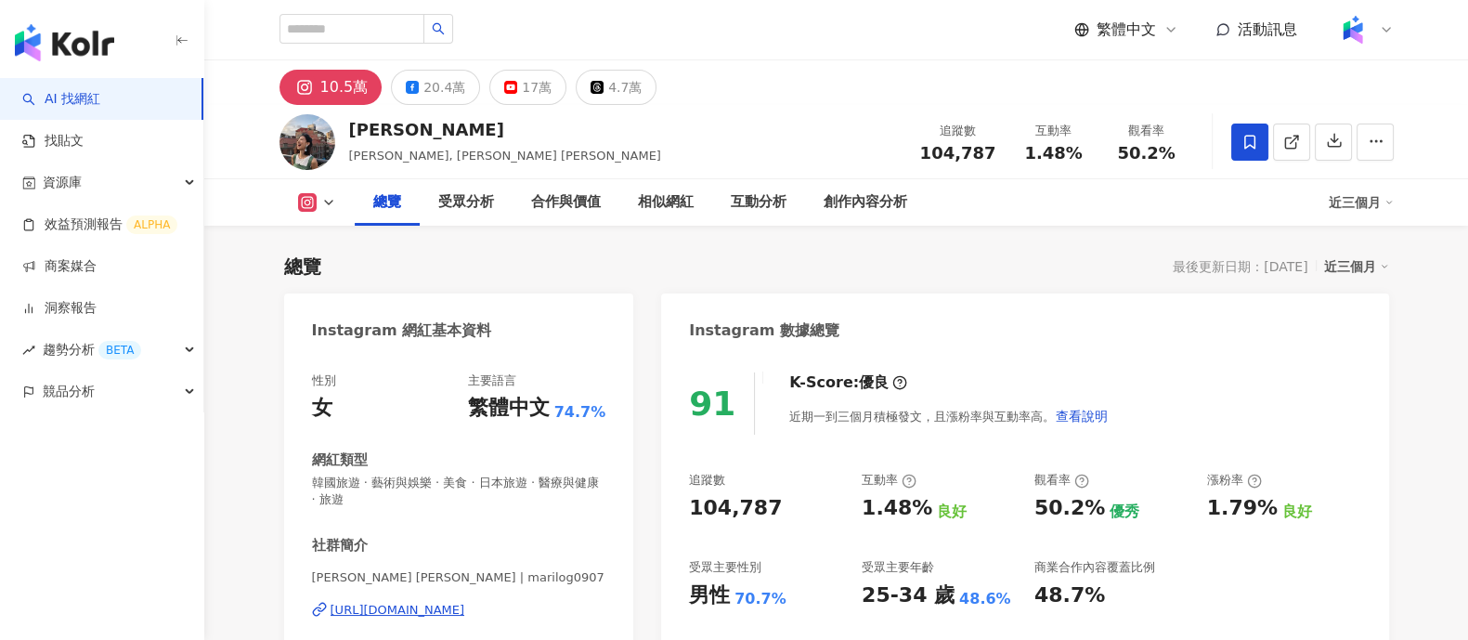
click at [791, 499] on div "104,787" at bounding box center [766, 508] width 154 height 29
click at [921, 511] on div "1.48%" at bounding box center [897, 508] width 71 height 29
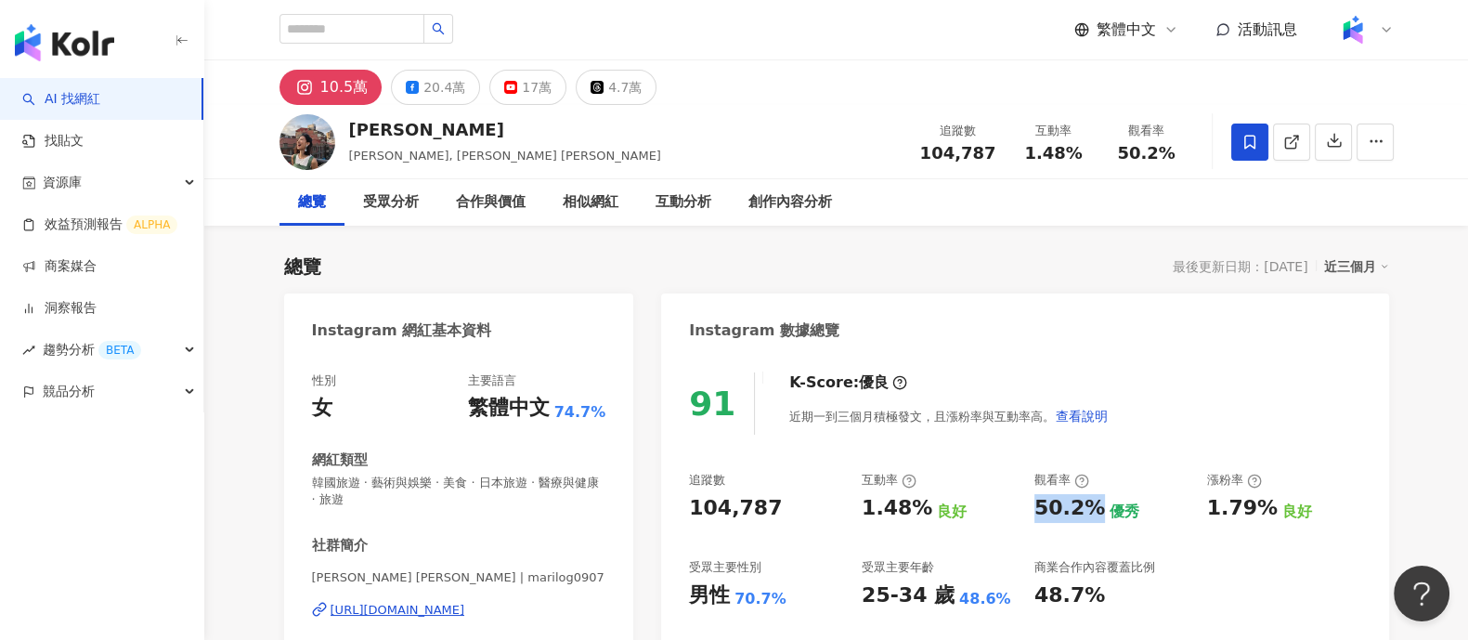
drag, startPoint x: 1033, startPoint y: 506, endPoint x: 1095, endPoint y: 505, distance: 62.2
click at [1095, 505] on div "追蹤數 104,787 互動率 1.48% 良好 觀看率 50.2% 優秀 漲粉率 1.79% 良好 受眾主要性別 男性 70.7% 受眾主要年齡 25-34…" at bounding box center [1024, 540] width 671 height 137
copy div "50.2%"
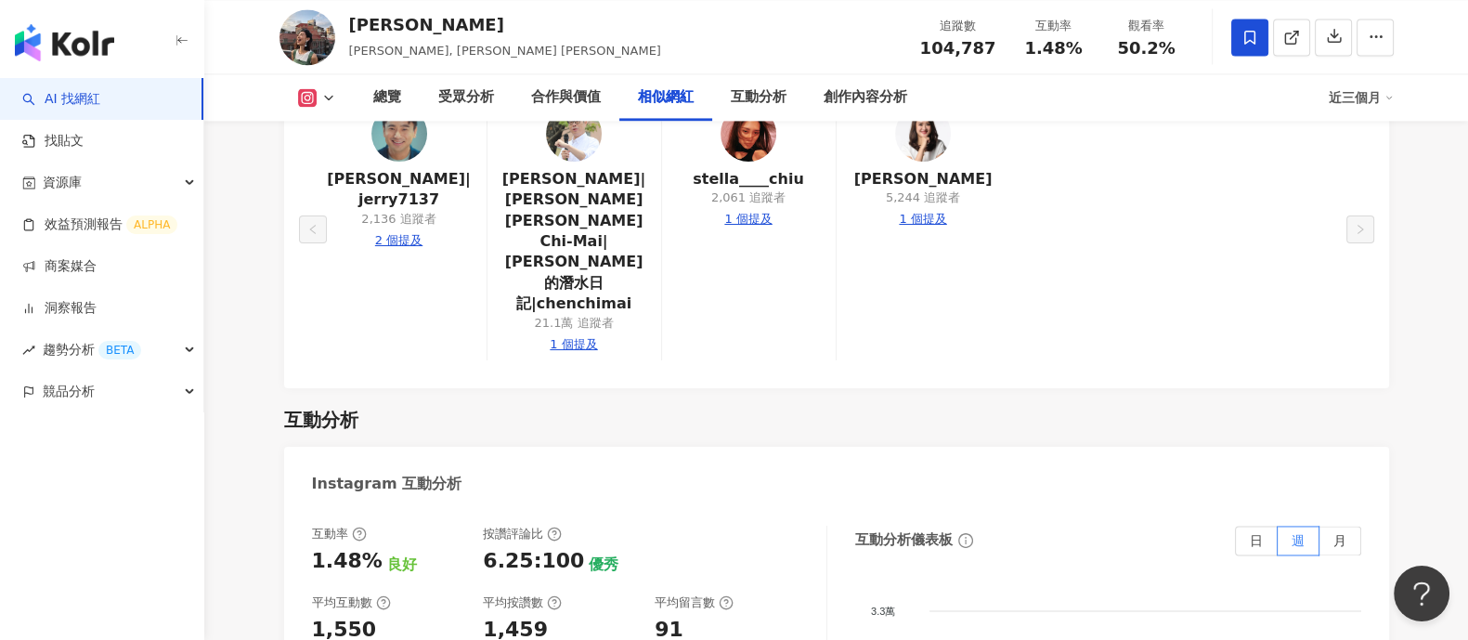
scroll to position [3482, 0]
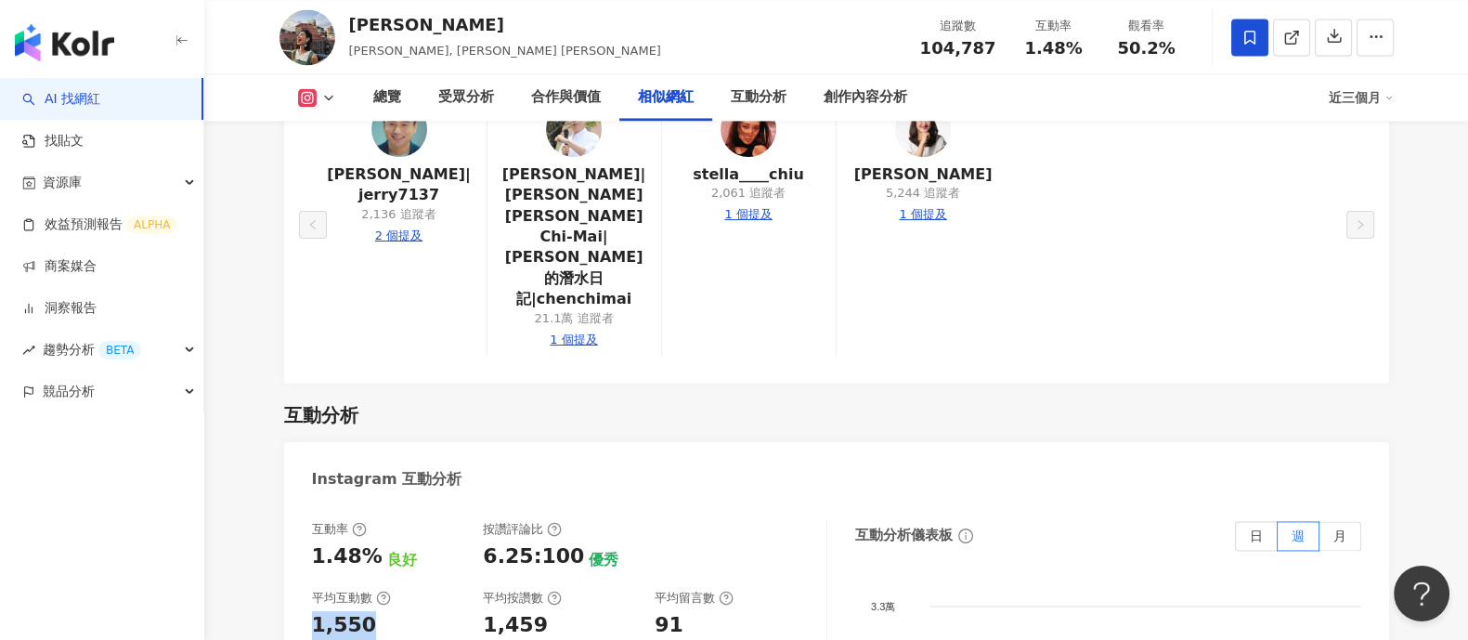
drag, startPoint x: 311, startPoint y: 515, endPoint x: 384, endPoint y: 521, distance: 73.6
click at [384, 611] on div "1,550" at bounding box center [388, 625] width 153 height 29
copy div "1,550"
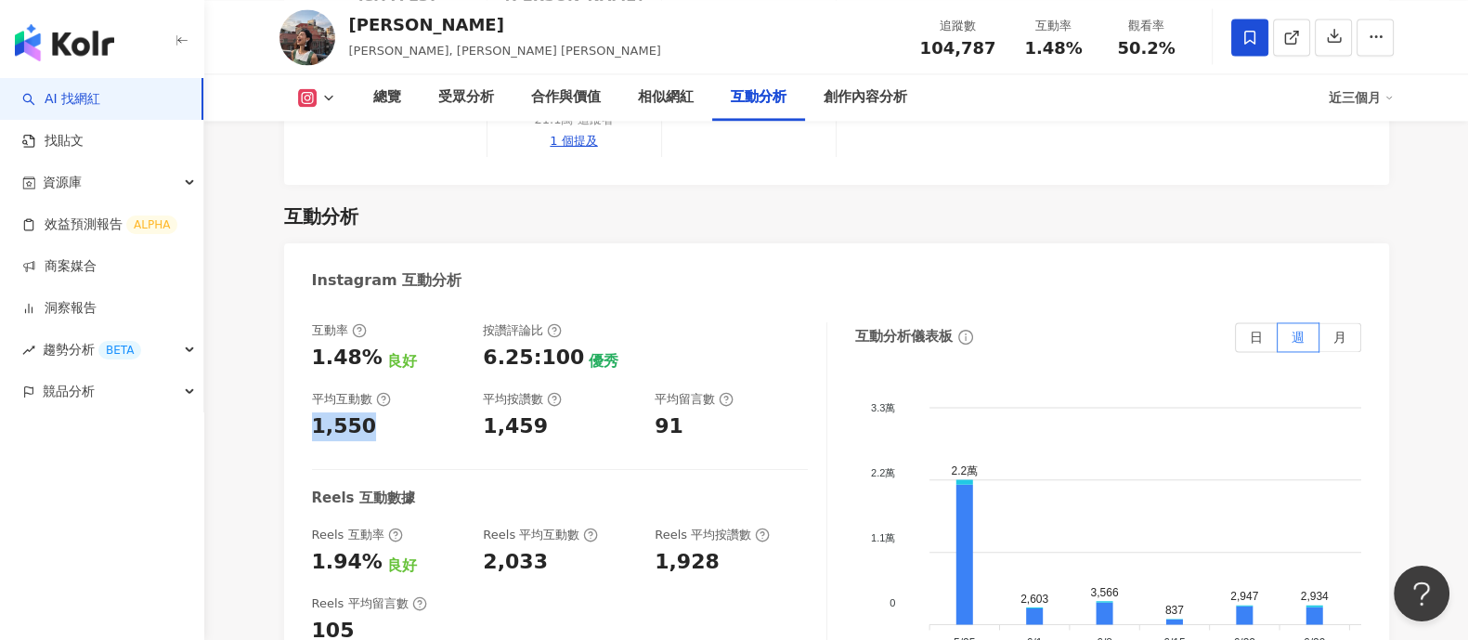
scroll to position [3831, 0]
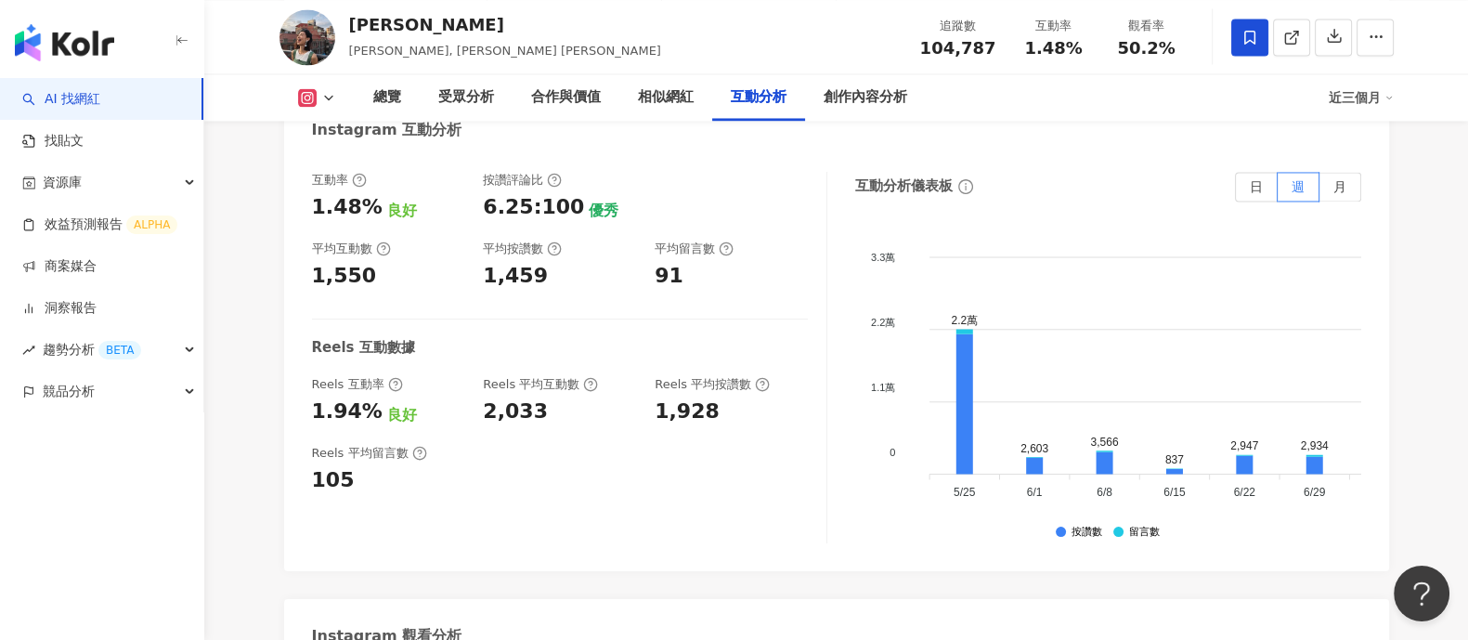
drag, startPoint x: 562, startPoint y: 615, endPoint x: 647, endPoint y: 606, distance: 85.9
copy div "52,553"
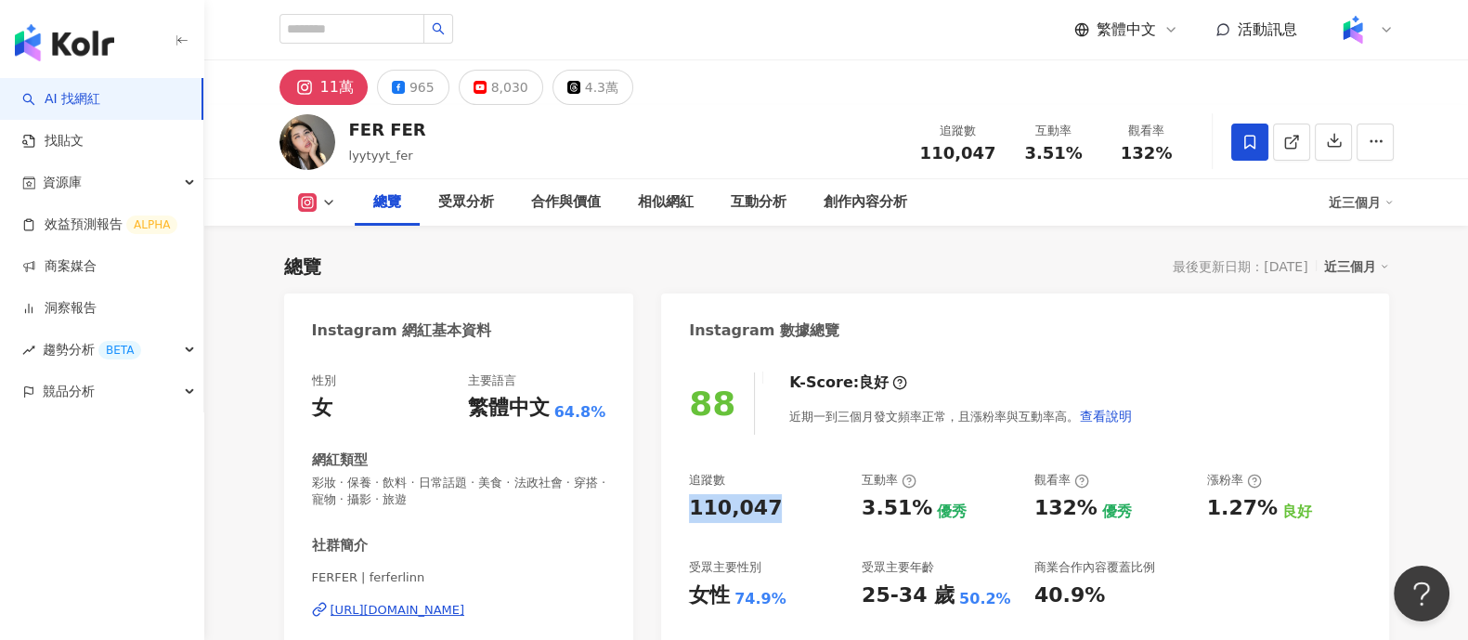
drag, startPoint x: 684, startPoint y: 513, endPoint x: 787, endPoint y: 512, distance: 102.2
click at [787, 512] on div "88 K-Score : 良好 近期一到三個月發文頻率正常，且漲粉率與互動率高。 查看說明 追蹤數 110,047 互動率 3.51% 優秀 觀看率 132%…" at bounding box center [1024, 571] width 727 height 434
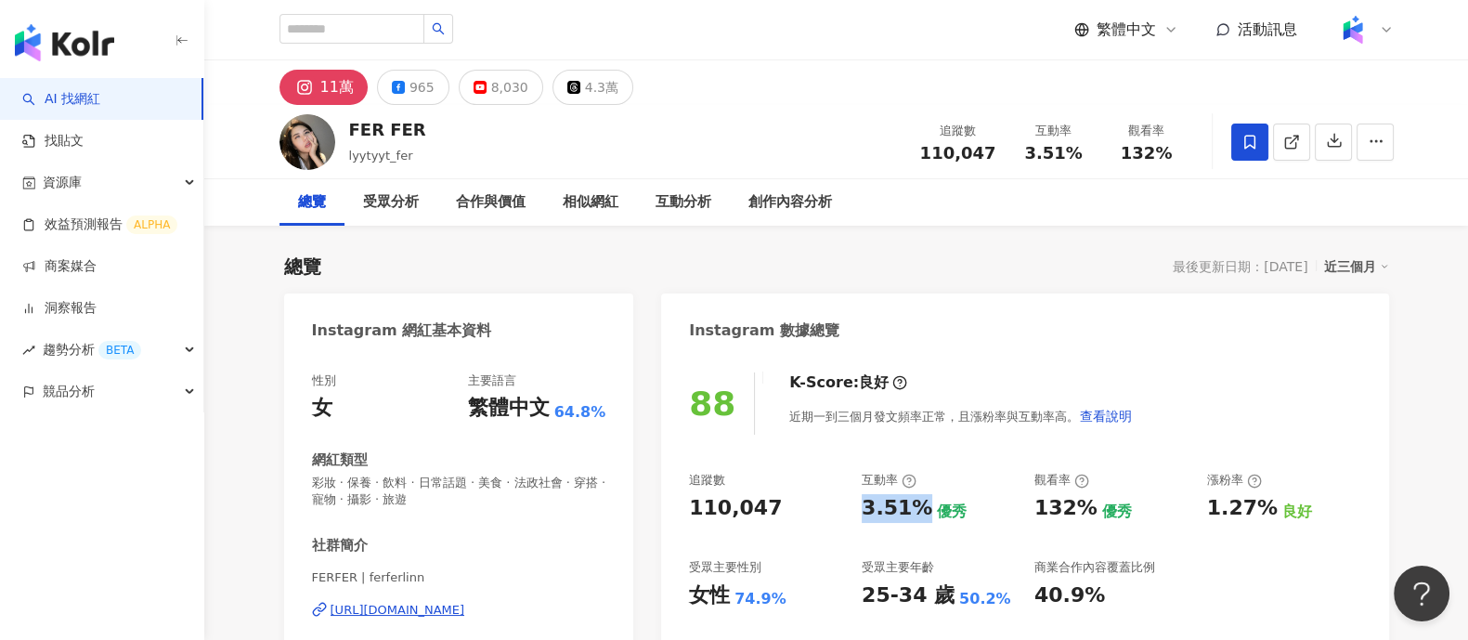
drag, startPoint x: 866, startPoint y: 508, endPoint x: 903, endPoint y: 17, distance: 492.7
click at [919, 513] on div "3.51%" at bounding box center [897, 508] width 71 height 29
copy div "3.51%"
drag, startPoint x: 1031, startPoint y: 500, endPoint x: 1088, endPoint y: 507, distance: 58.1
click at [1088, 507] on div "追蹤數 110,047 互動率 3.51% 優秀 觀看率 132% 優秀 漲粉率 1.27% 良好 受眾主要性別 女性 74.9% 受眾主要年齡 25-34 …" at bounding box center [1024, 540] width 671 height 137
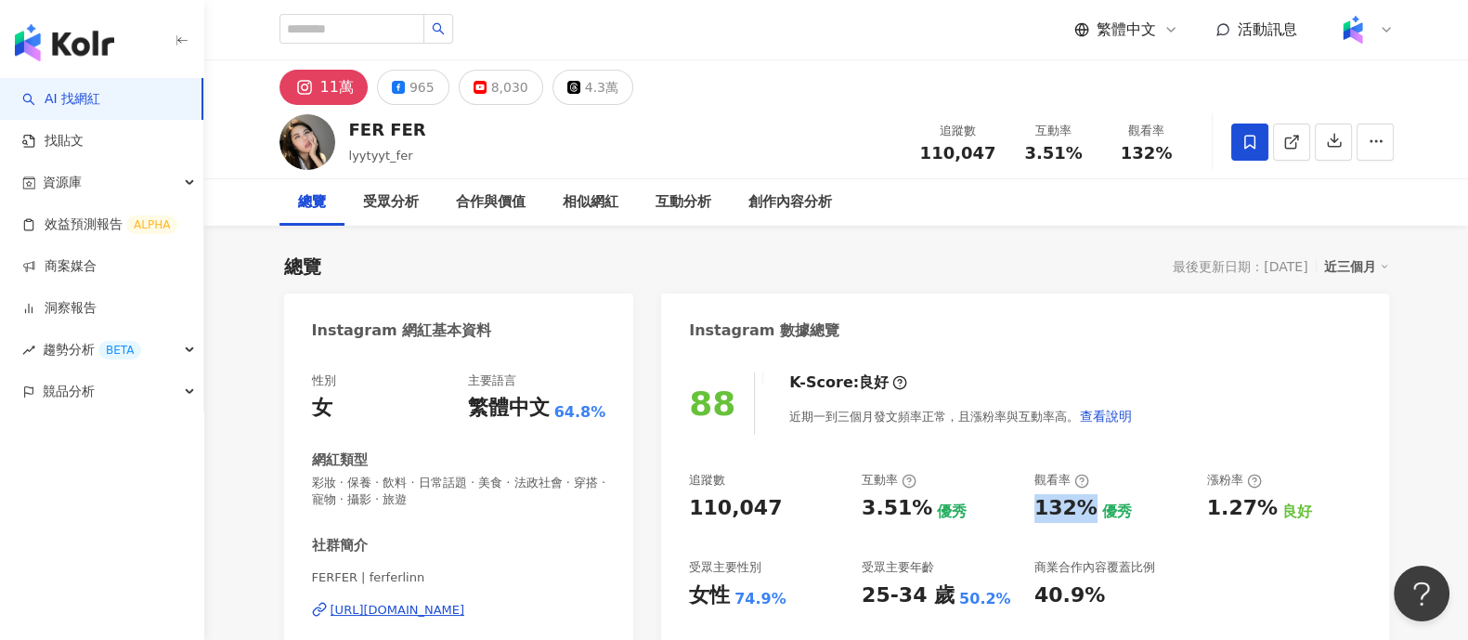
copy div "132%"
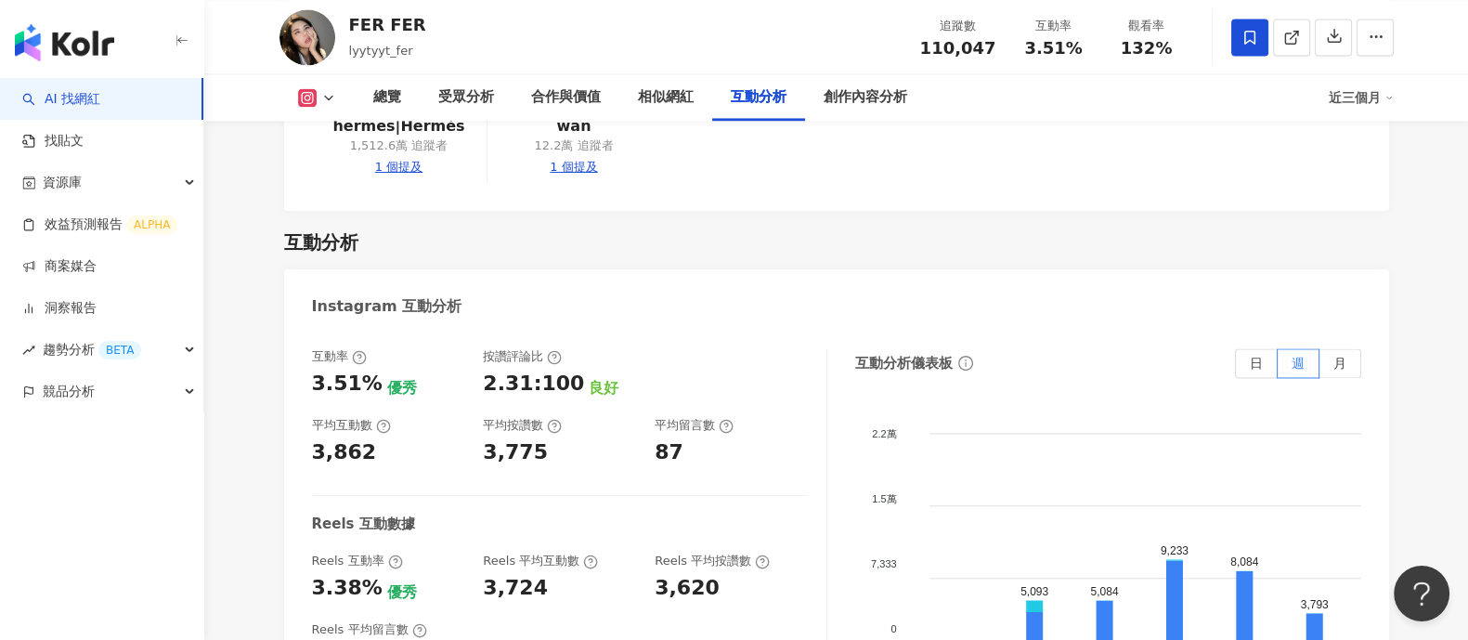
scroll to position [3714, 0]
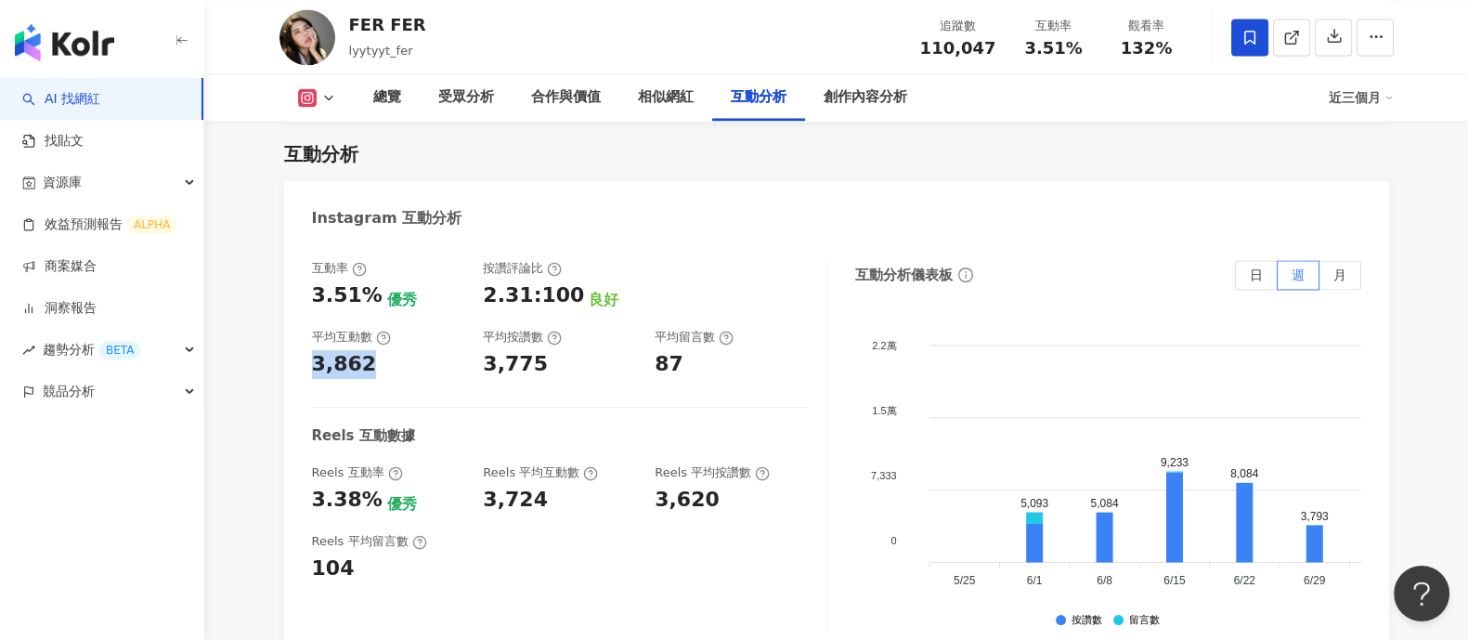
drag, startPoint x: 312, startPoint y: 327, endPoint x: 444, endPoint y: 320, distance: 132.0
click at [444, 350] on div "3,862" at bounding box center [388, 364] width 153 height 29
copy div "3,862"
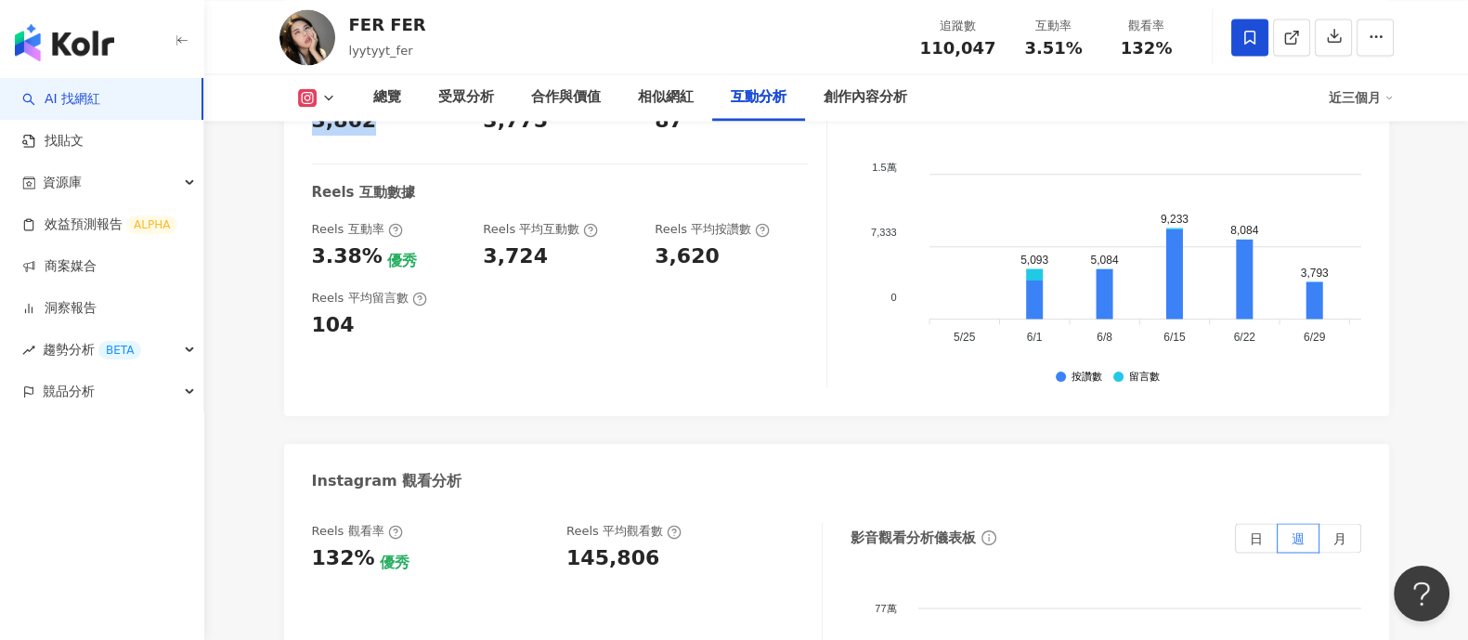
scroll to position [4063, 0]
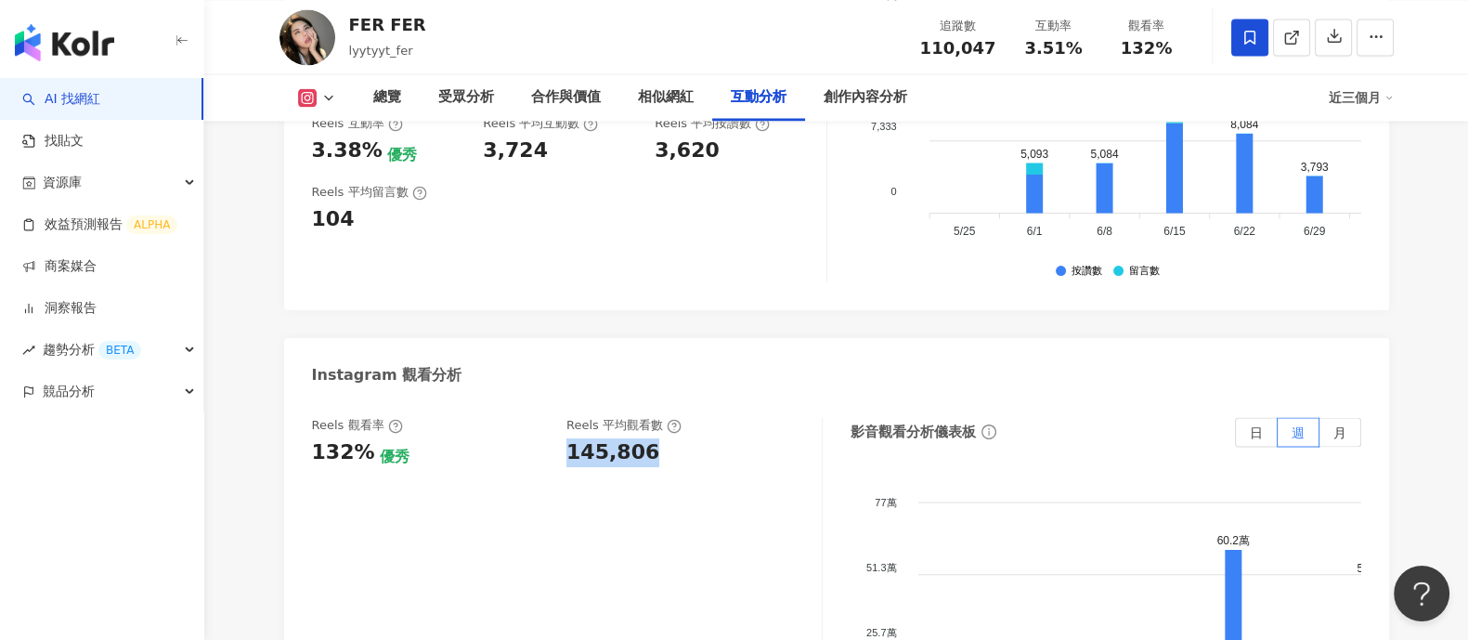
drag, startPoint x: 558, startPoint y: 411, endPoint x: 678, endPoint y: 401, distance: 120.2
click at [678, 417] on div "Reels 觀看率 132% 優秀 [PERSON_NAME] 平均觀看數 145,806" at bounding box center [557, 442] width 491 height 50
copy div "145,806"
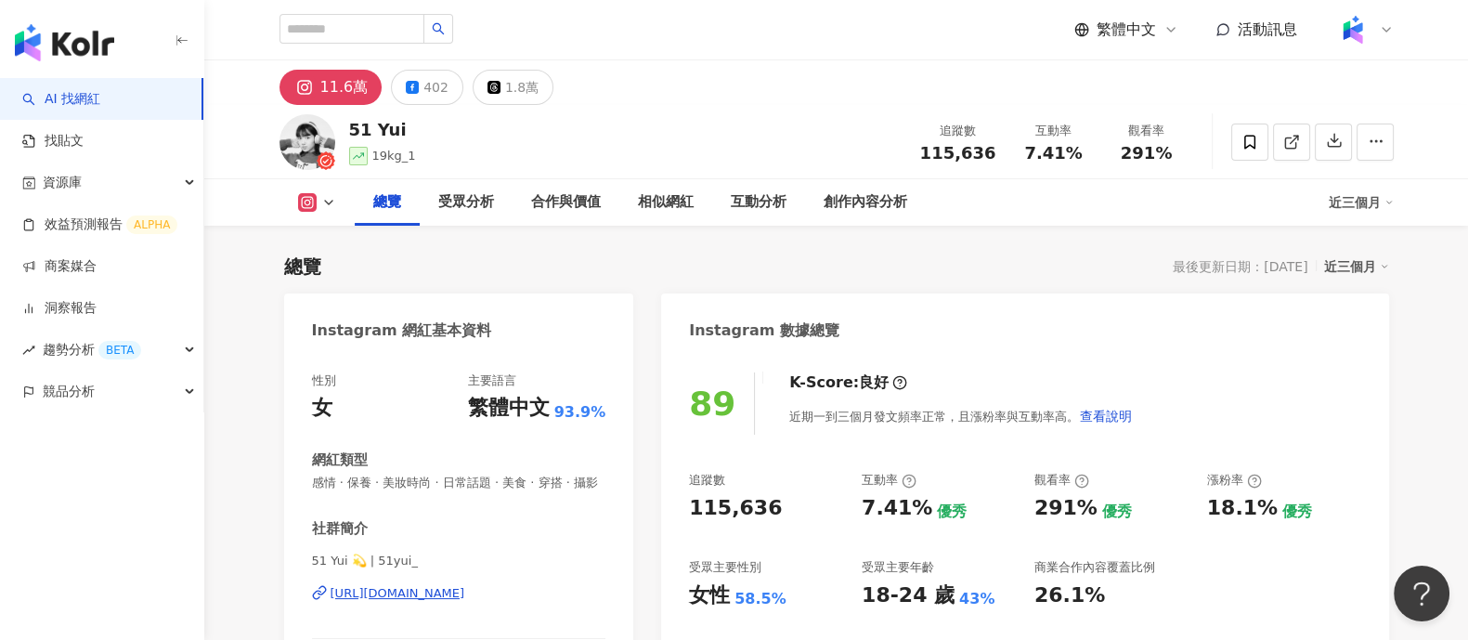
drag, startPoint x: 683, startPoint y: 509, endPoint x: 777, endPoint y: 508, distance: 94.7
click at [777, 508] on div "89 K-Score : 良好 近期一到三個月發文頻率正常，且漲粉率與互動率高。 查看說明 追蹤數 115,636 互動率 7.41% 優秀 觀看率 291%…" at bounding box center [1024, 554] width 727 height 400
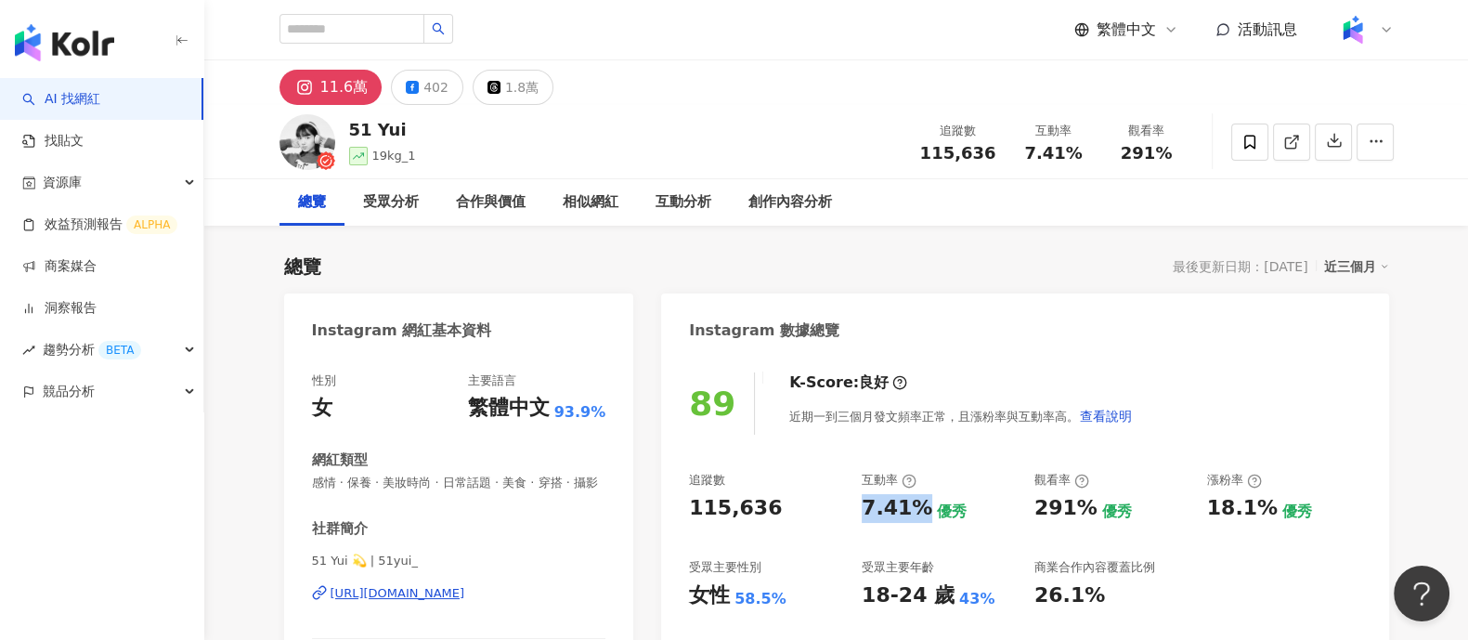
drag, startPoint x: 878, startPoint y: 506, endPoint x: 917, endPoint y: 510, distance: 39.2
click at [917, 510] on div "追蹤數 115,636 互動率 7.41% 優秀 觀看率 291% 優秀 漲粉率 18.1% 優秀 受眾主要性別 女性 58.5% 受眾主要年齡 18-24 …" at bounding box center [1024, 540] width 671 height 137
drag, startPoint x: 1029, startPoint y: 509, endPoint x: 1088, endPoint y: 513, distance: 58.6
click at [1088, 513] on div "追蹤數 115,636 互動率 7.41% 優秀 觀看率 291% 優秀 漲粉率 18.1% 優秀 受眾主要性別 女性 58.5% 受眾主要年齡 18-24 …" at bounding box center [1024, 540] width 671 height 137
copy div "291%"
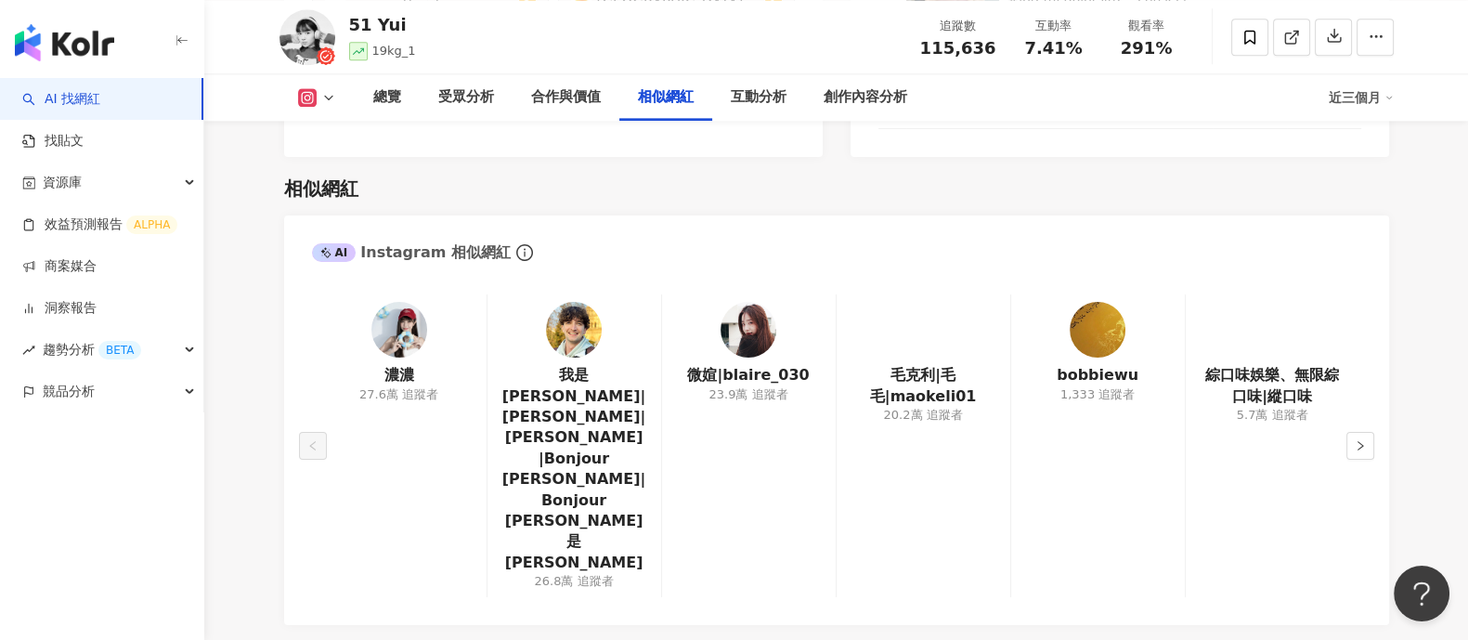
scroll to position [3714, 0]
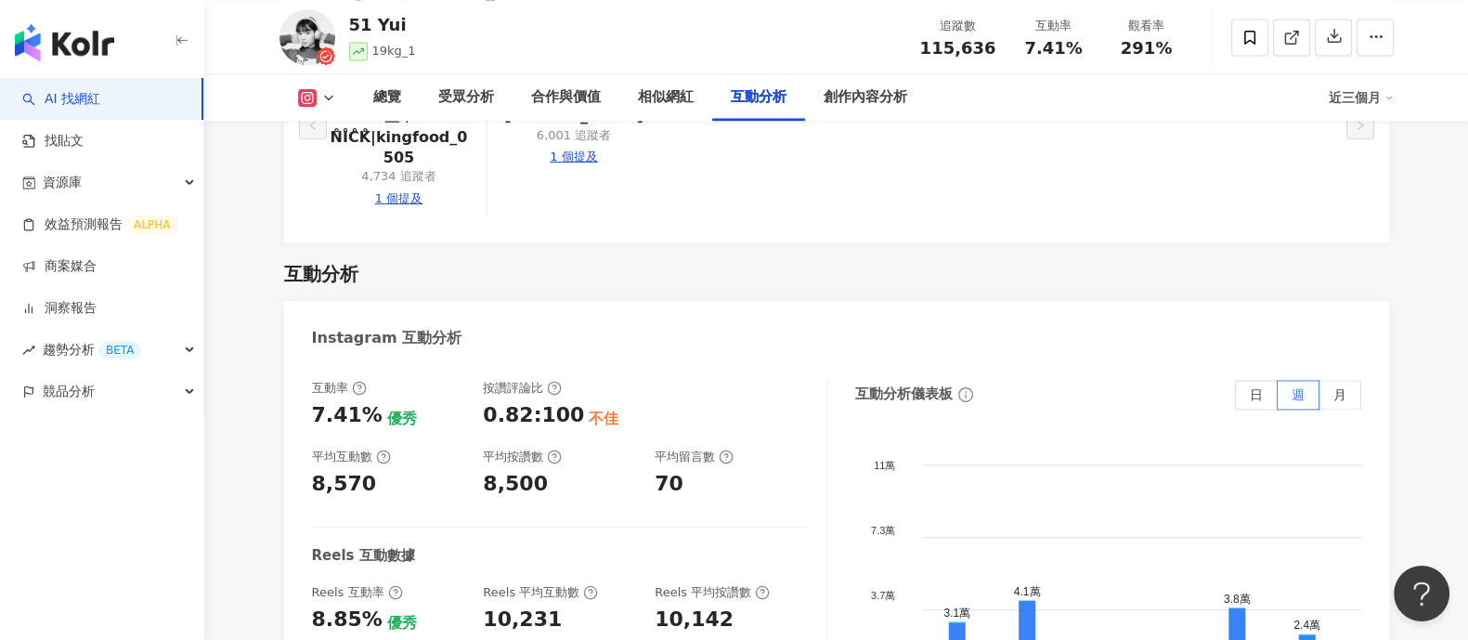
click at [318, 470] on div "8,570" at bounding box center [344, 484] width 65 height 29
drag, startPoint x: 311, startPoint y: 351, endPoint x: 382, endPoint y: 349, distance: 70.6
click at [382, 470] on div "8,570" at bounding box center [388, 484] width 153 height 29
copy div "8,570"
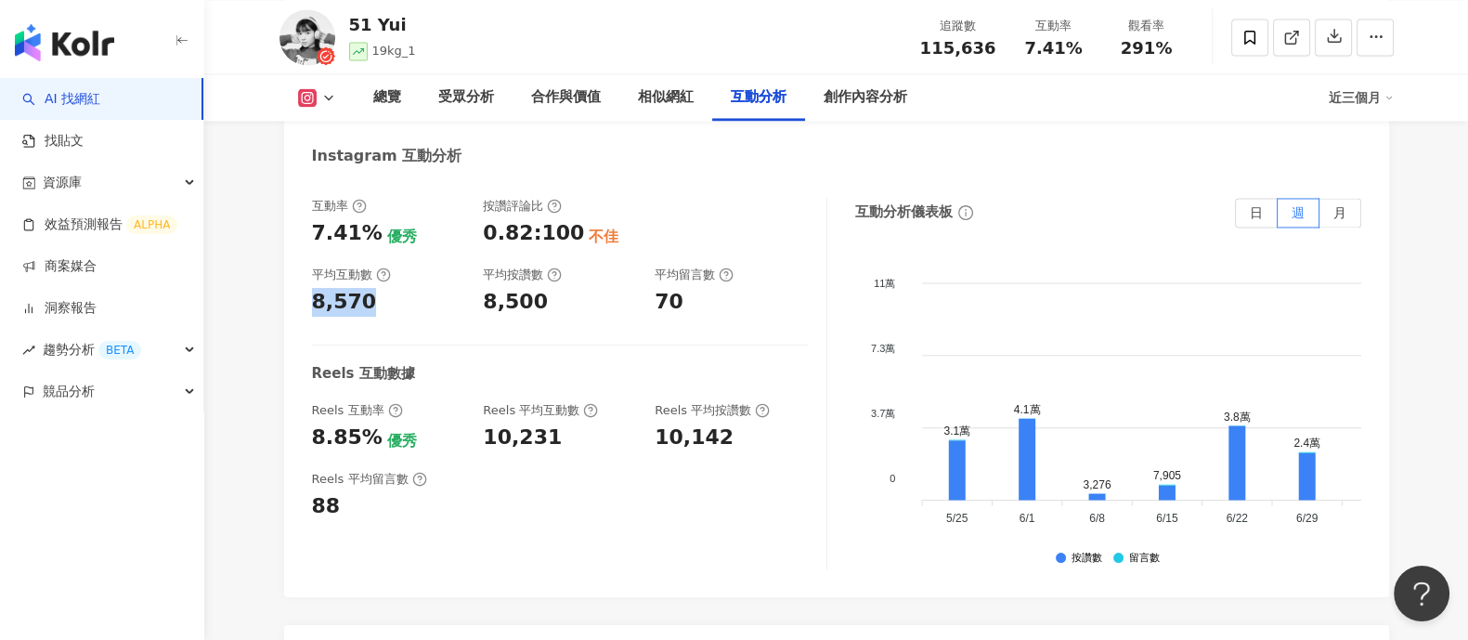
scroll to position [3947, 0]
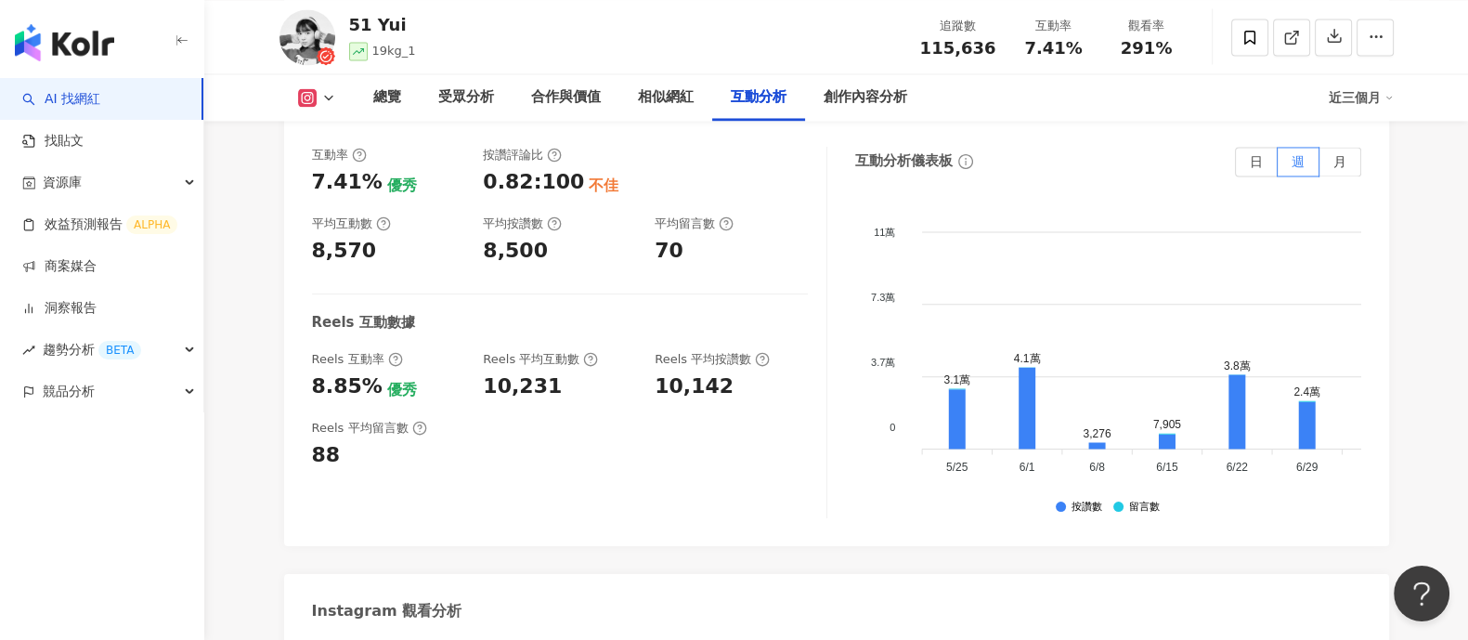
drag, startPoint x: 559, startPoint y: 550, endPoint x: 908, endPoint y: 39, distance: 618.8
copy div "336,646"
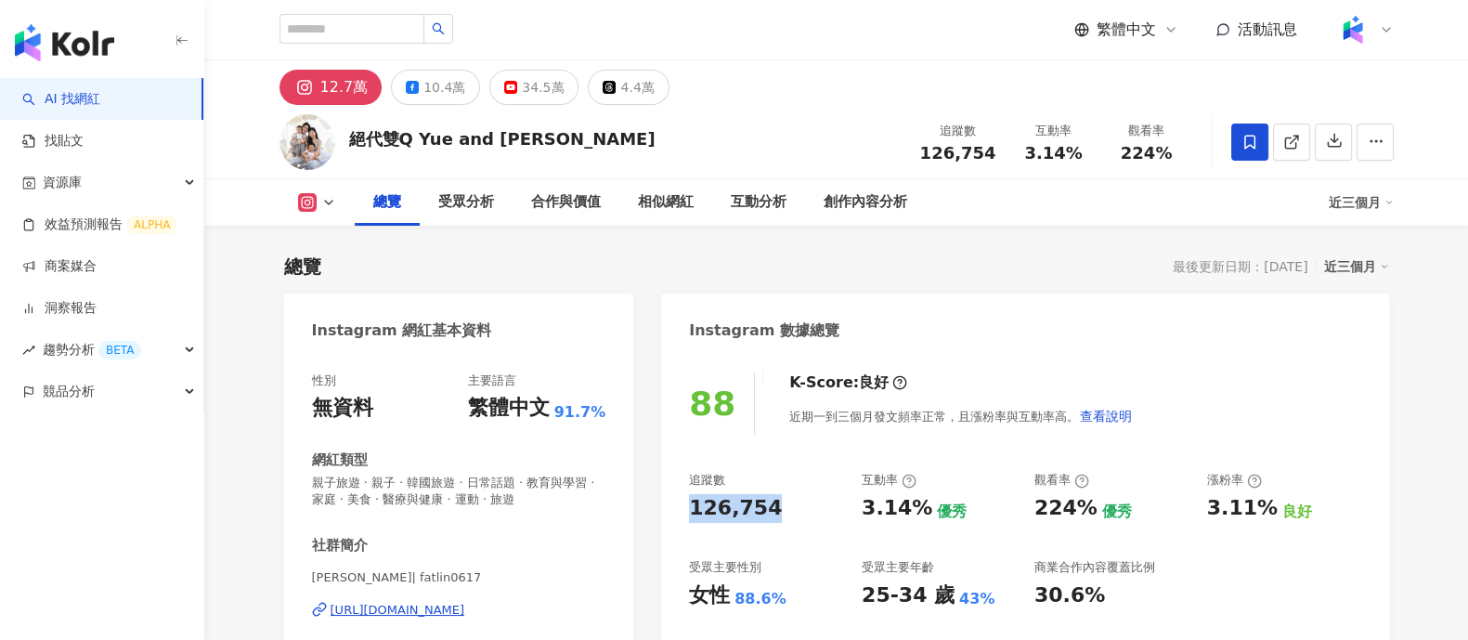
drag, startPoint x: 833, startPoint y: 510, endPoint x: 924, endPoint y: 9, distance: 508.8
click at [832, 510] on div "126,754" at bounding box center [766, 508] width 154 height 29
click at [915, 503] on div "3.14%" at bounding box center [897, 508] width 71 height 29
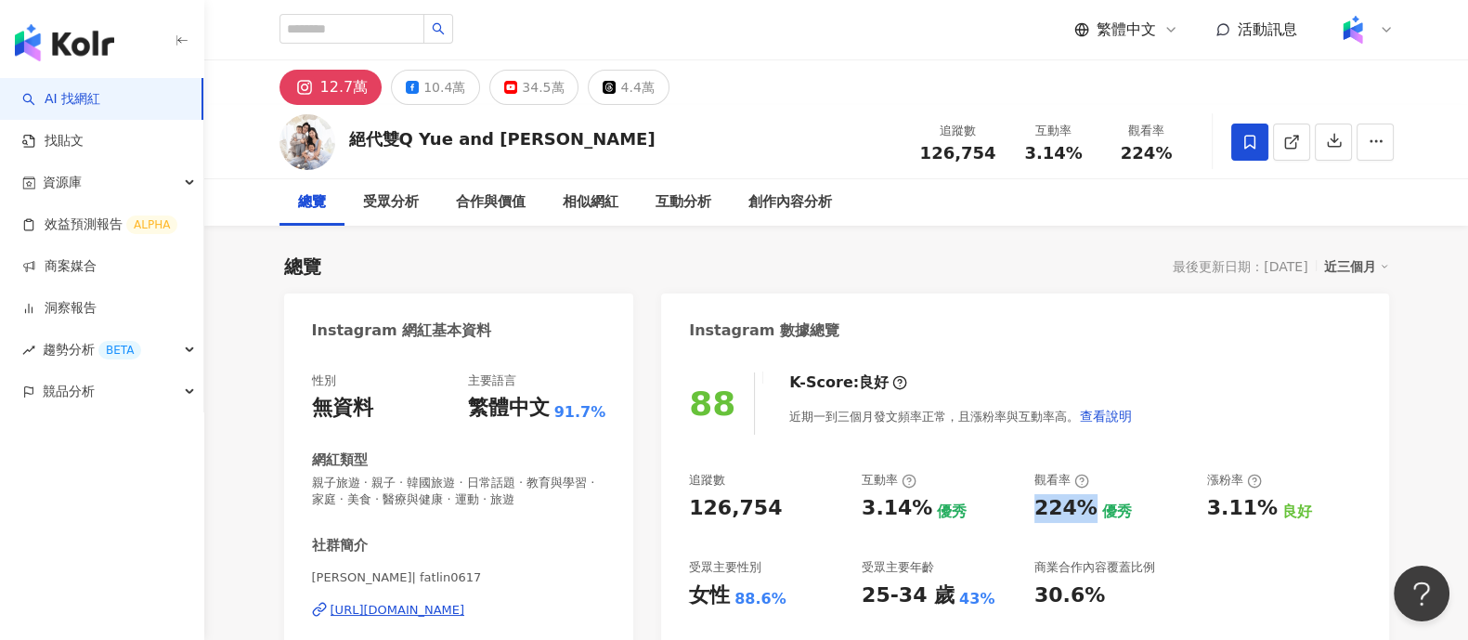
drag, startPoint x: 1073, startPoint y: 503, endPoint x: 944, endPoint y: 12, distance: 508.0
click at [1086, 501] on div "224%" at bounding box center [1066, 508] width 63 height 29
copy div "224%"
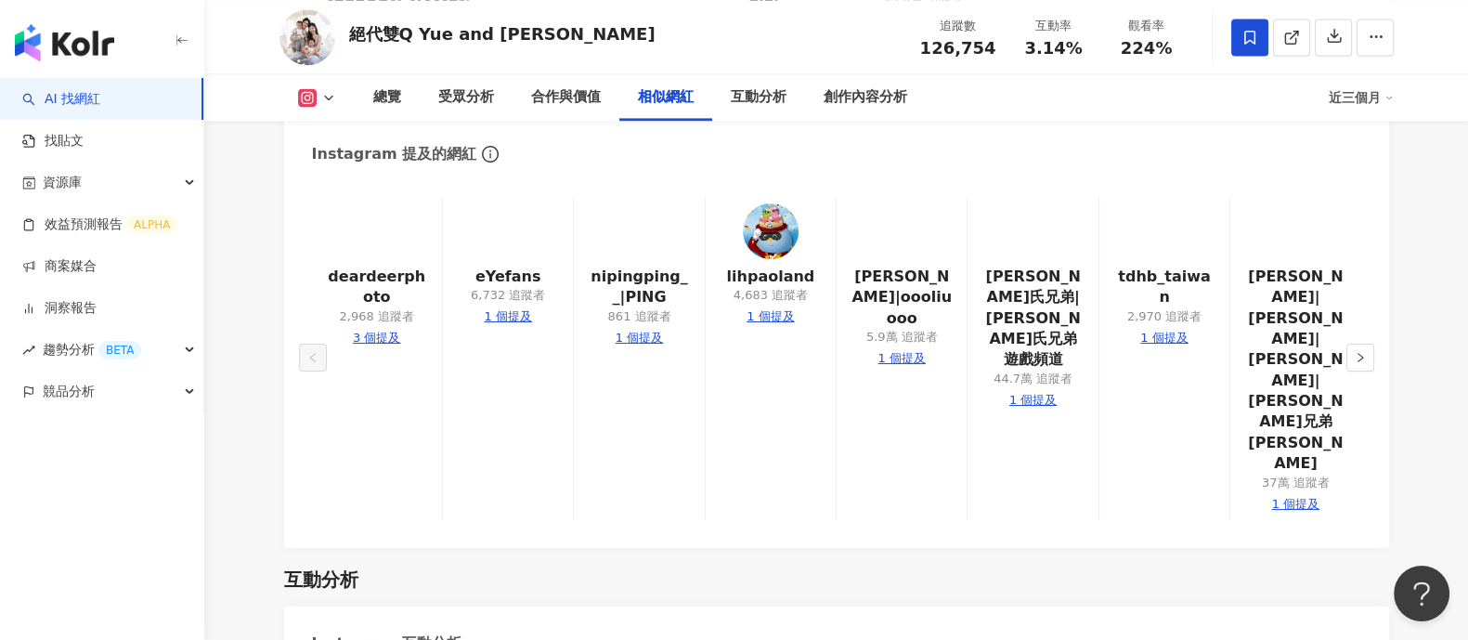
scroll to position [3598, 0]
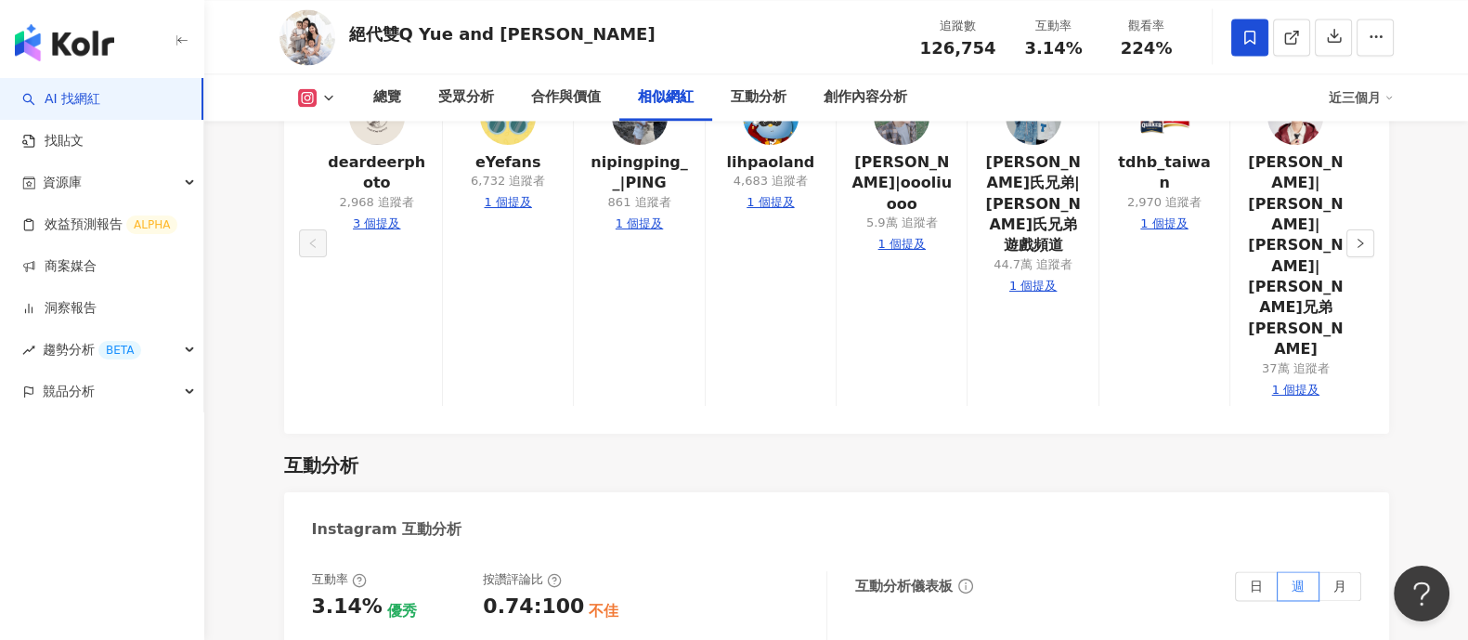
drag, startPoint x: 315, startPoint y: 460, endPoint x: 413, endPoint y: 466, distance: 98.7
copy div "3,980"
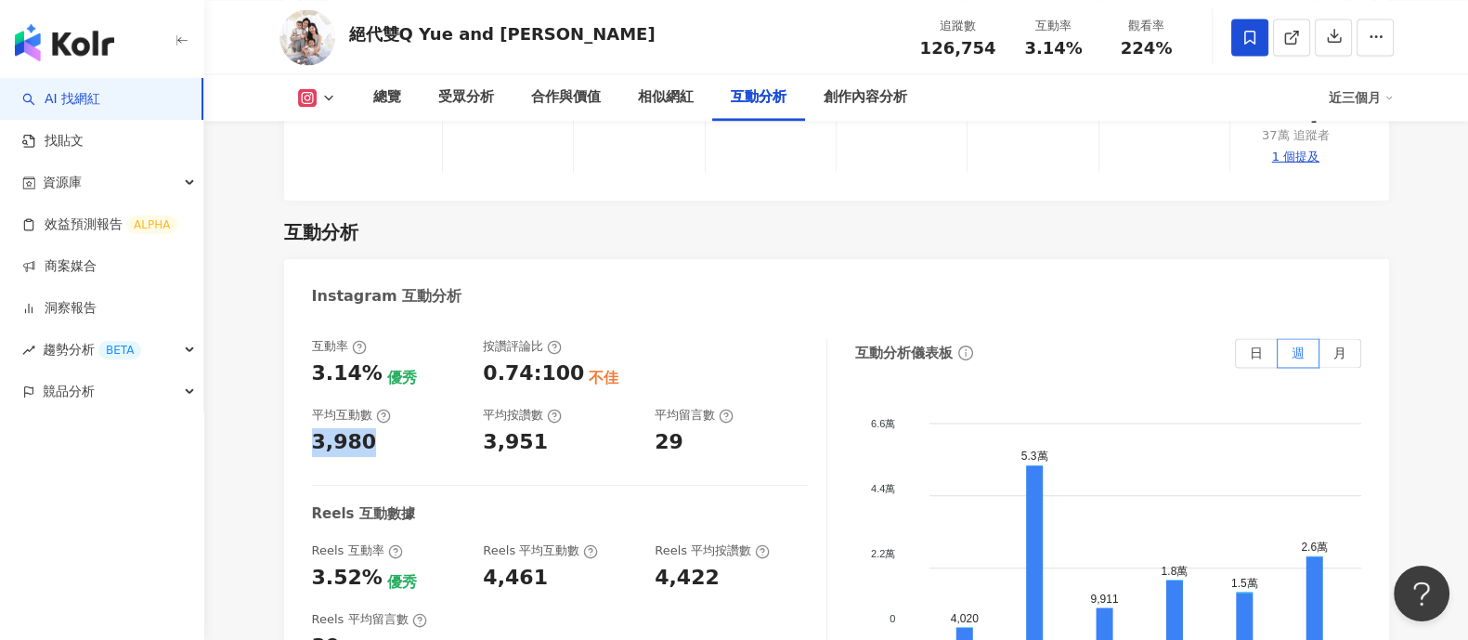
scroll to position [3947, 0]
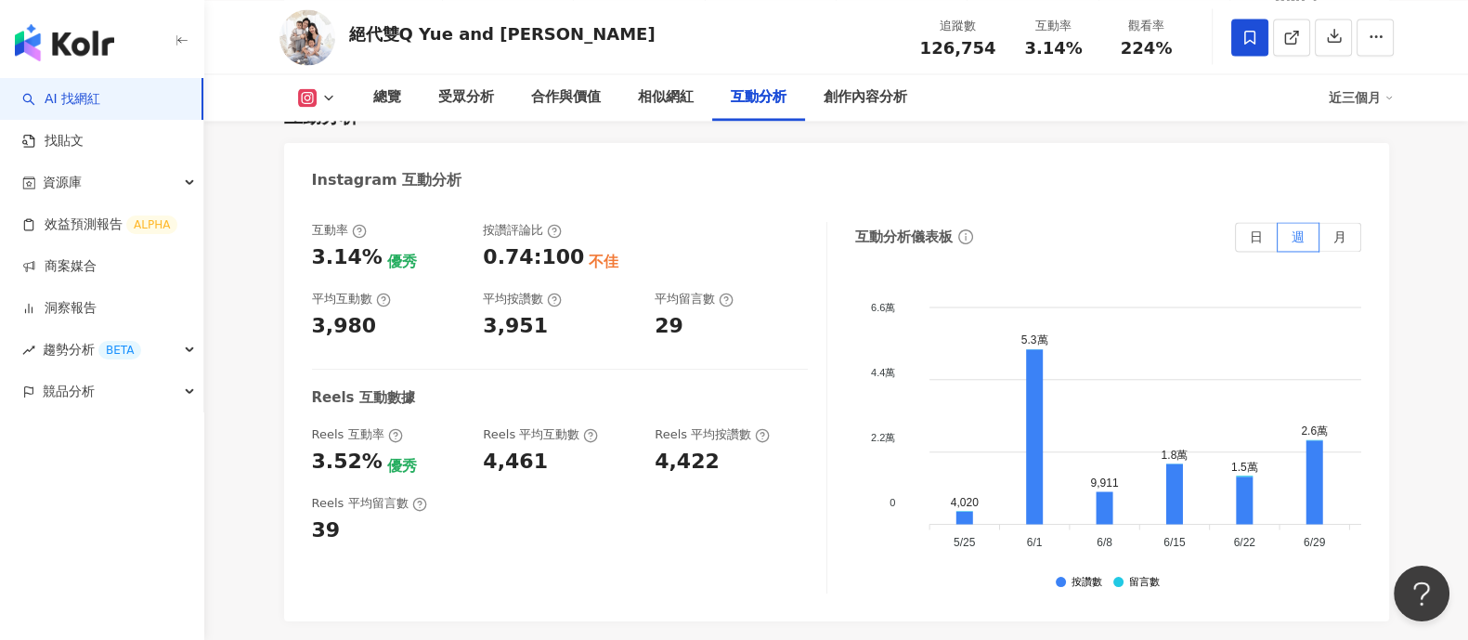
drag, startPoint x: 566, startPoint y: 545, endPoint x: 719, endPoint y: 536, distance: 153.5
copy div "283,519"
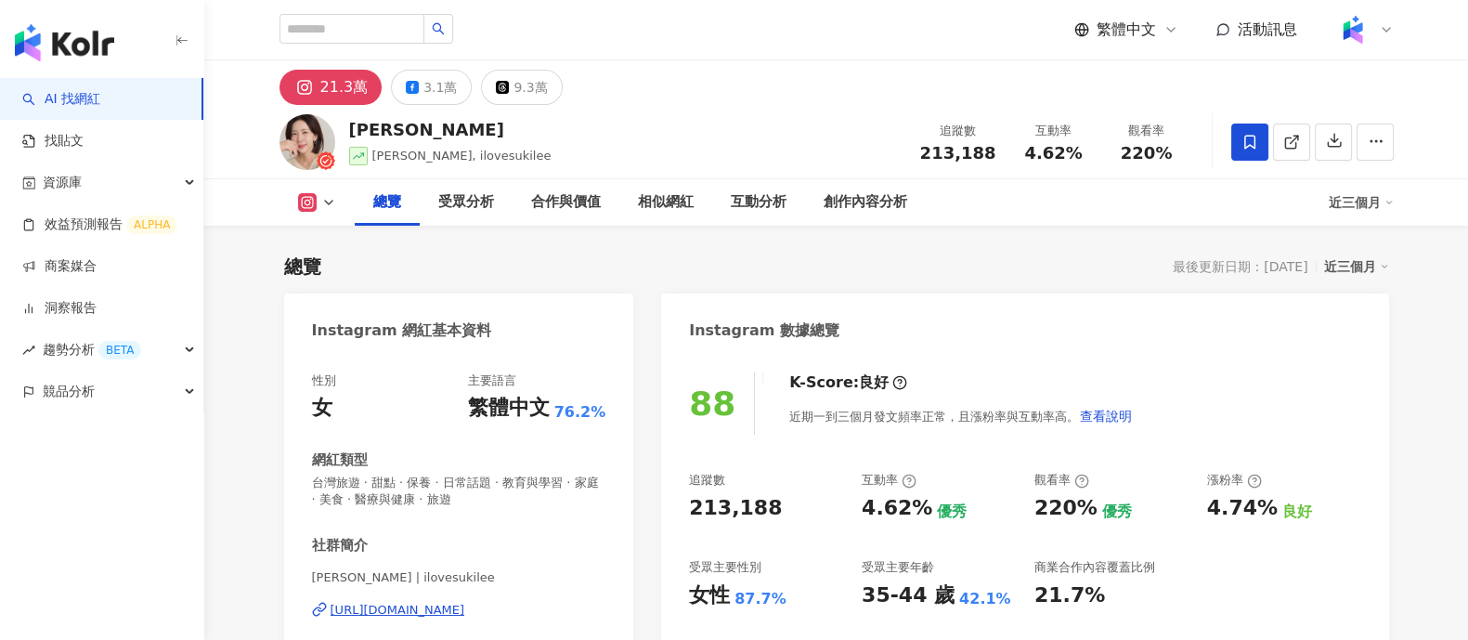
drag, startPoint x: 779, startPoint y: 504, endPoint x: 798, endPoint y: 503, distance: 18.6
click at [798, 503] on div "213,188" at bounding box center [766, 508] width 154 height 29
click at [919, 510] on div "4.62%" at bounding box center [897, 508] width 71 height 29
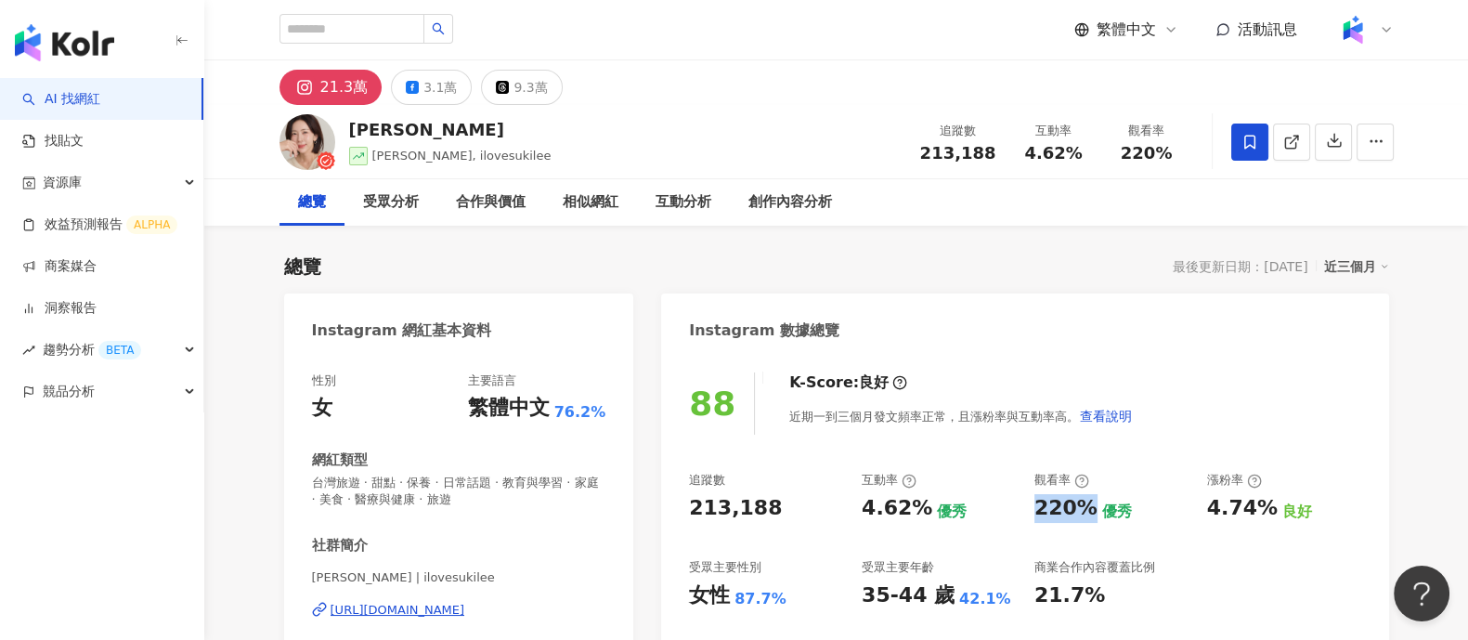
drag, startPoint x: 1031, startPoint y: 508, endPoint x: 1078, endPoint y: 490, distance: 50.5
click at [1089, 508] on div "追蹤數 213,188 互動率 4.62% 優秀 觀看率 220% 優秀 漲粉率 4.74% 良好 受眾主要性別 女性 87.7% 受眾主要年齡 35-44 …" at bounding box center [1024, 540] width 671 height 137
copy div "220%"
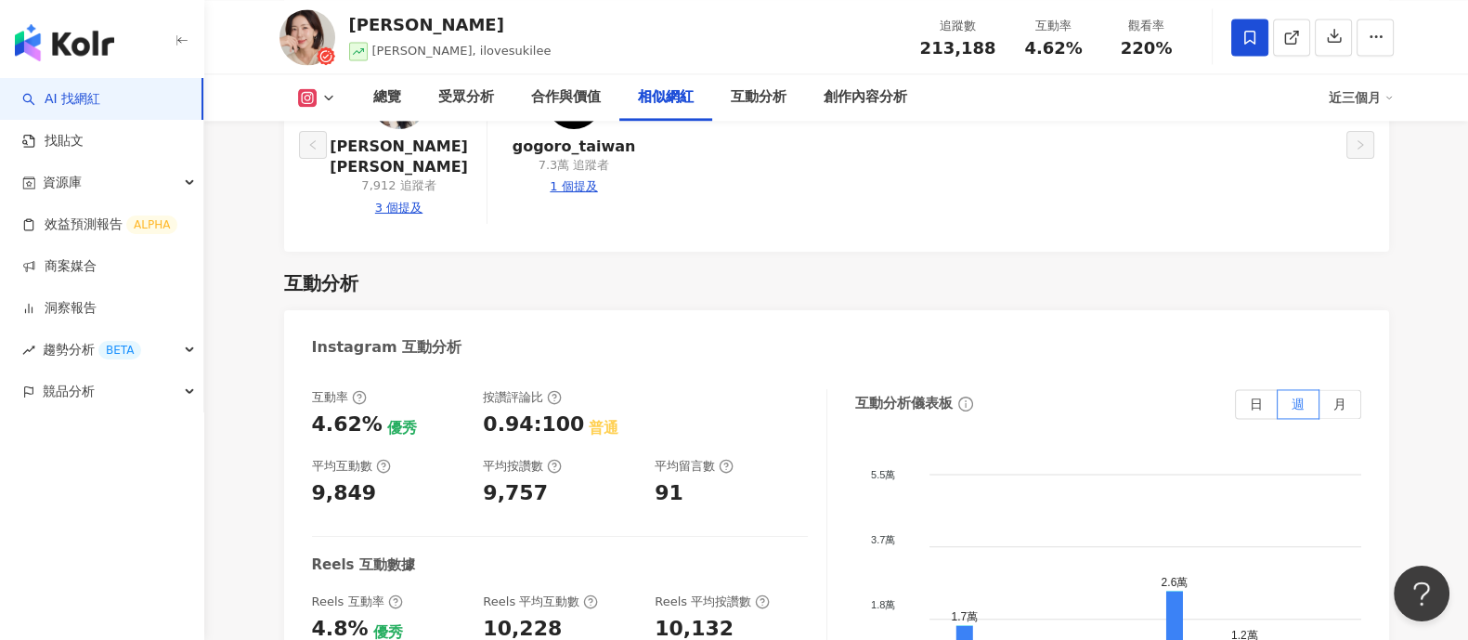
scroll to position [3714, 0]
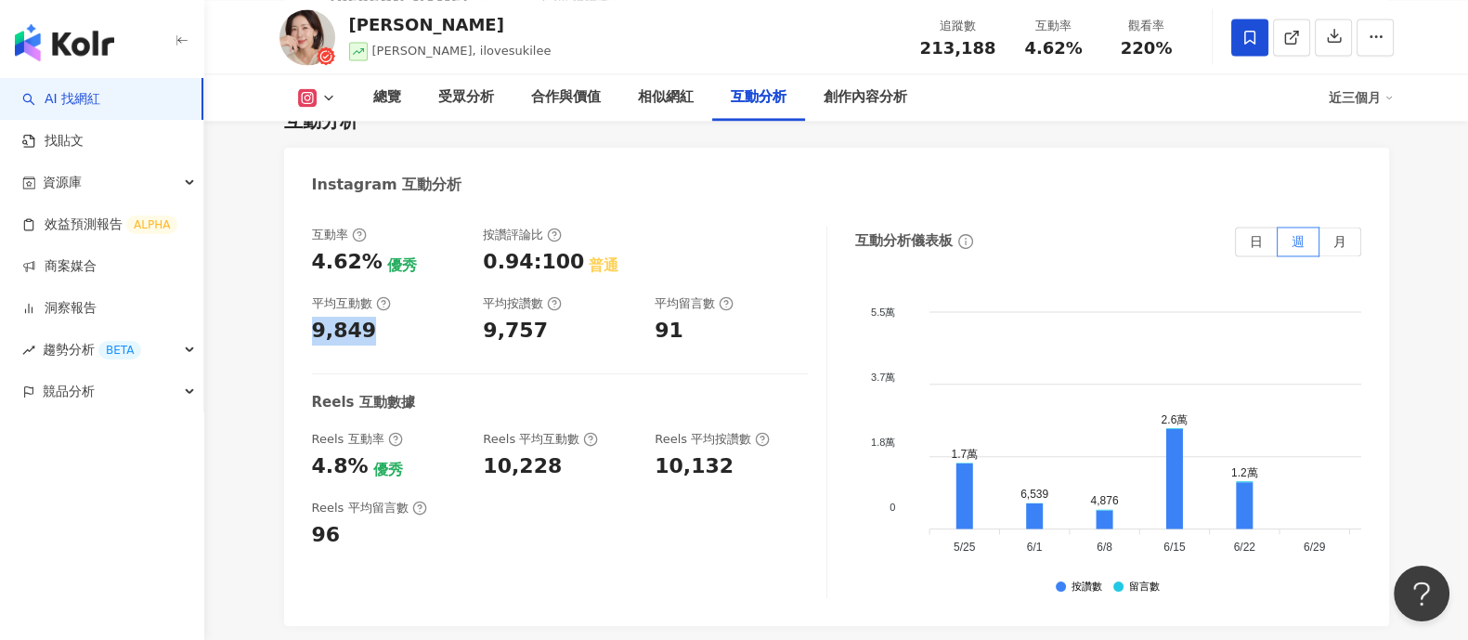
drag, startPoint x: 316, startPoint y: 277, endPoint x: 415, endPoint y: 283, distance: 99.6
click at [415, 317] on div "9,849" at bounding box center [388, 331] width 153 height 29
copy div "9,849"
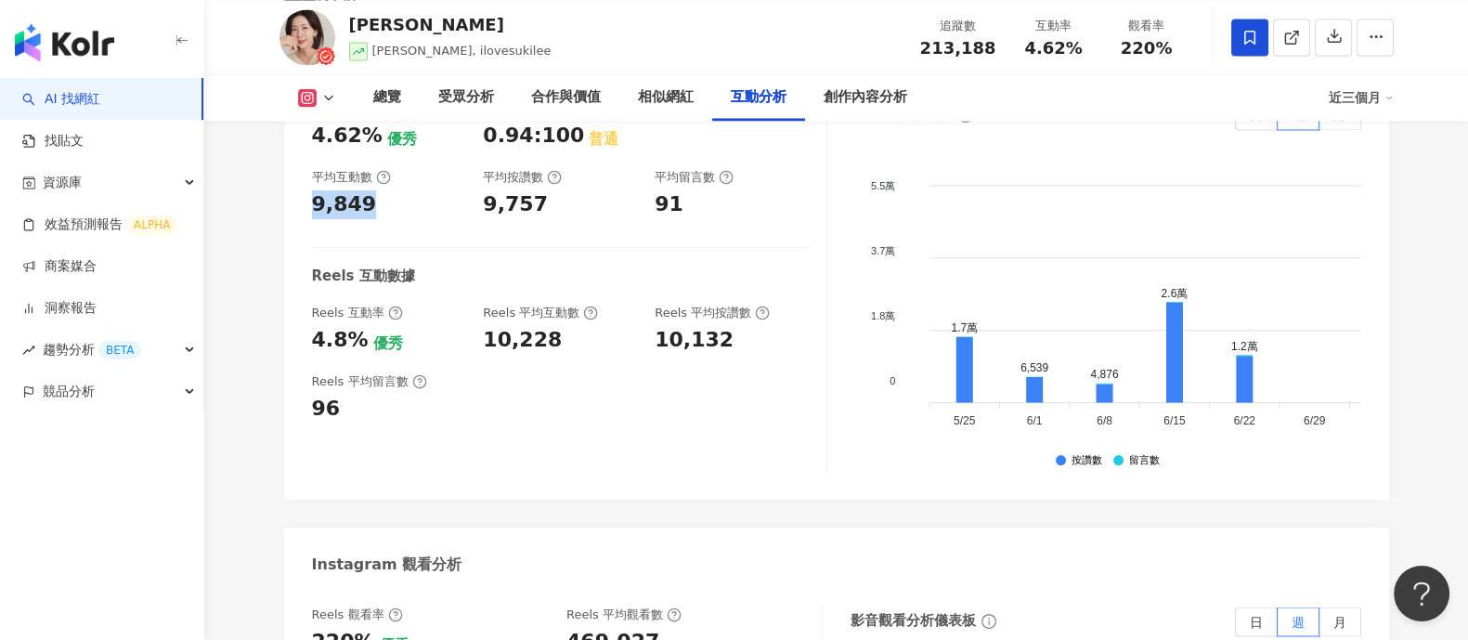
scroll to position [3947, 0]
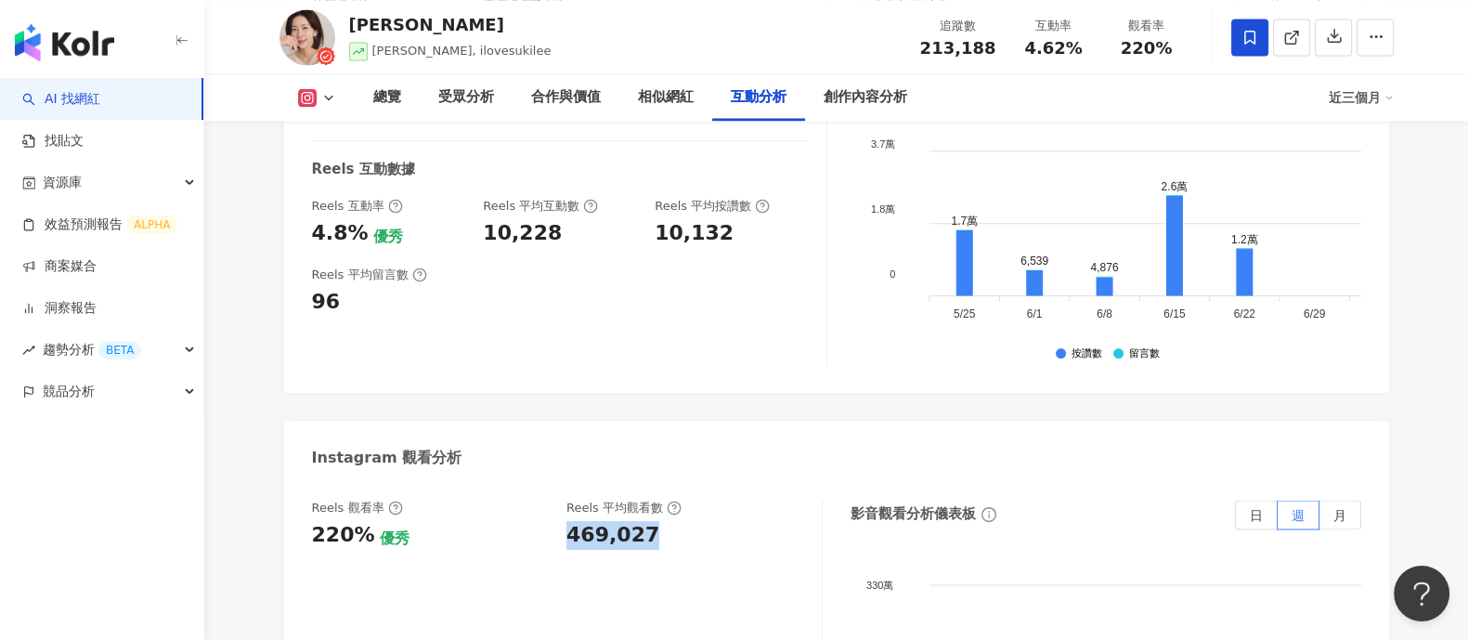
drag, startPoint x: 565, startPoint y: 489, endPoint x: 869, endPoint y: 67, distance: 520.9
click at [659, 500] on div "Reels 觀看率 220% 優秀 Reels 平均觀看數 469,027" at bounding box center [557, 525] width 491 height 50
copy div "469,027"
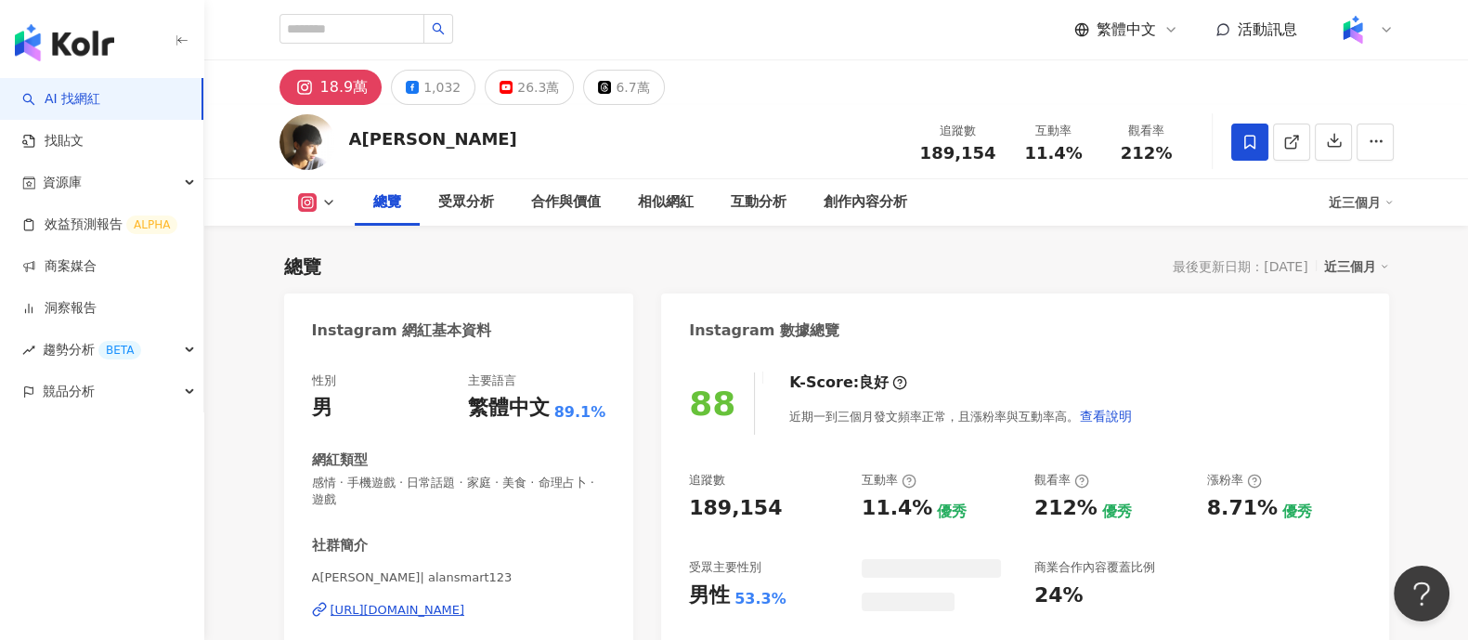
click at [771, 504] on div "189,154" at bounding box center [766, 508] width 154 height 29
drag, startPoint x: 873, startPoint y: 510, endPoint x: 917, endPoint y: 510, distance: 43.7
click at [917, 510] on div "11.4%" at bounding box center [897, 508] width 71 height 29
copy div "11.4%"
drag, startPoint x: 1033, startPoint y: 505, endPoint x: 1082, endPoint y: 511, distance: 49.5
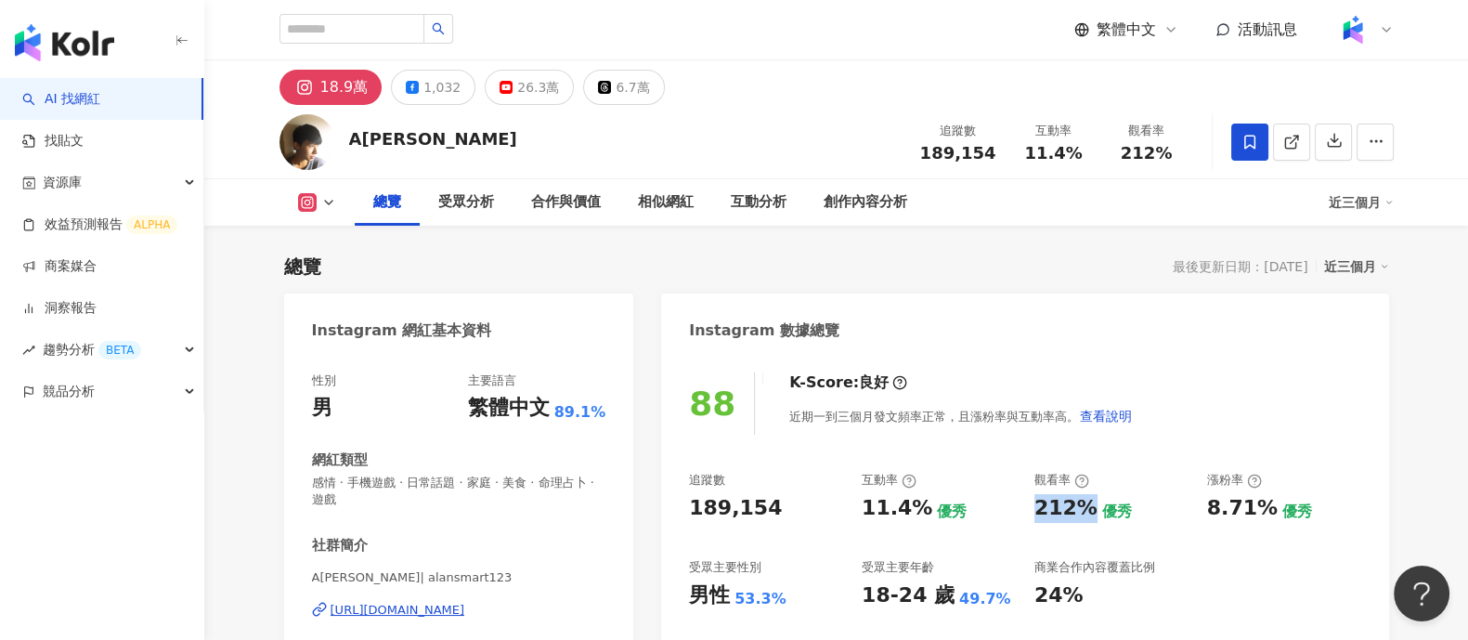
click at [1082, 511] on div "追蹤數 189,154 互動率 11.4% 優秀 觀看率 212% 優秀 漲粉率 8.71% 優秀 受眾主要性別 男性 53.3% 受眾主要年齡 18-24 …" at bounding box center [1024, 540] width 671 height 137
copy div "212%"
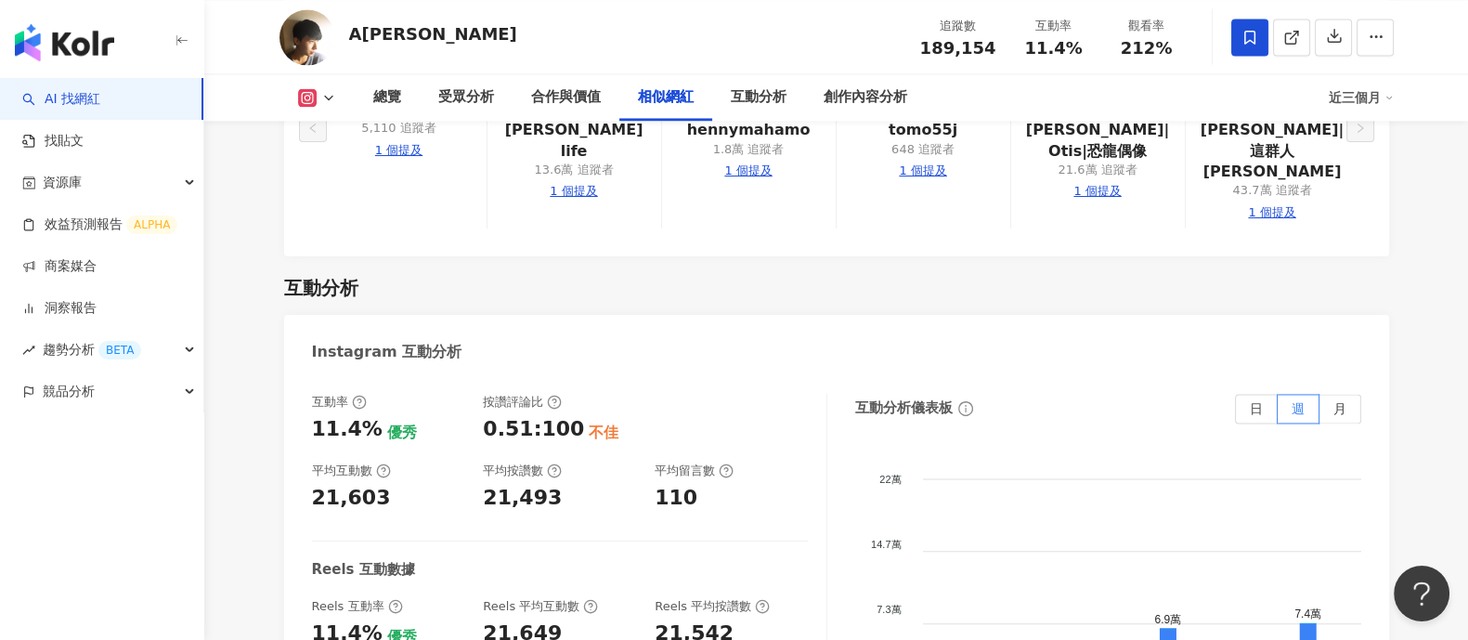
scroll to position [3714, 0]
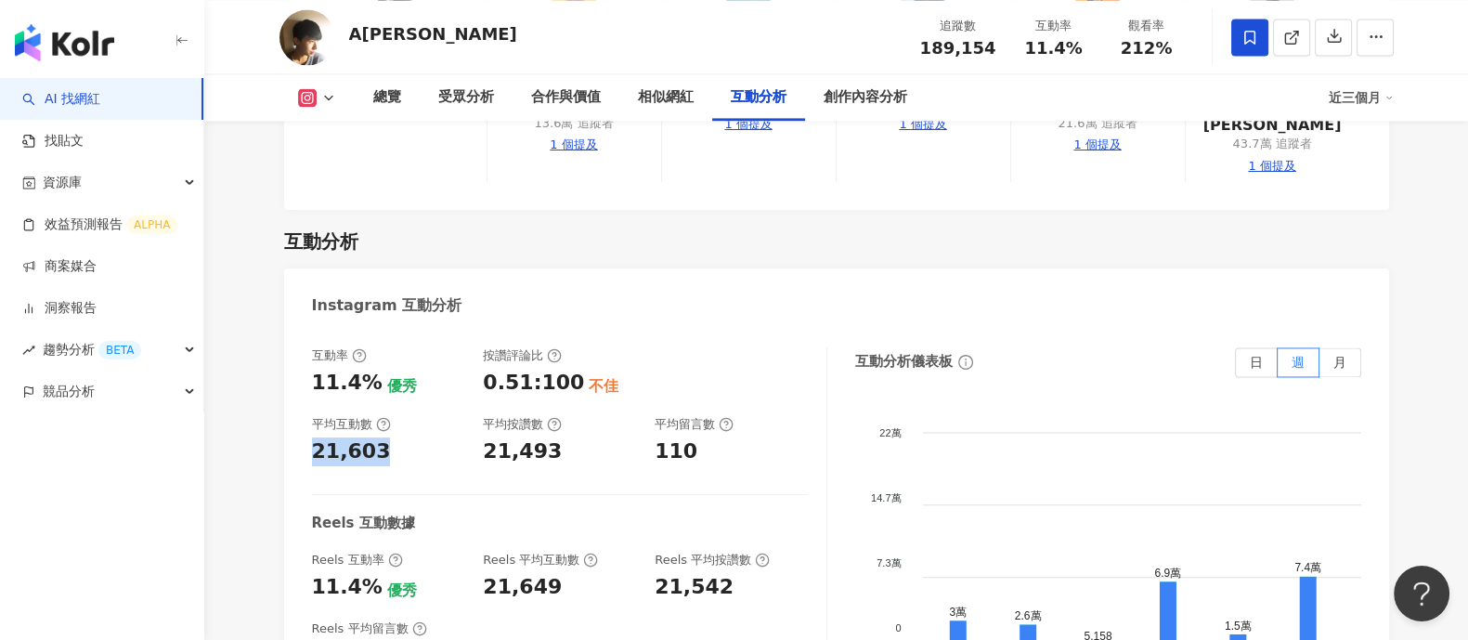
drag, startPoint x: 307, startPoint y: 308, endPoint x: 409, endPoint y: 311, distance: 101.3
click at [409, 329] on div "互動率 11.4% 優秀 按讚評論比 0.51:100 不佳 平均互動數 21,603 平均按讚數 21,493 平均留言數 110 Reels 互動數據 R…" at bounding box center [836, 538] width 1105 height 418
copy div "21,603"
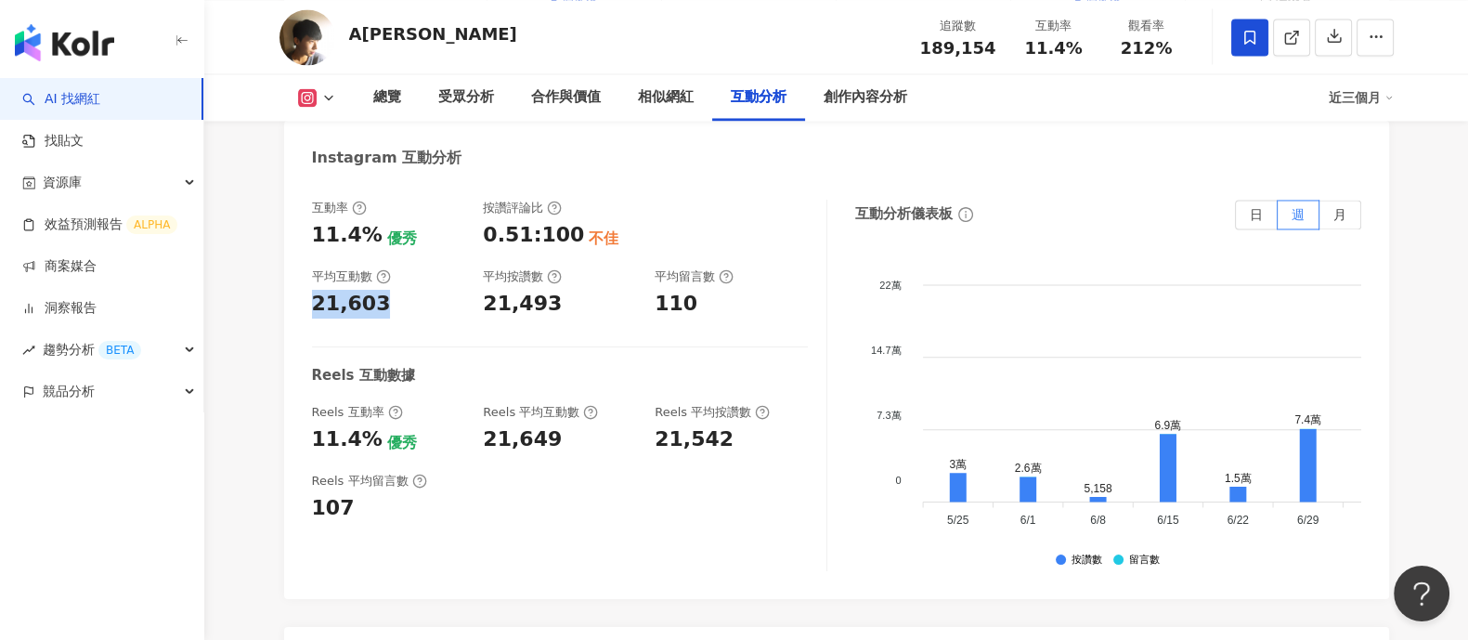
scroll to position [3947, 0]
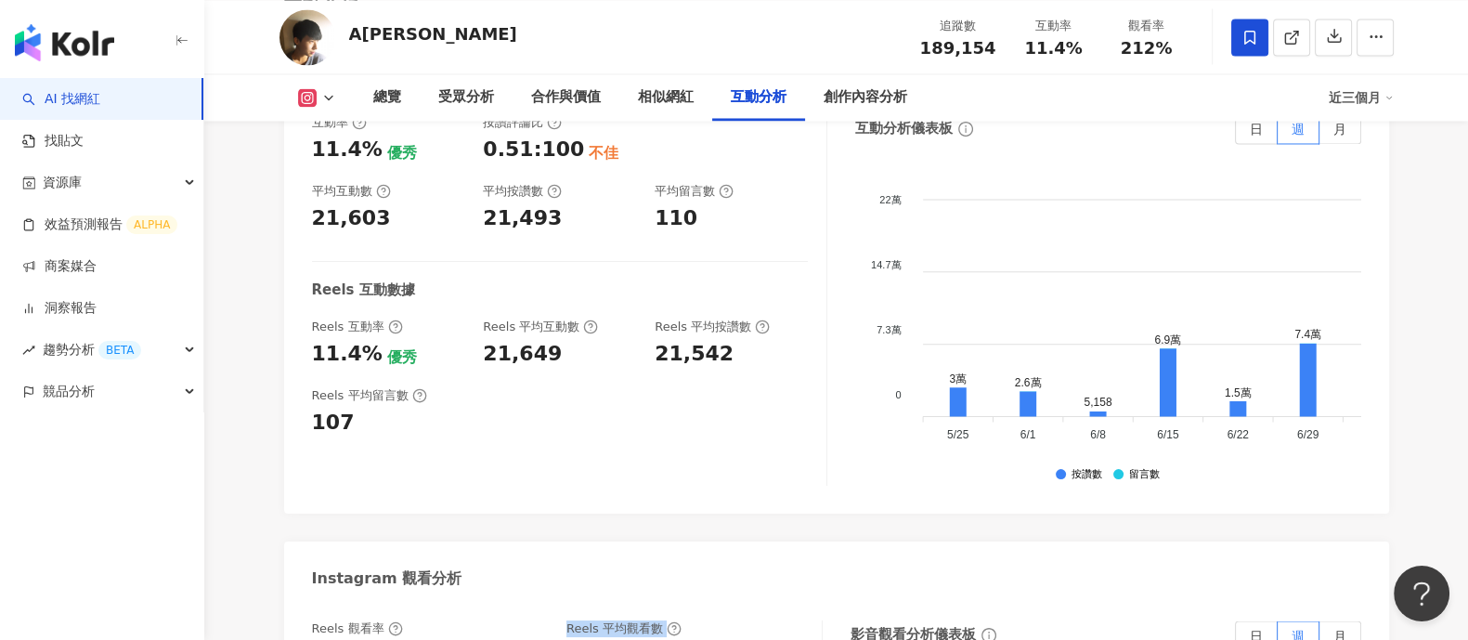
drag, startPoint x: 556, startPoint y: 502, endPoint x: 677, endPoint y: 515, distance: 121.3
click at [677, 620] on div "Reels 觀看率 212% 優秀 Reels 平均觀看數 400,924" at bounding box center [557, 645] width 491 height 50
drag, startPoint x: 570, startPoint y: 509, endPoint x: 674, endPoint y: 506, distance: 104.1
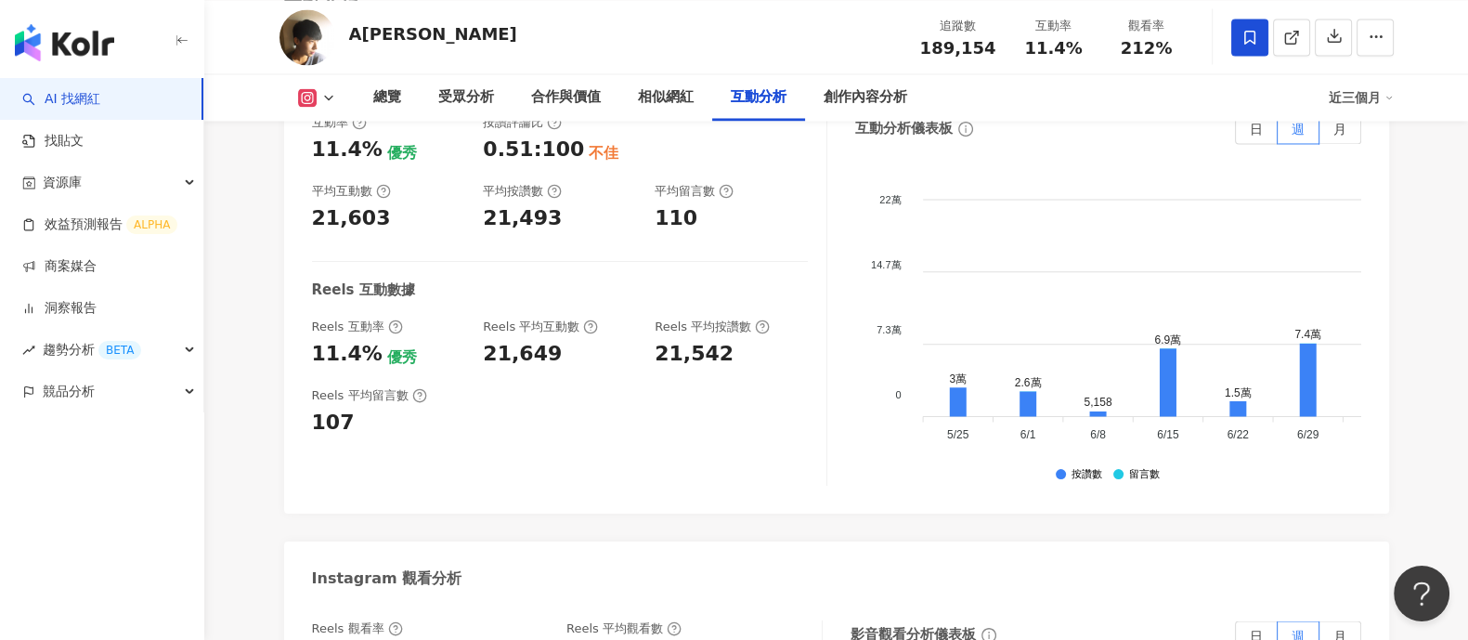
copy div "400,924"
click at [100, 109] on link "AI 找網紅" at bounding box center [61, 99] width 78 height 19
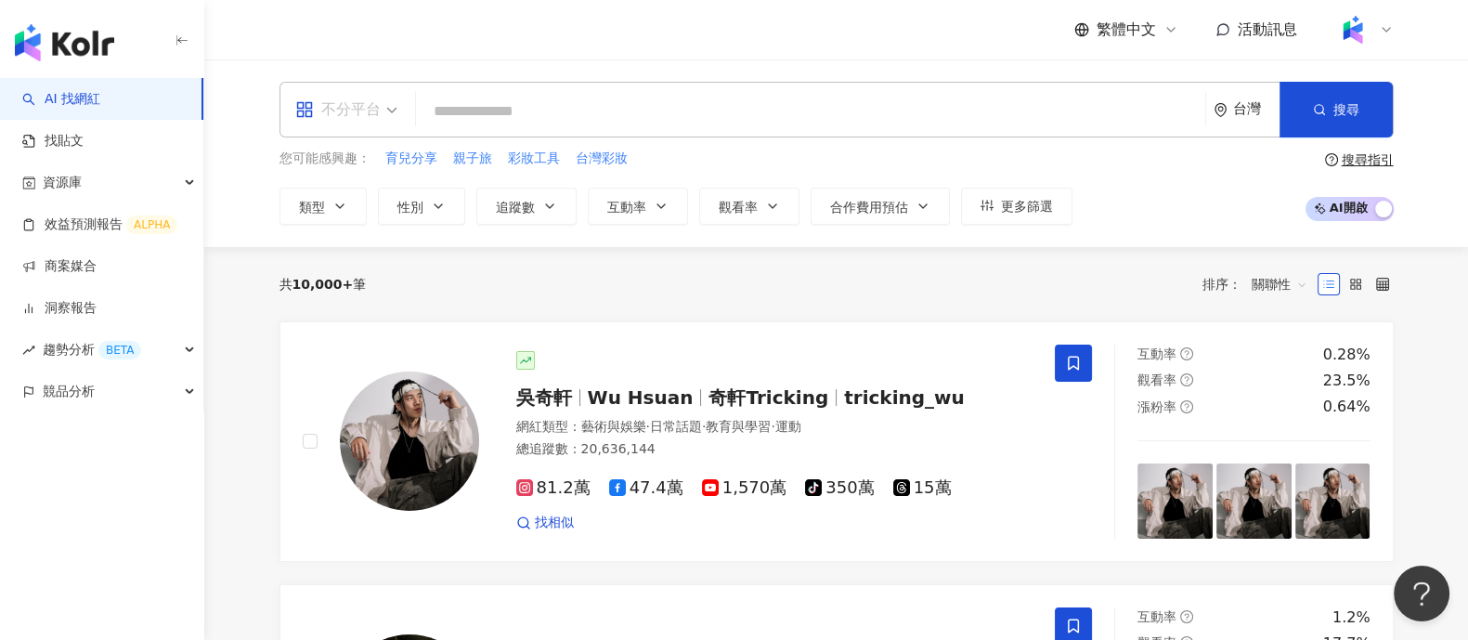
click at [381, 119] on span "不分平台" at bounding box center [346, 110] width 102 height 30
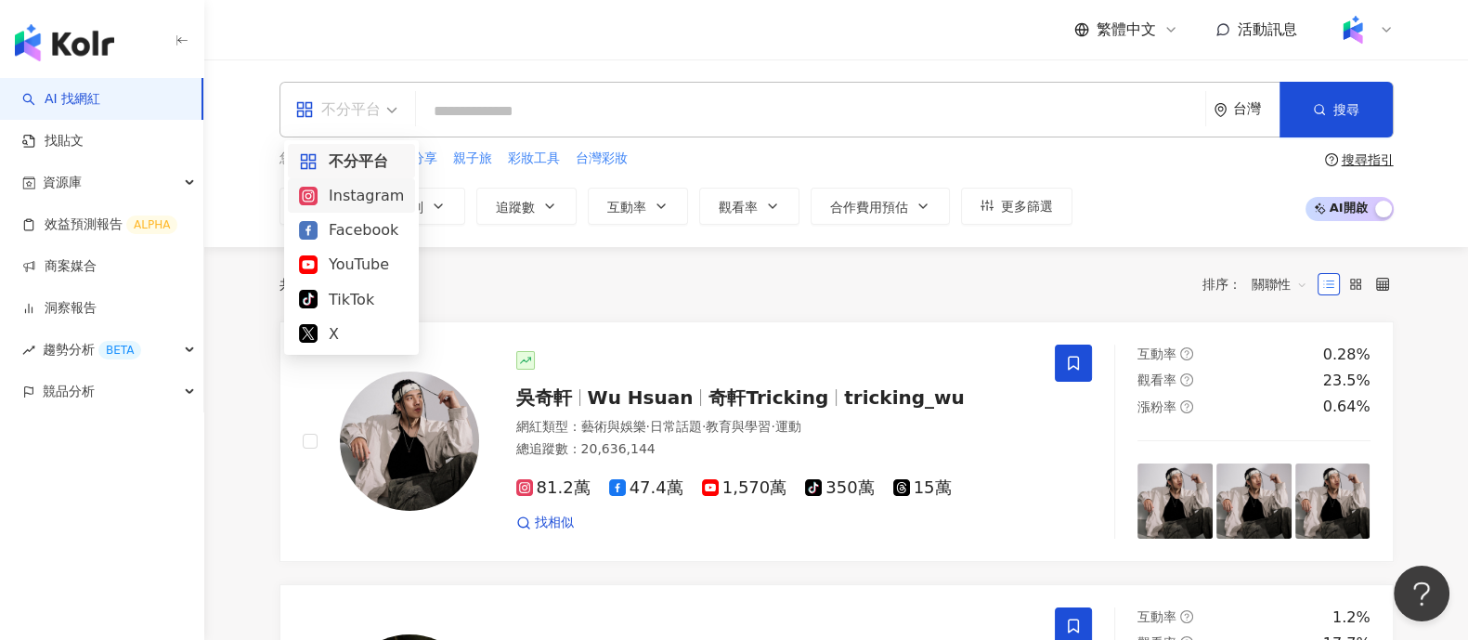
click at [325, 208] on div "Instagram" at bounding box center [351, 195] width 127 height 34
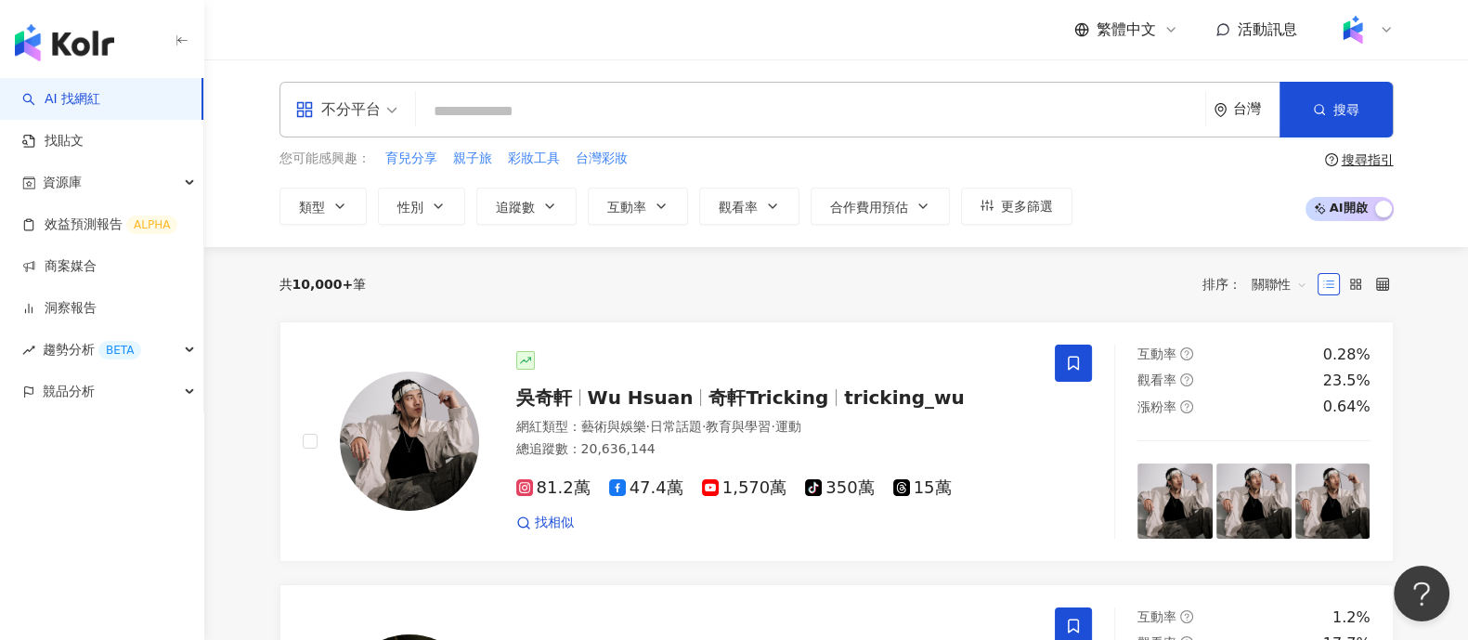
click at [523, 115] on input "search" at bounding box center [811, 111] width 775 height 35
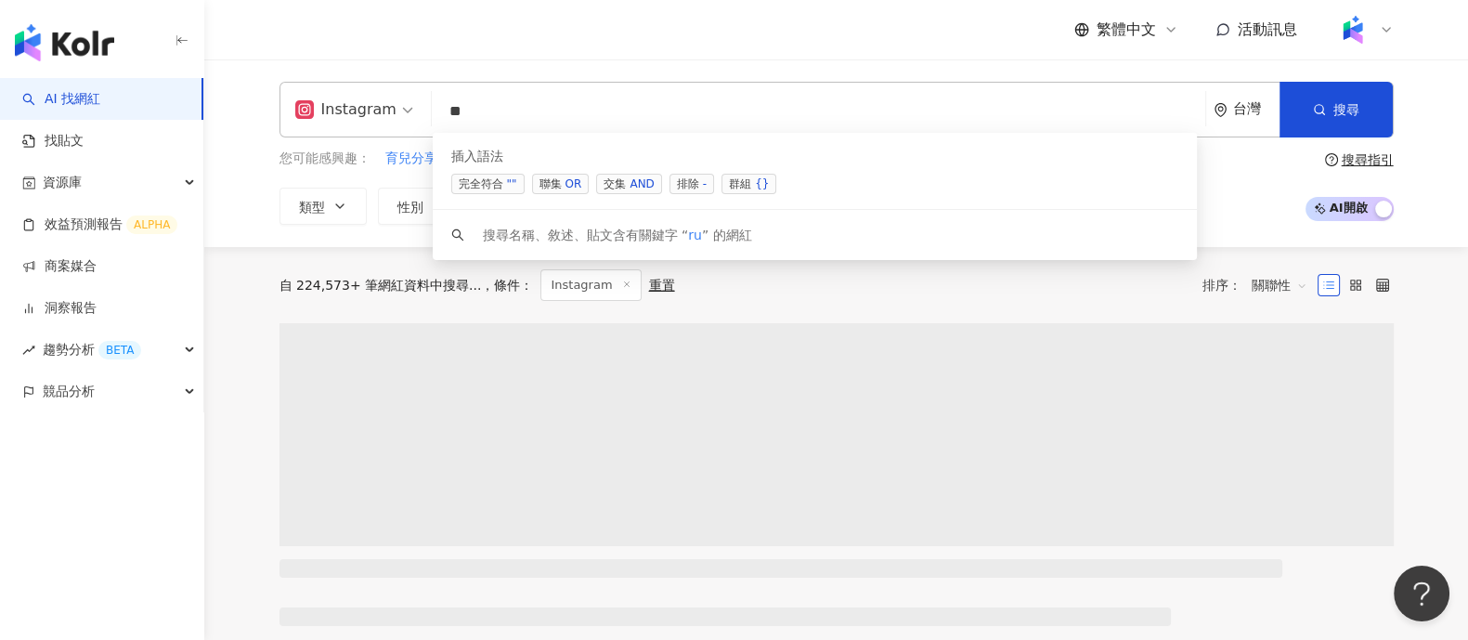
type input "*"
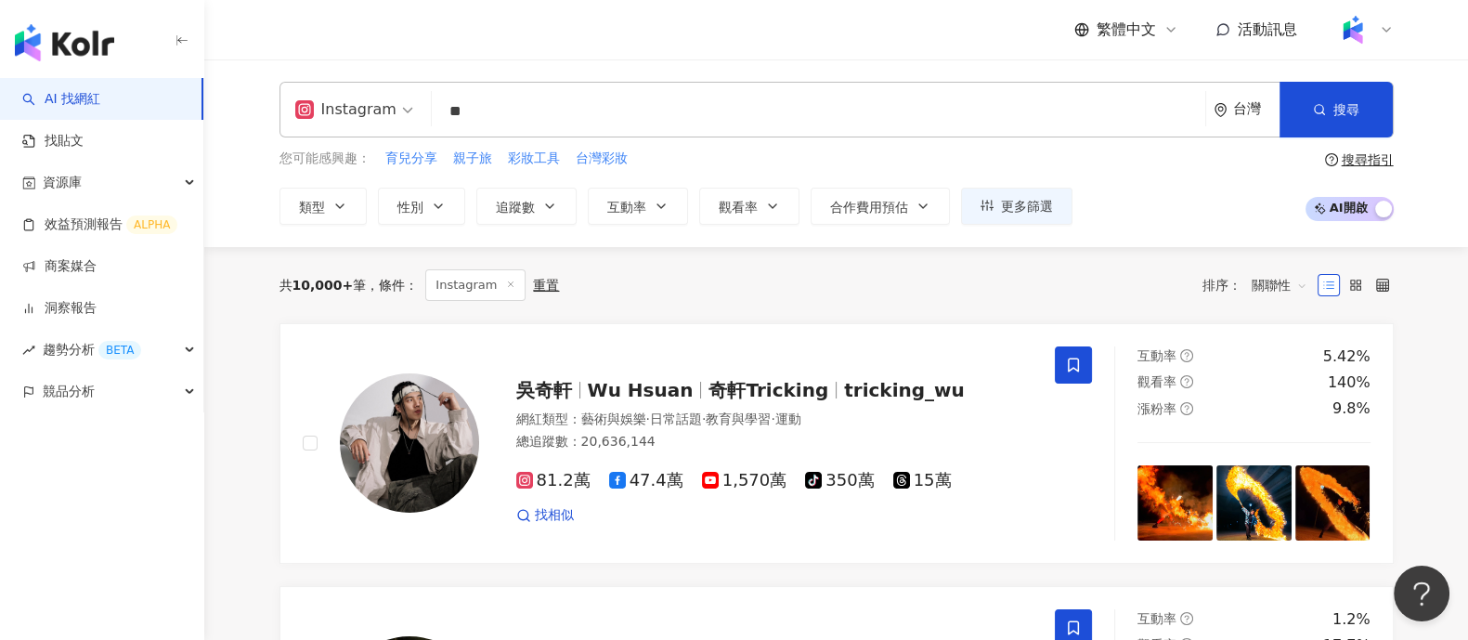
type input "**"
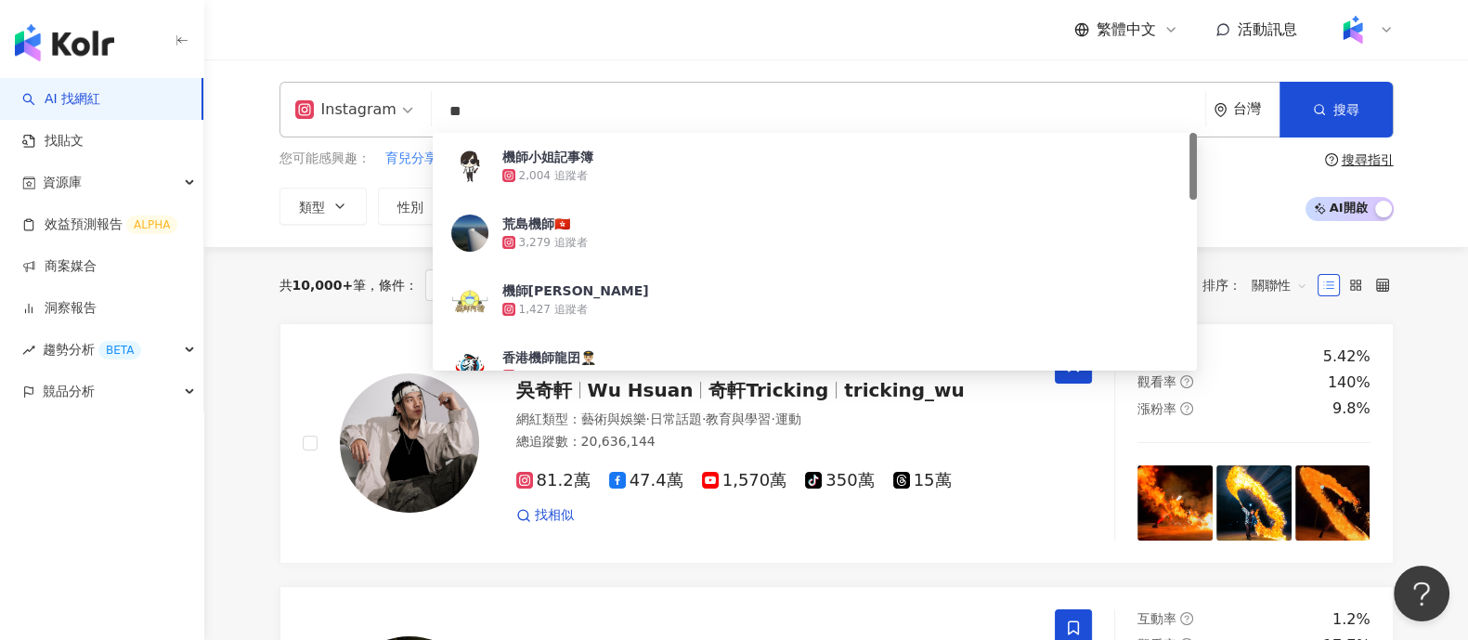
drag, startPoint x: 523, startPoint y: 115, endPoint x: 409, endPoint y: 107, distance: 114.5
click at [409, 107] on div "Instagram ** 台灣 搜尋 498482ee-4b11-43d3-a2dd-2018b2594394 機師小姐記事簿 2,004 追蹤者 荒島機師🇭…" at bounding box center [837, 110] width 1114 height 56
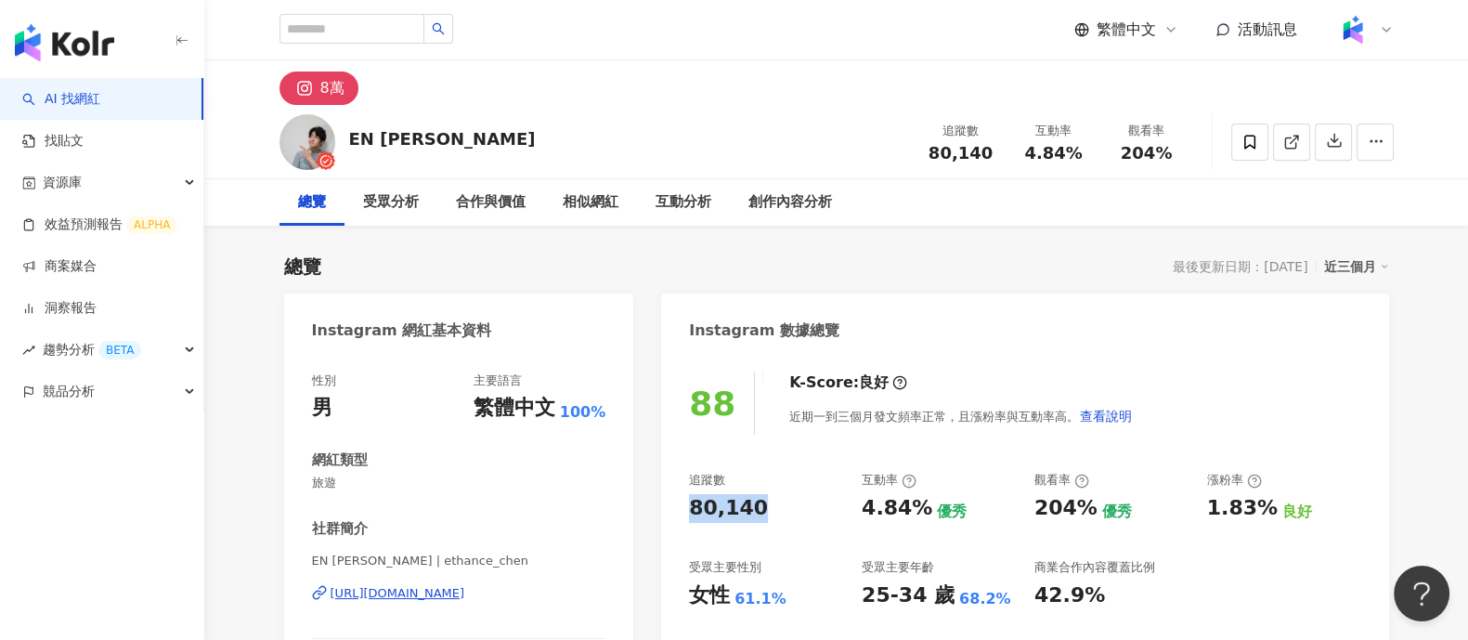
drag, startPoint x: 687, startPoint y: 513, endPoint x: 801, endPoint y: 511, distance: 113.3
click at [801, 511] on div "88 K-Score : 良好 近期一到三個月發文頻率正常，且漲粉率與互動率高。 查看說明 追蹤數 80,140 互動率 4.84% 優秀 觀看率 204% …" at bounding box center [1024, 554] width 727 height 400
drag, startPoint x: 860, startPoint y: 515, endPoint x: 925, endPoint y: 503, distance: 66.1
click at [925, 503] on div "追蹤數 80,140 互動率 4.84% 優秀 觀看率 204% 優秀 漲粉率 1.83% 良好 受眾主要性別 女性 61.1% 受眾主要年齡 25-34 歲…" at bounding box center [1024, 540] width 671 height 137
copy div "4.84%"
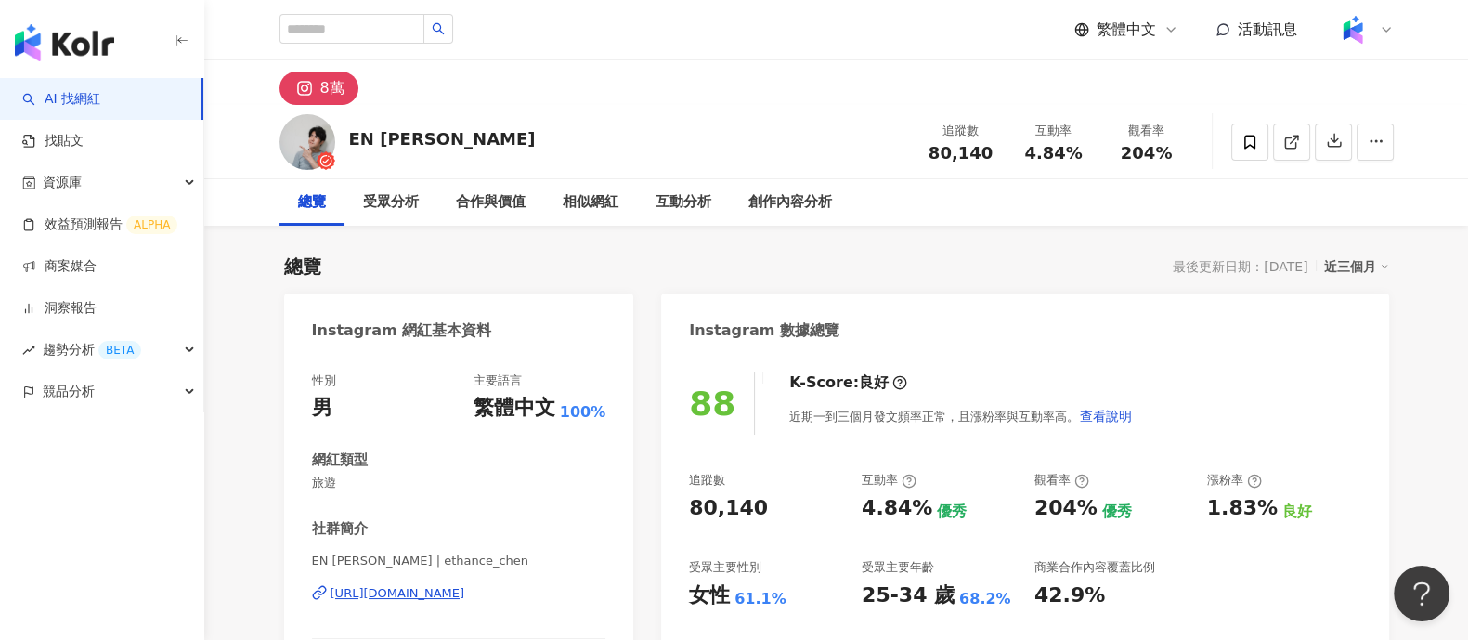
click at [1045, 515] on div "204%" at bounding box center [1066, 508] width 63 height 29
drag, startPoint x: 1036, startPoint y: 510, endPoint x: 1082, endPoint y: 504, distance: 46.8
click at [1082, 504] on div "204%" at bounding box center [1066, 508] width 63 height 29
copy div "204%"
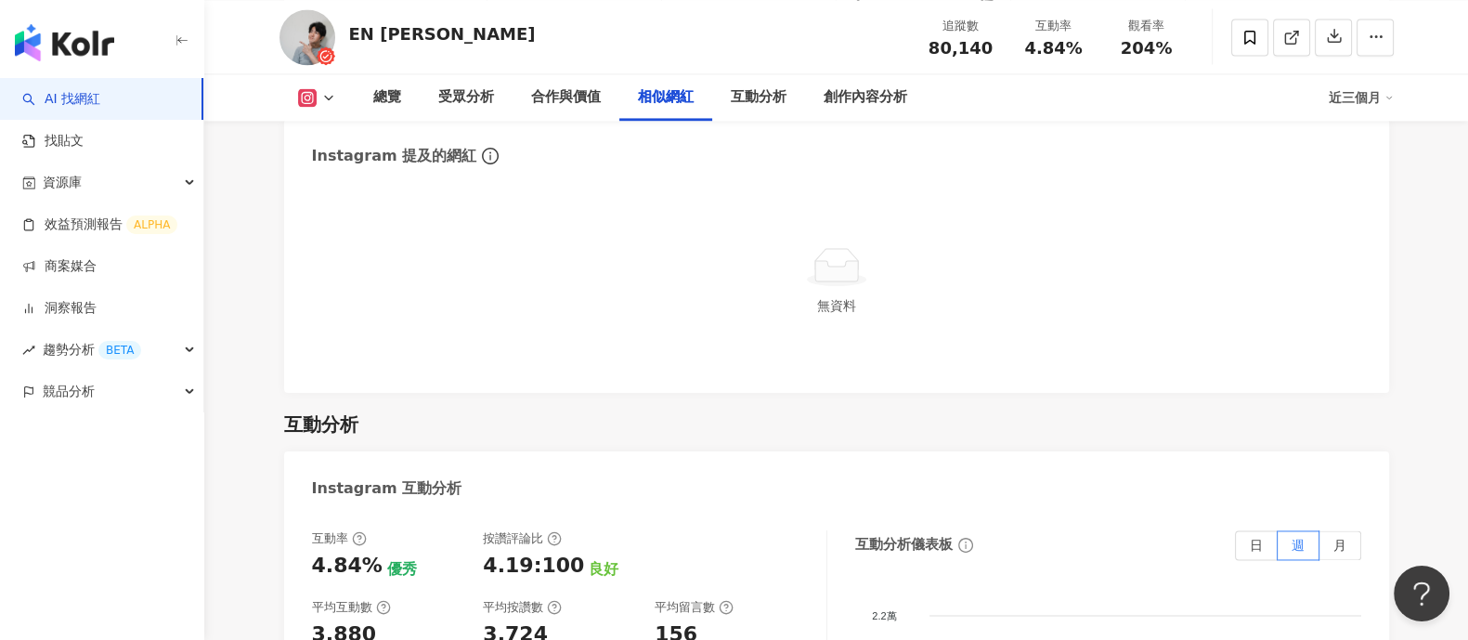
scroll to position [3831, 0]
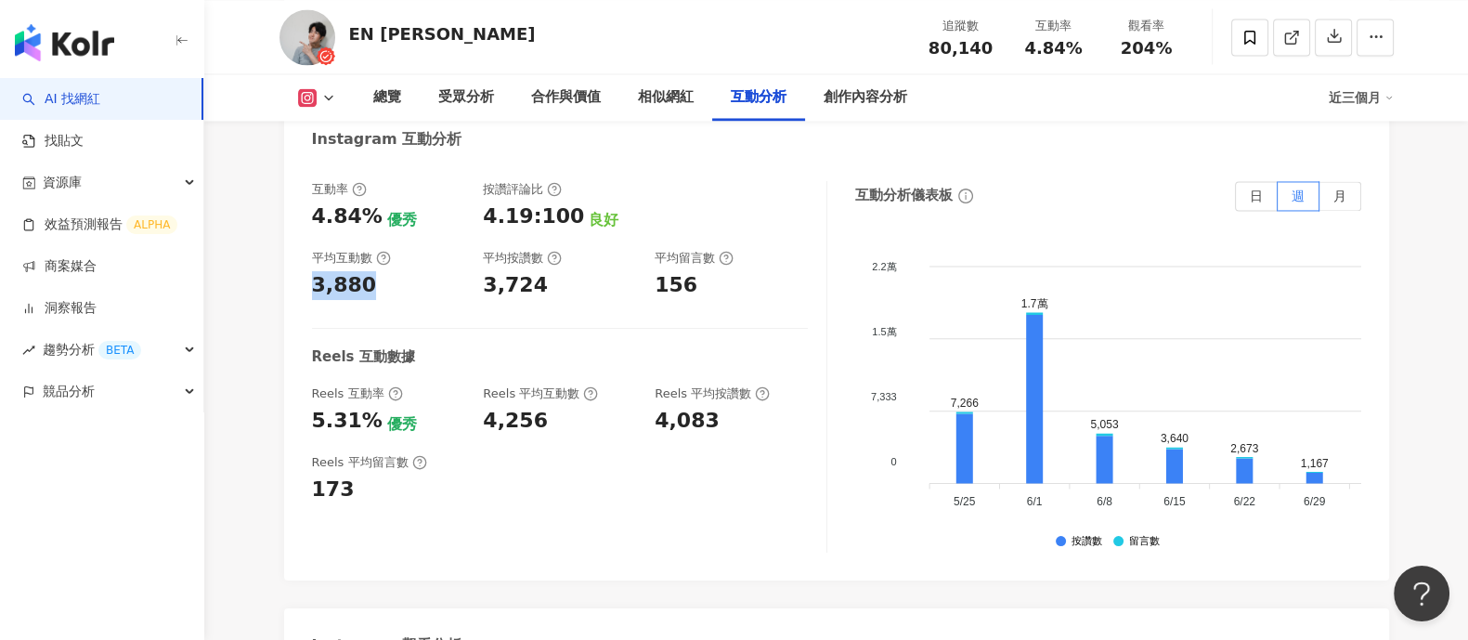
drag, startPoint x: 312, startPoint y: 225, endPoint x: 383, endPoint y: 219, distance: 70.8
click at [383, 271] on div "3,880" at bounding box center [388, 285] width 153 height 29
copy div "3,880"
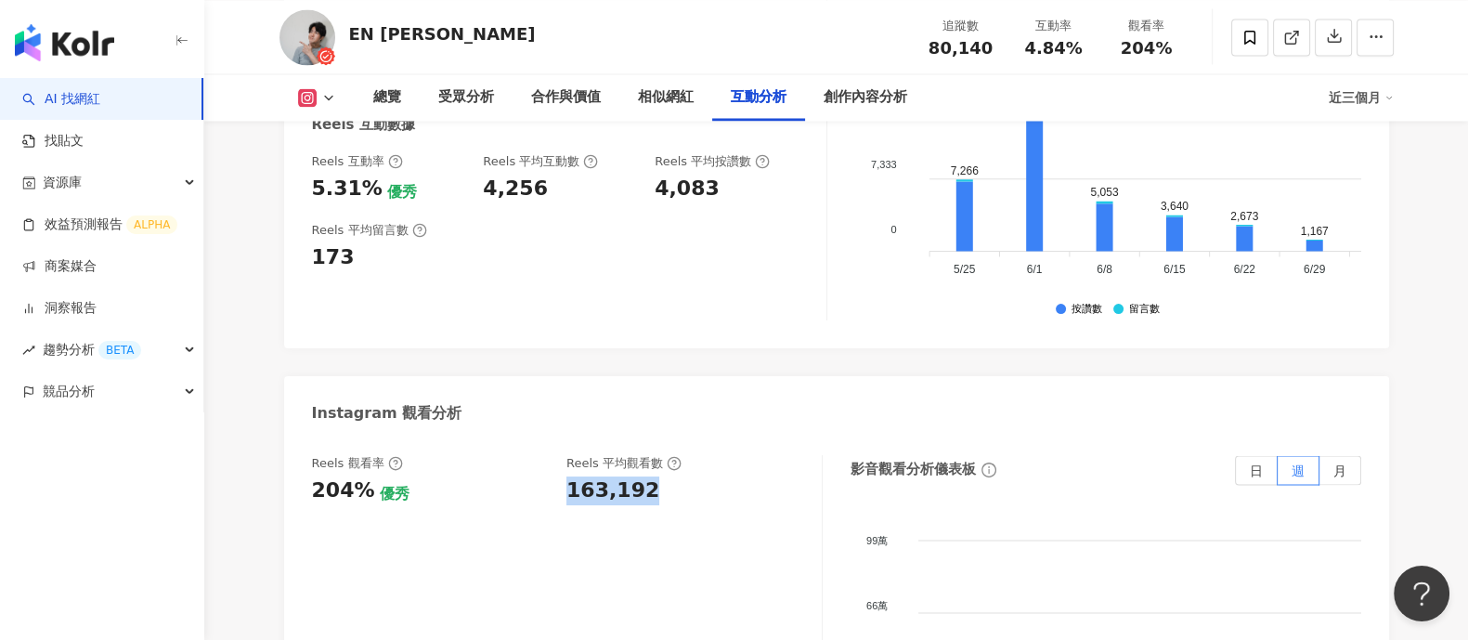
drag, startPoint x: 565, startPoint y: 427, endPoint x: 659, endPoint y: 432, distance: 94.8
click at [659, 455] on div "Reels 觀看率 204% 優秀 Reels 平均觀看數 163,192" at bounding box center [557, 480] width 491 height 50
copy div "163,192"
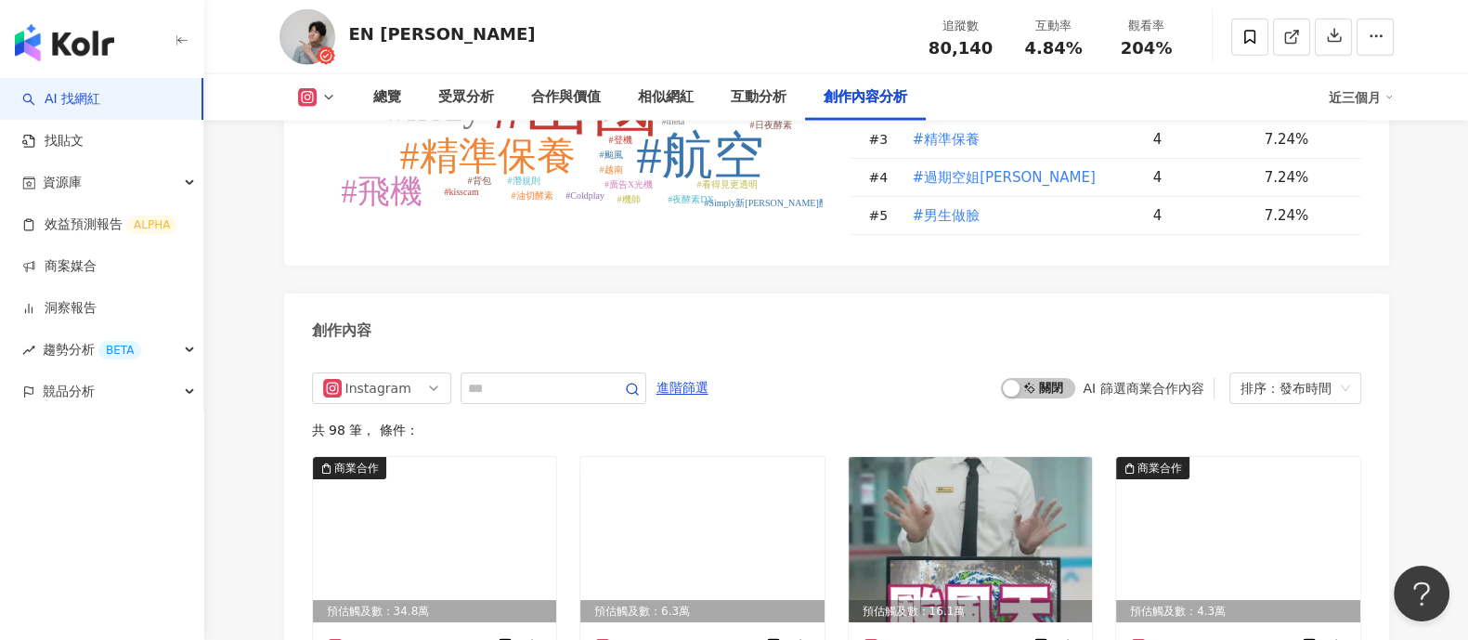
scroll to position [5689, 0]
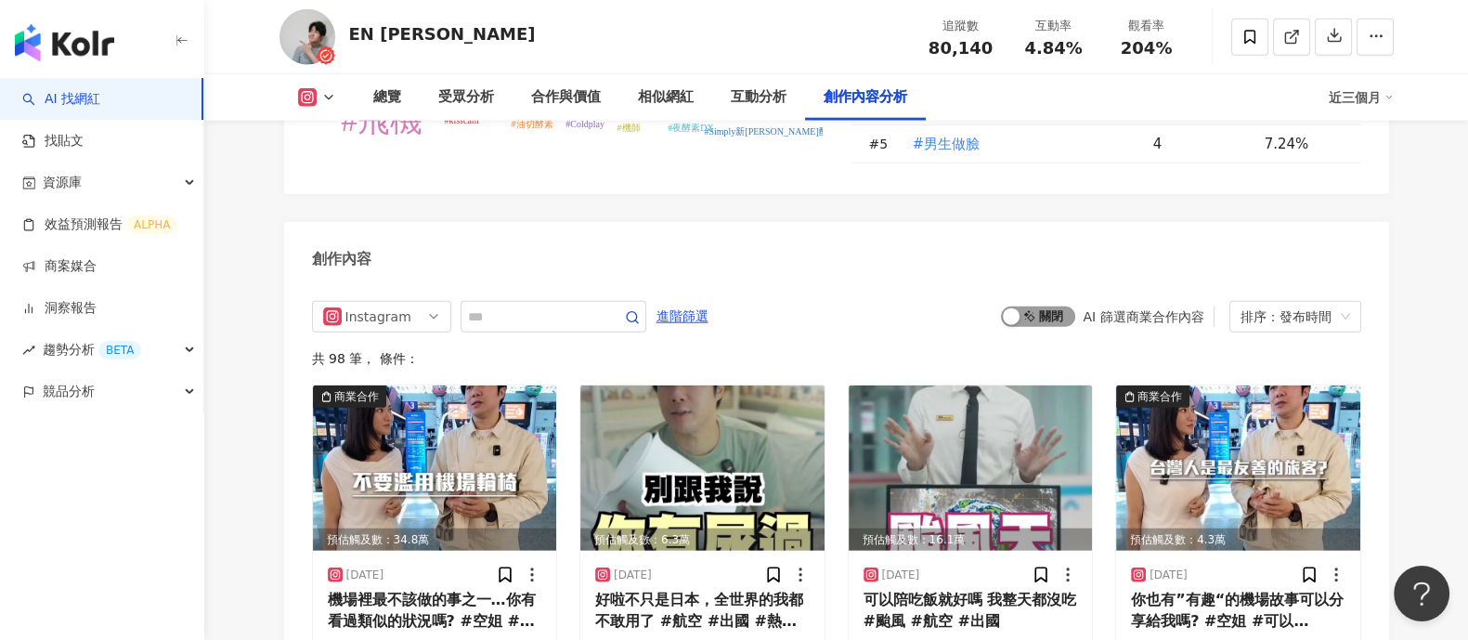
click at [1038, 306] on span "啟動 關閉" at bounding box center [1038, 316] width 74 height 20
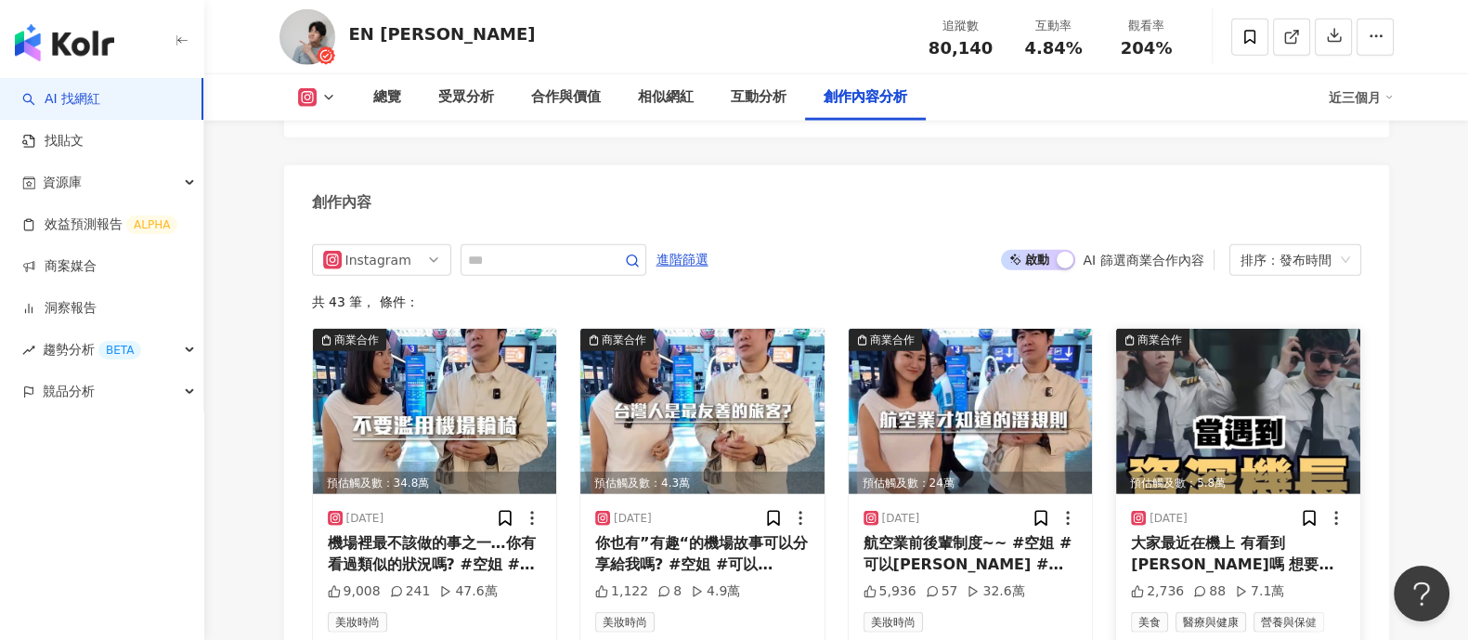
click at [1259, 380] on img at bounding box center [1238, 411] width 244 height 165
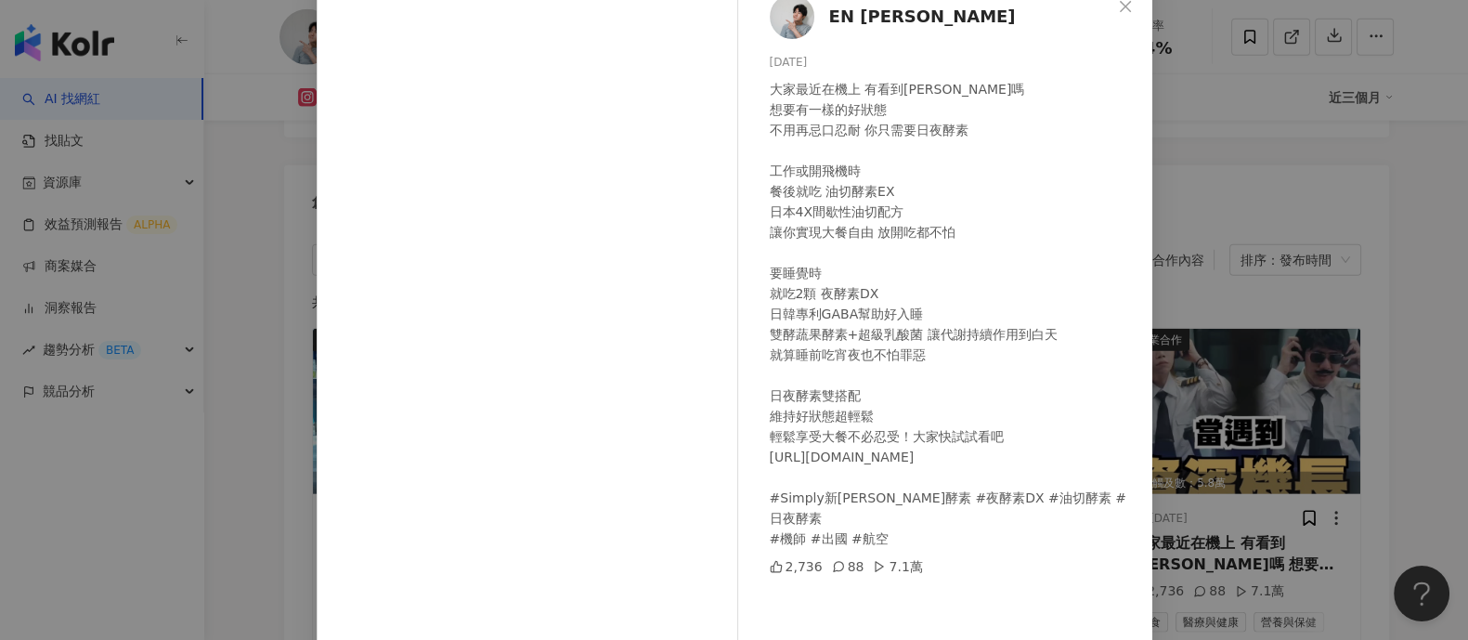
scroll to position [192, 0]
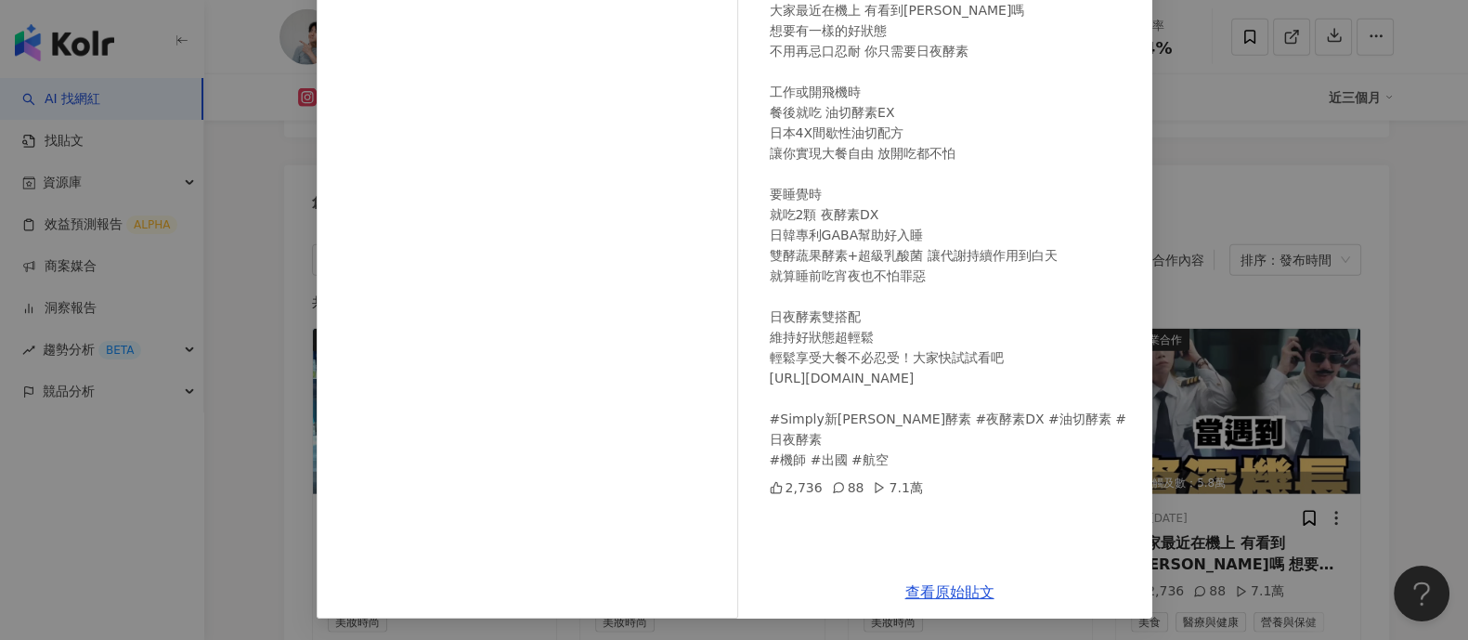
drag, startPoint x: 924, startPoint y: 586, endPoint x: 926, endPoint y: 562, distance: 24.2
click at [924, 586] on link "查看原始貼文" at bounding box center [950, 592] width 89 height 18
click at [1155, 262] on div "EN Chen 2025/8/12 大家最近在機上 有看到木村拓哉嗎 想要有一樣的好狀態 不用再忌口忍耐 你只需要日夜酵素 工作或開飛機時 餐後就吃 油切酵素…" at bounding box center [734, 320] width 1468 height 640
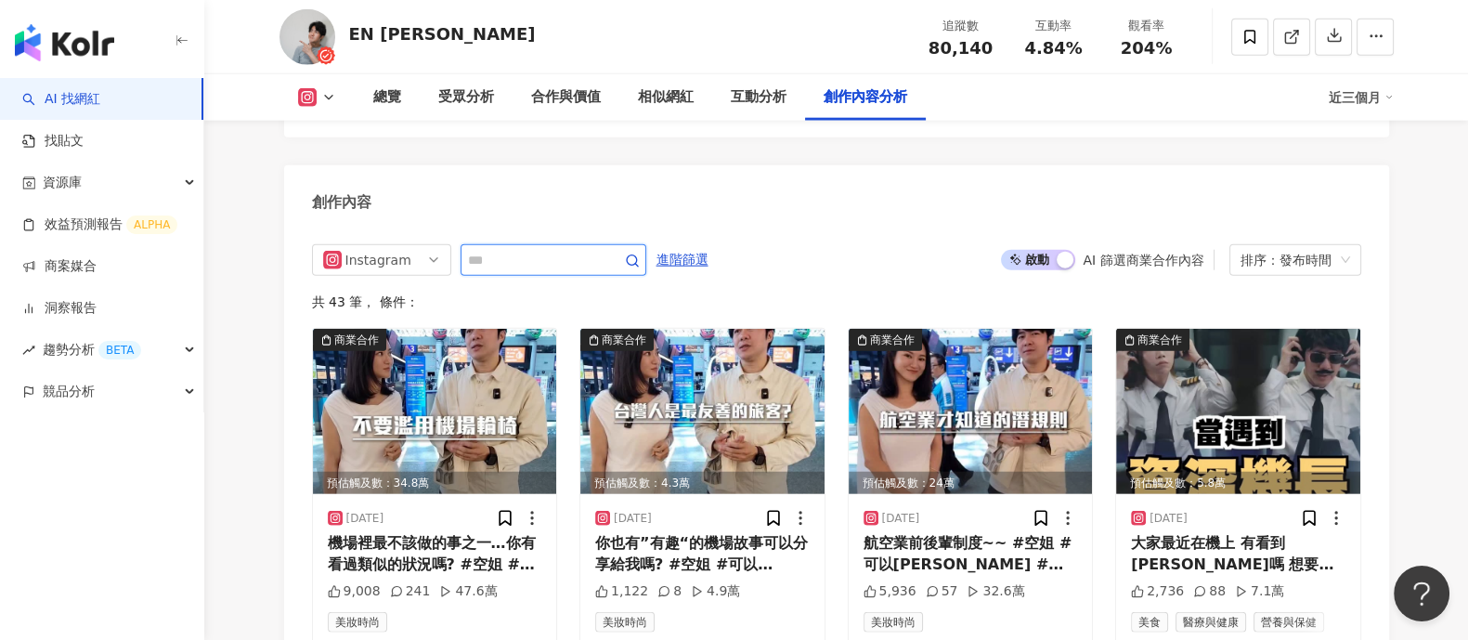
click at [556, 249] on input "text" at bounding box center [533, 260] width 130 height 22
type input "*****"
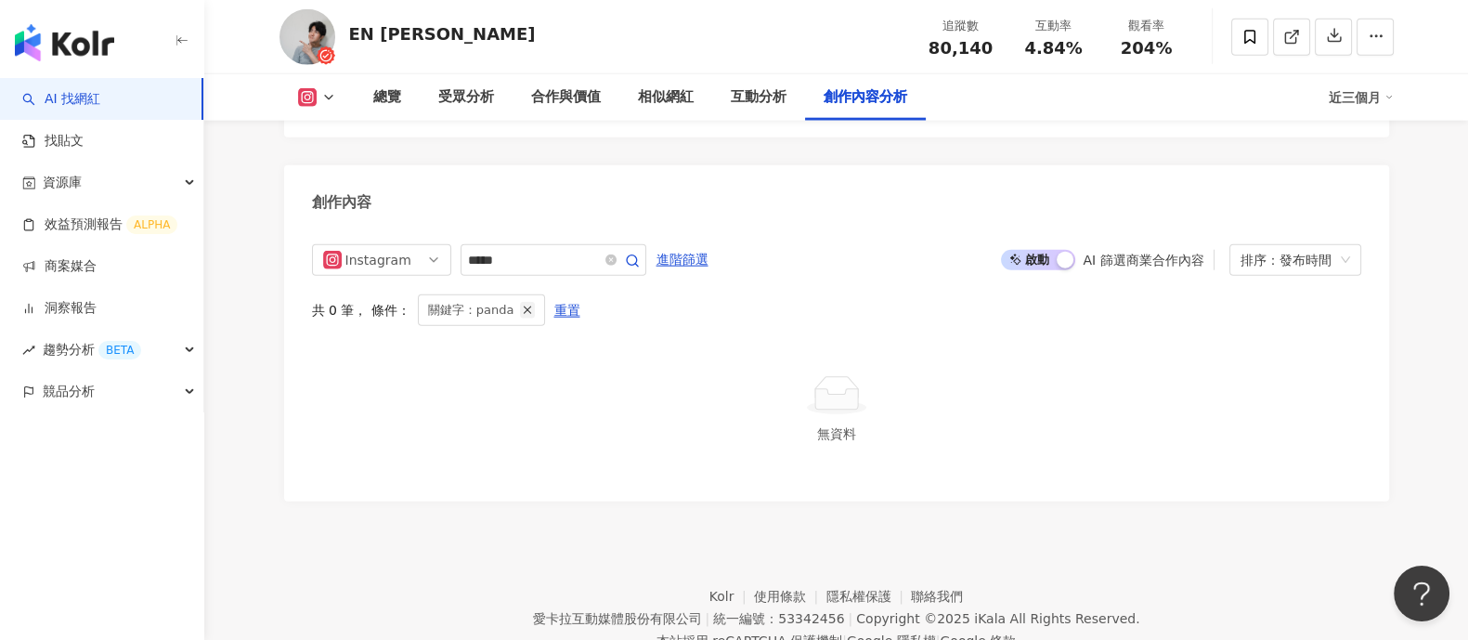
click at [521, 304] on icon "button" at bounding box center [527, 310] width 13 height 13
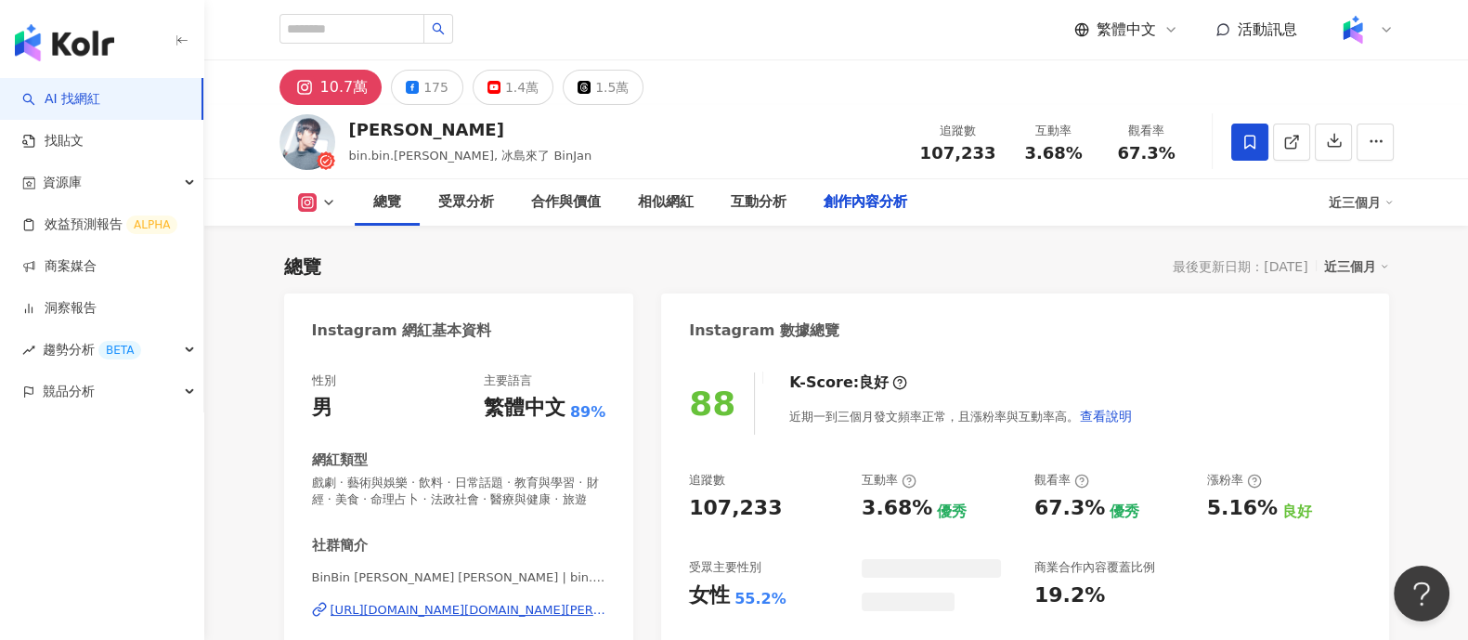
scroll to position [4962, 0]
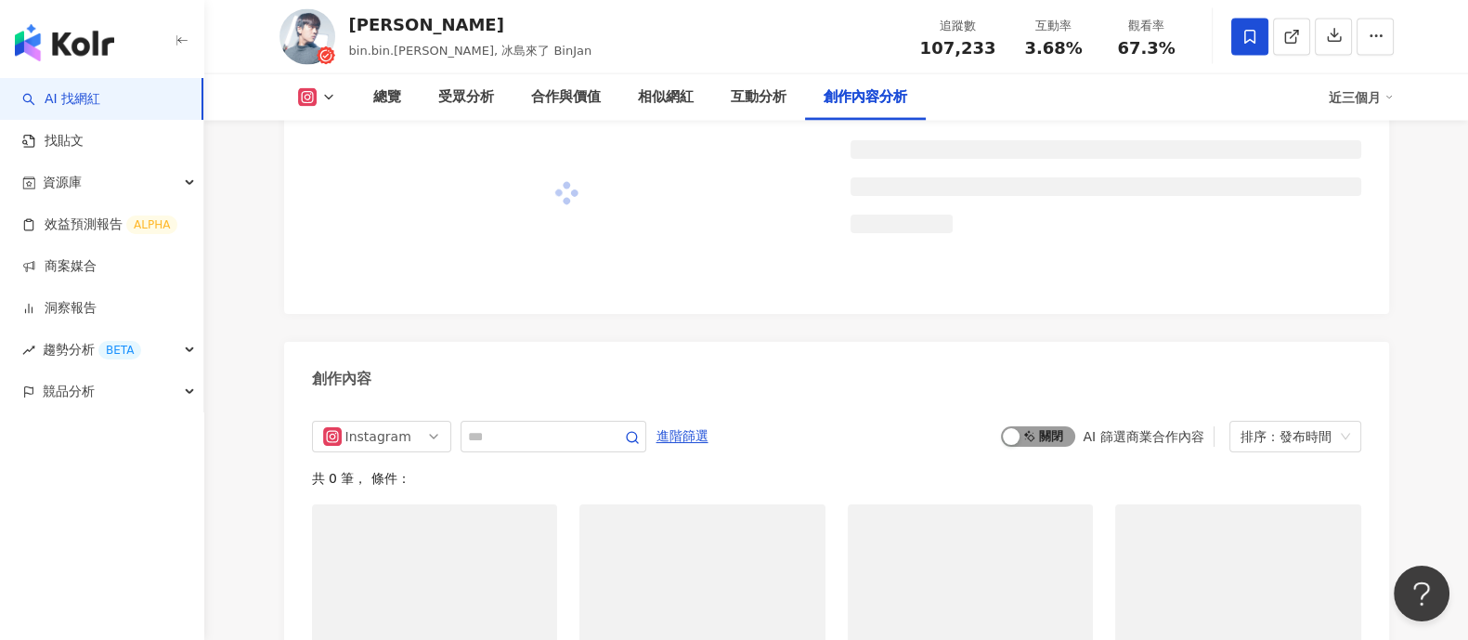
click at [1034, 314] on div at bounding box center [836, 198] width 1105 height 232
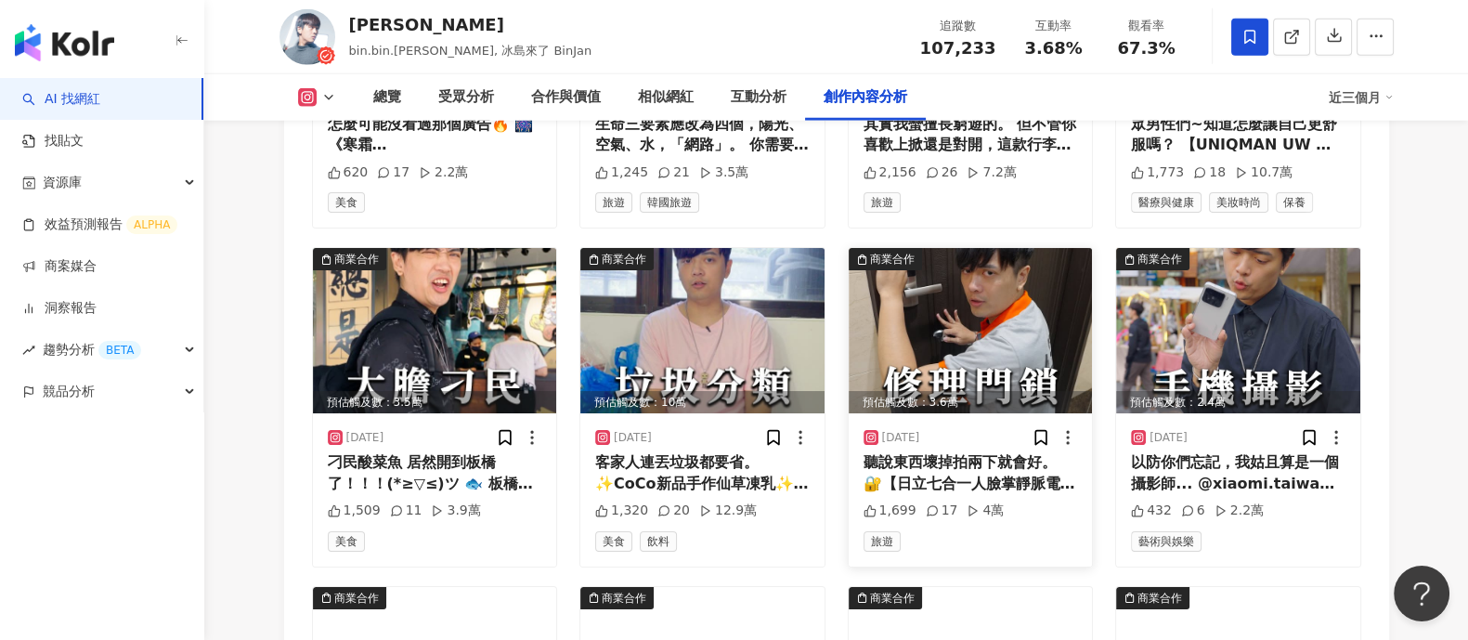
scroll to position [6583, 0]
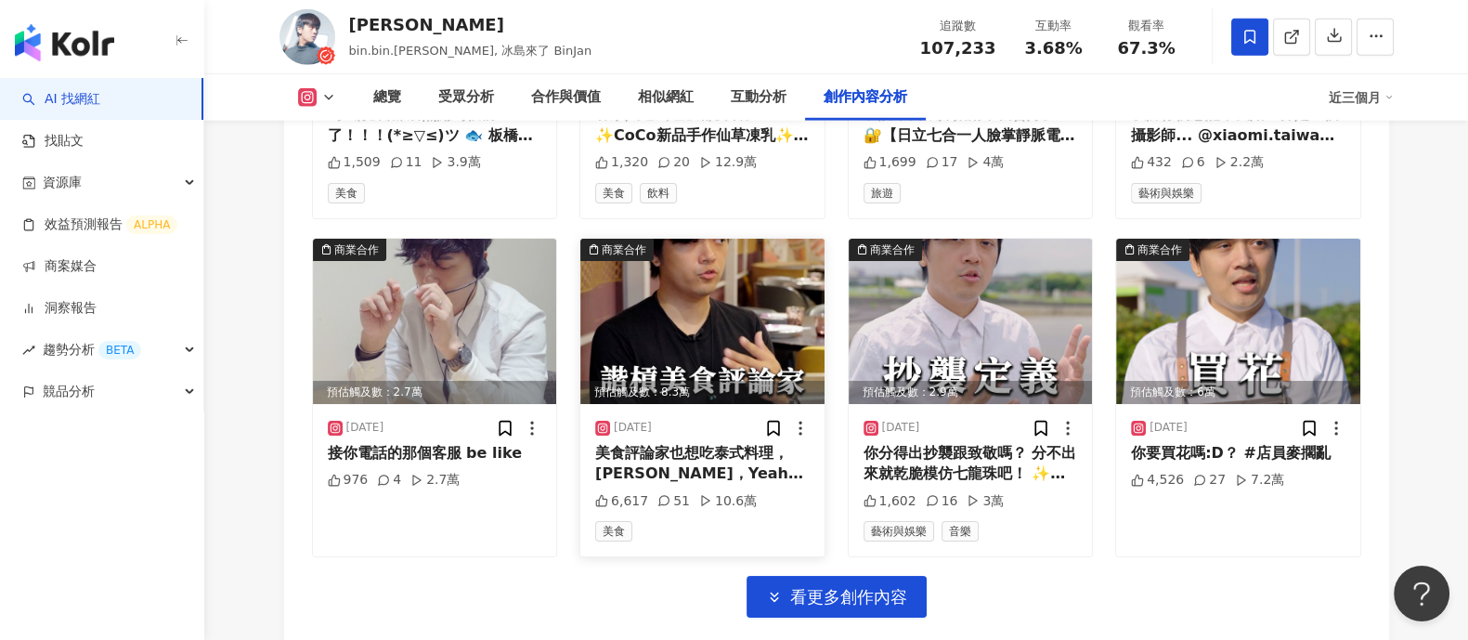
click at [701, 239] on img at bounding box center [702, 321] width 244 height 165
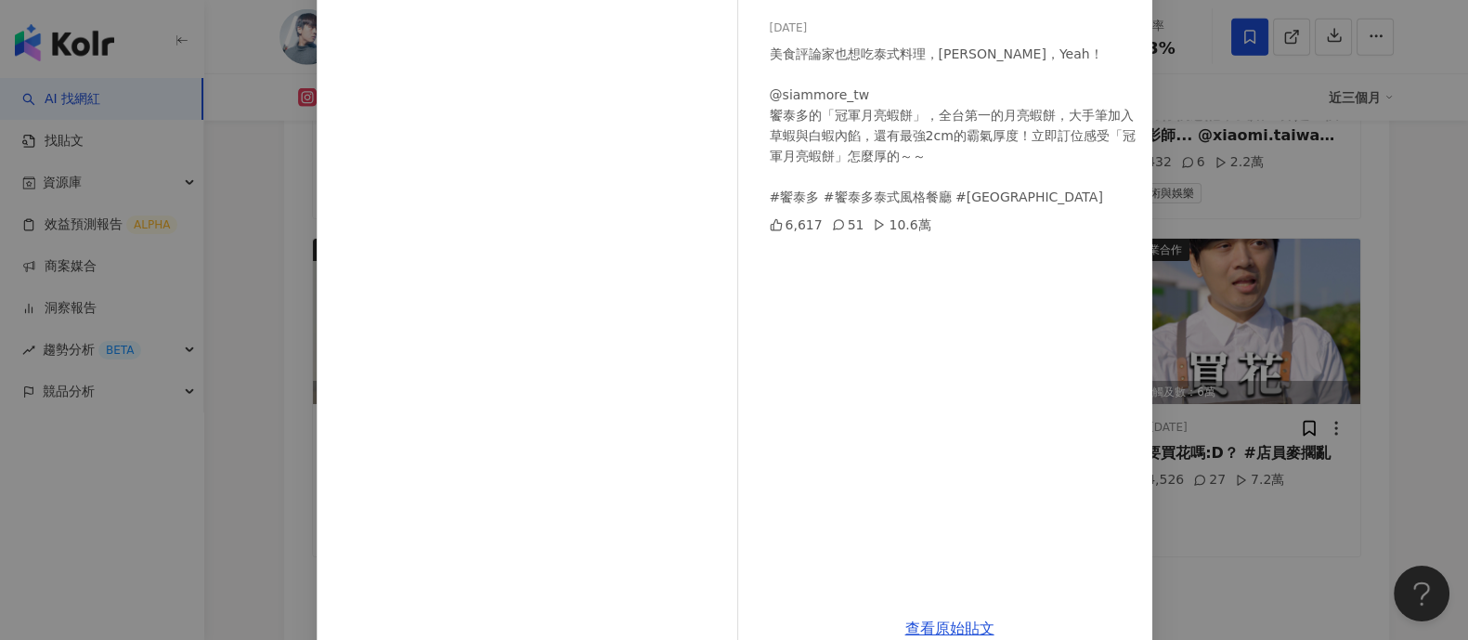
scroll to position [192, 0]
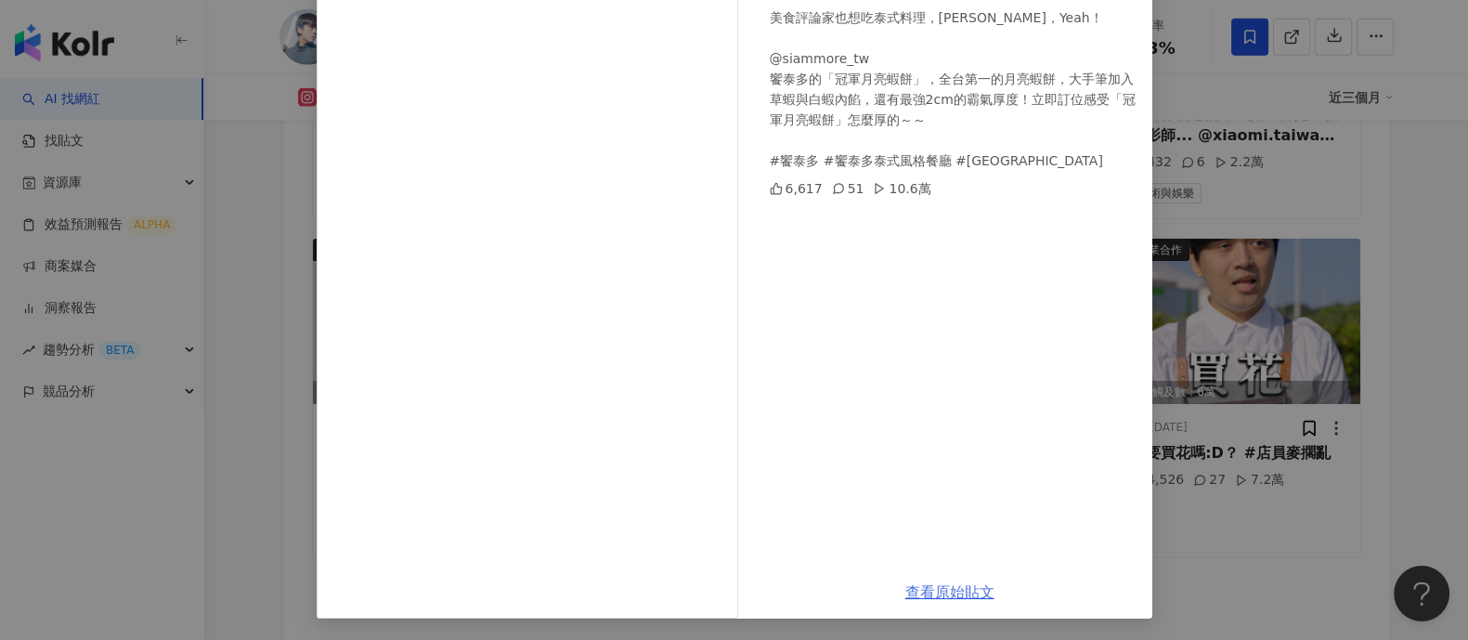
click at [924, 593] on link "查看原始貼文" at bounding box center [950, 592] width 89 height 18
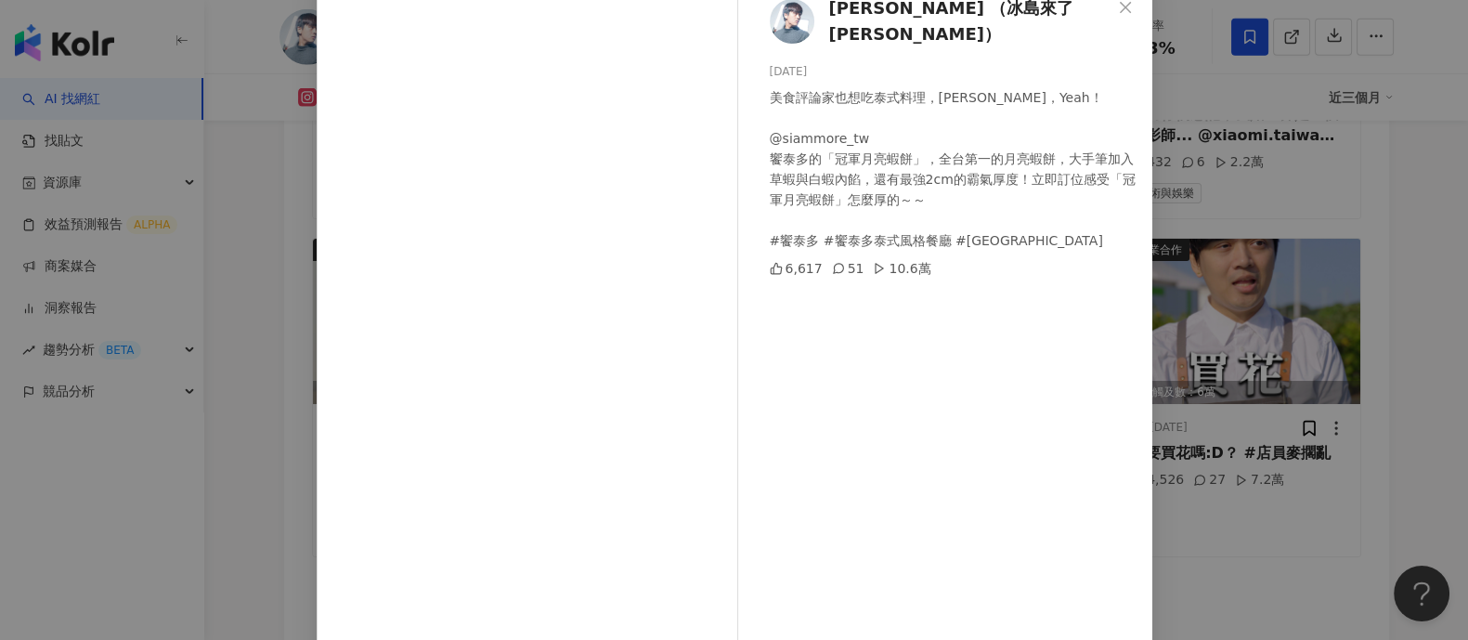
scroll to position [76, 0]
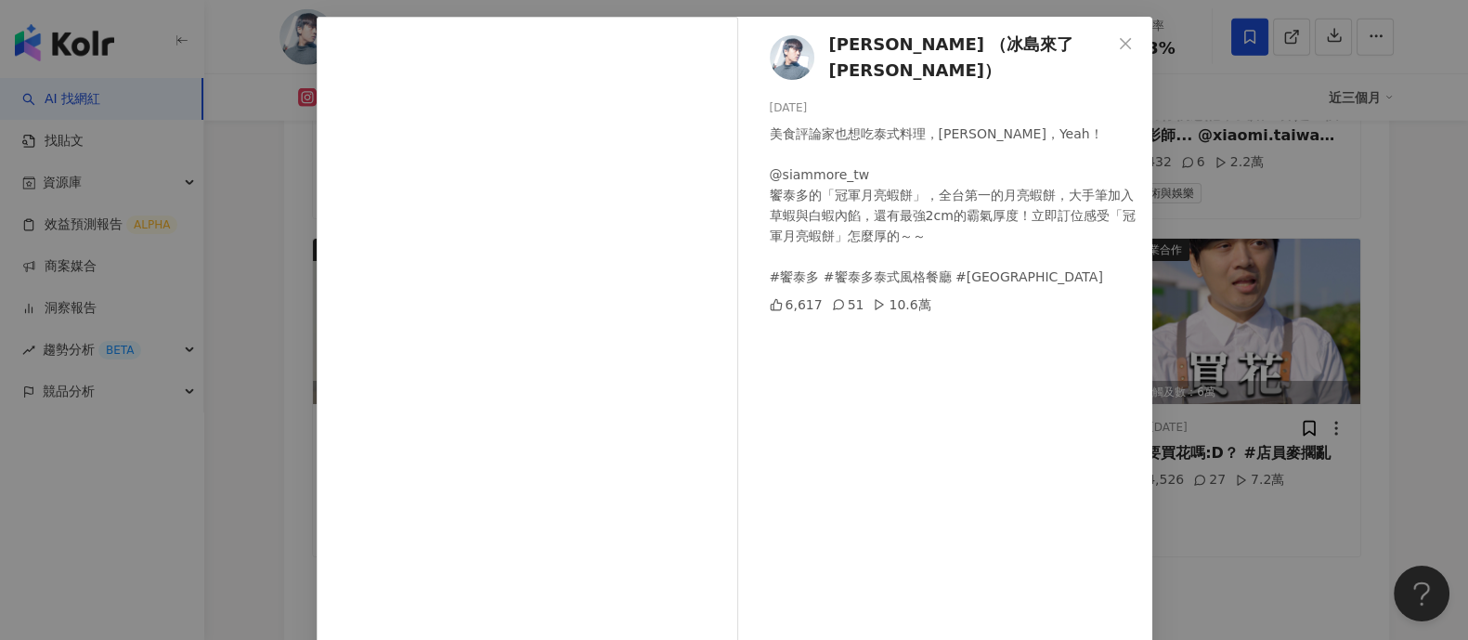
click at [1297, 240] on div "詹彬 （冰島來了 Bin Jan） 2025/5/23 美食評論家也想吃泰式料理，泰泰泰，Yeah！ @siammore_tw 饗泰多的「冠軍月亮蝦餅」，全台…" at bounding box center [734, 320] width 1468 height 640
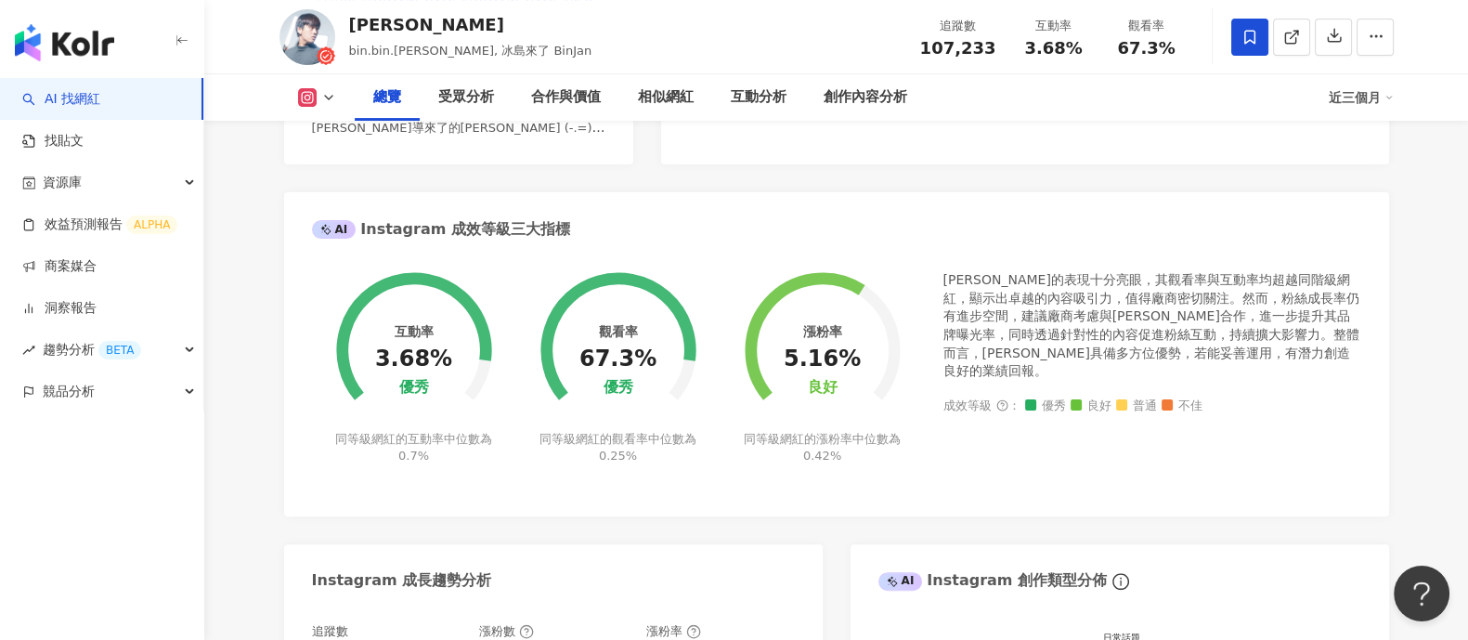
scroll to position [0, 0]
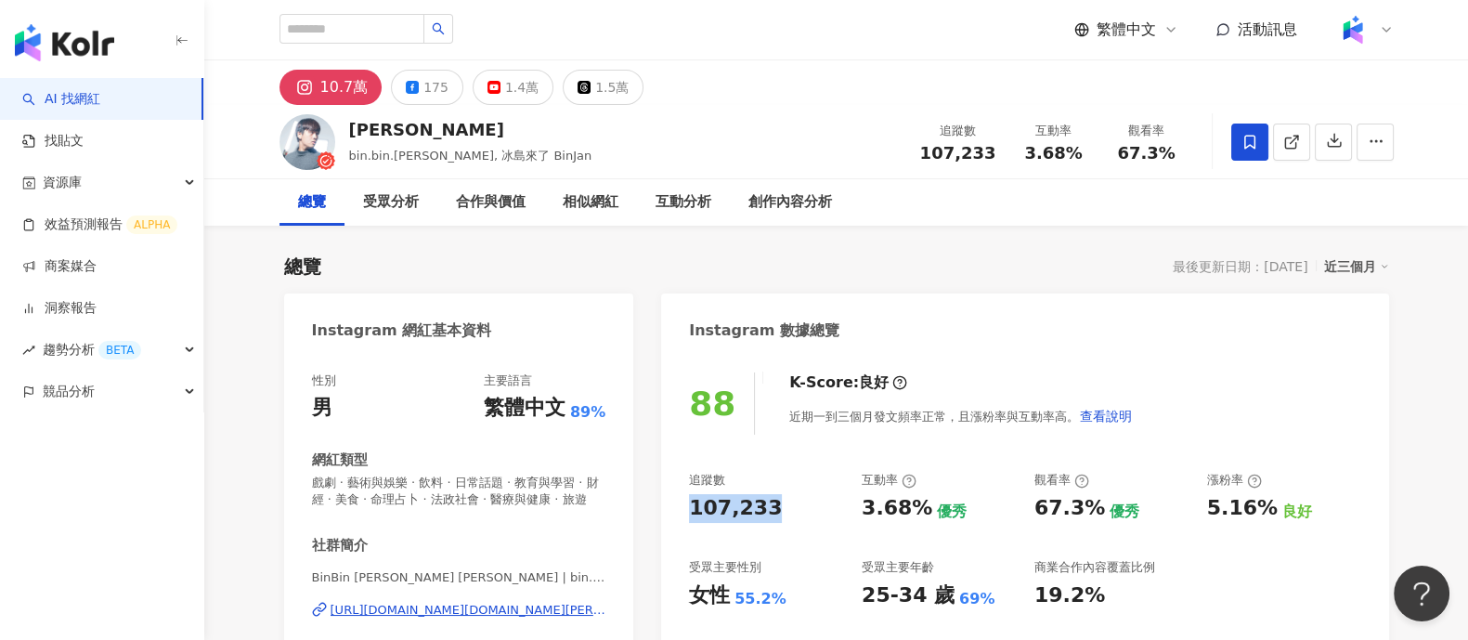
drag, startPoint x: 682, startPoint y: 508, endPoint x: 953, endPoint y: 15, distance: 562.8
click at [797, 497] on div "88 K-Score : 良好 近期一到三個月發文頻率正常，且漲粉率與互動率高。 查看說明 追蹤數 107,233 互動率 3.68% 優秀 觀看率 67.3…" at bounding box center [1024, 562] width 727 height 417
copy div "107,233"
drag, startPoint x: 866, startPoint y: 508, endPoint x: 915, endPoint y: 508, distance: 49.2
click at [915, 508] on div "3.68%" at bounding box center [897, 508] width 71 height 29
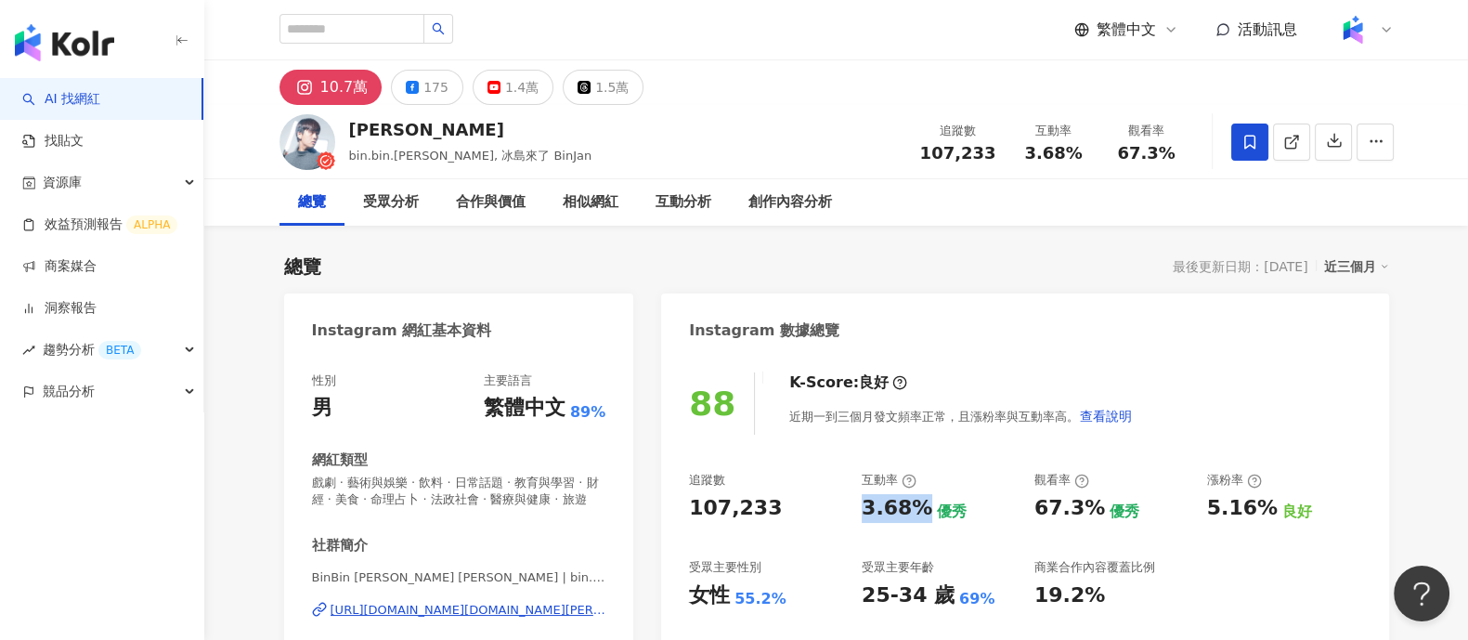
copy div "3.68%"
drag, startPoint x: 1026, startPoint y: 504, endPoint x: 1092, endPoint y: 508, distance: 66.0
click at [1092, 508] on div "追蹤數 107,233 互動率 3.68% 優秀 觀看率 67.3% 優秀 漲粉率 5.16% 良好 受眾主要性別 女性 55.2% 受眾主要年齡 25-34…" at bounding box center [1024, 540] width 671 height 137
copy div "67.3%"
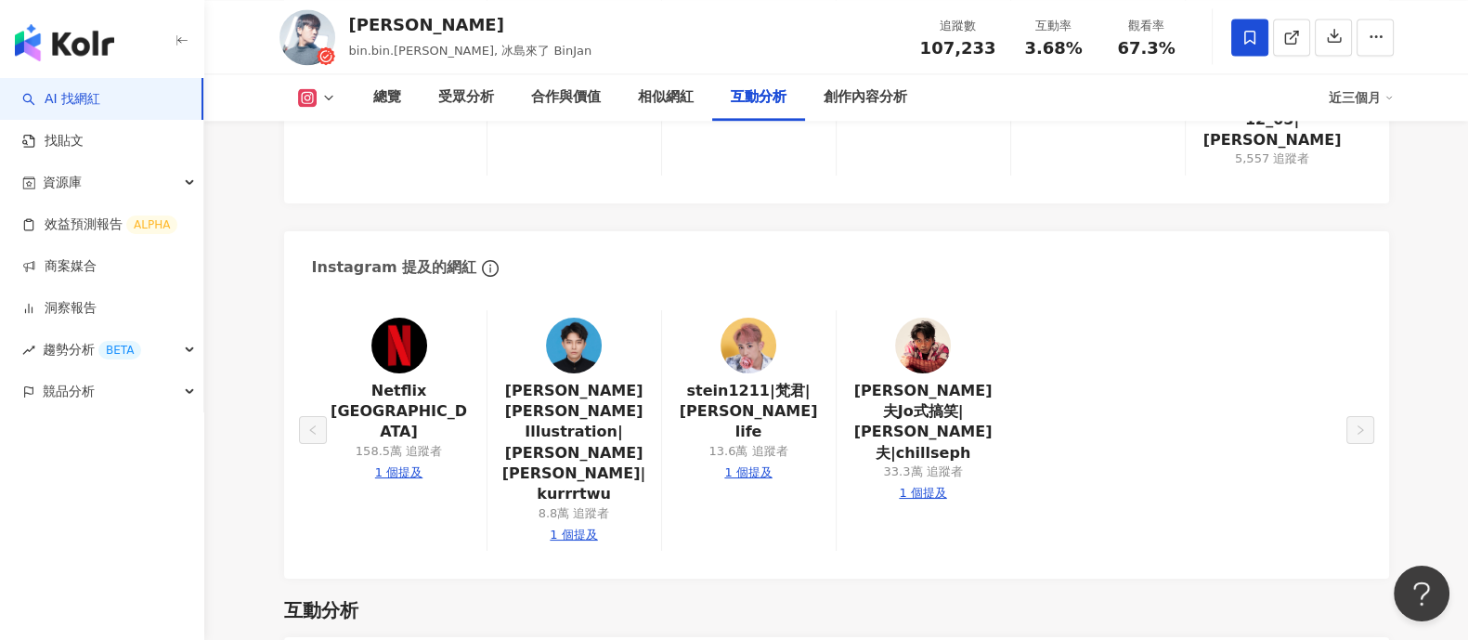
scroll to position [3714, 0]
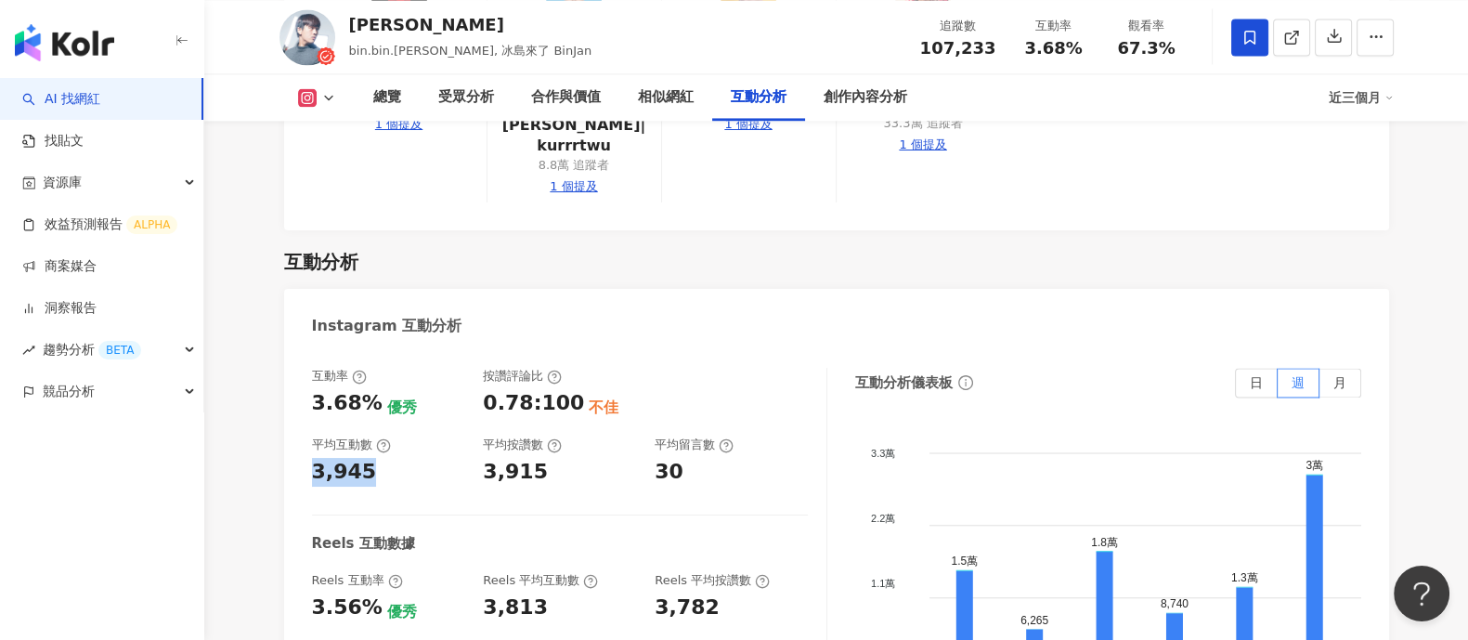
drag, startPoint x: 304, startPoint y: 368, endPoint x: 441, endPoint y: 368, distance: 137.5
click at [441, 368] on div "互動率 3.68% 優秀 按讚評論比 0.78:100 不佳 平均互動數 3,945 平均按讚數 3,915 平均留言數 30 Reels 互動數據 Reel…" at bounding box center [836, 558] width 1105 height 418
copy div "3,945"
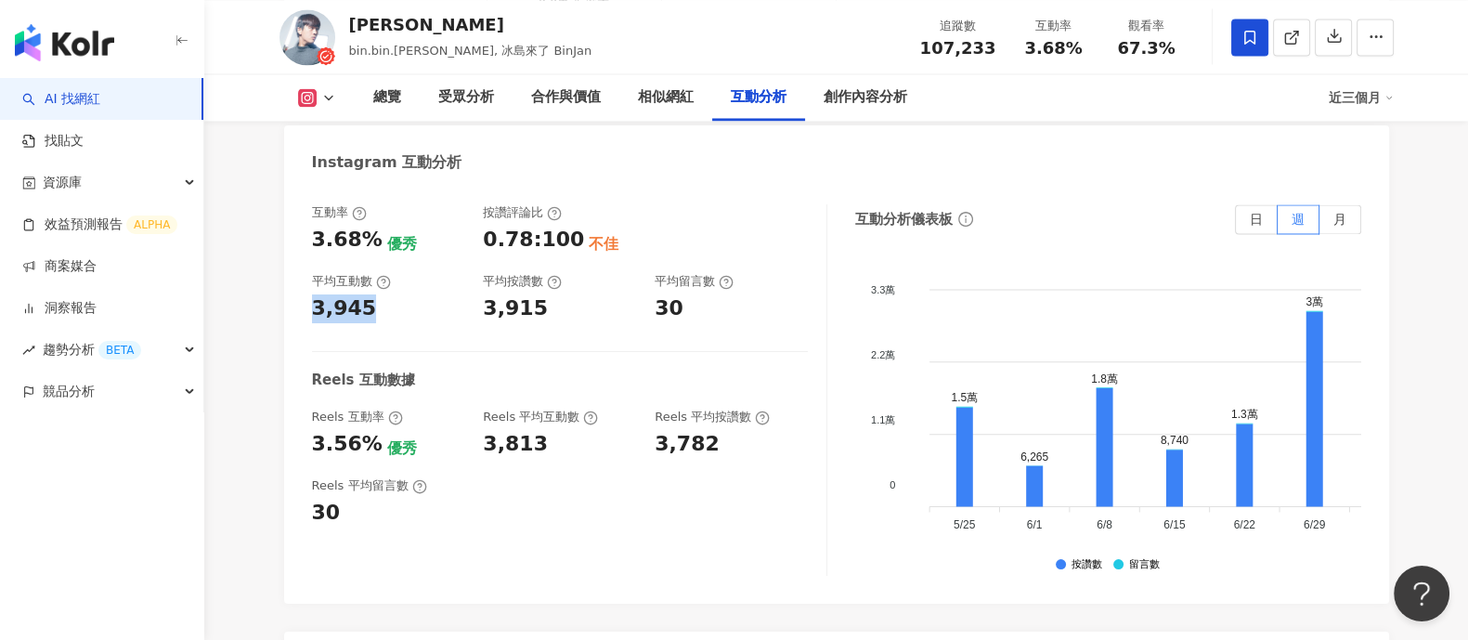
scroll to position [4063, 0]
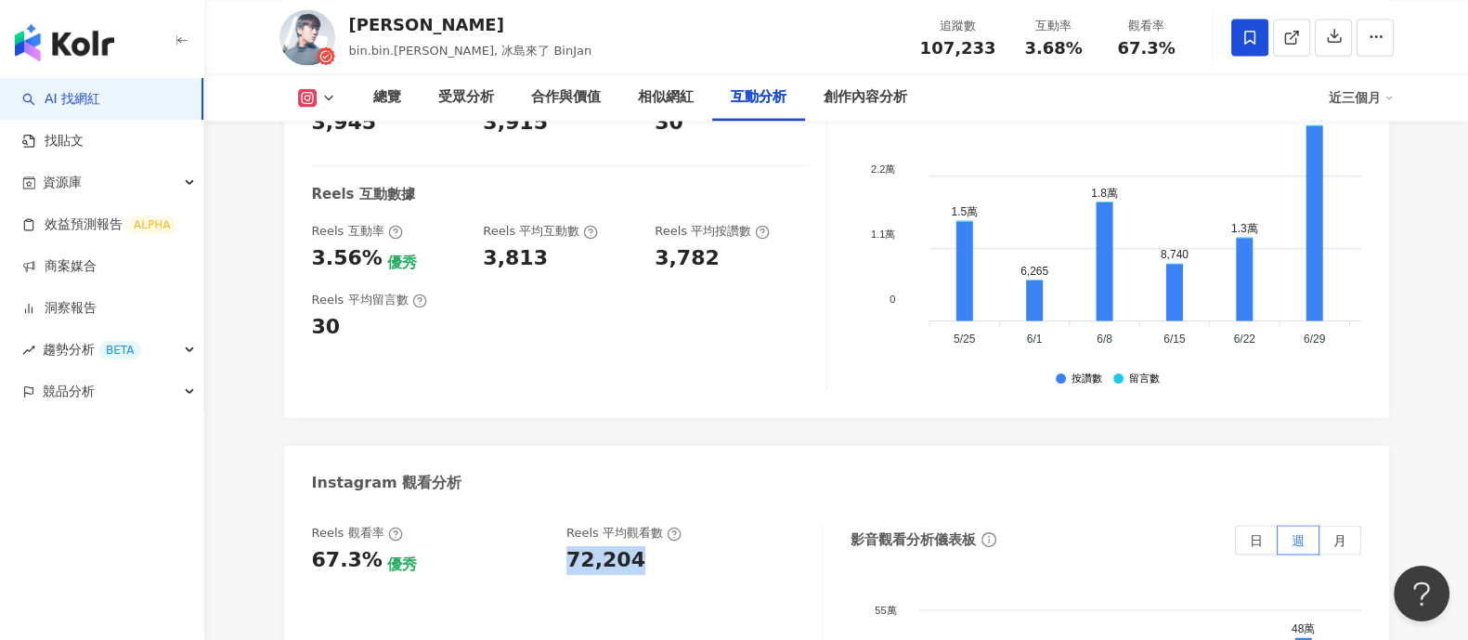
drag, startPoint x: 569, startPoint y: 450, endPoint x: 679, endPoint y: 447, distance: 109.6
click at [679, 546] on div "72,204" at bounding box center [685, 560] width 237 height 29
copy div "72,204"
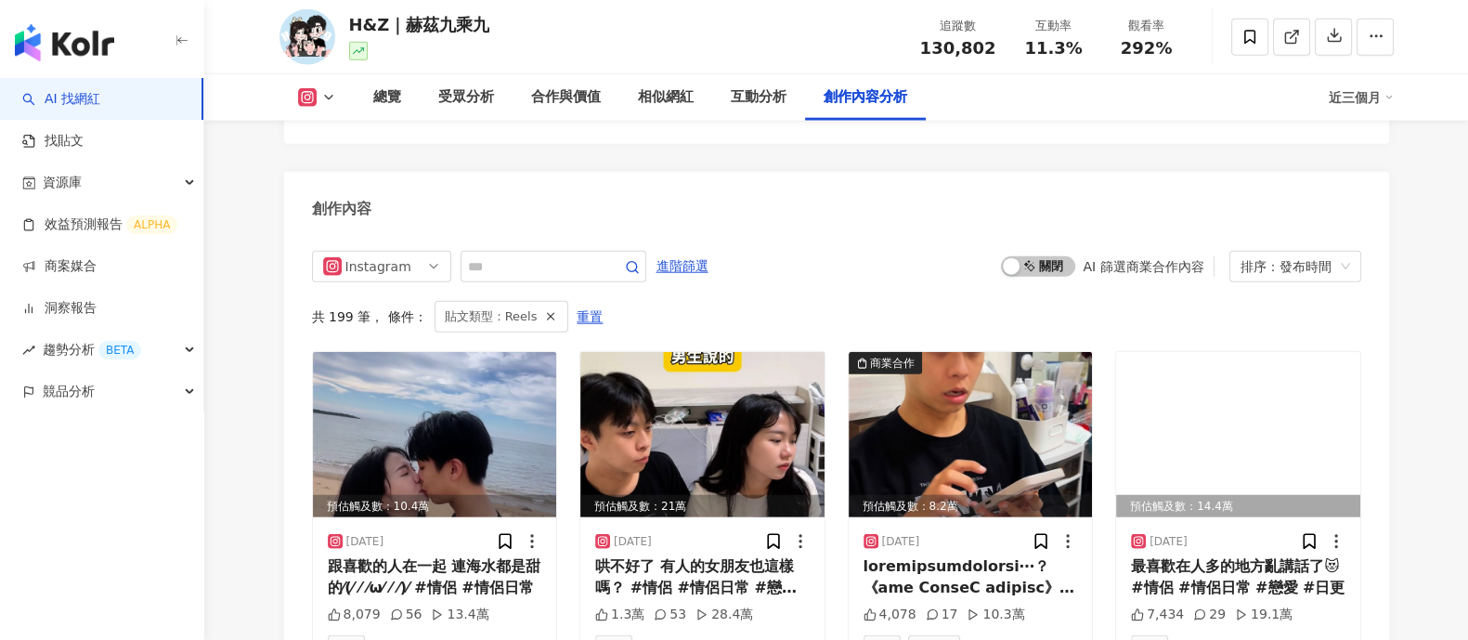
scroll to position [5786, 0]
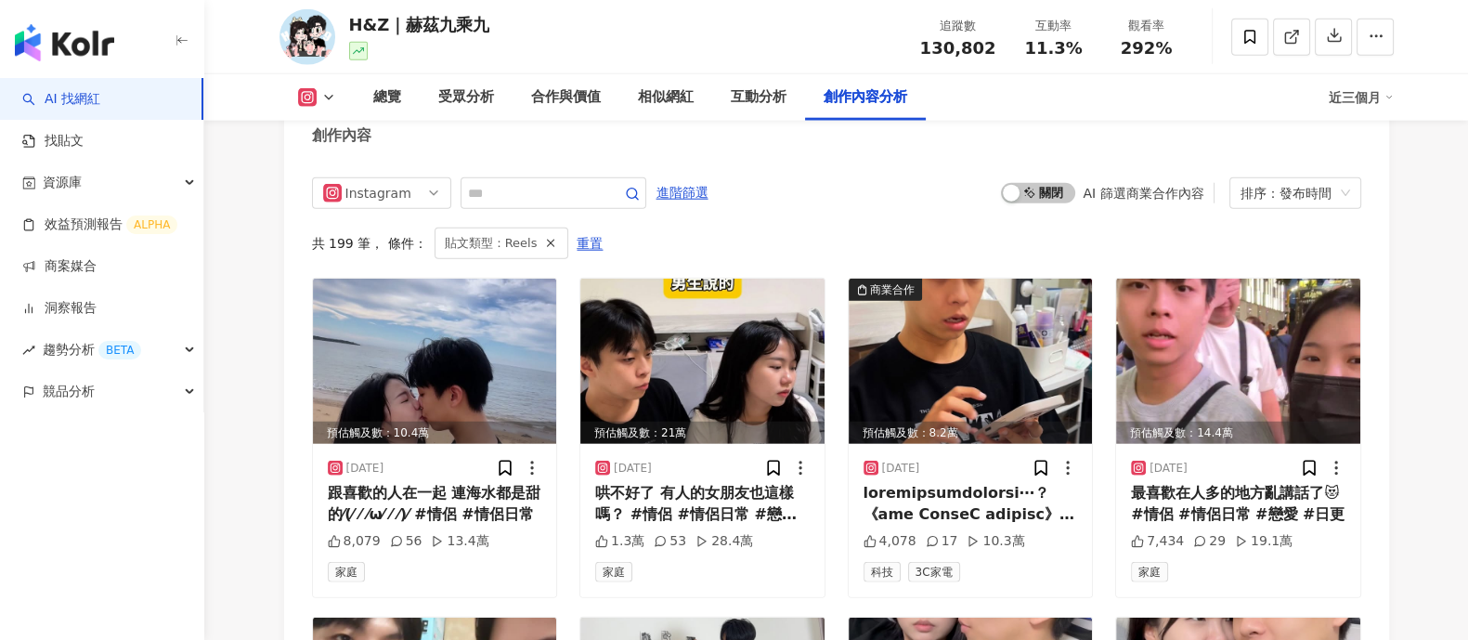
click at [1027, 347] on div "Instagram Hashtag 分析 #情侶 #戀愛 #日更 #服飾 #情侶創業 #創業 #婚紗 #貓咪 #s2o #cover #翻唱 #寵物婚紗 #月…" at bounding box center [836, 554] width 1105 height 1615
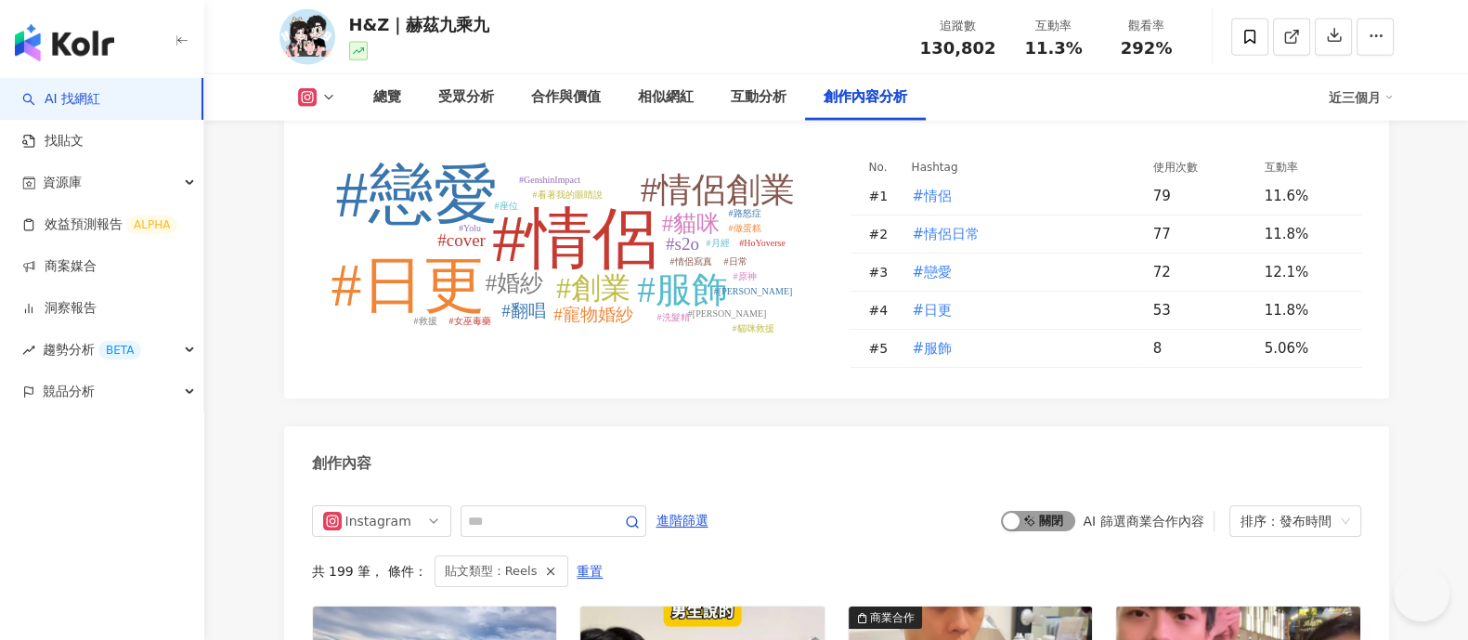
click at [1030, 511] on span "啟動 關閉" at bounding box center [1038, 521] width 74 height 20
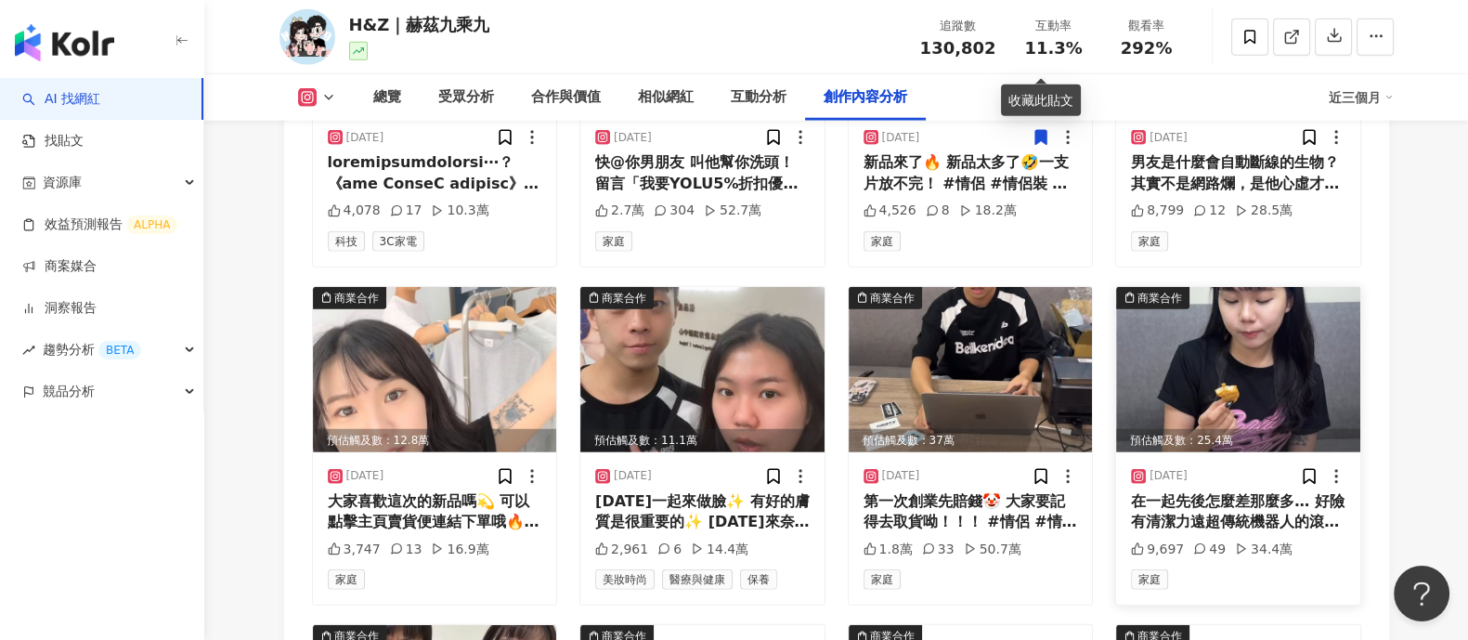
scroll to position [6039, 0]
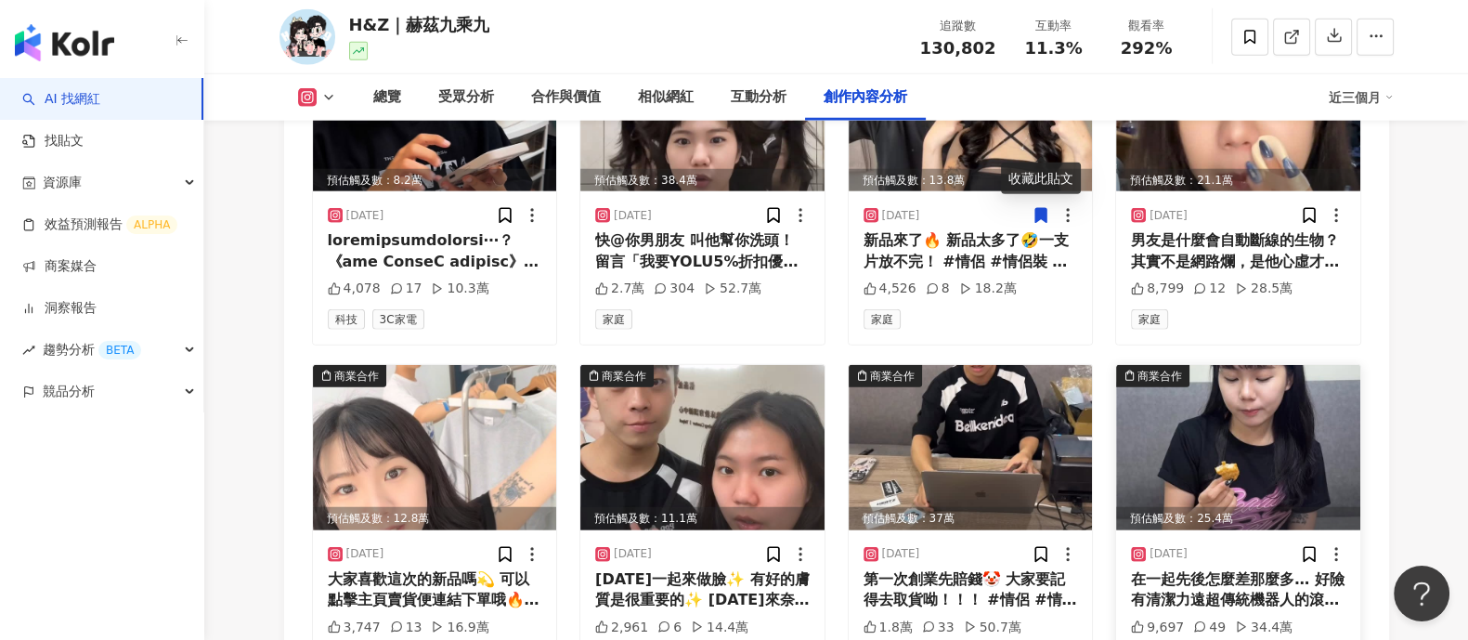
click at [1231, 365] on img at bounding box center [1238, 447] width 244 height 165
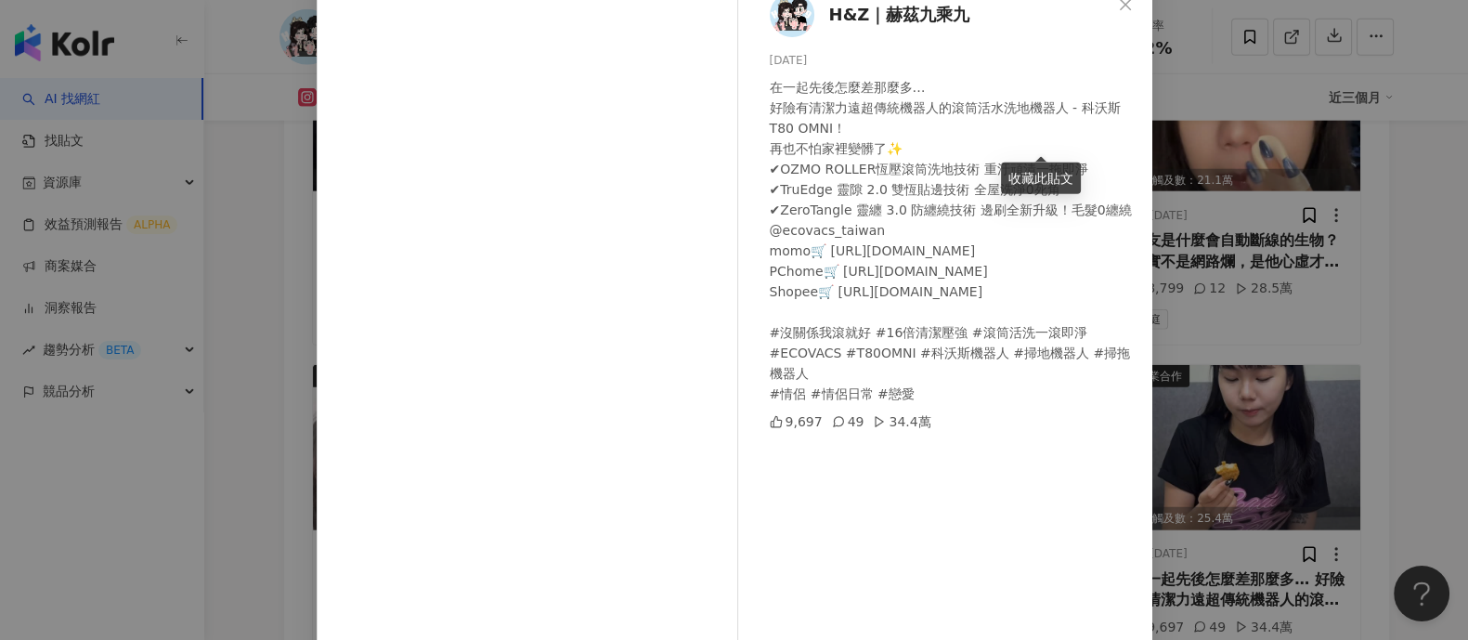
scroll to position [192, 0]
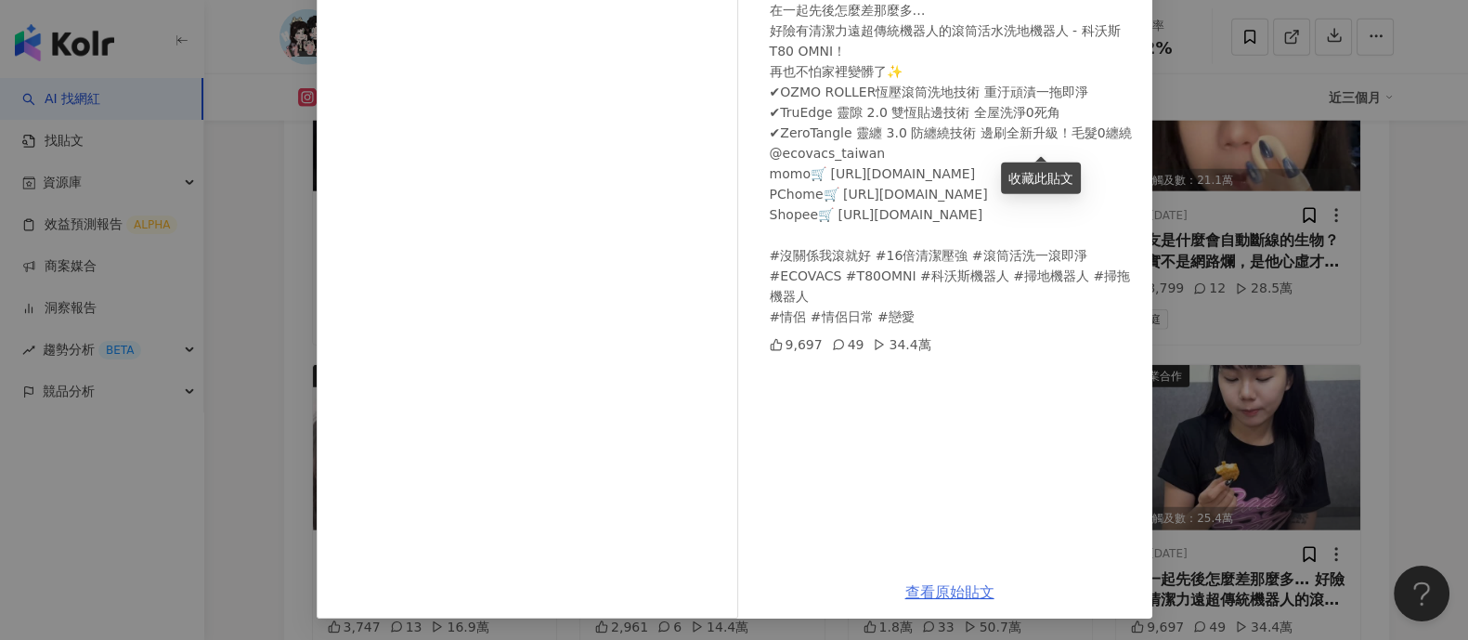
click at [947, 587] on link "查看原始貼文" at bounding box center [950, 592] width 89 height 18
drag, startPoint x: 1231, startPoint y: 228, endPoint x: 1447, endPoint y: 469, distance: 323.6
click at [1233, 229] on div "H&Z｜赫茲九乘九 [DATE] 在一起先後怎麼差那麼多… 好險有清潔力遠超傳統機器人的滾筒活水洗地機器人 - 科沃斯T80 OMNI！ 再也不怕家裡變髒了✨…" at bounding box center [734, 320] width 1468 height 640
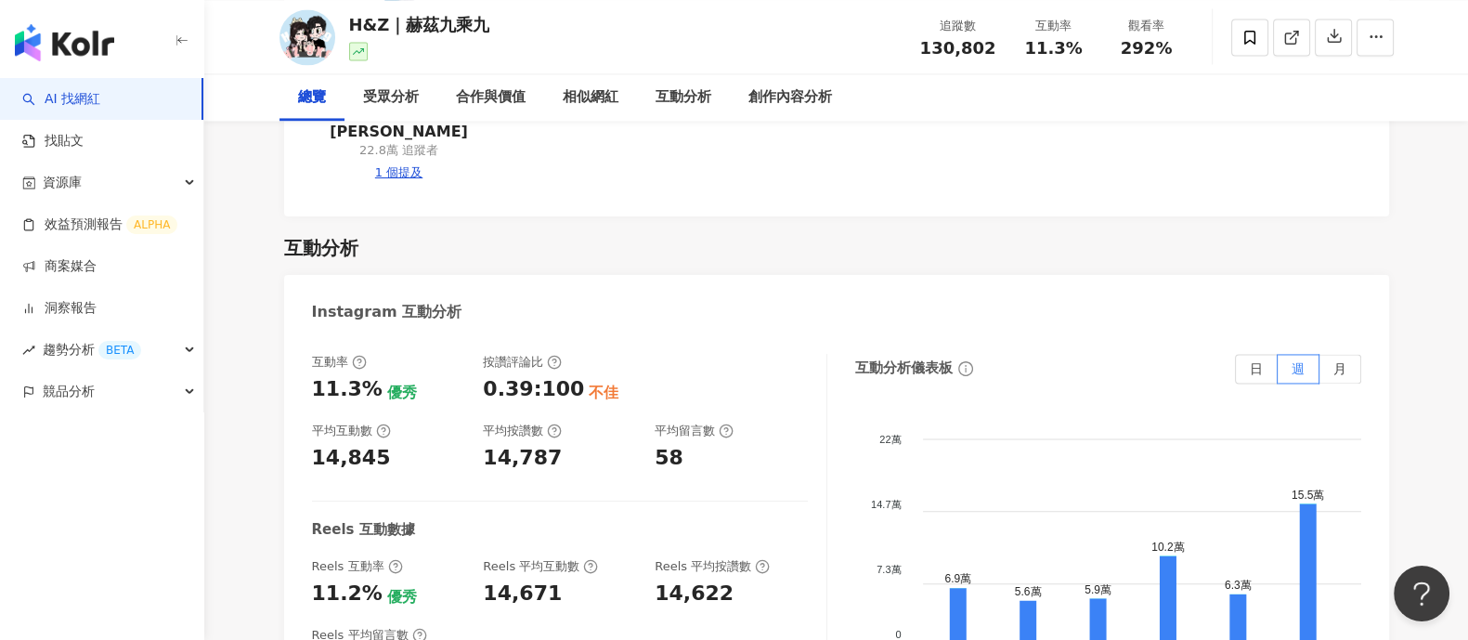
scroll to position [0, 0]
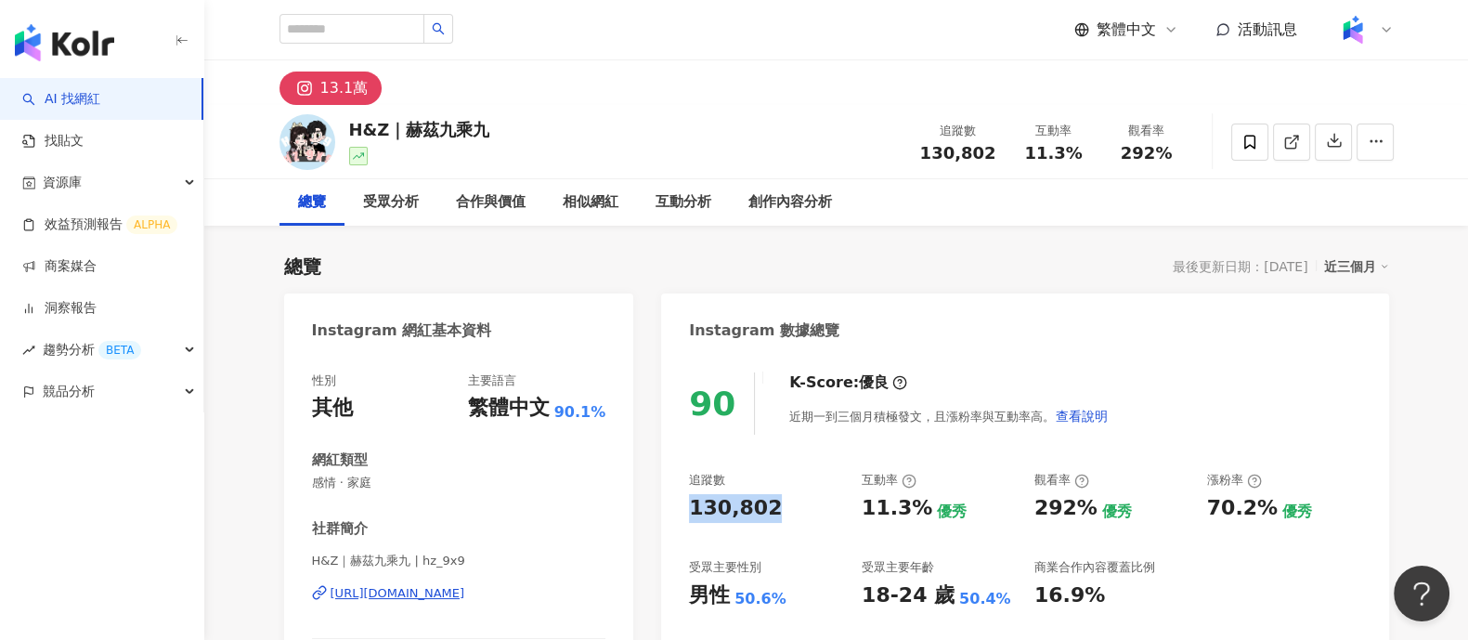
drag, startPoint x: 684, startPoint y: 505, endPoint x: 788, endPoint y: 503, distance: 104.0
click at [788, 503] on div "90 K-Score : 優良 近期一到三個月積極發文，且漲粉率與互動率高。 查看說明 追蹤數 130,802 互動率 11.3% 優秀 觀看率 292% 優…" at bounding box center [1024, 562] width 727 height 417
copy div "130,802"
drag, startPoint x: 854, startPoint y: 506, endPoint x: 984, endPoint y: 9, distance: 513.6
click at [919, 521] on div "追蹤數 130,802 互動率 11.3% 優秀 觀看率 292% 優秀 漲粉率 70.2% 優秀 受眾主要性別 男性 50.6% 受眾主要年齡 18-24 …" at bounding box center [1024, 540] width 671 height 137
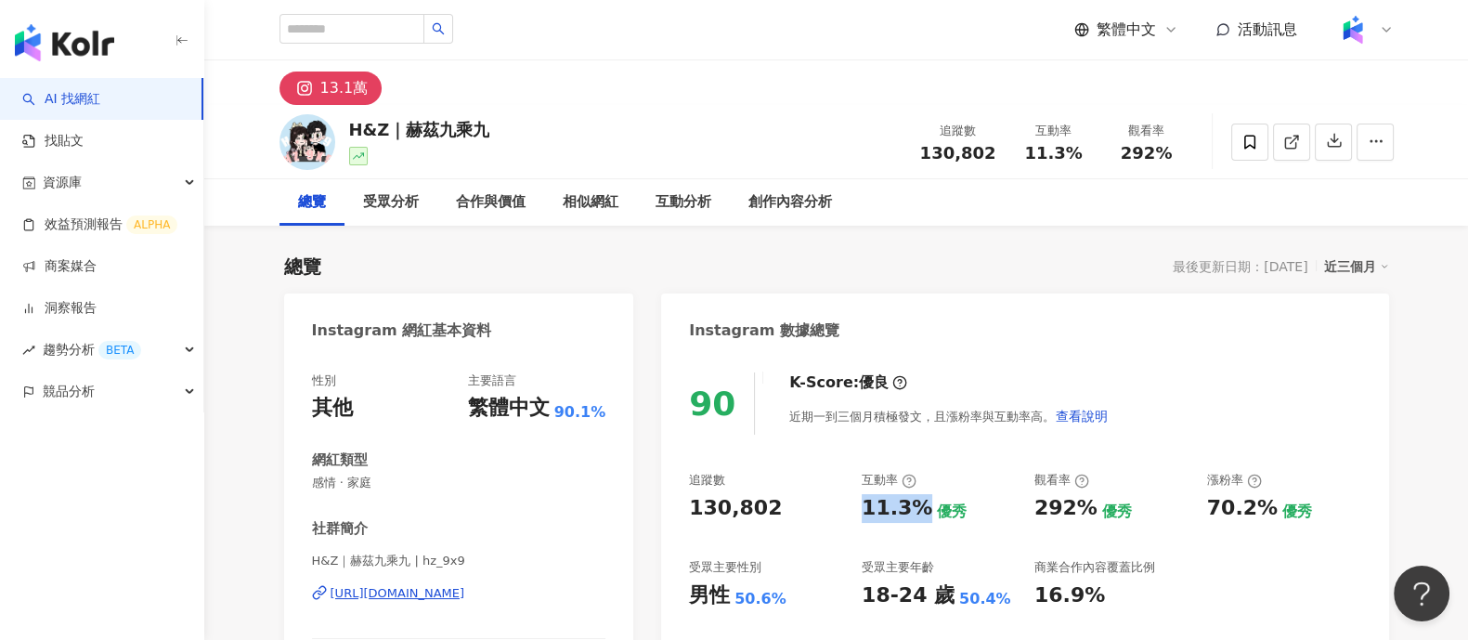
copy div "11.3%"
drag, startPoint x: 1034, startPoint y: 518, endPoint x: 1089, endPoint y: 518, distance: 55.7
click at [1089, 518] on div "追蹤數 130,802 互動率 11.3% 優秀 觀看率 292% 優秀 漲粉率 70.2% 優秀 受眾主要性別 男性 50.6% 受眾主要年齡 18-24 …" at bounding box center [1024, 540] width 671 height 137
copy div "292%"
drag, startPoint x: 1198, startPoint y: 503, endPoint x: 1226, endPoint y: 499, distance: 28.2
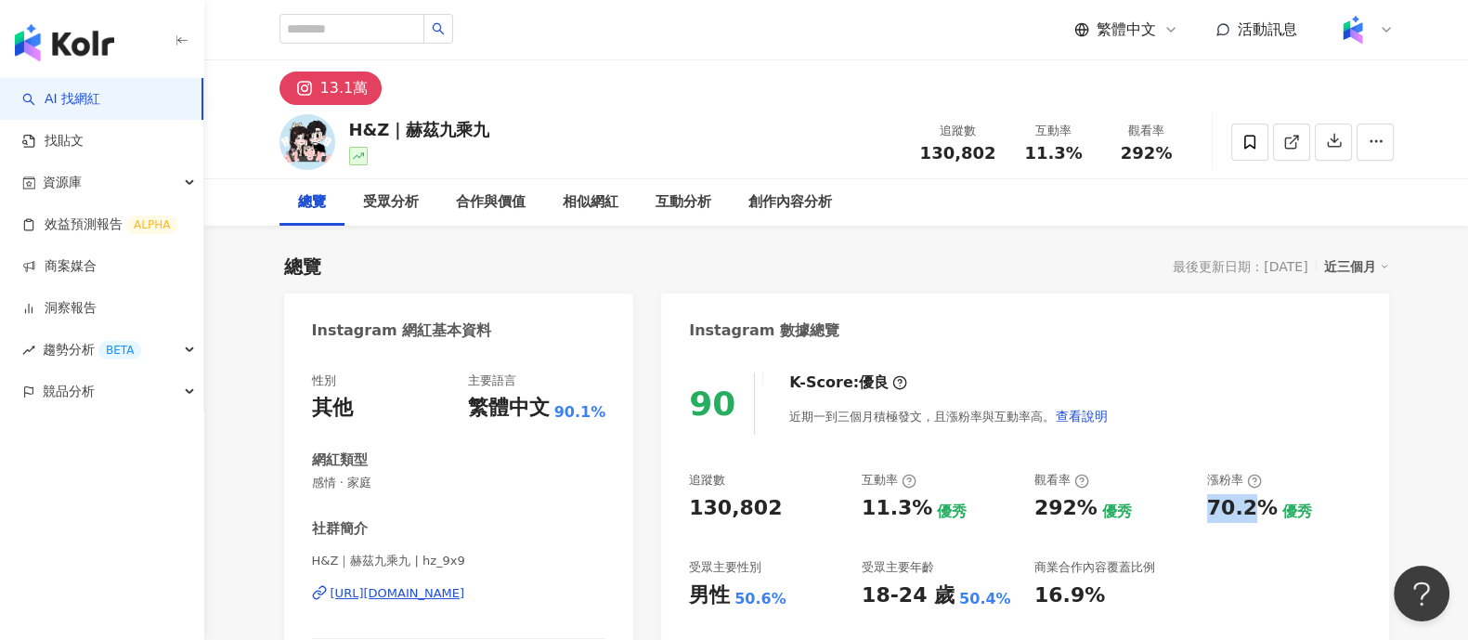
click at [1256, 508] on div "追蹤數 130,802 互動率 11.3% 優秀 觀看率 292% 優秀 漲粉率 70.2% 優秀 受眾主要性別 男性 50.6% 受眾主要年齡 18-24 …" at bounding box center [1024, 540] width 671 height 137
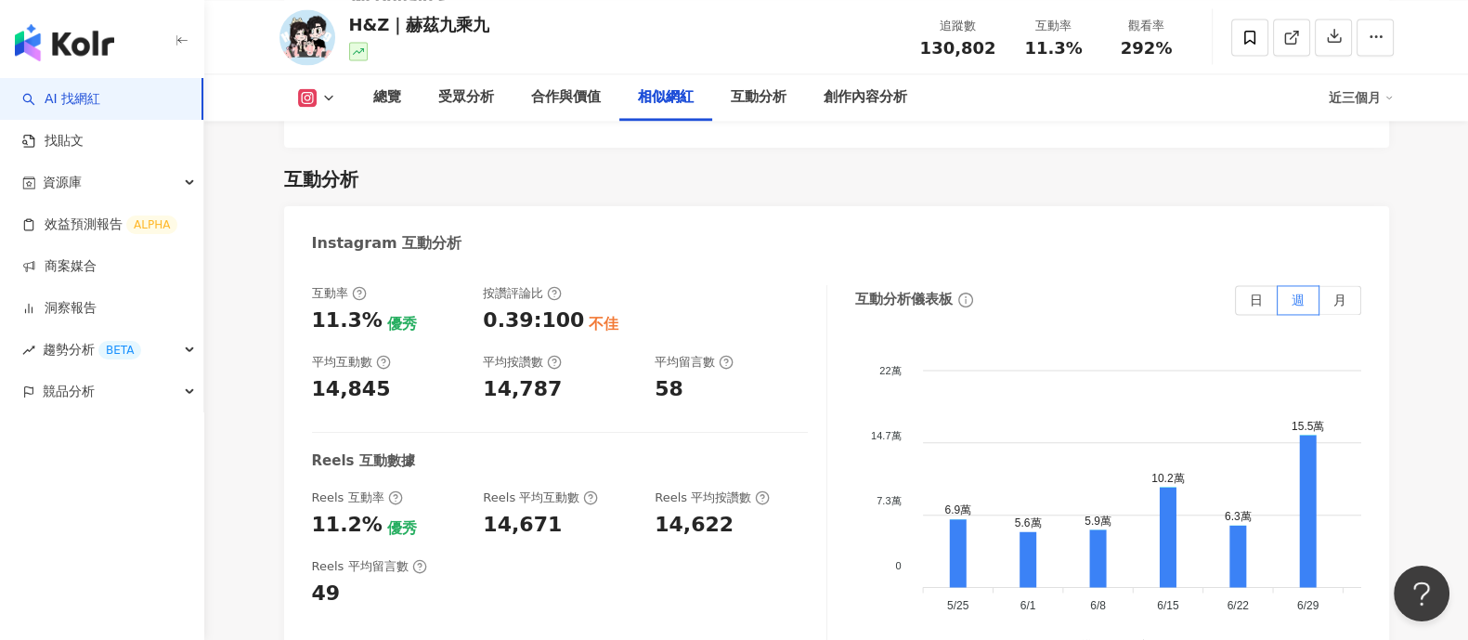
scroll to position [3714, 0]
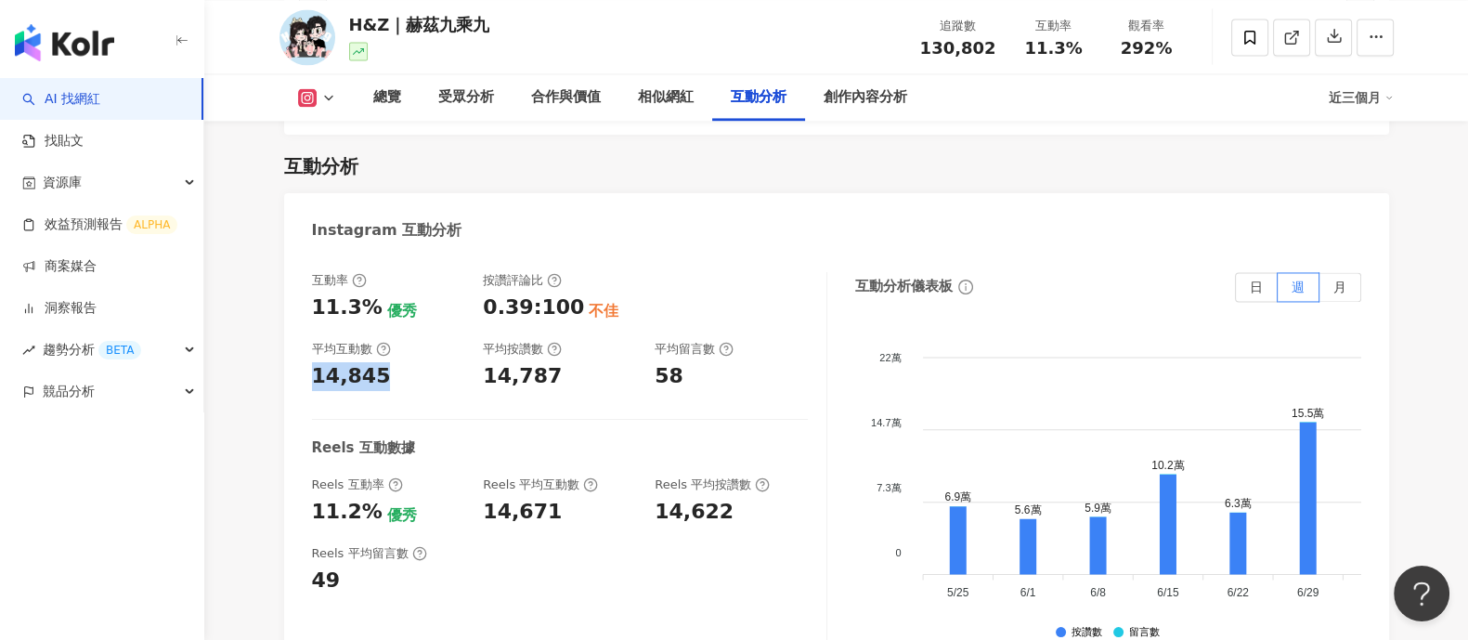
drag, startPoint x: 316, startPoint y: 282, endPoint x: 413, endPoint y: 280, distance: 97.5
click at [413, 362] on div "14,845" at bounding box center [388, 376] width 153 height 29
copy div "14,845"
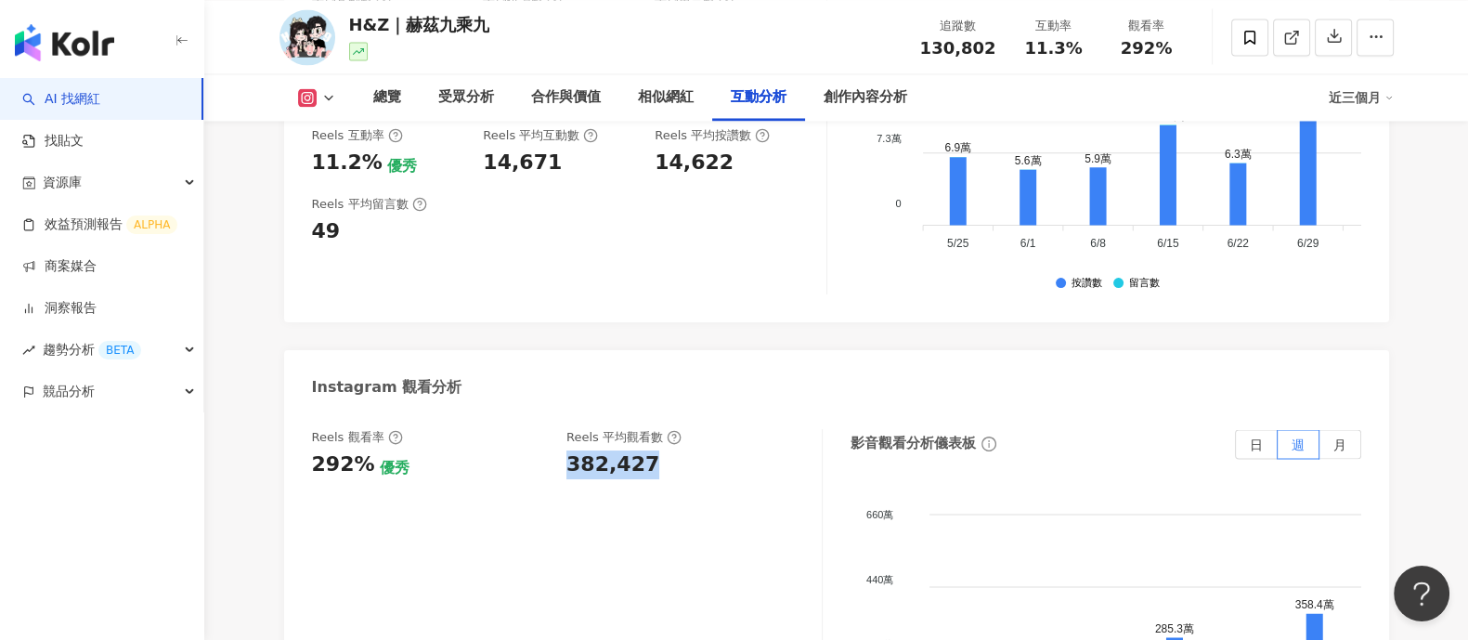
drag, startPoint x: 562, startPoint y: 377, endPoint x: 928, endPoint y: 15, distance: 514.9
click at [689, 429] on div "Reels 觀看率 292% 優秀 Reels 平均觀看數 382,427" at bounding box center [557, 454] width 491 height 50
copy div "382,427"
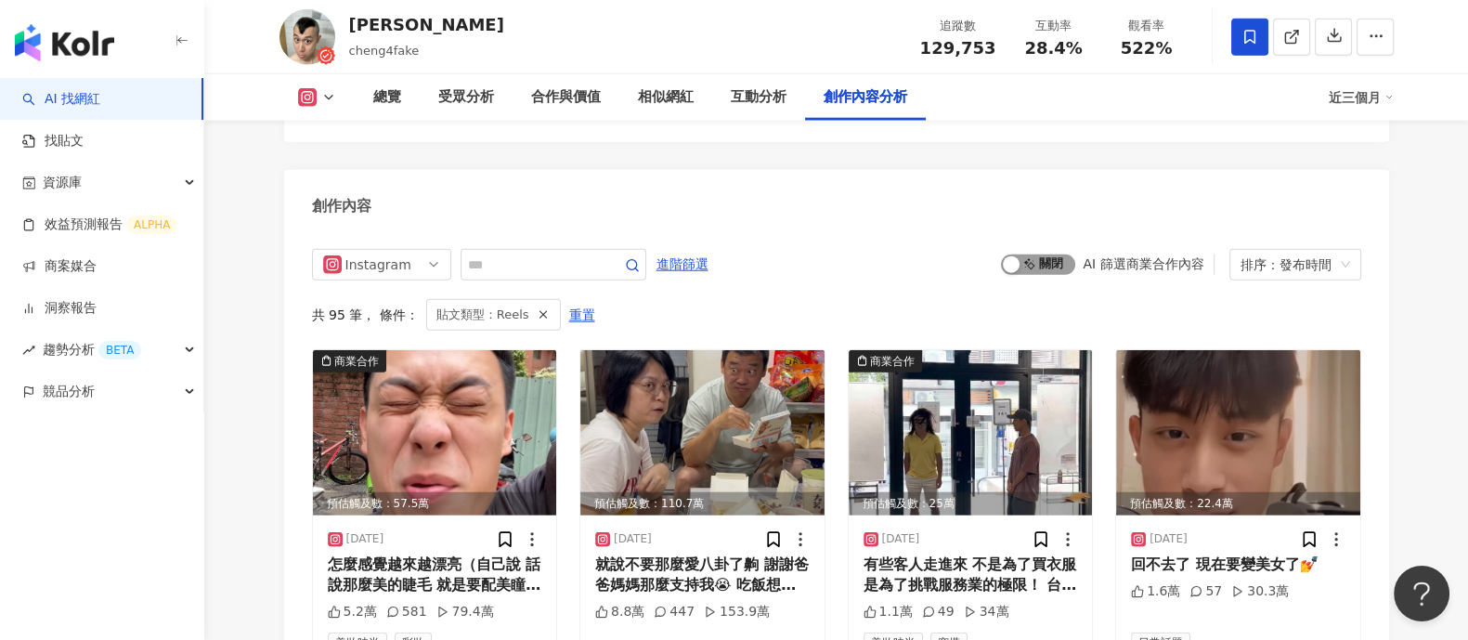
click at [1020, 256] on div "button" at bounding box center [1011, 264] width 17 height 17
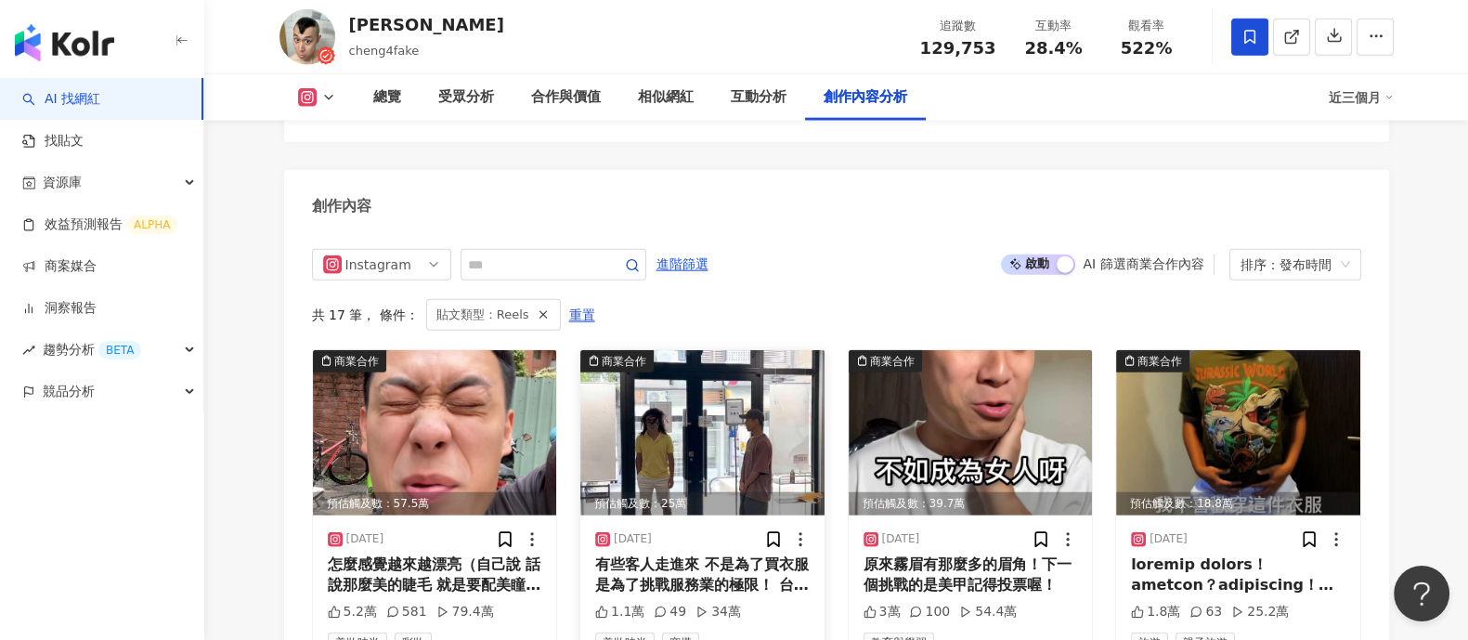
click at [686, 390] on img at bounding box center [702, 432] width 244 height 165
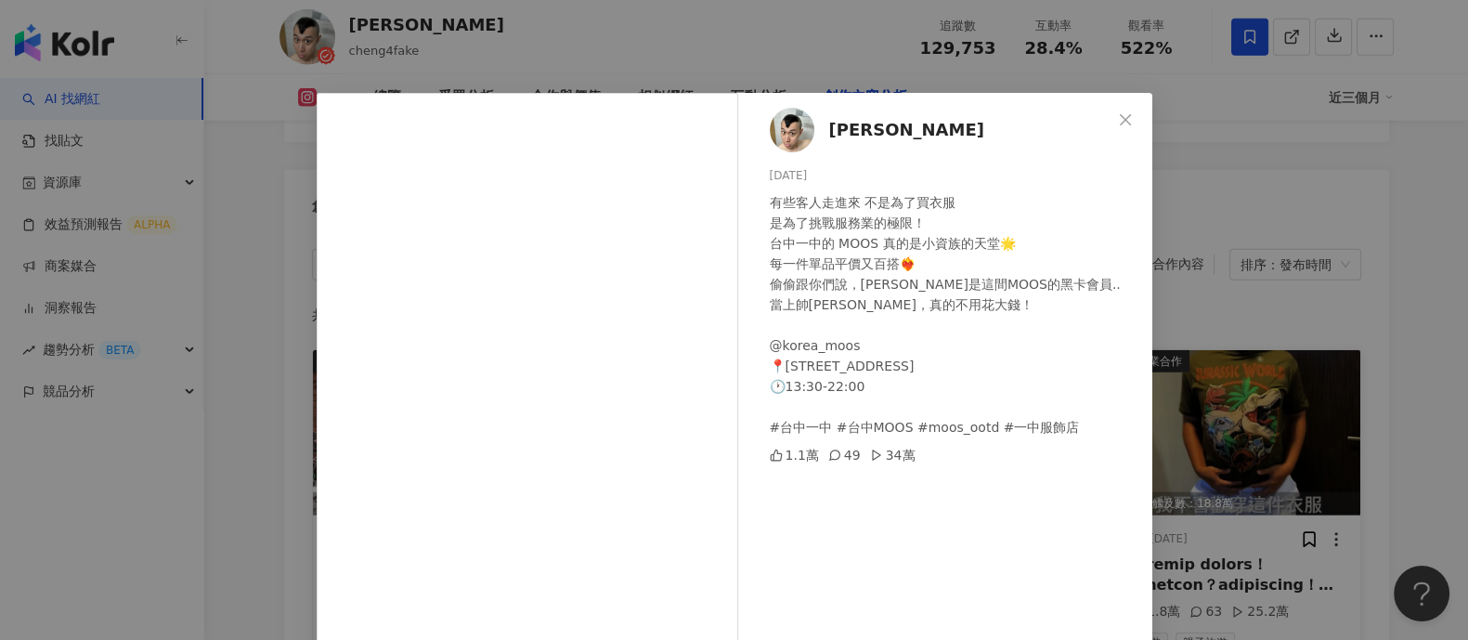
click at [1219, 312] on div "[PERSON_NAME] [DATE] 有些客人走進來 不是為了買衣服 是為了挑戰服務業的極限！ 台中一中的 MOOS 真的是小資族的天堂🌟 每一件單品平價…" at bounding box center [734, 320] width 1468 height 640
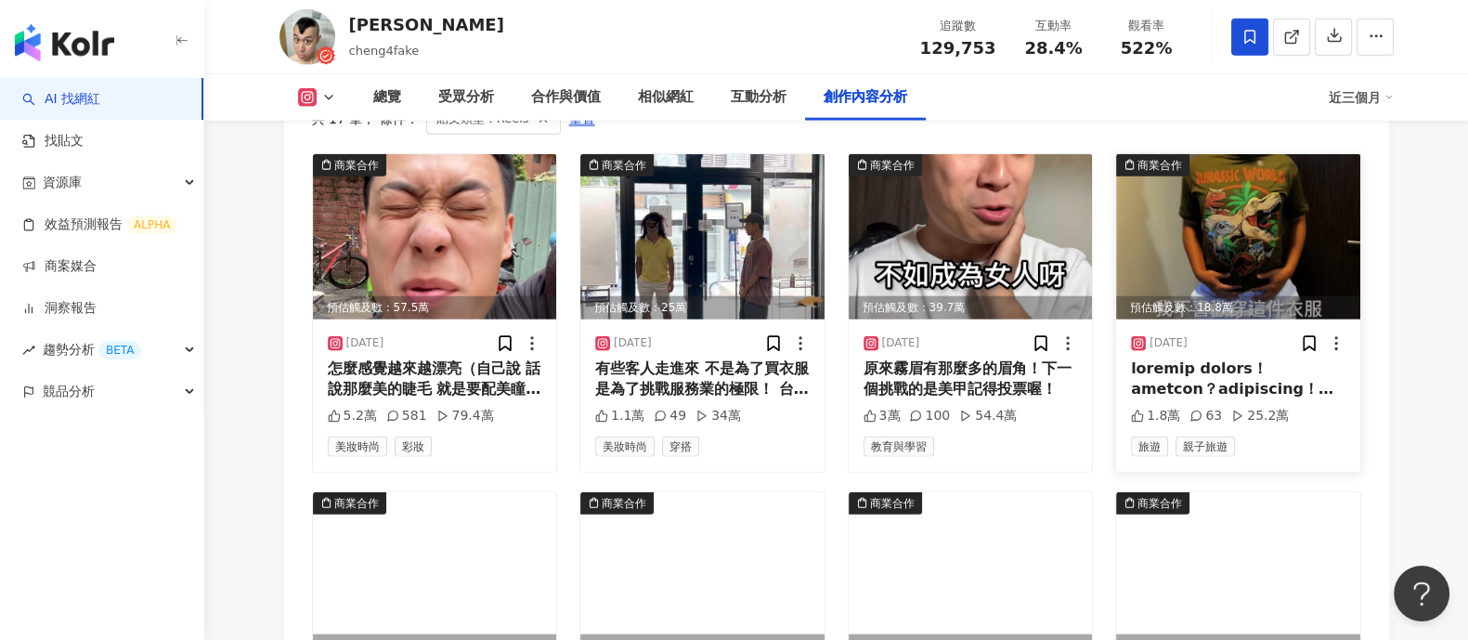
scroll to position [6031, 0]
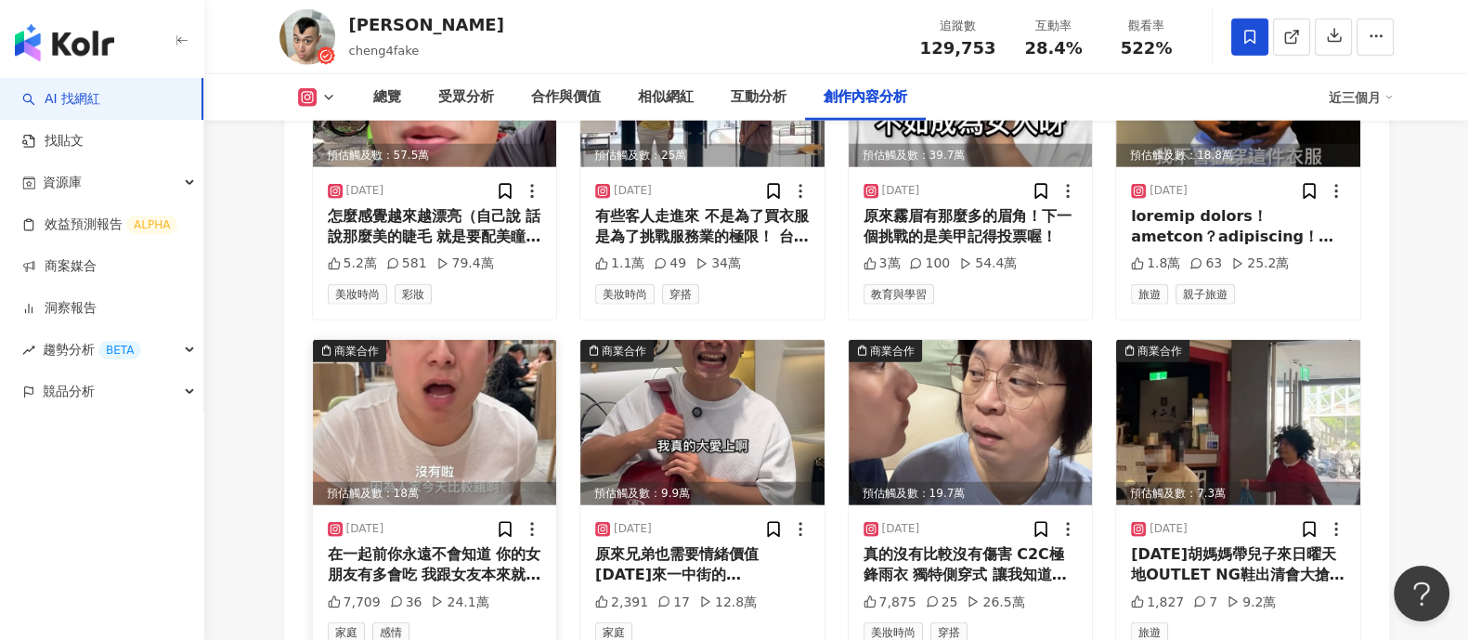
click at [418, 340] on img at bounding box center [435, 422] width 244 height 165
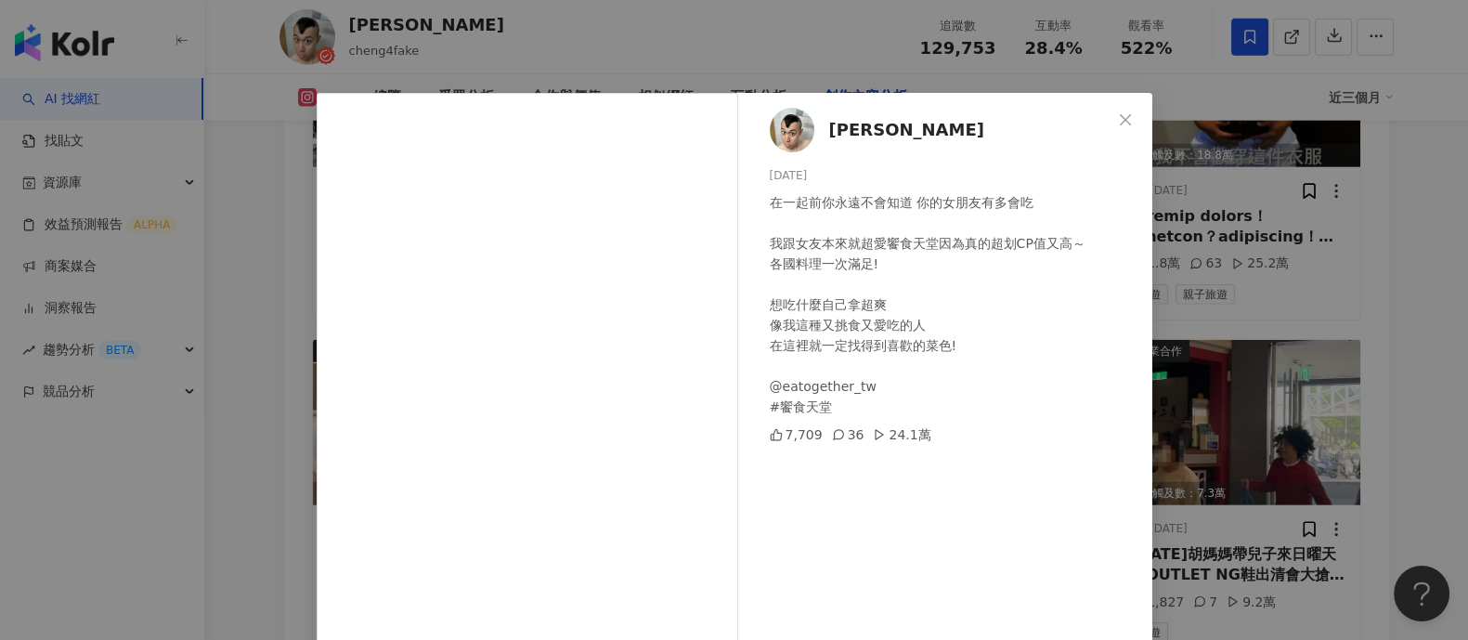
scroll to position [192, 0]
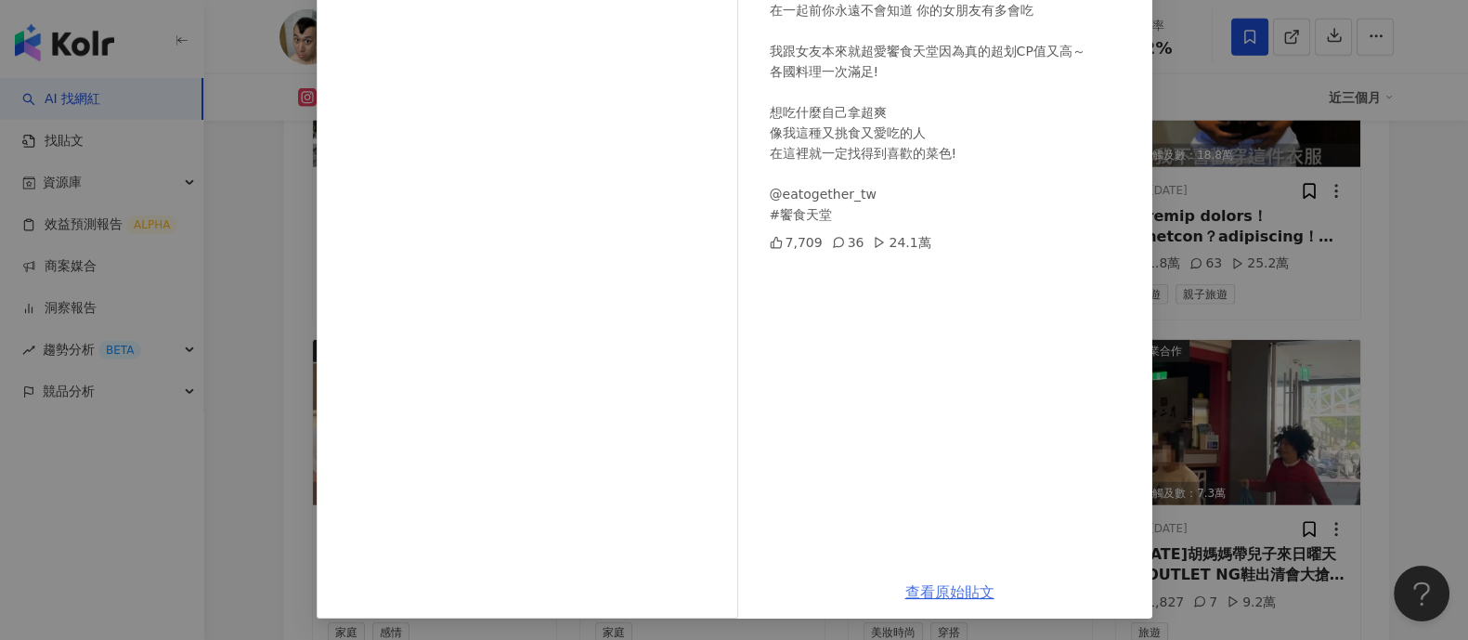
click at [939, 588] on link "查看原始貼文" at bounding box center [950, 592] width 89 height 18
click at [1179, 250] on div "[PERSON_NAME] [DATE] 在一起前你永遠不會知道 你的女朋友有多會吃 我跟女友本來就超愛饗食天堂因為真的超划CP值又高～ 各國料理一次滿足! …" at bounding box center [734, 320] width 1468 height 640
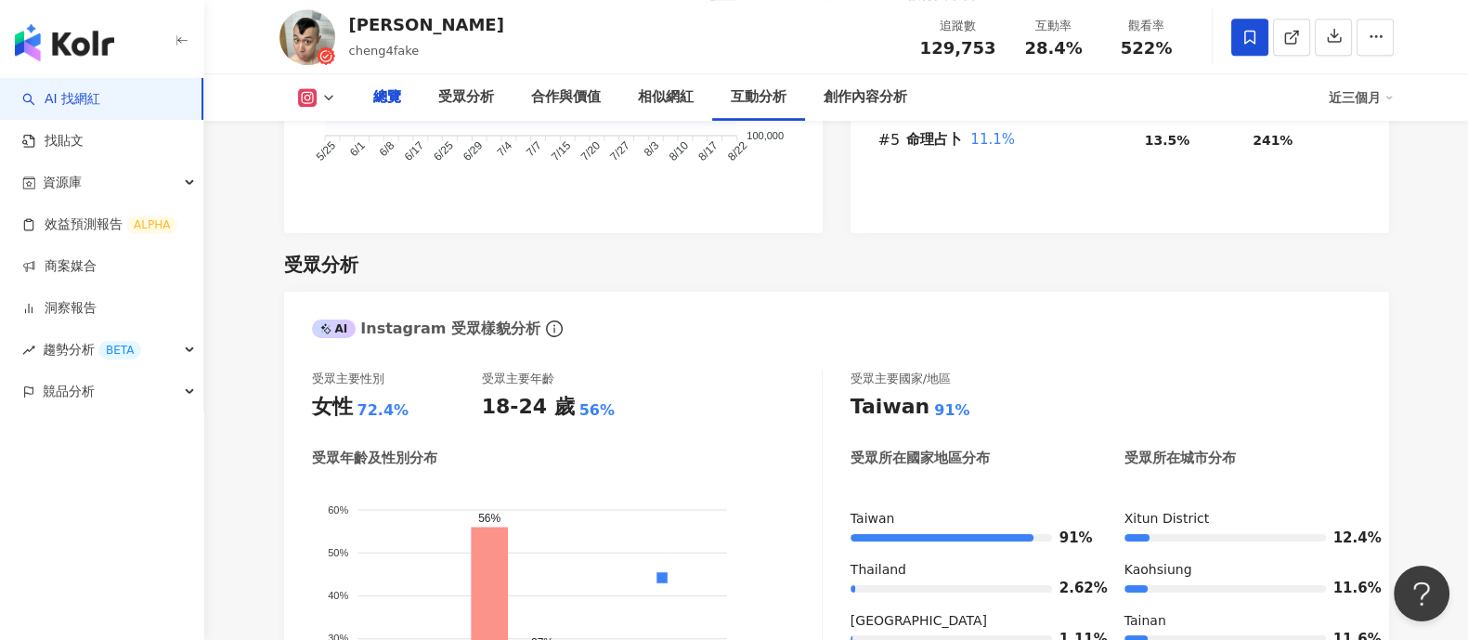
scroll to position [0, 0]
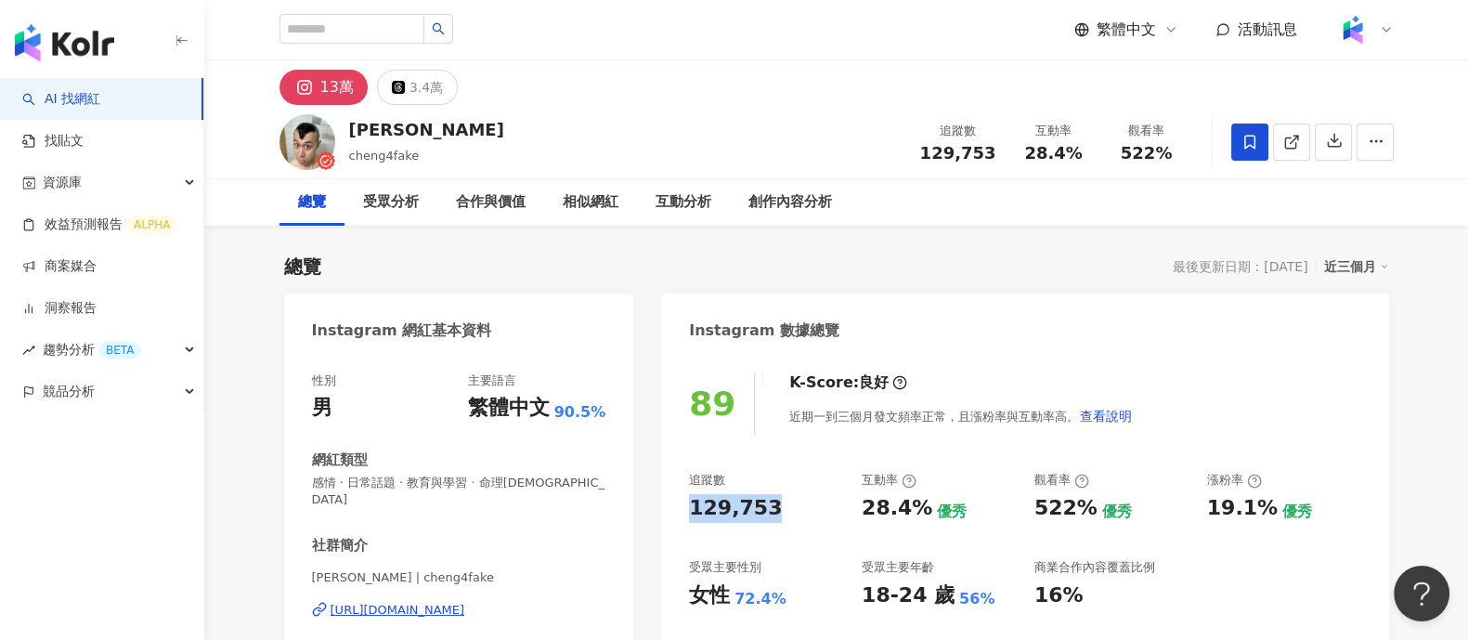
drag, startPoint x: 687, startPoint y: 511, endPoint x: 859, endPoint y: 375, distance: 218.9
click at [825, 513] on div "89 K-Score : 良好 近期一到三個月發文頻率正常，且漲粉率與互動率高。 查看說明 追蹤數 129,753 互動率 28.4% 優秀 觀看率 522%…" at bounding box center [1024, 562] width 727 height 417
copy div "129,753"
drag, startPoint x: 864, startPoint y: 512, endPoint x: 1005, endPoint y: 59, distance: 474.7
click at [925, 509] on div "28.4% 優秀" at bounding box center [939, 508] width 154 height 29
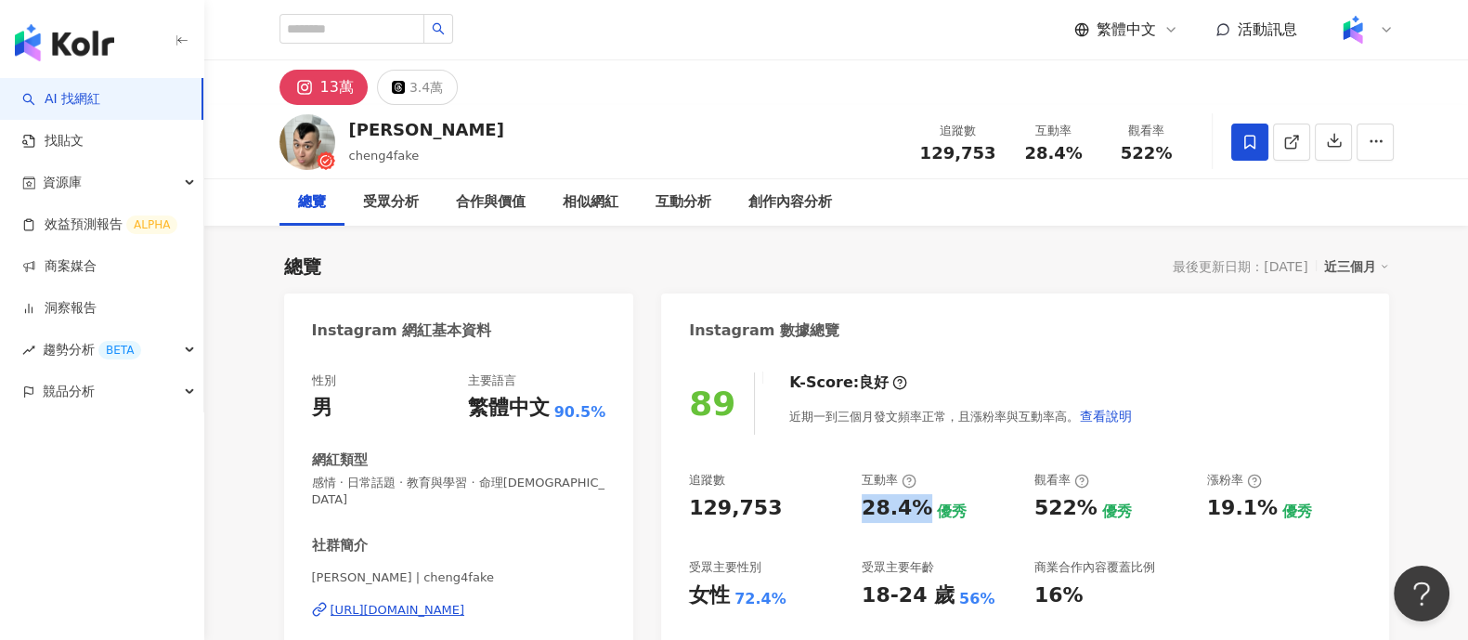
copy div "28.4%"
drag, startPoint x: 1041, startPoint y: 503, endPoint x: 1087, endPoint y: 511, distance: 46.1
click at [1087, 511] on div "522%" at bounding box center [1066, 508] width 63 height 29
drag, startPoint x: 1031, startPoint y: 515, endPoint x: 1085, endPoint y: 504, distance: 55.0
click at [1090, 513] on div "追蹤數 129,753 互動率 28.4% 優秀 觀看率 522% 優秀 漲粉率 19.1% 優秀 受眾主要性別 女性 72.4% 受眾主要年齡 18-24 …" at bounding box center [1024, 540] width 671 height 137
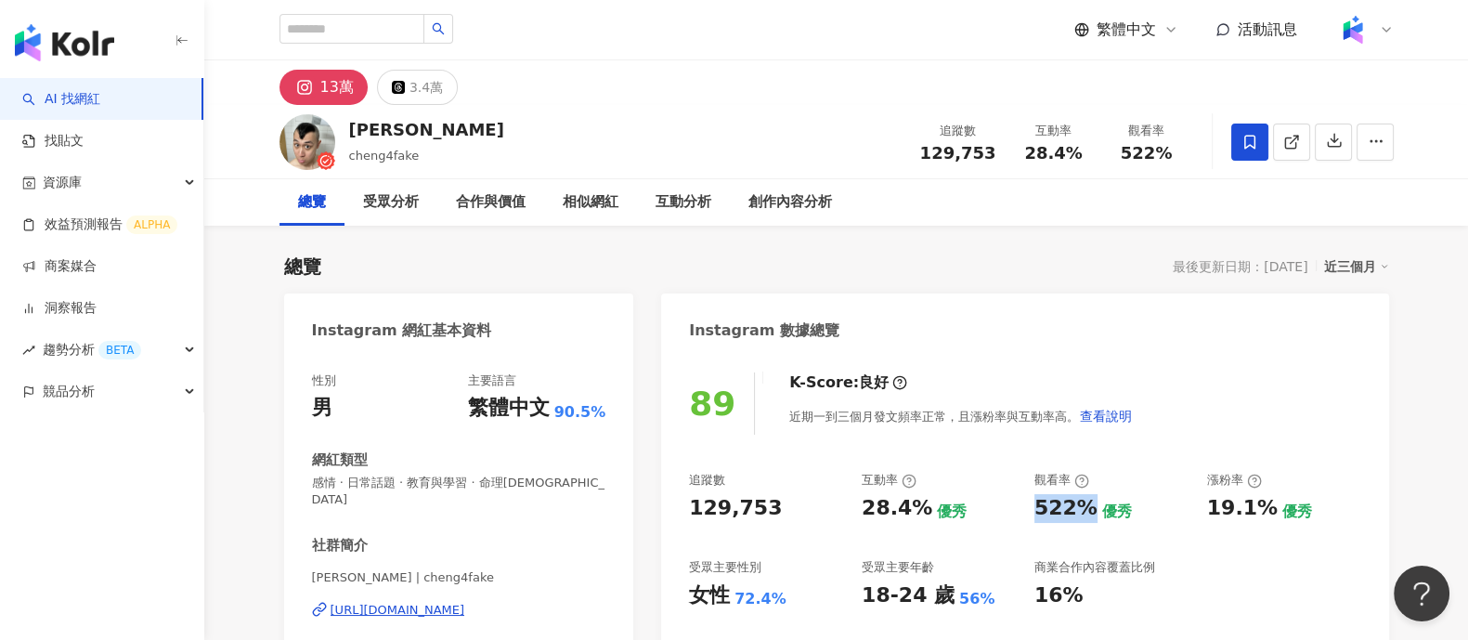
copy div "522%"
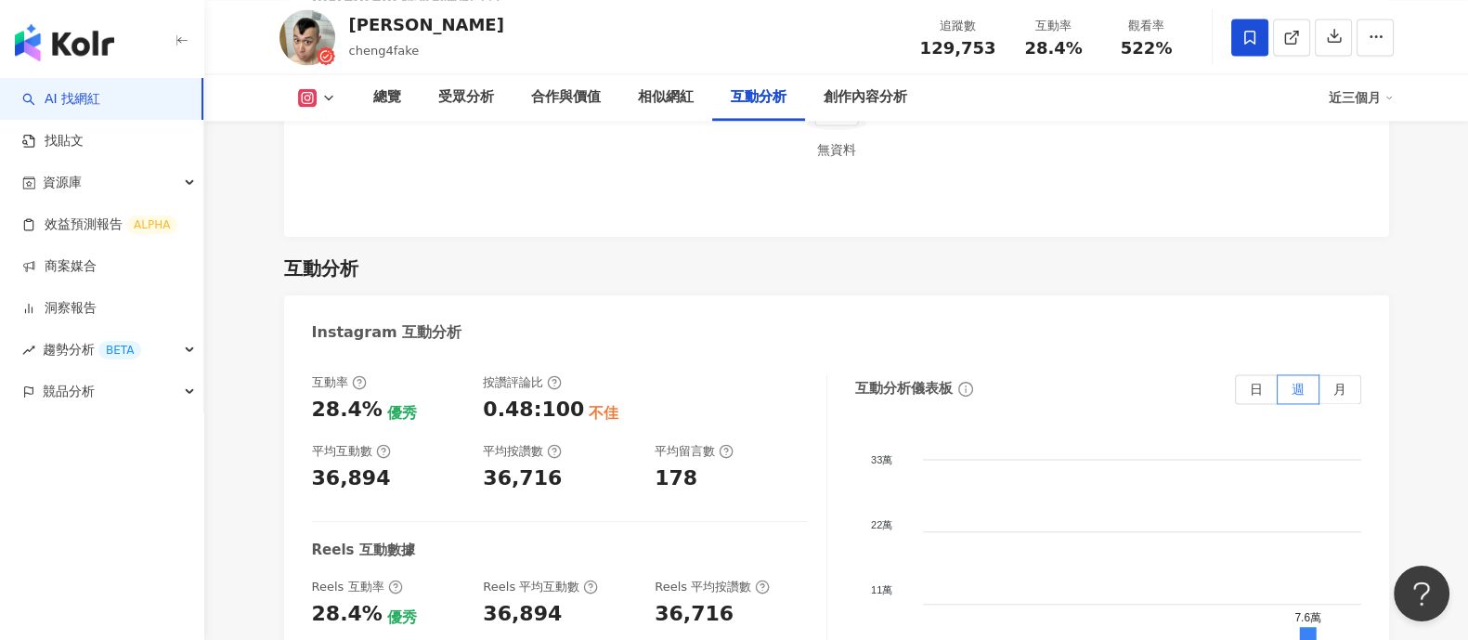
scroll to position [3831, 0]
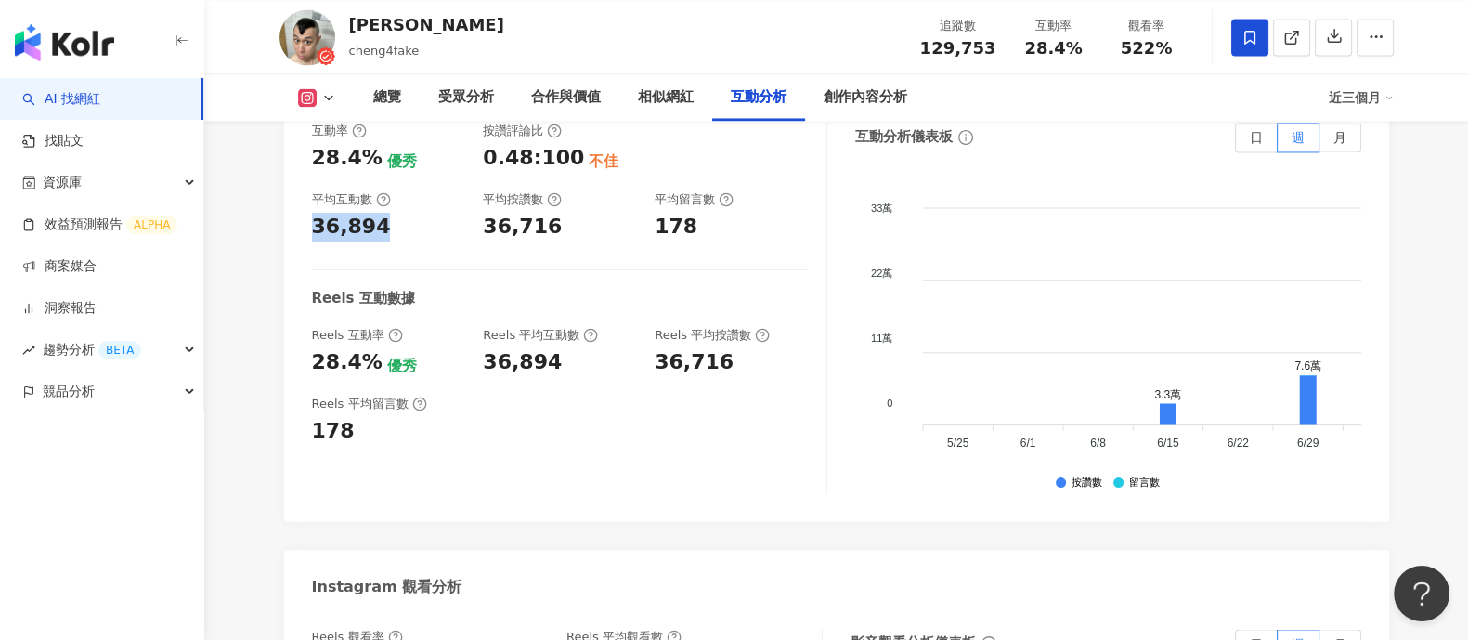
drag, startPoint x: 305, startPoint y: 163, endPoint x: 390, endPoint y: 160, distance: 85.5
click at [390, 160] on div "互動率 28.4% 優秀 按讚評論比 0.48:100 不佳 平均互動數 36,894 平均按讚數 36,716 平均留言數 178 Reels 互動數據 R…" at bounding box center [836, 313] width 1105 height 418
copy div "36,894"
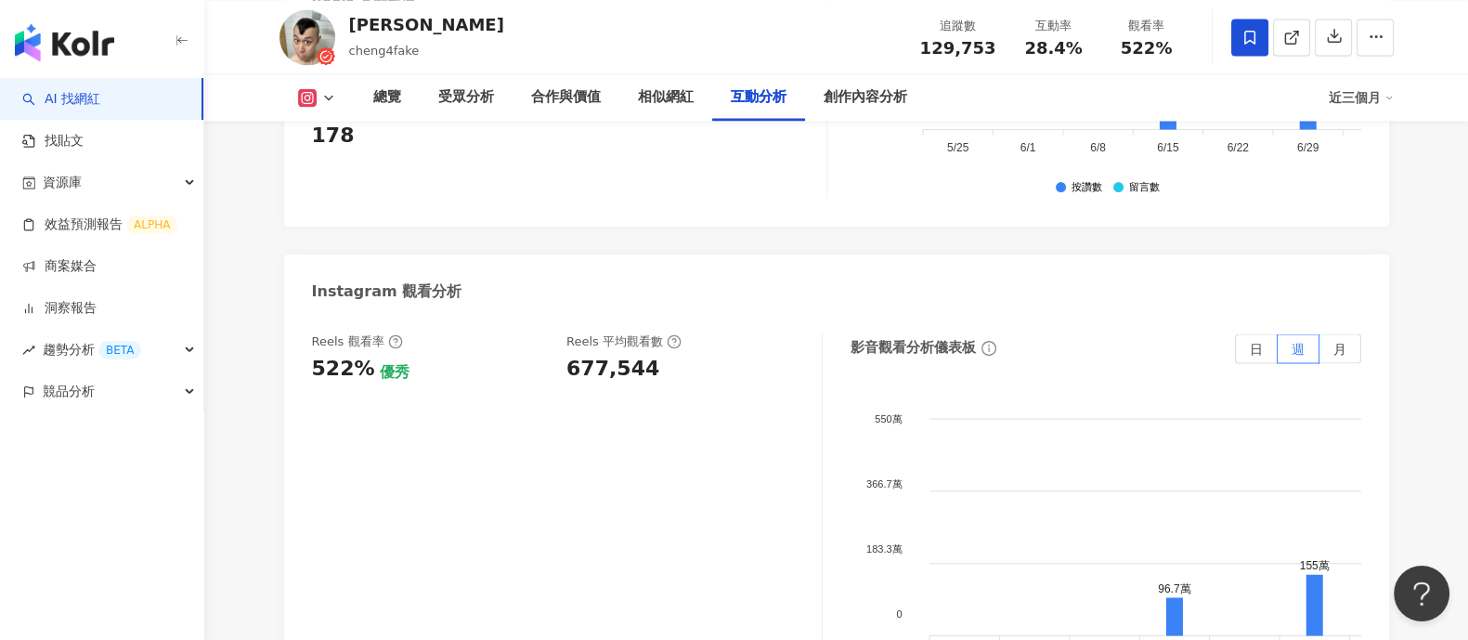
scroll to position [4179, 0]
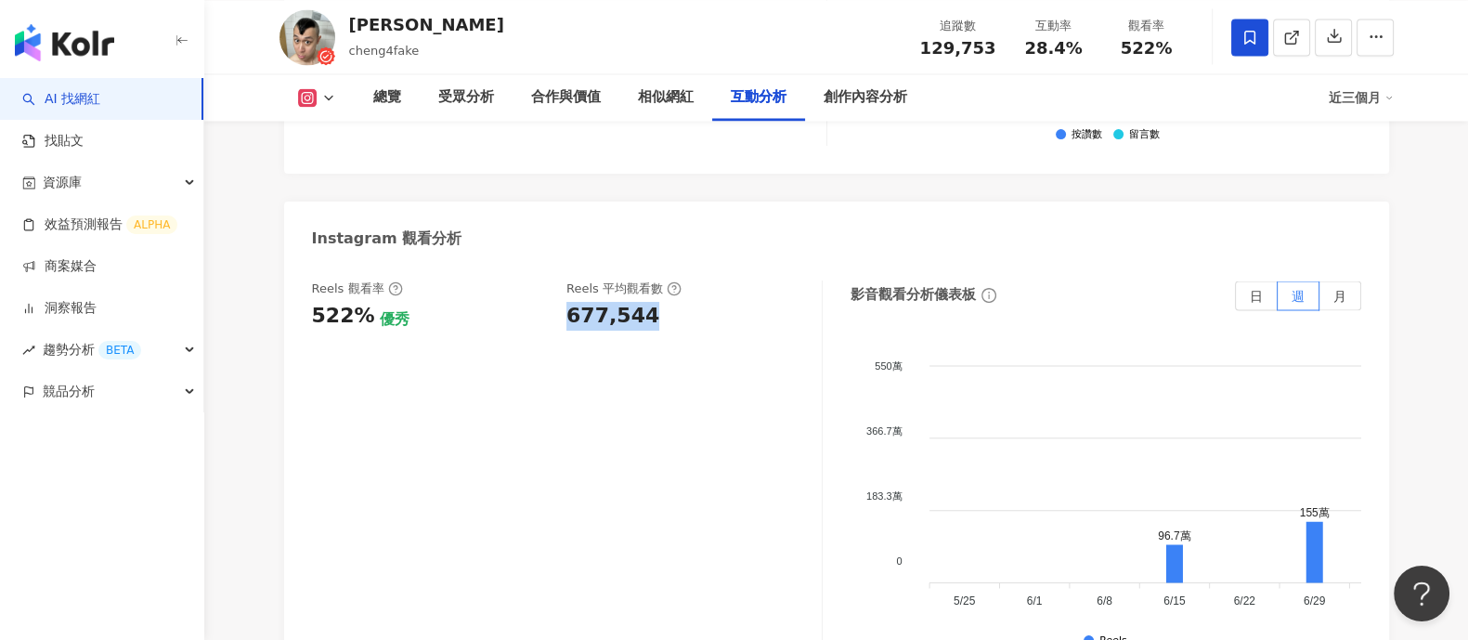
drag, startPoint x: 565, startPoint y: 251, endPoint x: 859, endPoint y: 2, distance: 385.5
click at [683, 280] on div "Reels 觀看率 522% 優秀 [PERSON_NAME] 平均觀看數 677,544" at bounding box center [557, 305] width 491 height 50
copy div "677,544"
